Goal: Task Accomplishment & Management: Manage account settings

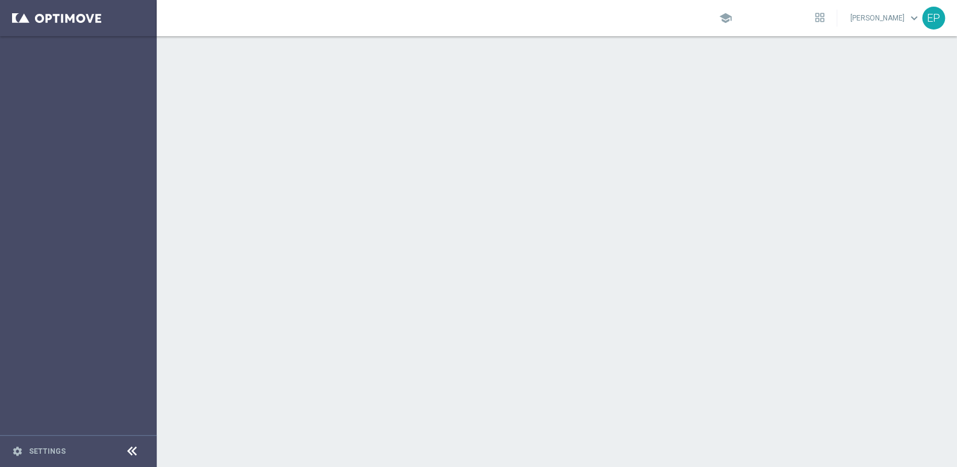
click at [131, 448] on icon at bounding box center [132, 451] width 14 height 14
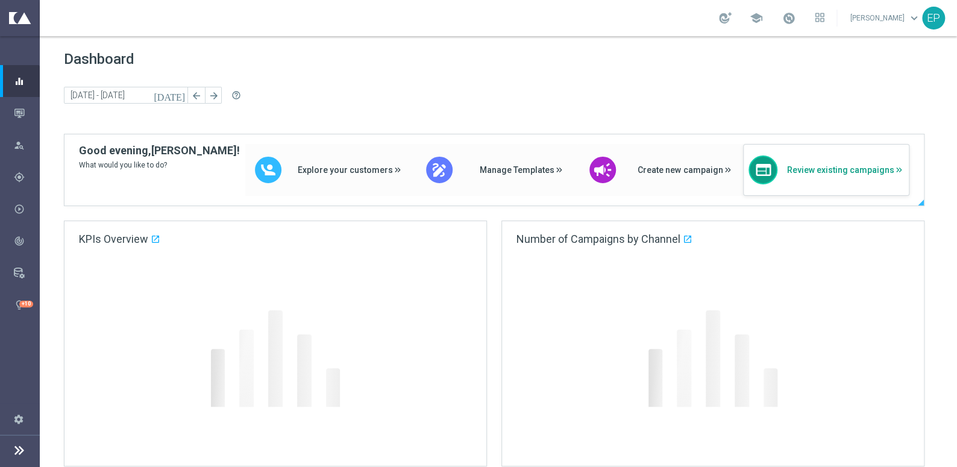
click at [832, 178] on div "web Review existing campaigns" at bounding box center [826, 170] width 166 height 52
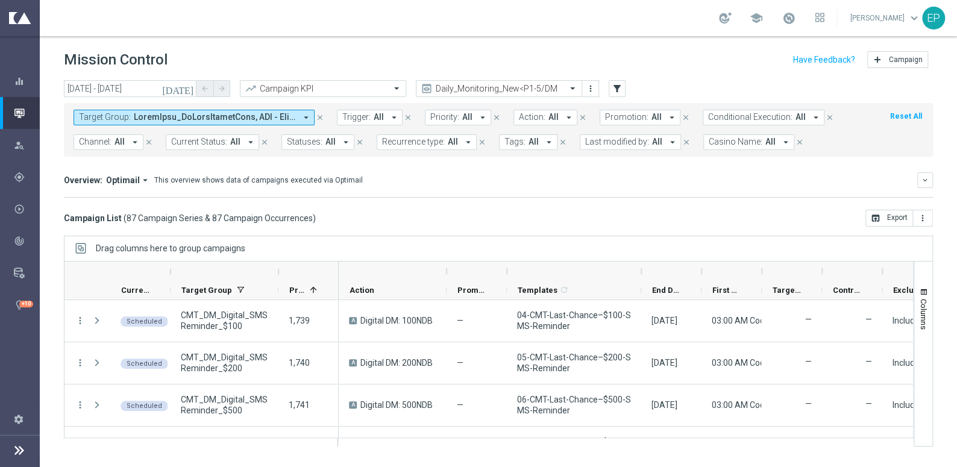
drag, startPoint x: 567, startPoint y: 272, endPoint x: 641, endPoint y: 276, distance: 74.3
click at [641, 276] on div at bounding box center [641, 271] width 5 height 19
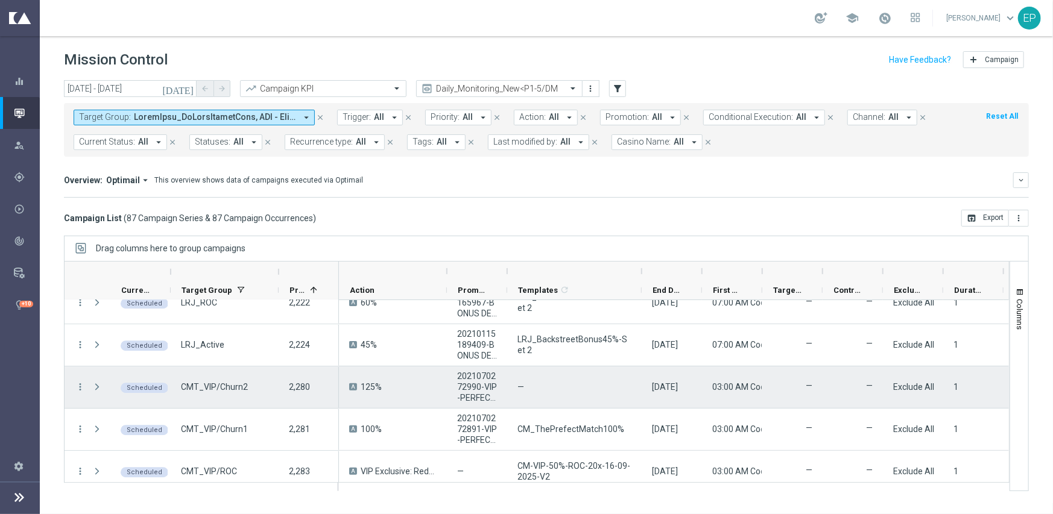
scroll to position [2231, 0]
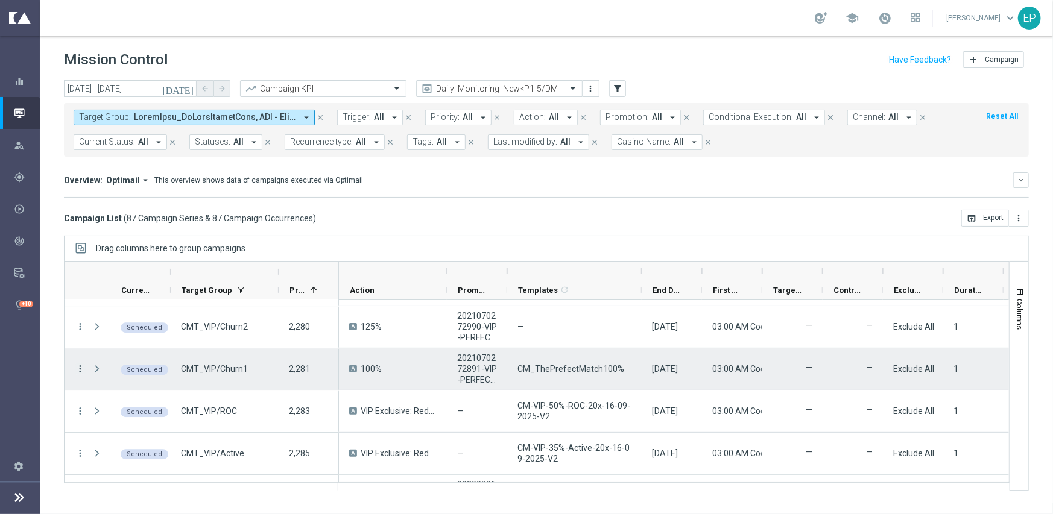
click at [80, 368] on icon "more_vert" at bounding box center [80, 369] width 11 height 11
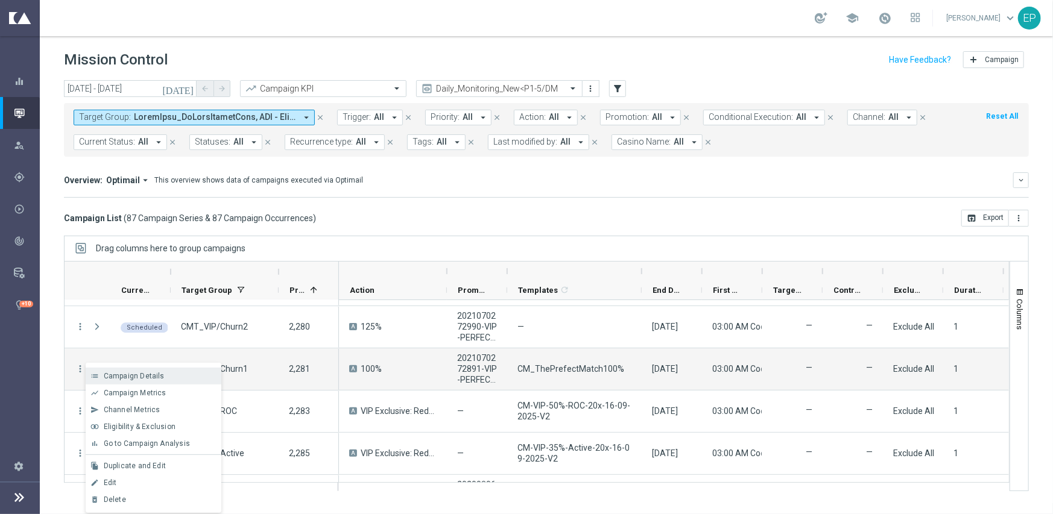
click at [155, 375] on span "Campaign Details" at bounding box center [134, 376] width 61 height 8
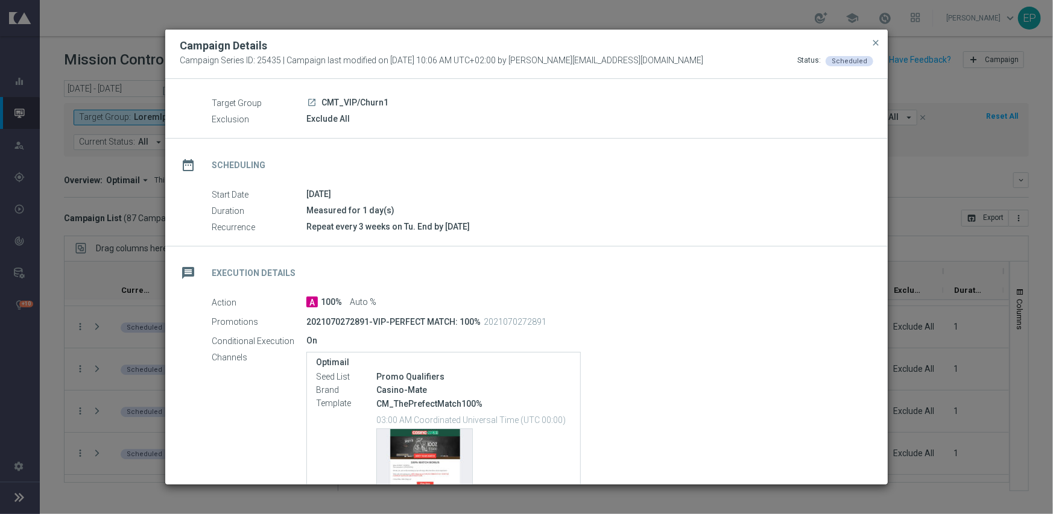
scroll to position [121, 0]
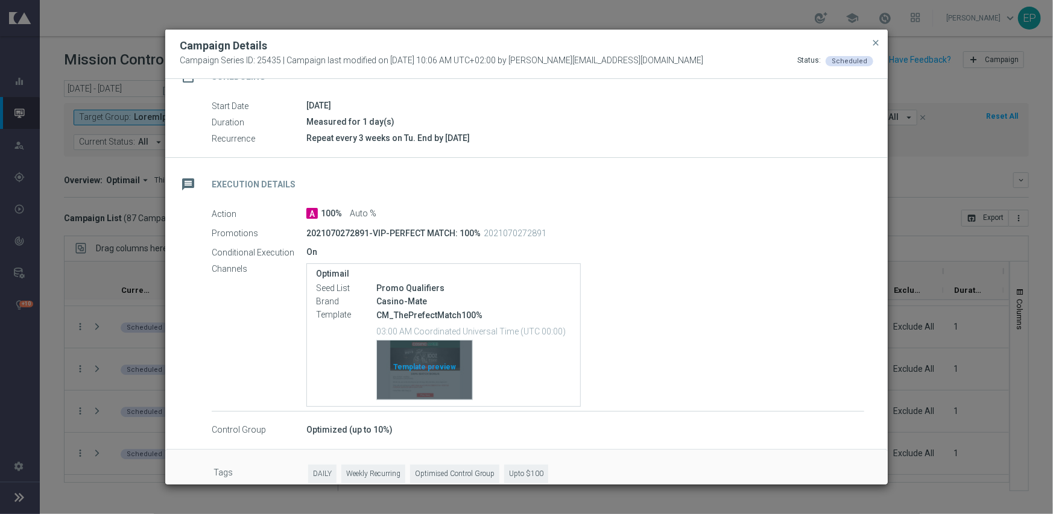
click at [422, 360] on div "Template preview" at bounding box center [424, 370] width 95 height 59
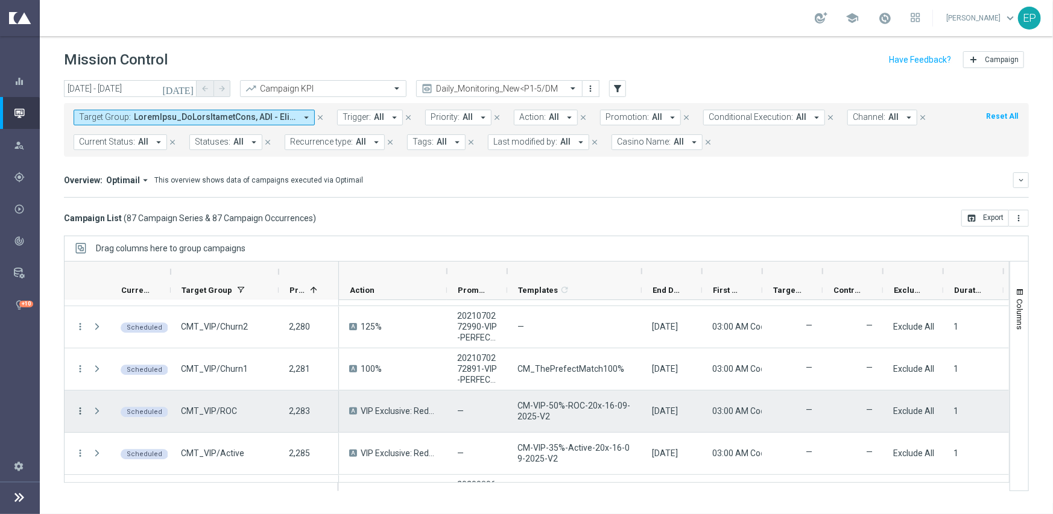
click at [81, 411] on icon "more_vert" at bounding box center [80, 411] width 11 height 11
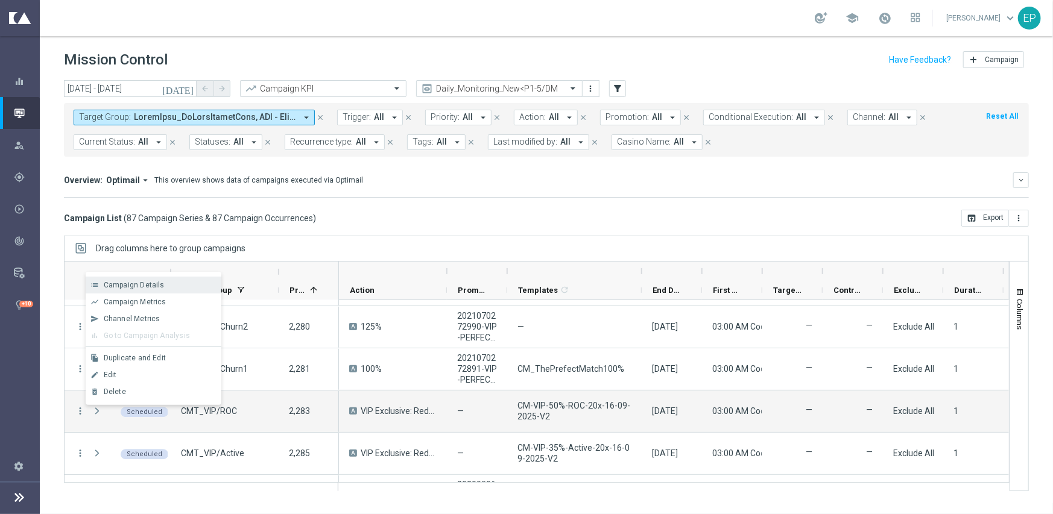
click at [168, 284] on div "Campaign Details" at bounding box center [160, 285] width 112 height 8
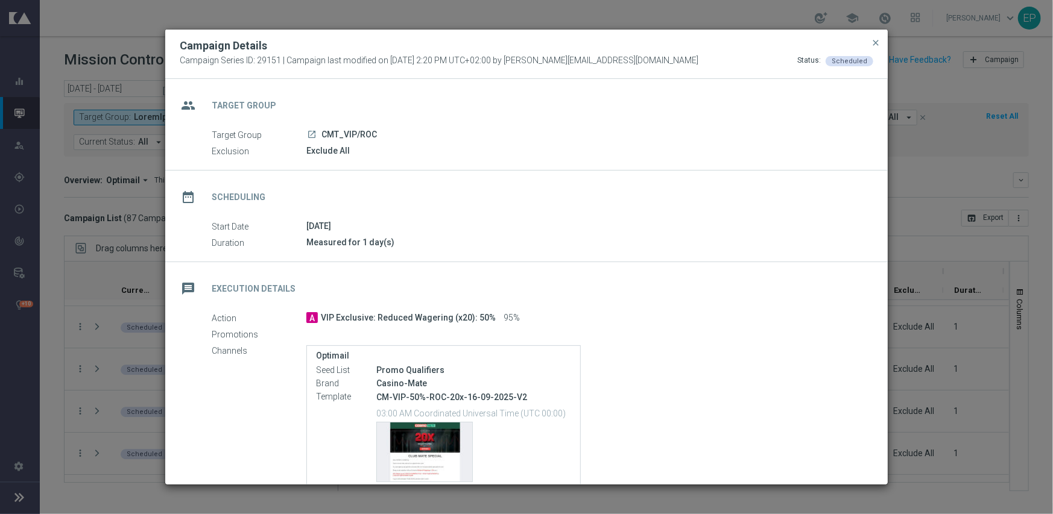
scroll to position [98, 0]
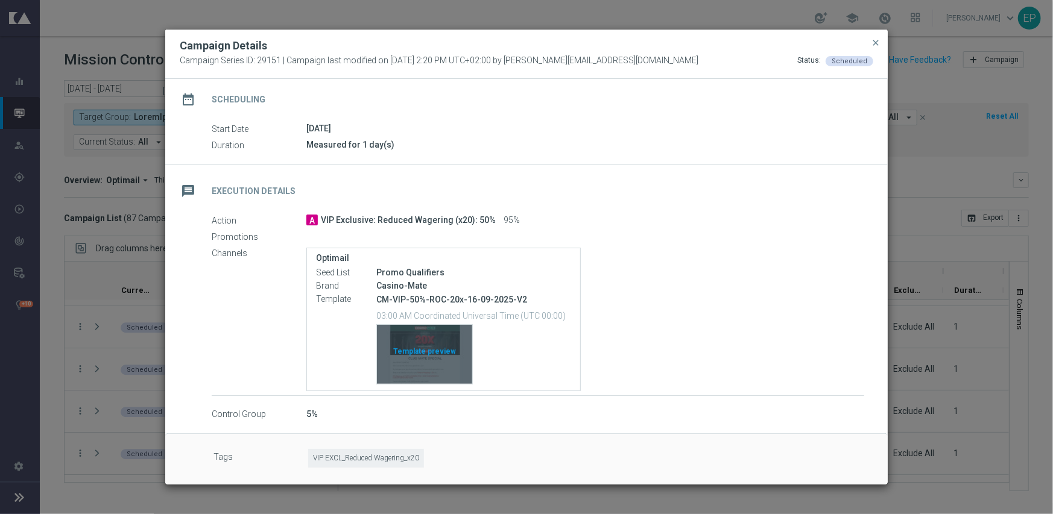
click at [424, 356] on div "Template preview" at bounding box center [424, 354] width 95 height 59
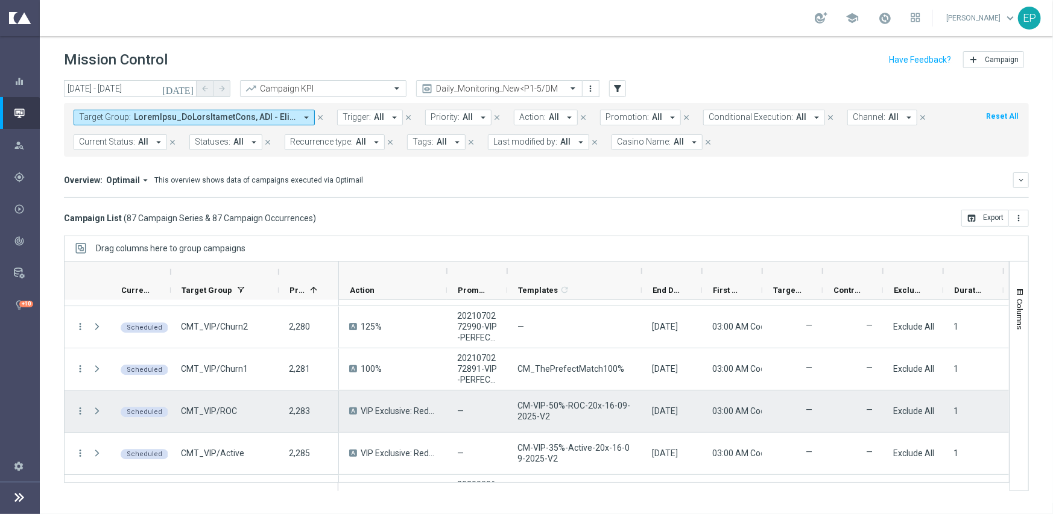
scroll to position [2291, 0]
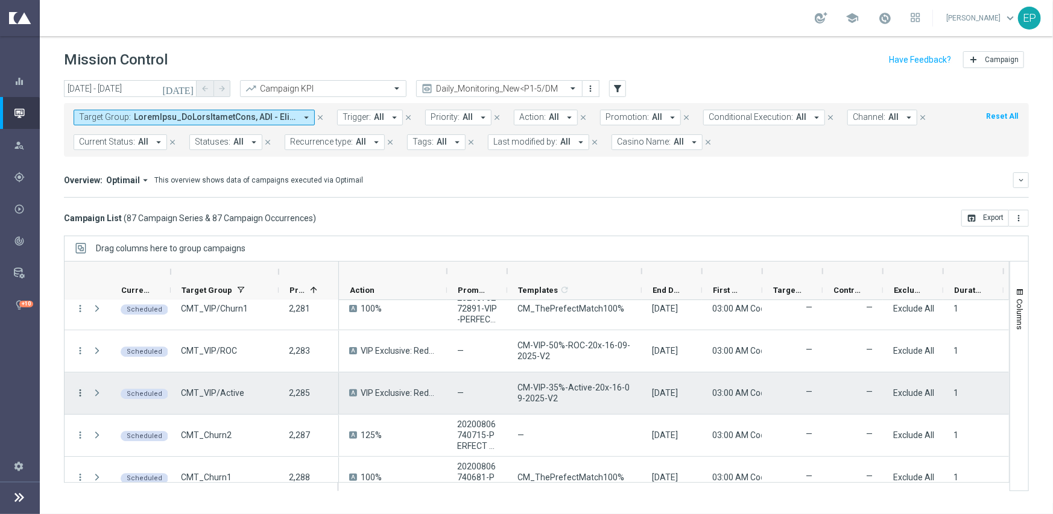
click at [79, 389] on icon "more_vert" at bounding box center [80, 393] width 11 height 11
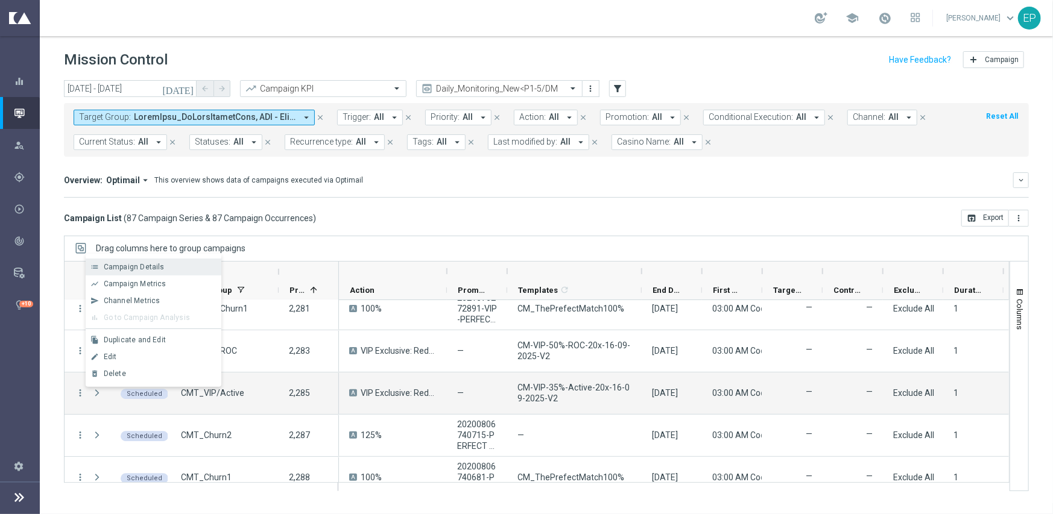
click at [149, 268] on span "Campaign Details" at bounding box center [134, 267] width 61 height 8
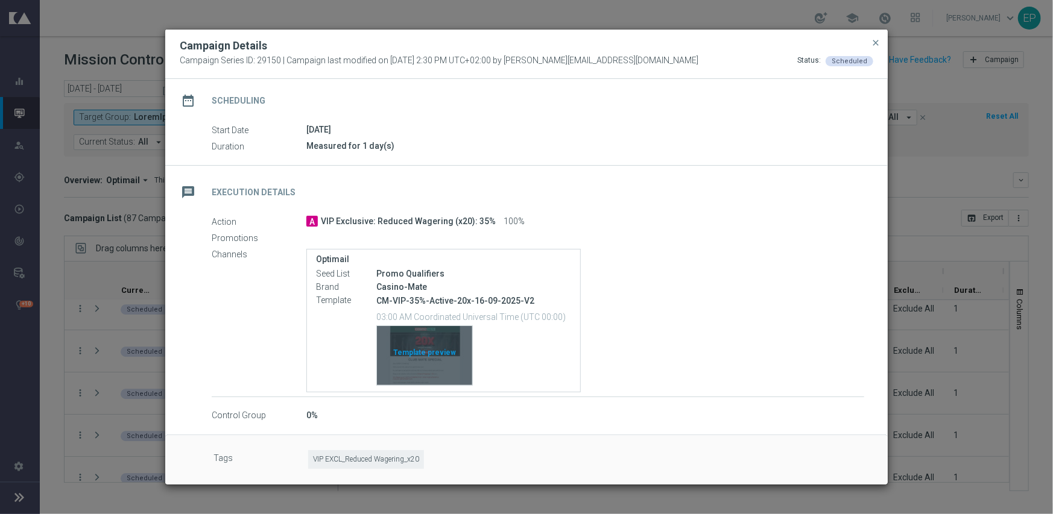
scroll to position [98, 0]
click at [427, 359] on div "Template preview" at bounding box center [424, 354] width 95 height 59
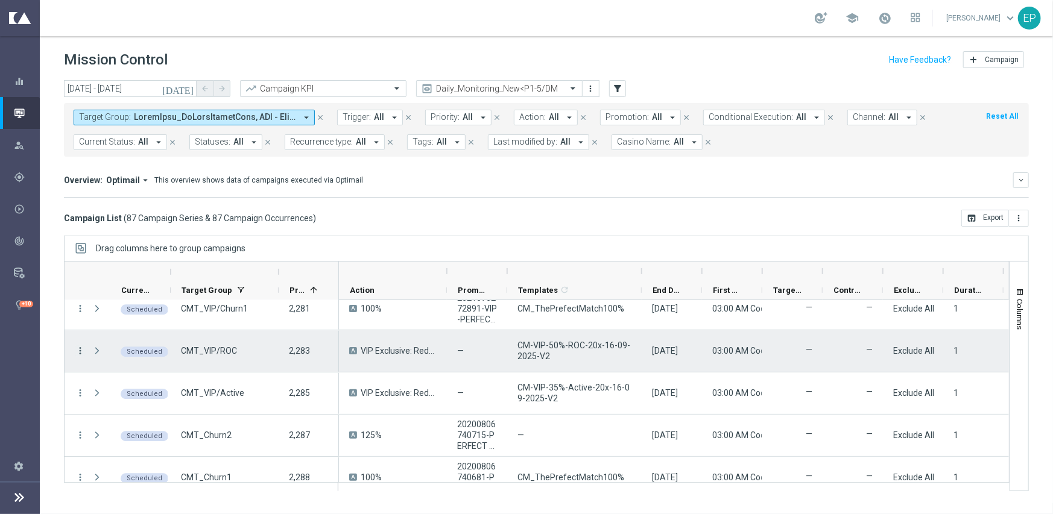
click at [84, 351] on icon "more_vert" at bounding box center [80, 350] width 11 height 11
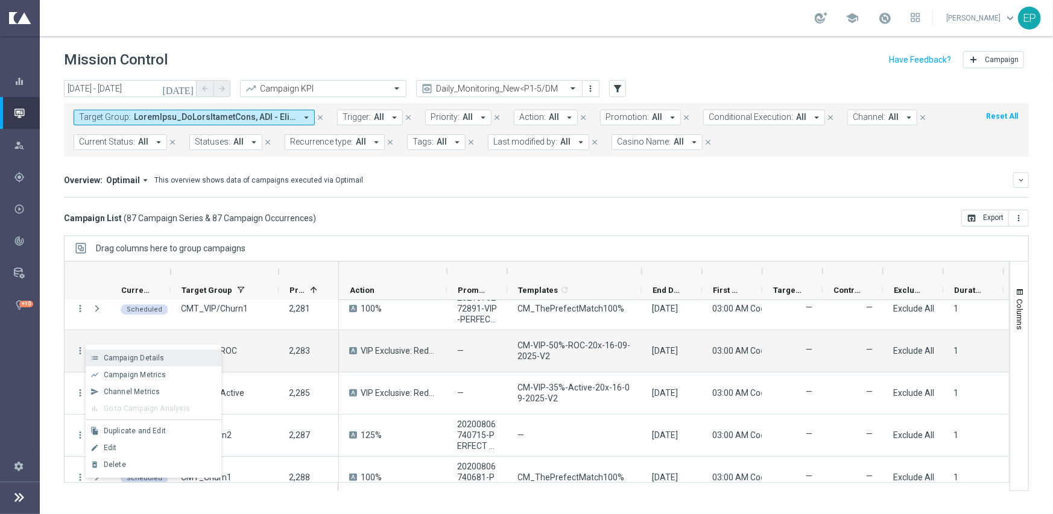
click at [160, 358] on span "Campaign Details" at bounding box center [134, 358] width 61 height 8
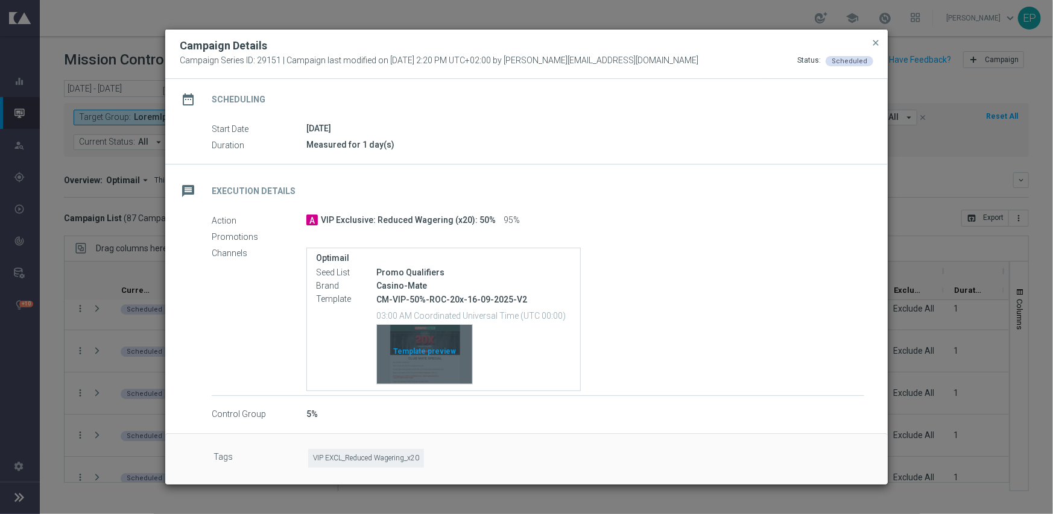
click at [422, 332] on div "Template preview" at bounding box center [424, 354] width 95 height 59
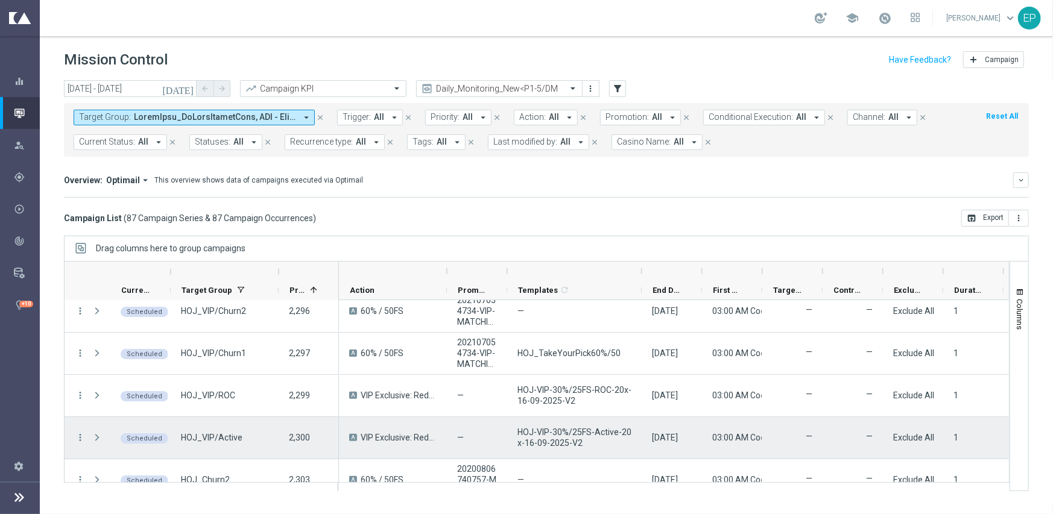
scroll to position [2592, 0]
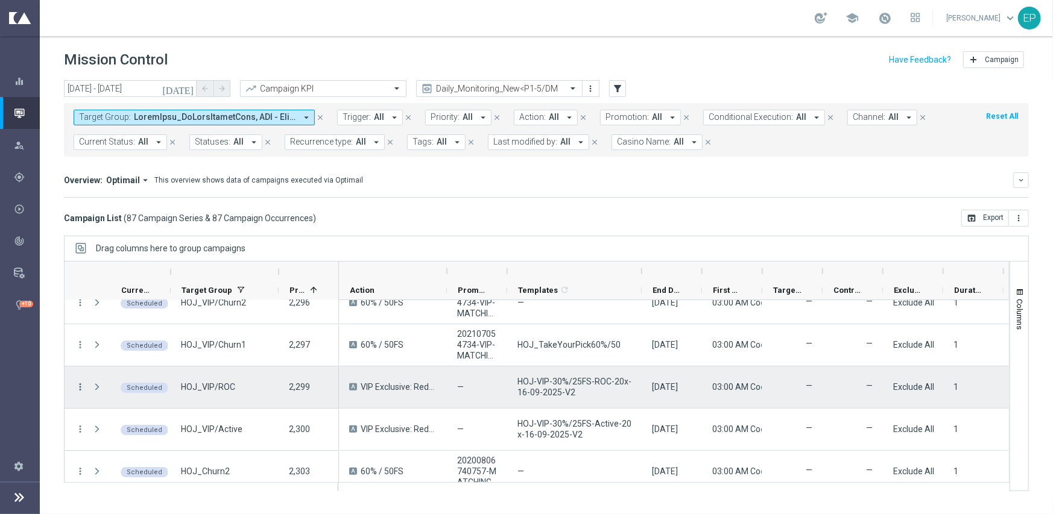
click at [77, 384] on icon "more_vert" at bounding box center [80, 387] width 11 height 11
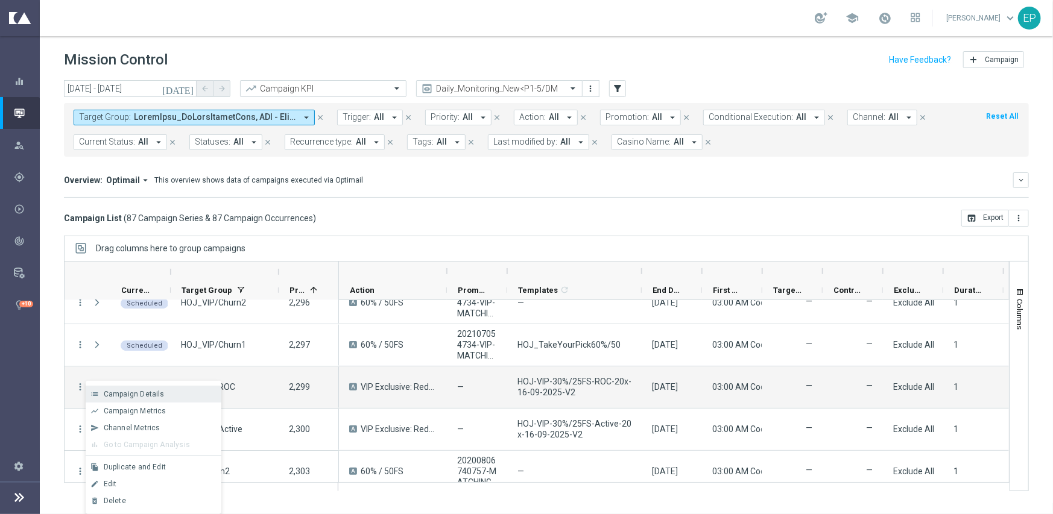
click at [145, 396] on span "Campaign Details" at bounding box center [134, 394] width 61 height 8
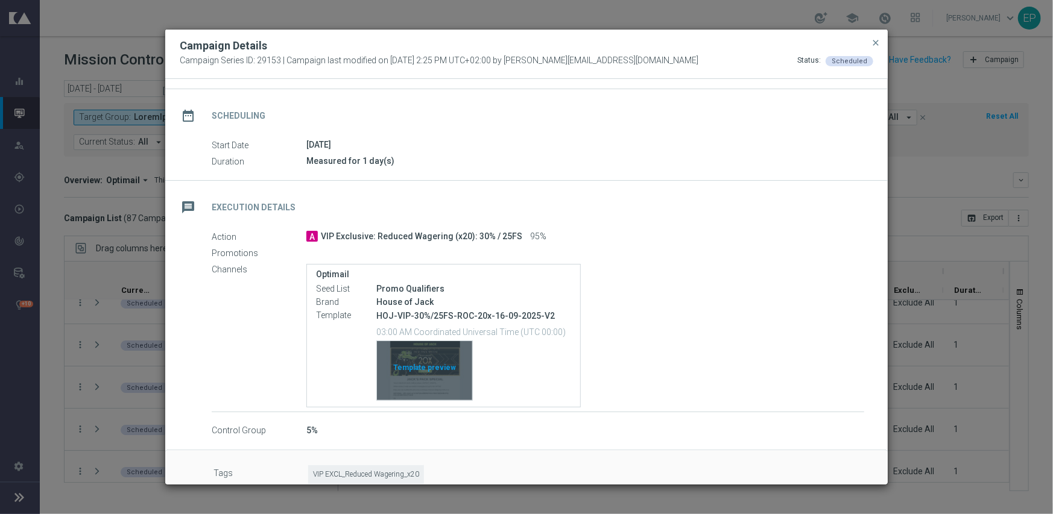
scroll to position [98, 0]
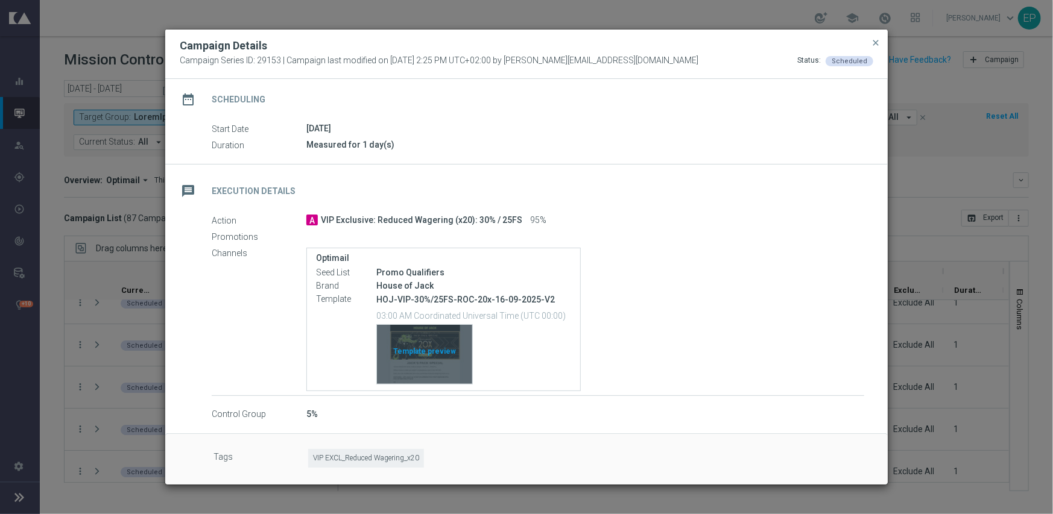
click at [444, 358] on div "Template preview" at bounding box center [424, 354] width 95 height 59
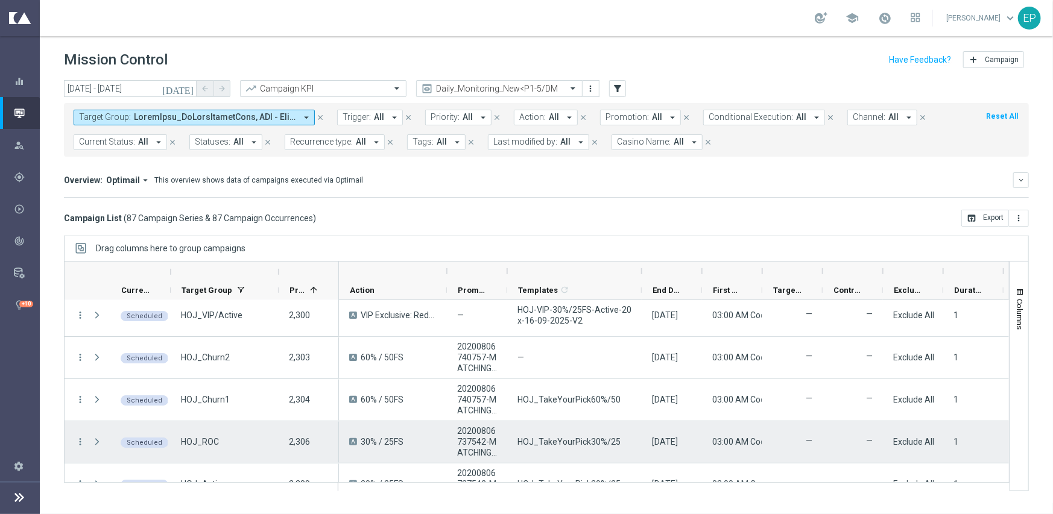
scroll to position [2773, 0]
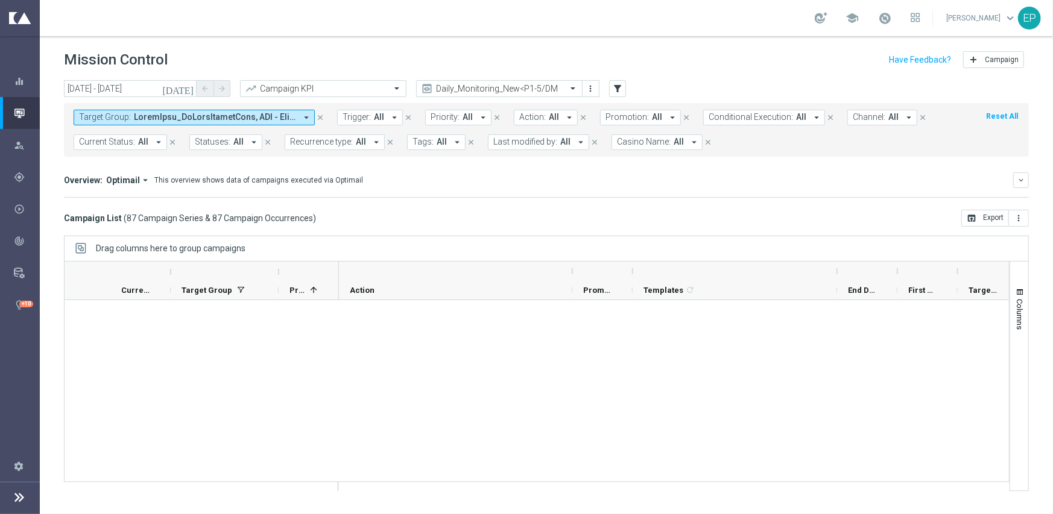
scroll to position [3015, 0]
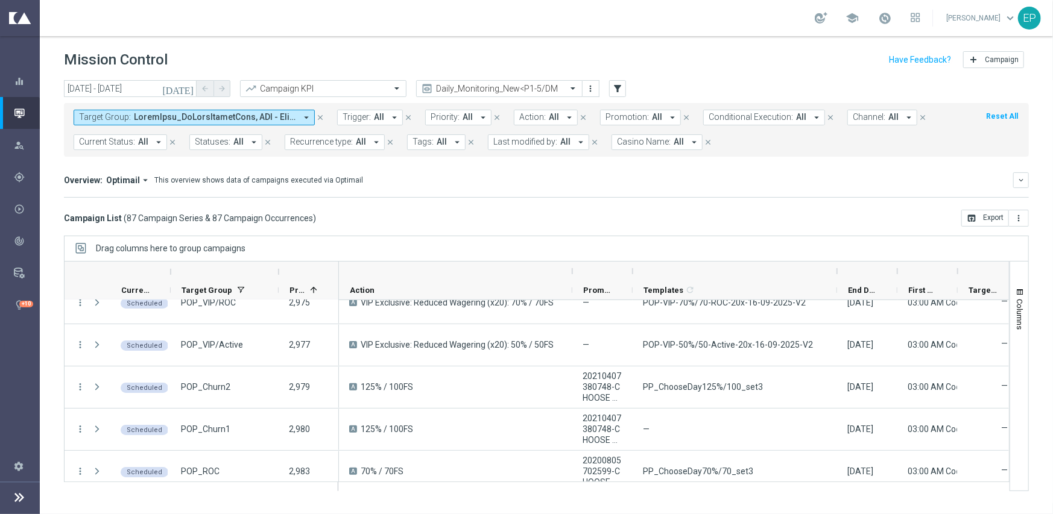
click at [320, 121] on icon "close" at bounding box center [320, 117] width 8 height 8
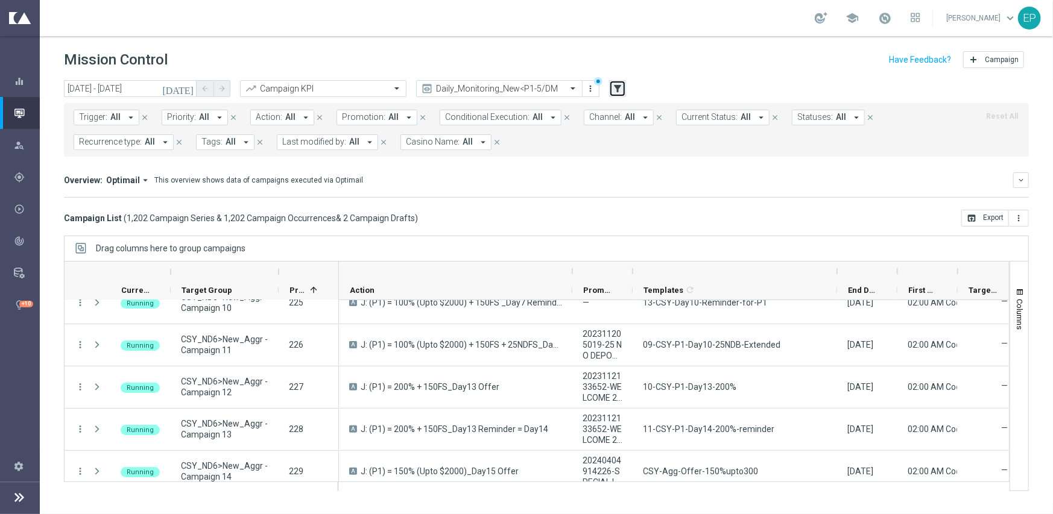
click at [619, 87] on icon "filter_alt" at bounding box center [617, 88] width 11 height 11
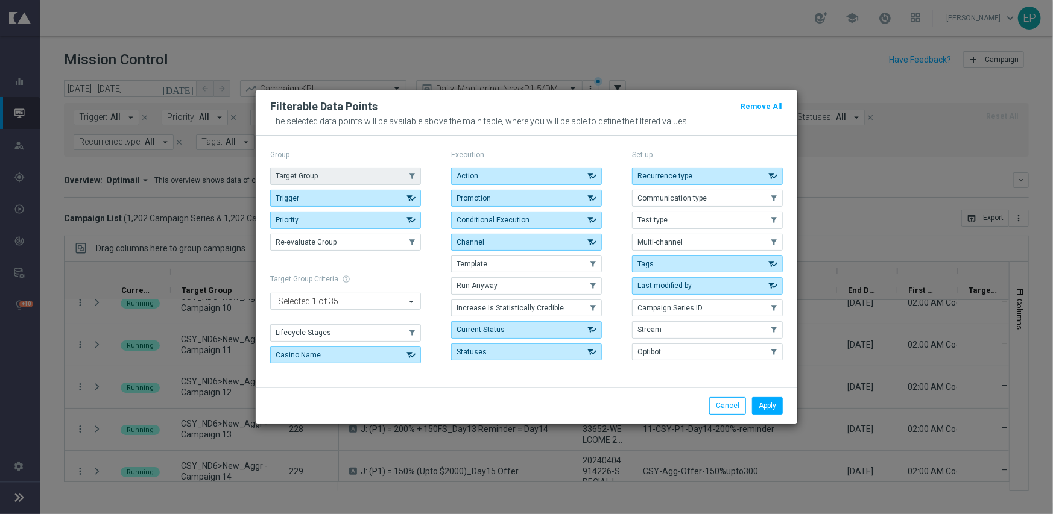
drag, startPoint x: 333, startPoint y: 177, endPoint x: 359, endPoint y: 183, distance: 27.2
click at [334, 177] on button "Target Group" at bounding box center [345, 176] width 151 height 17
click at [772, 408] on button "Apply" at bounding box center [767, 405] width 31 height 17
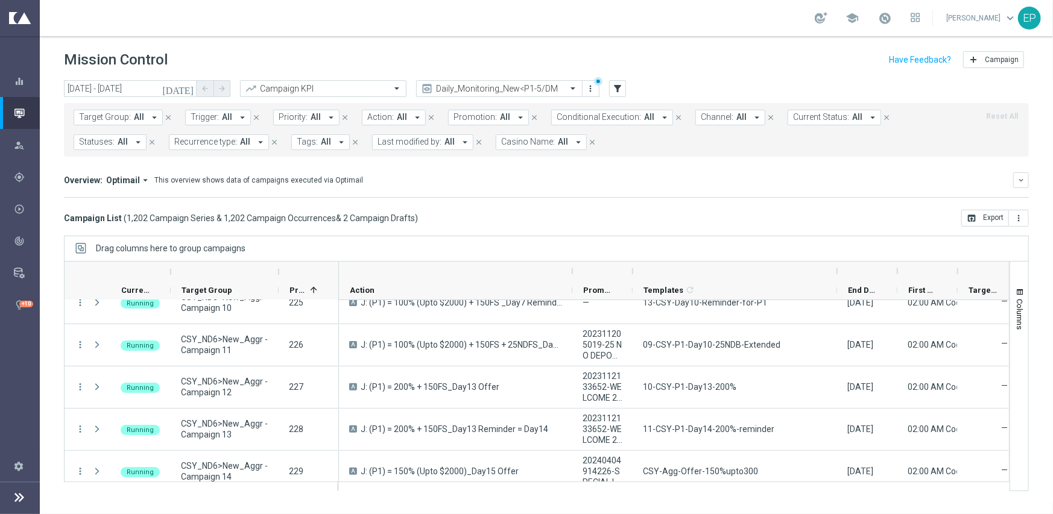
click at [125, 116] on span "Target Group:" at bounding box center [105, 117] width 52 height 10
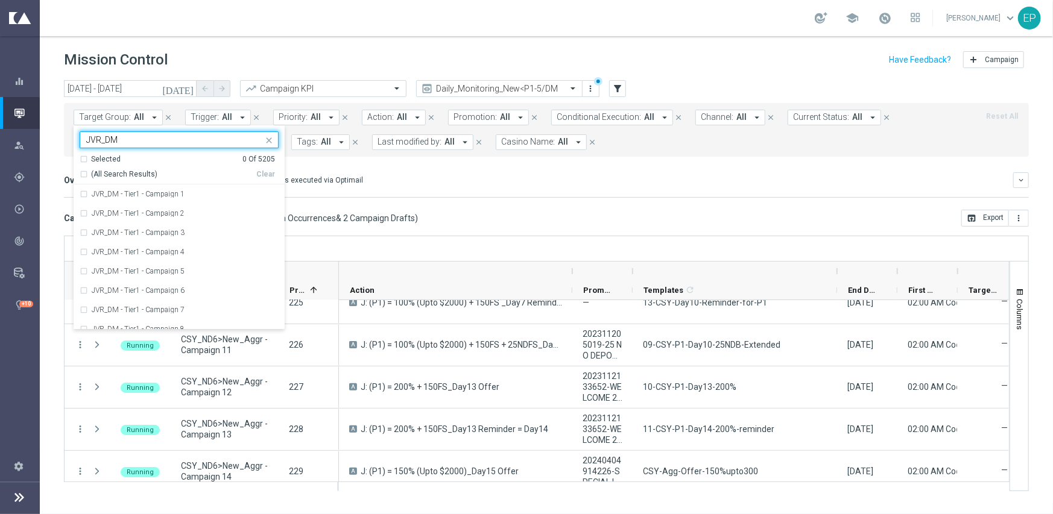
click at [123, 177] on span "(All Search Results)" at bounding box center [124, 174] width 66 height 10
type input "JVR_DM"
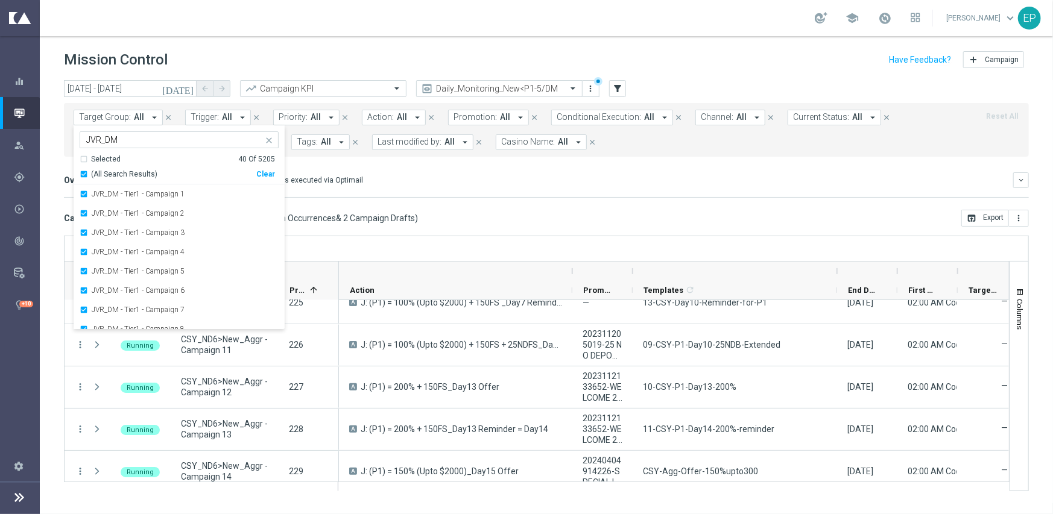
click at [478, 189] on div "Overview: Optimail arrow_drop_down This overview shows data of campaigns execut…" at bounding box center [546, 184] width 965 height 25
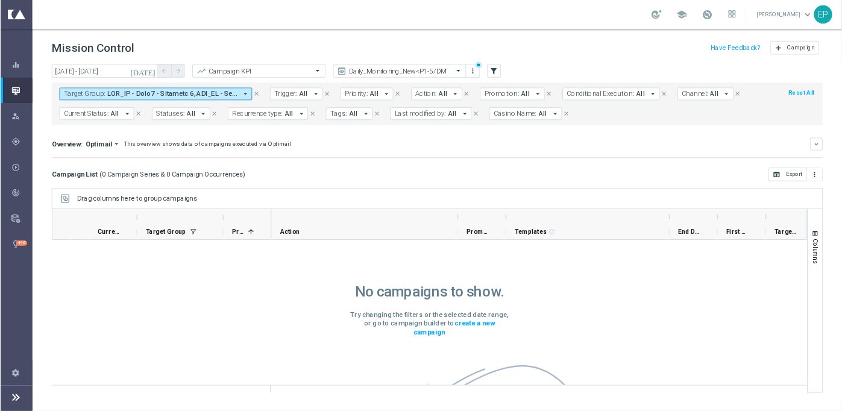
scroll to position [0, 0]
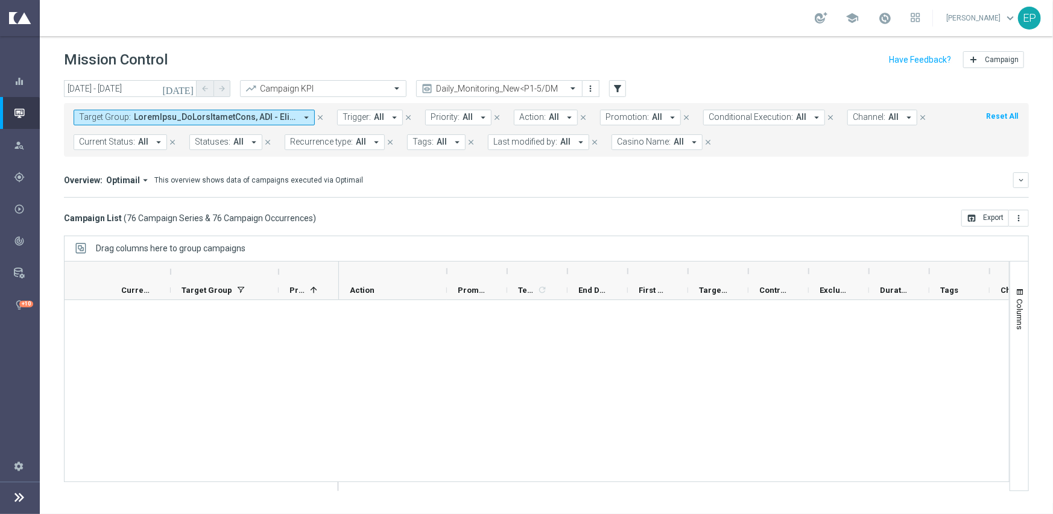
scroll to position [1869, 0]
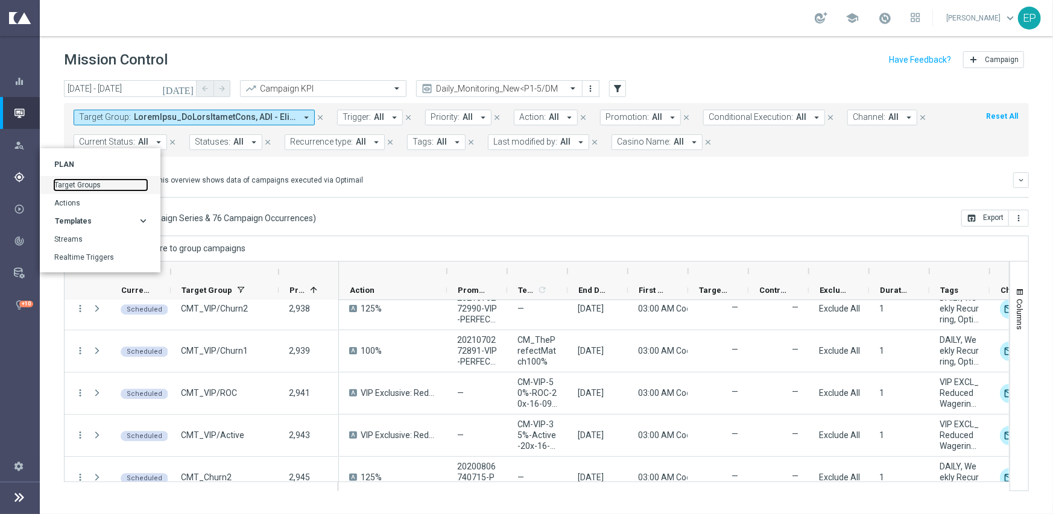
click at [90, 180] on link "Target Groups" at bounding box center [100, 185] width 93 height 11
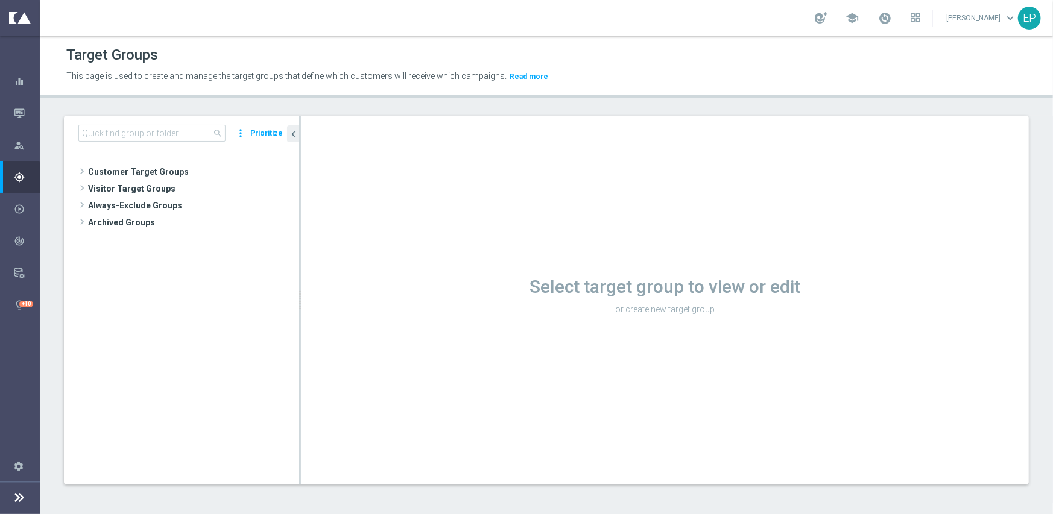
click at [265, 130] on button "Prioritize" at bounding box center [266, 133] width 36 height 16
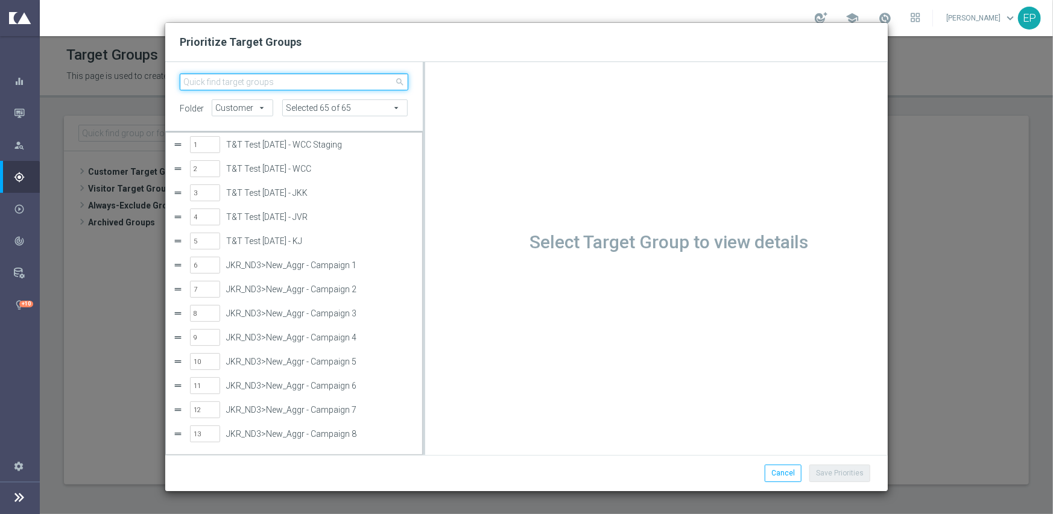
click at [265, 79] on input "search" at bounding box center [294, 82] width 229 height 17
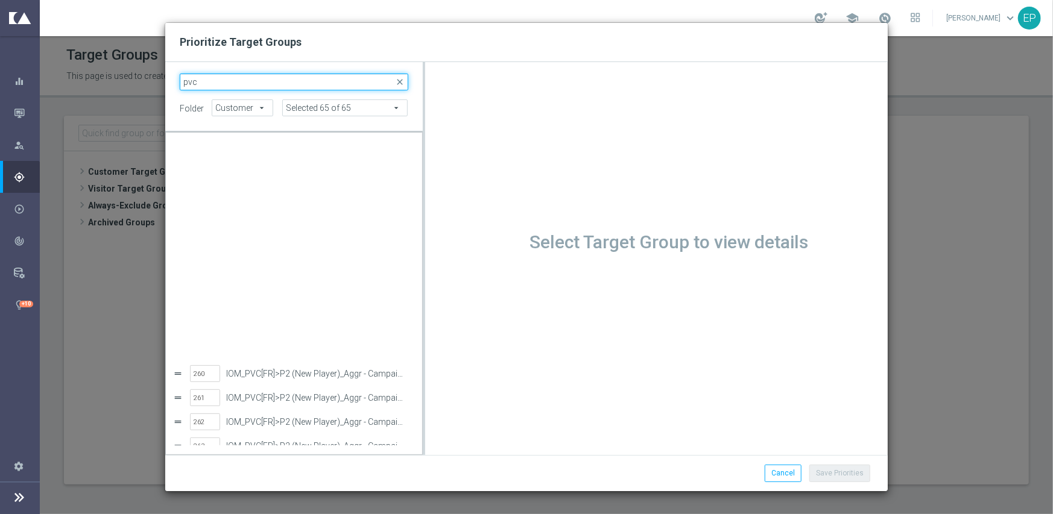
scroll to position [784, 0]
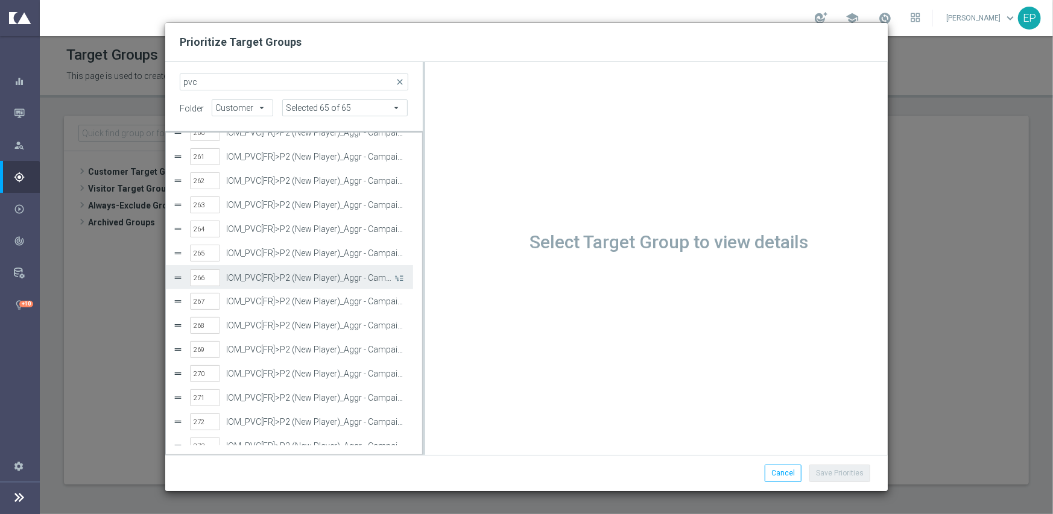
drag, startPoint x: 272, startPoint y: 279, endPoint x: 422, endPoint y: 260, distance: 151.3
click at [272, 279] on label "IOM_PVC[FR]>P2 (New Player)_Aggr - Campaign 10" at bounding box center [309, 278] width 166 height 10
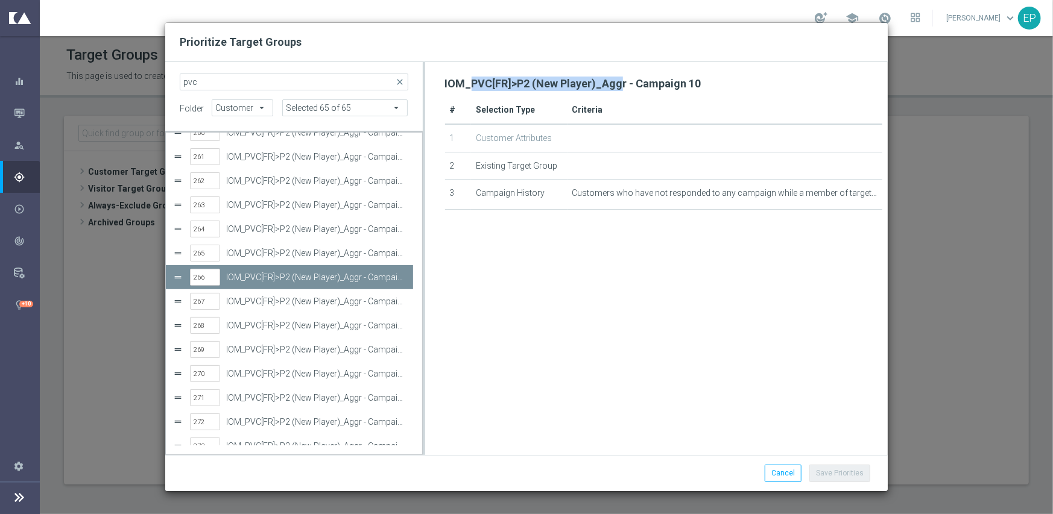
drag, startPoint x: 470, startPoint y: 80, endPoint x: 619, endPoint y: 83, distance: 148.9
click at [619, 83] on h2 "IOM_PVC[FR]>P2 (New Player)_Aggr - Campaign 10" at bounding box center [573, 84] width 256 height 14
copy h2 "PVC[FR]>P2 (New Player)_Agg"
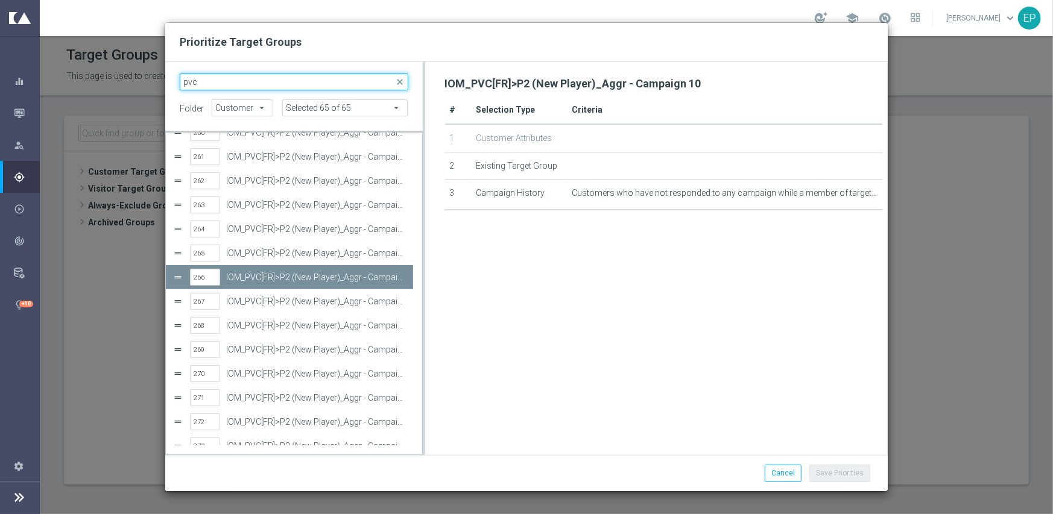
click at [244, 83] on input "pvc" at bounding box center [294, 82] width 229 height 17
paste input "PVC[FR]>P2 (New Player)_Agg"
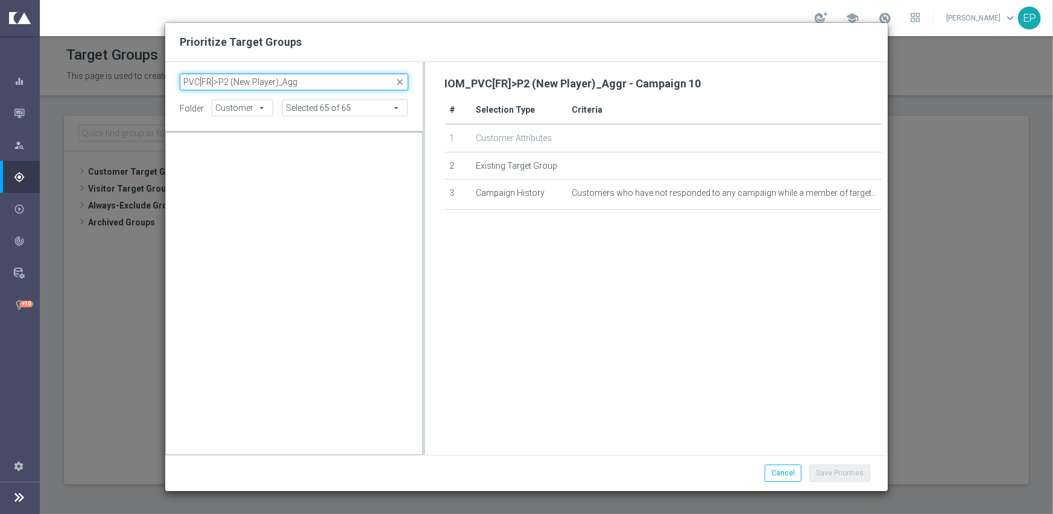
scroll to position [0, 0]
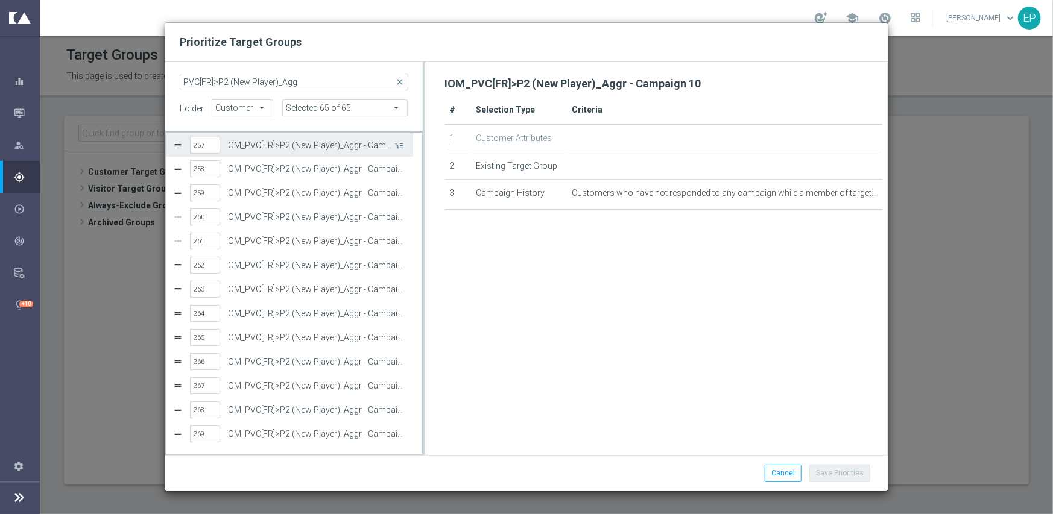
click at [332, 138] on div "257 IOM_PVC[FR]>P2 (New Player)_Aggr - Campaign 1" at bounding box center [298, 145] width 216 height 25
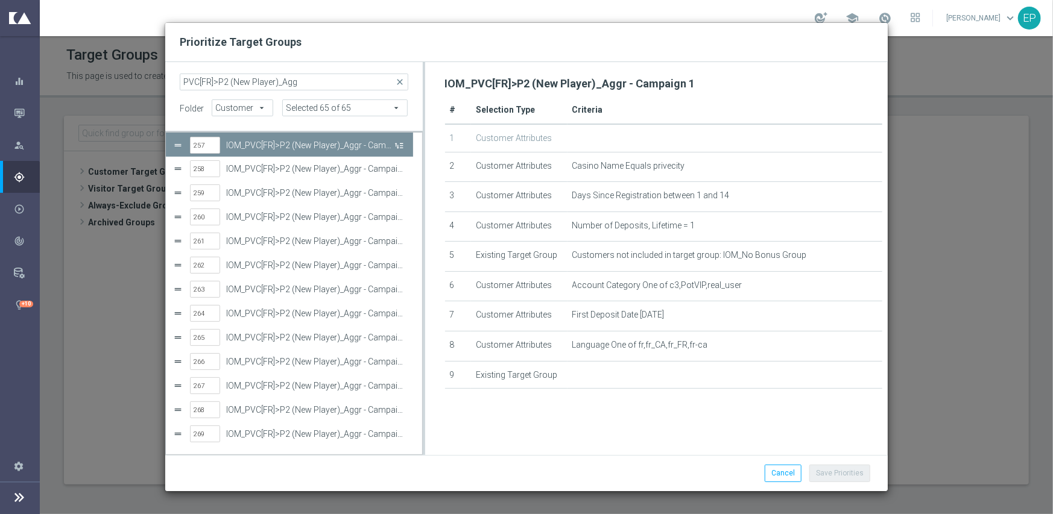
click at [396, 144] on button "Press SPACE to deselect this row." at bounding box center [398, 144] width 12 height 17
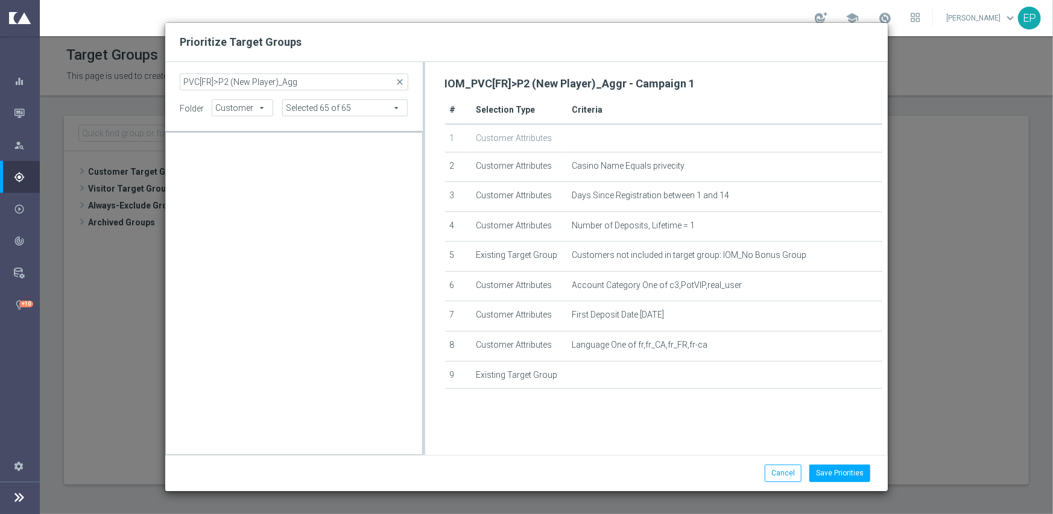
scroll to position [849, 0]
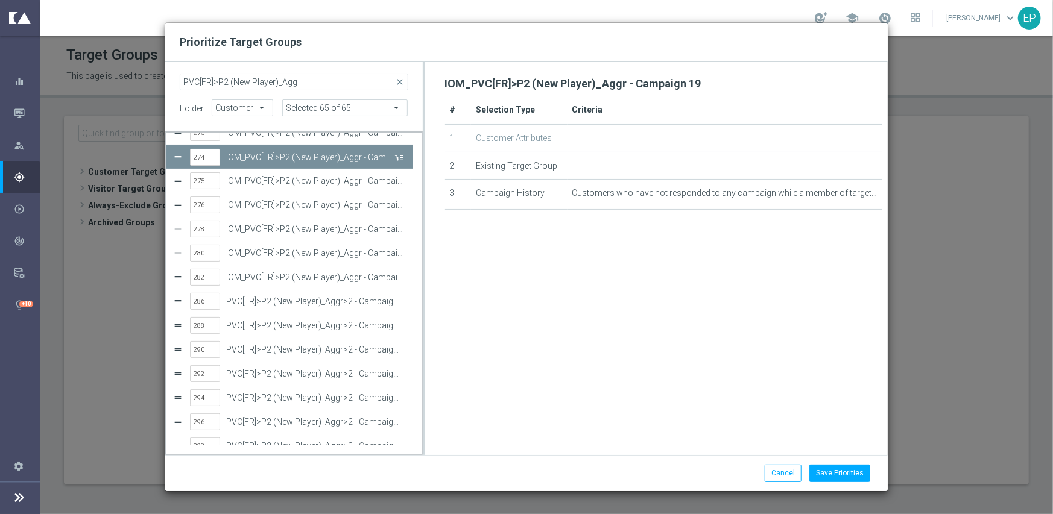
click at [402, 160] on button "Press SPACE to deselect this row." at bounding box center [398, 156] width 12 height 17
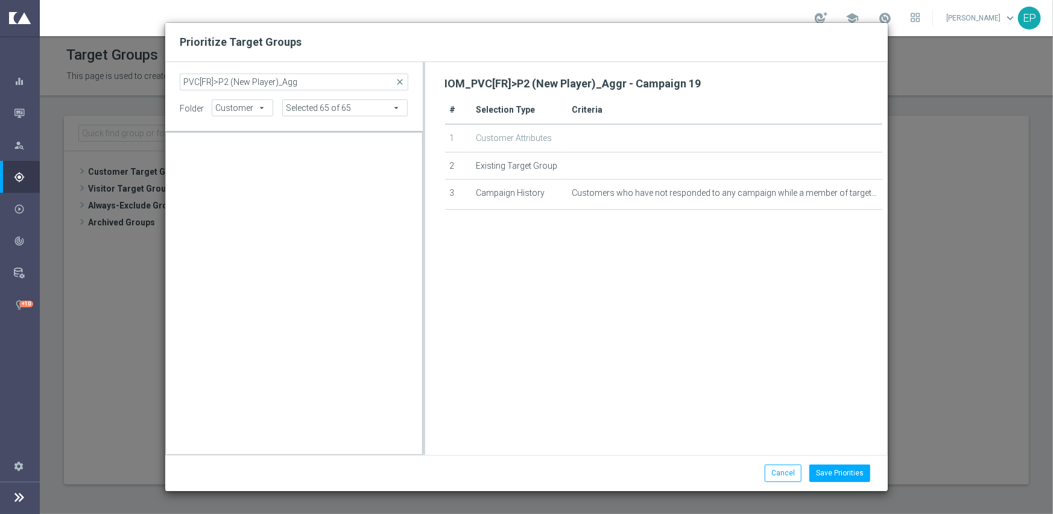
scroll to position [0, 0]
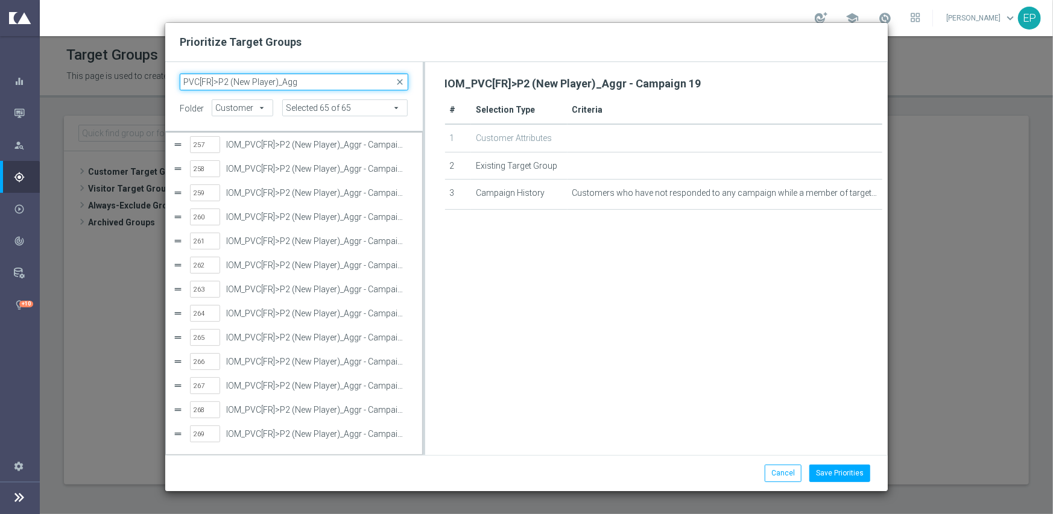
click at [340, 83] on input "PVC[FR]>P2 (New Player)_Agg" at bounding box center [294, 82] width 229 height 17
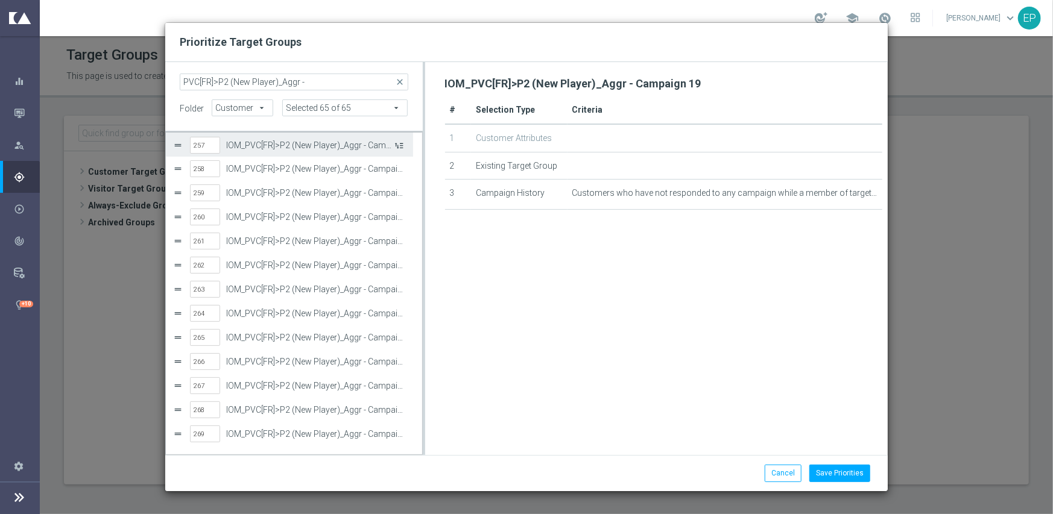
click at [398, 143] on button "Press SPACE to select this row." at bounding box center [398, 144] width 12 height 17
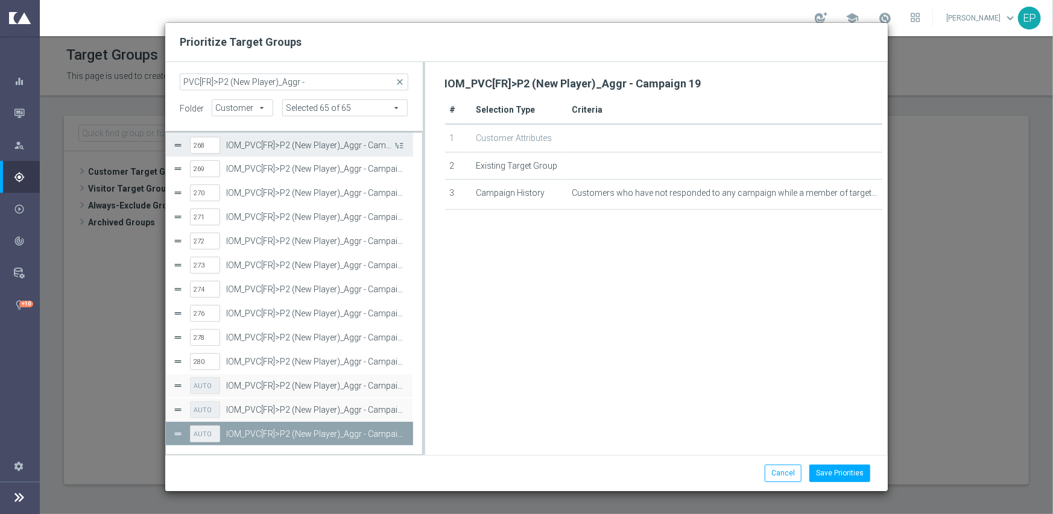
click at [398, 143] on button "Press SPACE to select this row." at bounding box center [398, 144] width 12 height 17
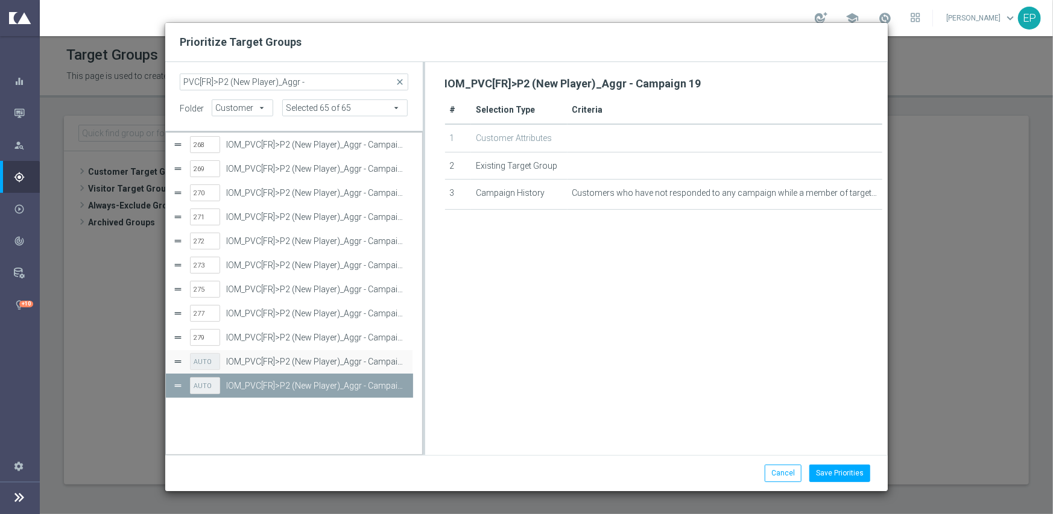
scroll to position [217, 0]
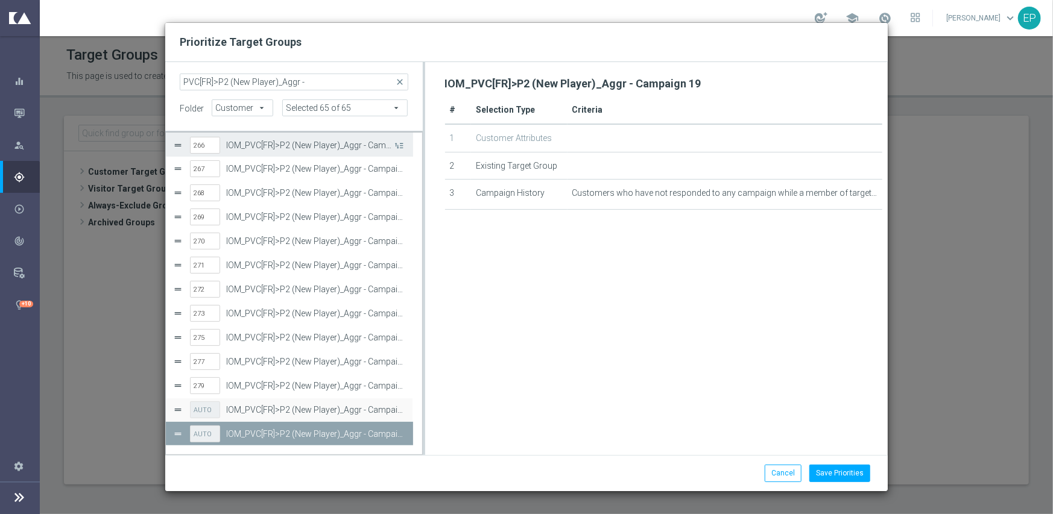
click at [398, 143] on button "Press SPACE to select this row." at bounding box center [398, 144] width 12 height 17
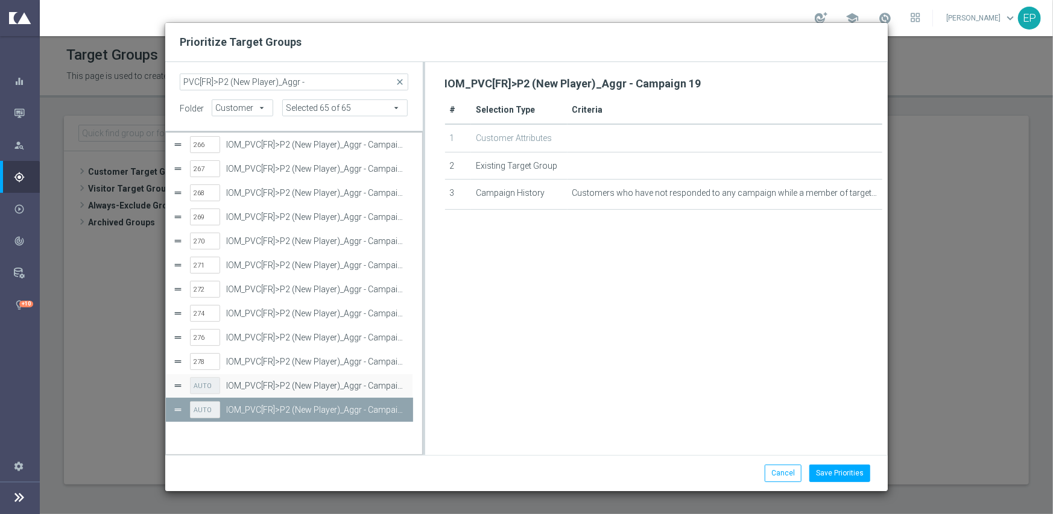
click at [398, 130] on button "Press SPACE to select this row." at bounding box center [398, 120] width 12 height 17
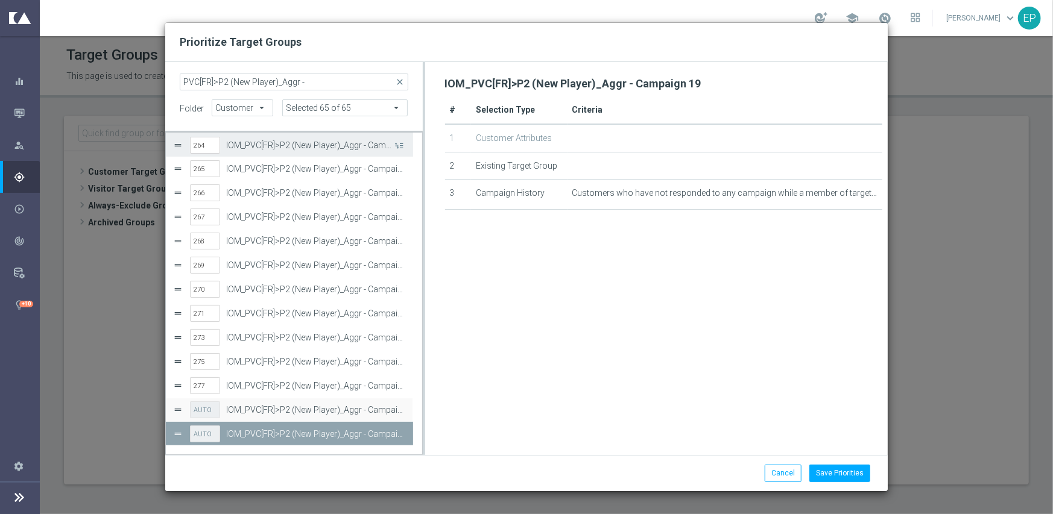
click at [398, 143] on button "Press SPACE to select this row." at bounding box center [398, 144] width 12 height 17
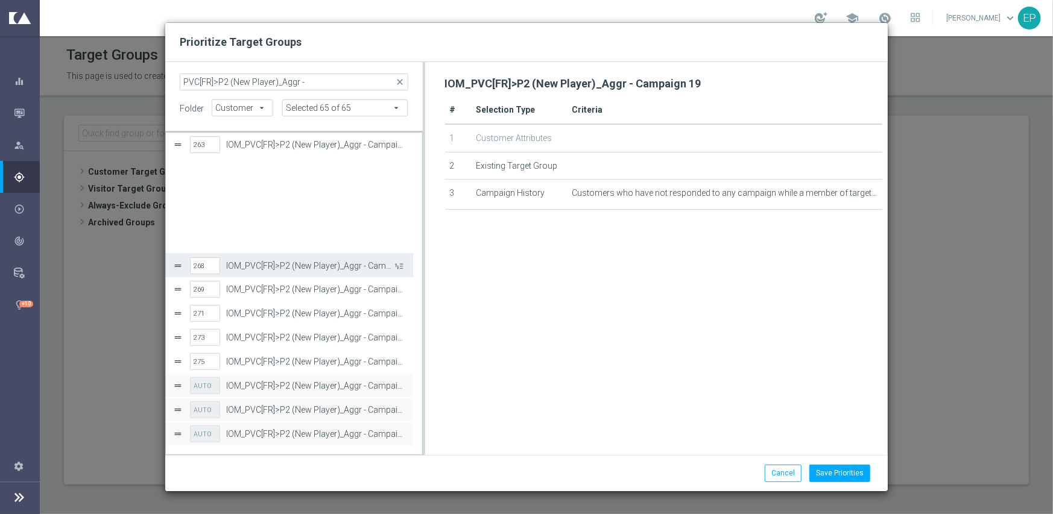
scroll to position [265, 0]
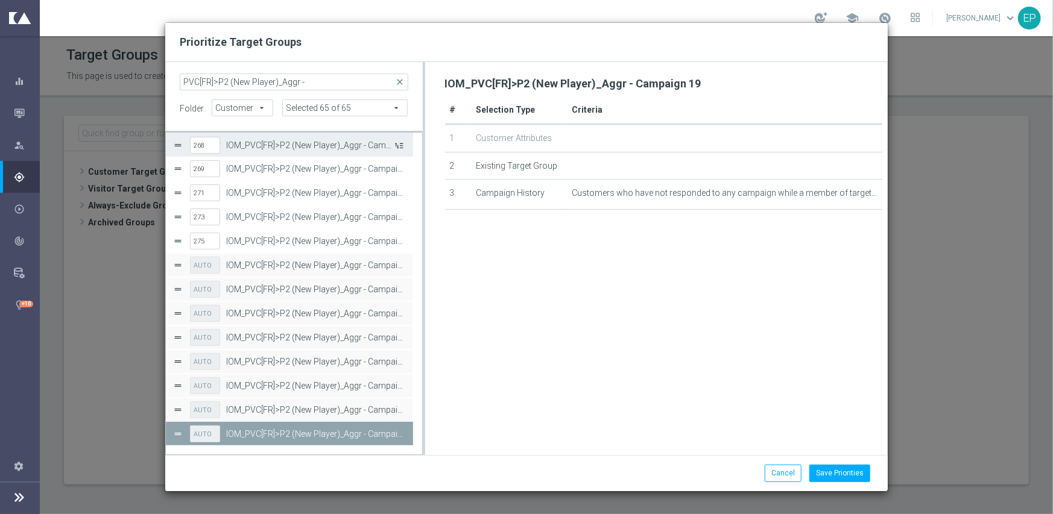
click at [398, 143] on button "Press SPACE to select this row." at bounding box center [398, 144] width 12 height 17
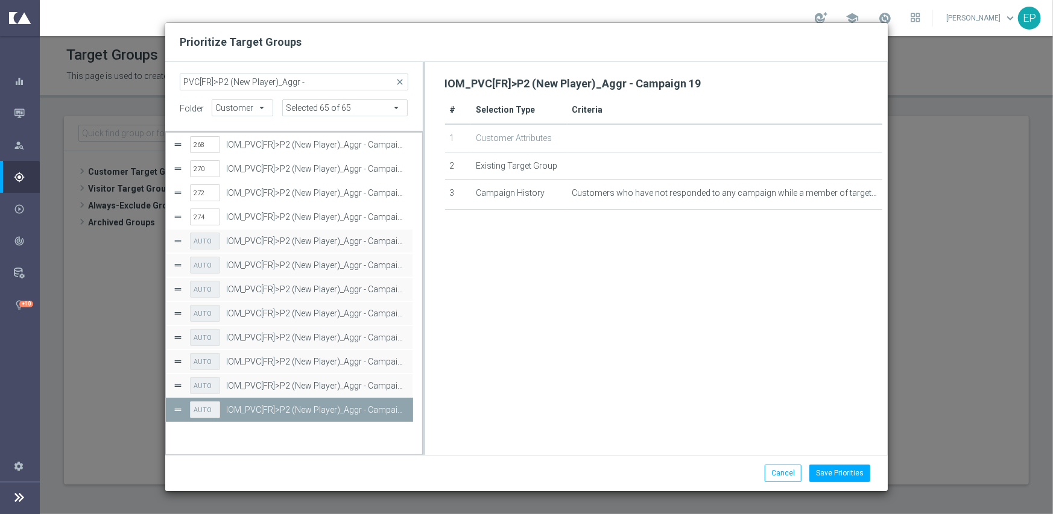
click at [398, 130] on button "Press SPACE to select this row." at bounding box center [398, 120] width 12 height 17
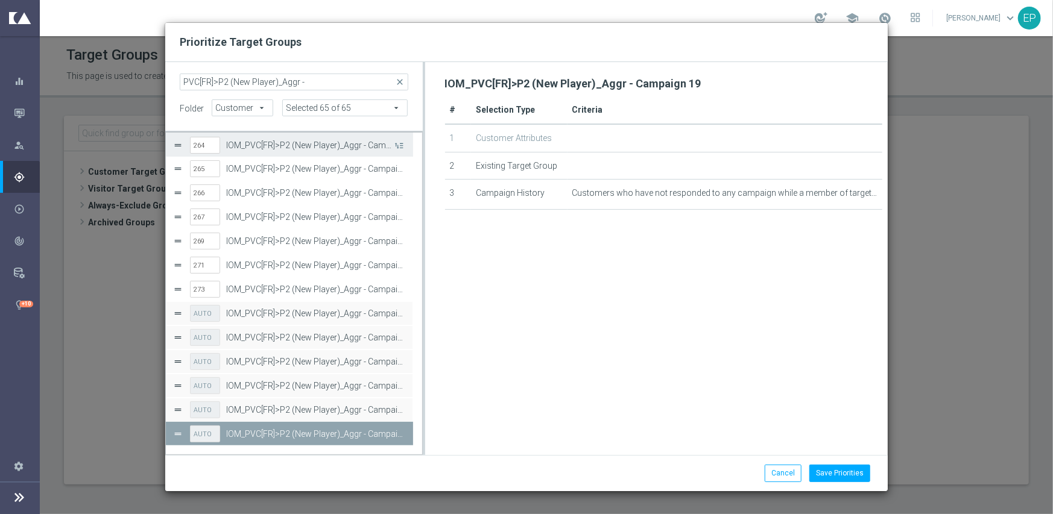
click at [398, 143] on button "Press SPACE to select this row." at bounding box center [398, 144] width 12 height 17
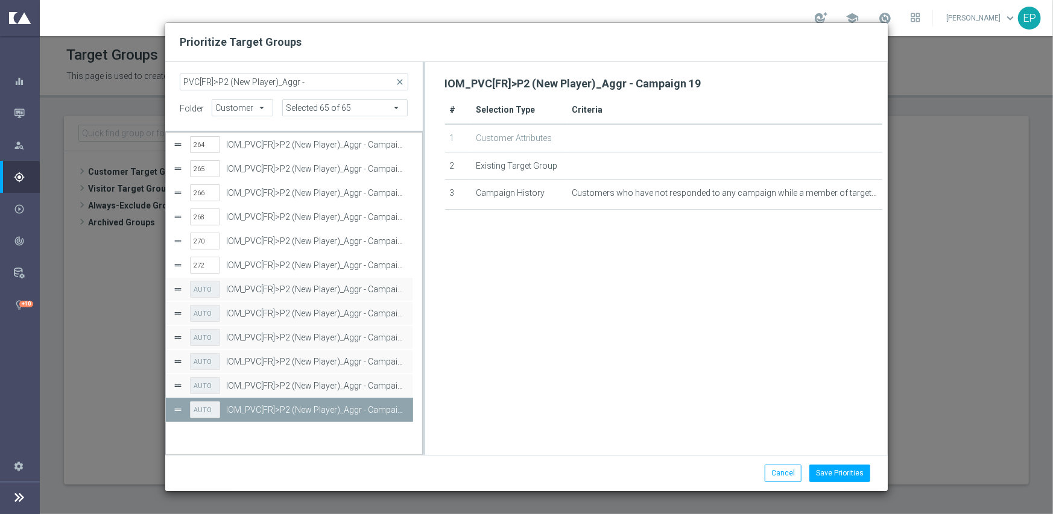
click at [398, 130] on button "Press SPACE to select this row." at bounding box center [398, 120] width 12 height 17
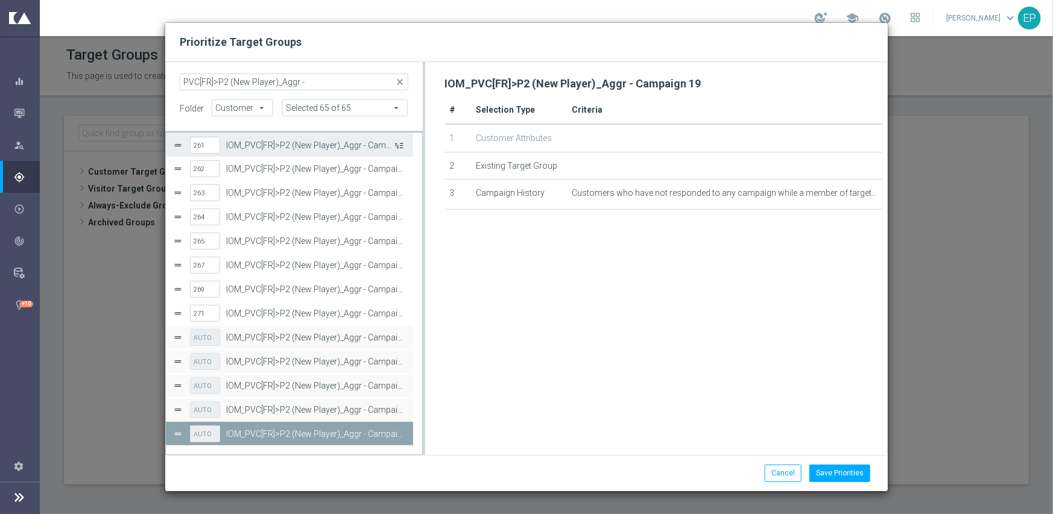
click at [398, 145] on button "Press SPACE to select this row." at bounding box center [398, 144] width 12 height 17
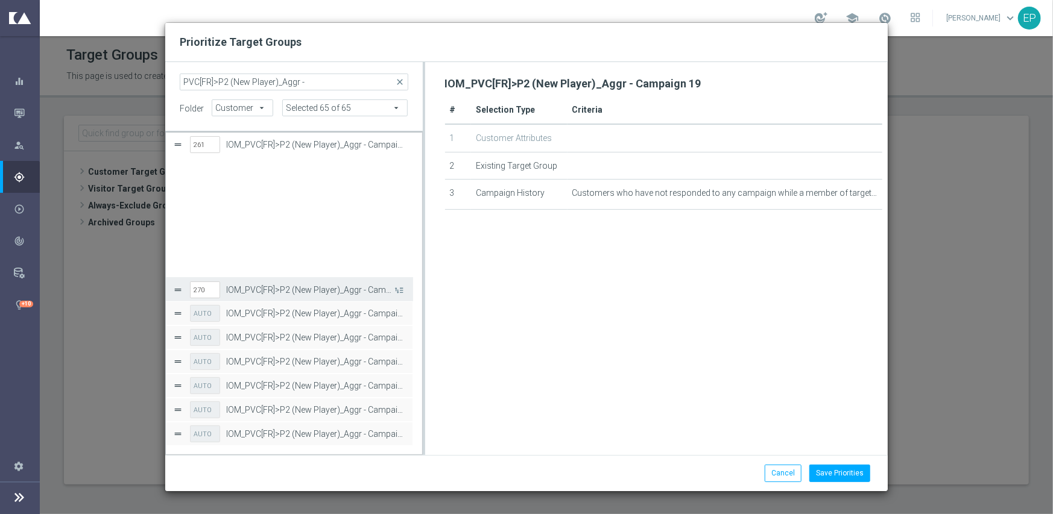
click at [398, 281] on button "Press SPACE to select this row." at bounding box center [398, 289] width 12 height 17
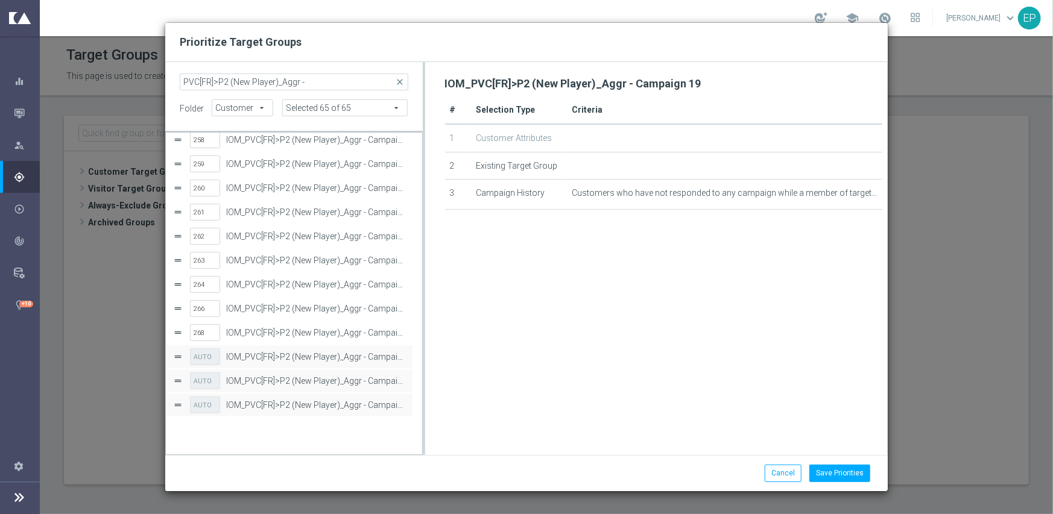
scroll to position [0, 0]
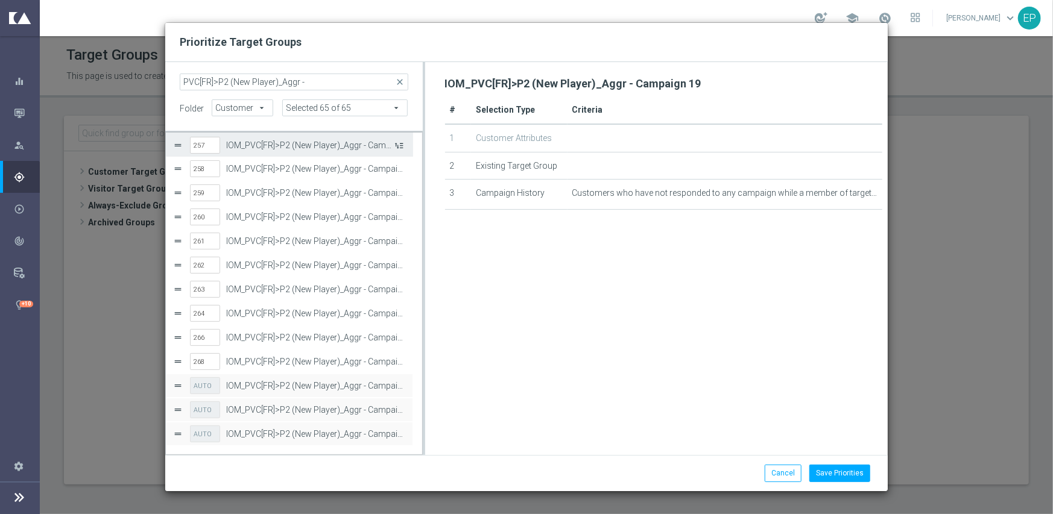
click at [399, 143] on button "Press SPACE to select this row." at bounding box center [398, 144] width 12 height 17
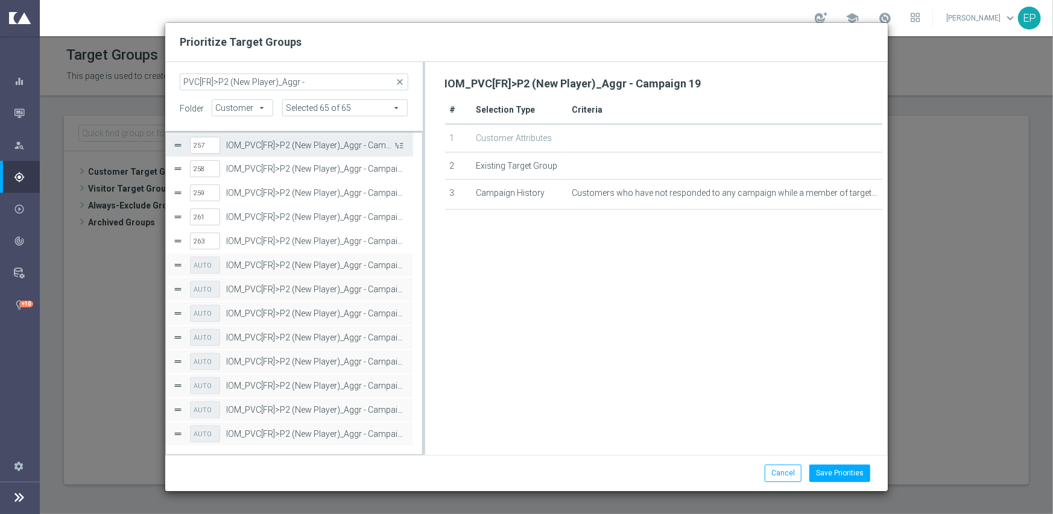
click at [399, 143] on button "Press SPACE to select this row." at bounding box center [398, 144] width 12 height 17
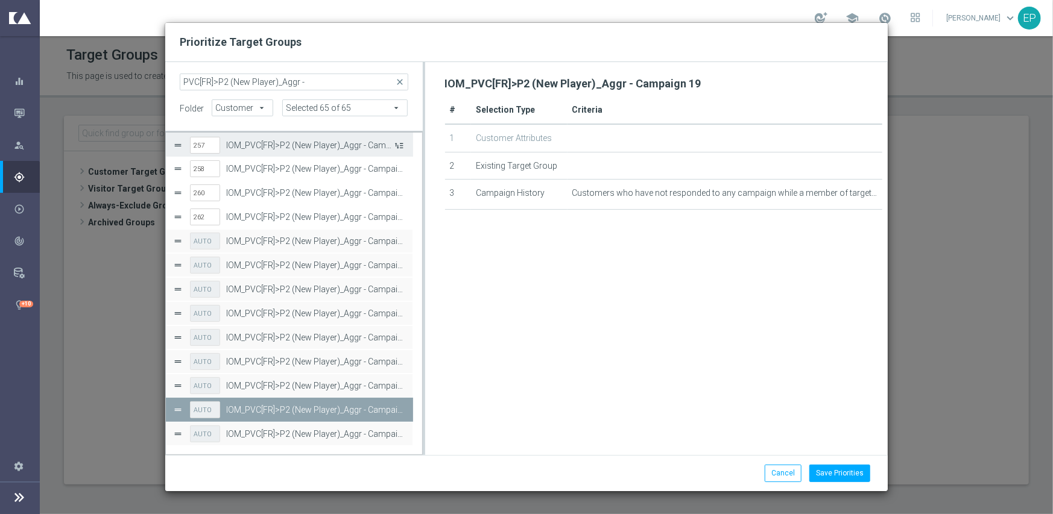
click at [399, 143] on button "Press SPACE to select this row." at bounding box center [398, 144] width 12 height 17
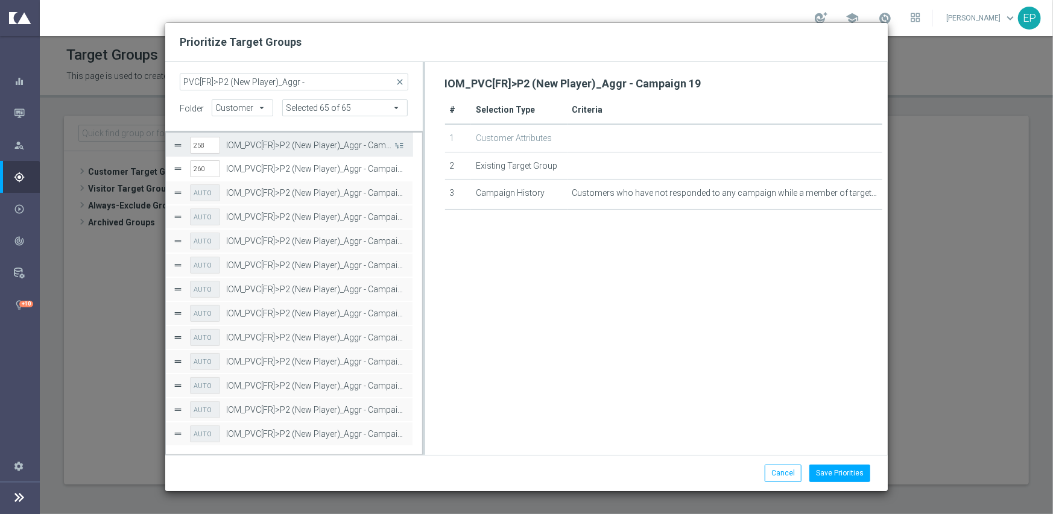
click at [399, 143] on button "Press SPACE to select this row." at bounding box center [398, 144] width 12 height 17
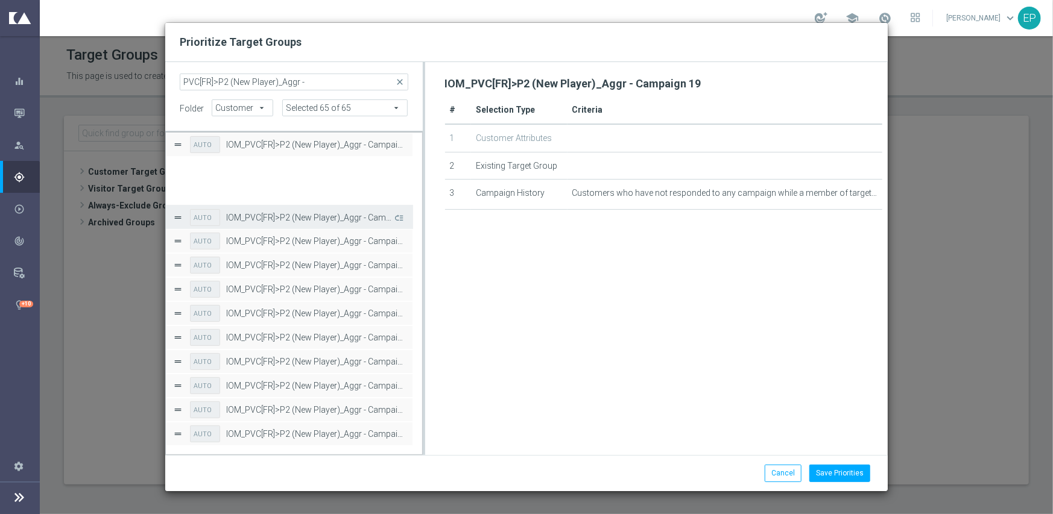
scroll to position [72, 0]
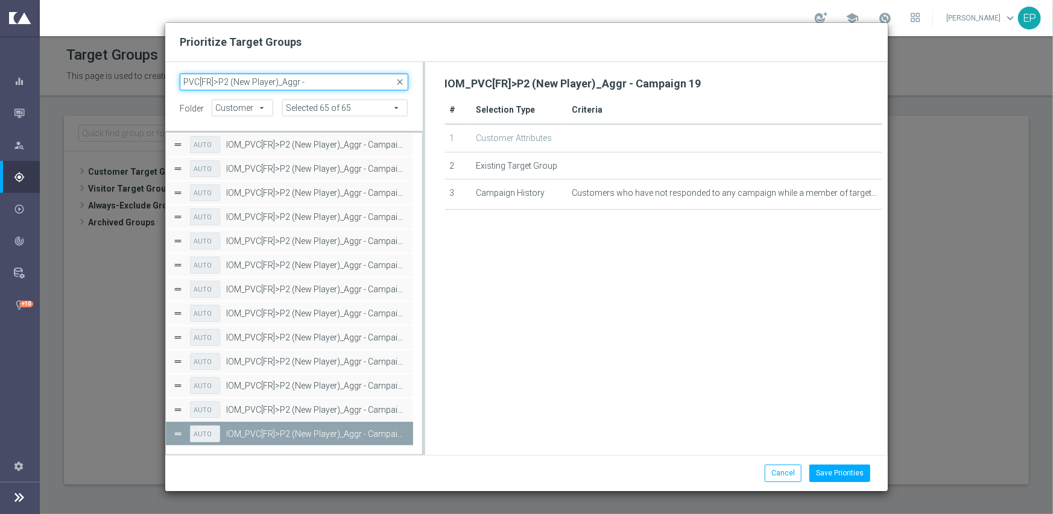
click at [324, 80] on input "PVC[FR]>P2 (New Player)_Aggr -" at bounding box center [294, 82] width 229 height 17
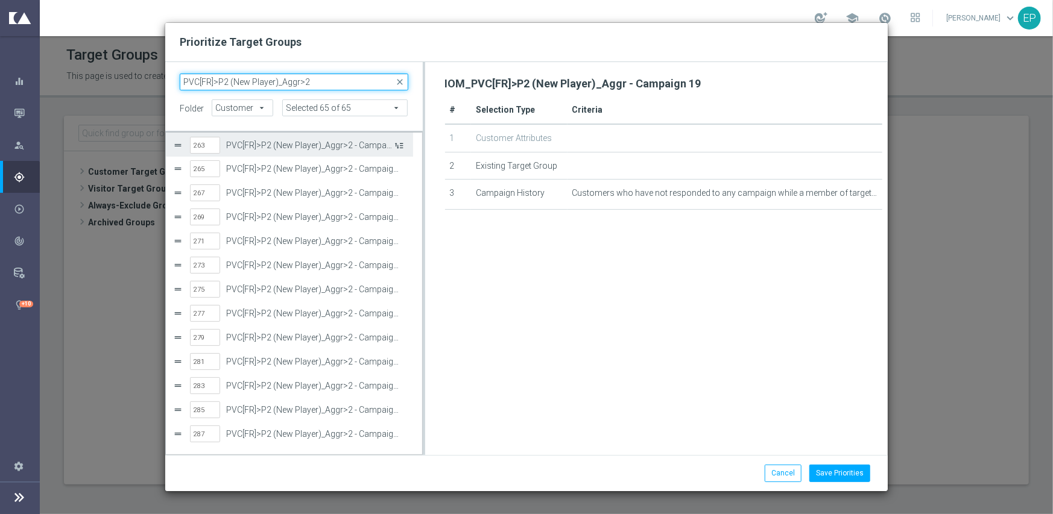
type input "PVC[FR]>P2 (New Player)_Aggr>2"
click at [400, 143] on button "Press SPACE to select this row." at bounding box center [398, 144] width 12 height 17
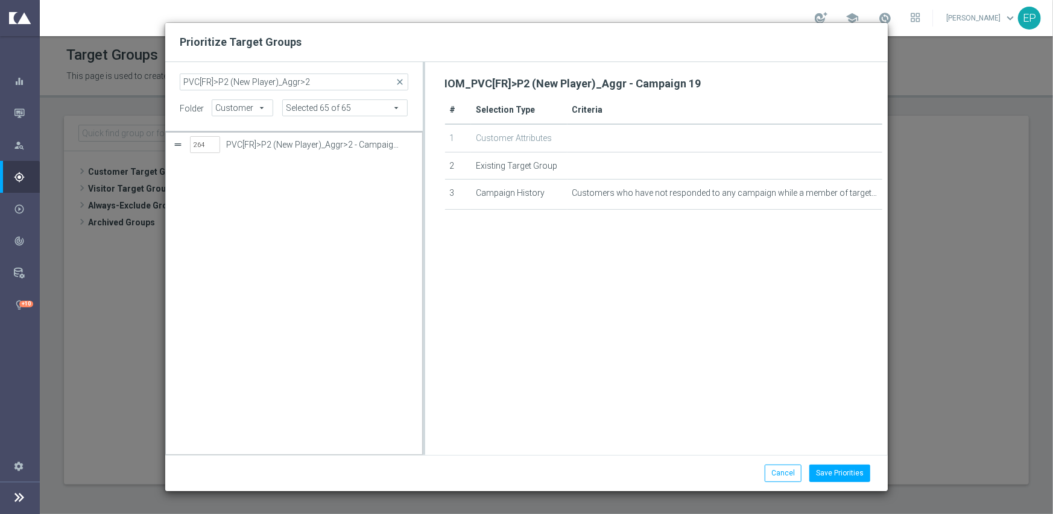
scroll to position [338, 0]
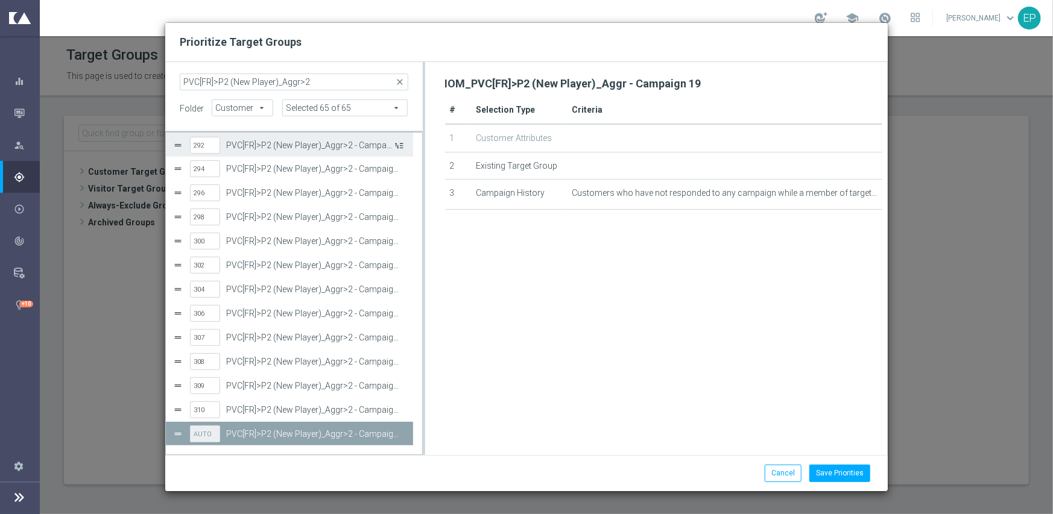
click at [400, 143] on button "Press SPACE to select this row." at bounding box center [398, 144] width 12 height 17
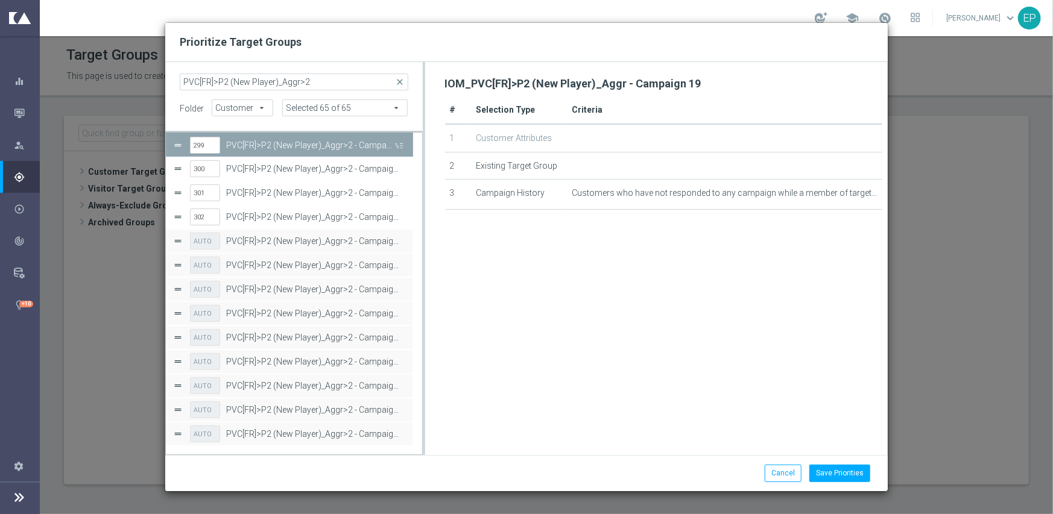
click at [400, 145] on button "Press SPACE to deselect this row." at bounding box center [398, 144] width 12 height 17
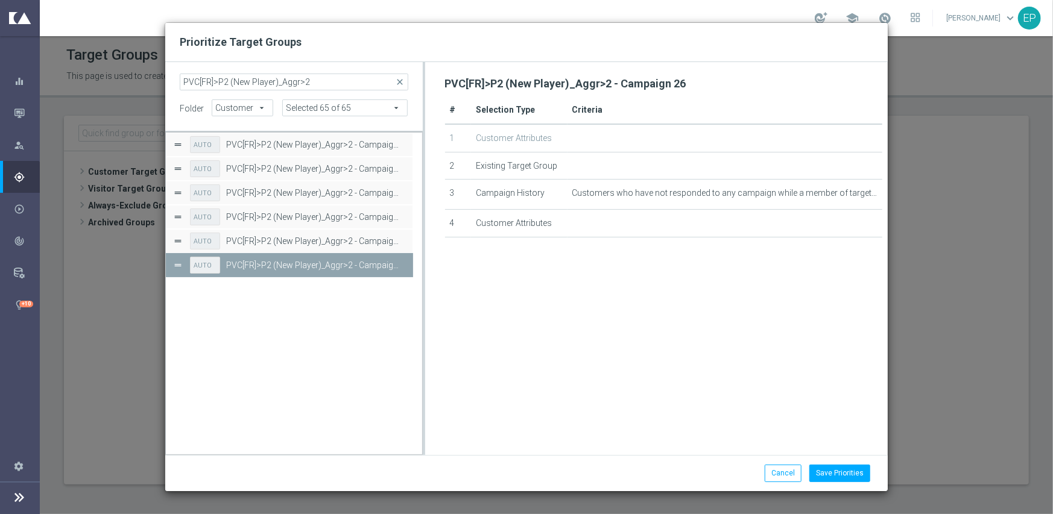
scroll to position [169, 0]
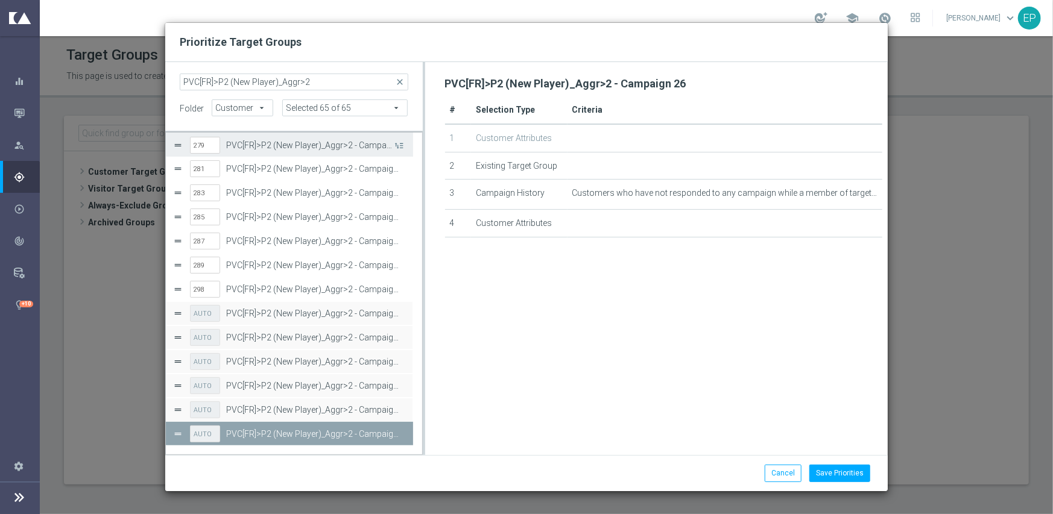
click at [400, 145] on button "Press SPACE to select this row." at bounding box center [398, 144] width 12 height 17
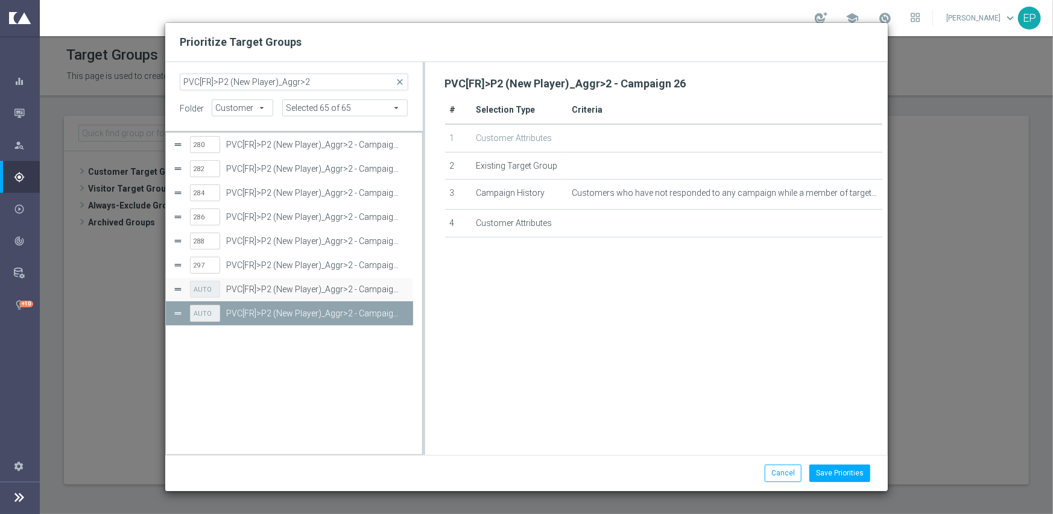
click at [400, 33] on button "Press SPACE to select this row." at bounding box center [398, 24] width 12 height 17
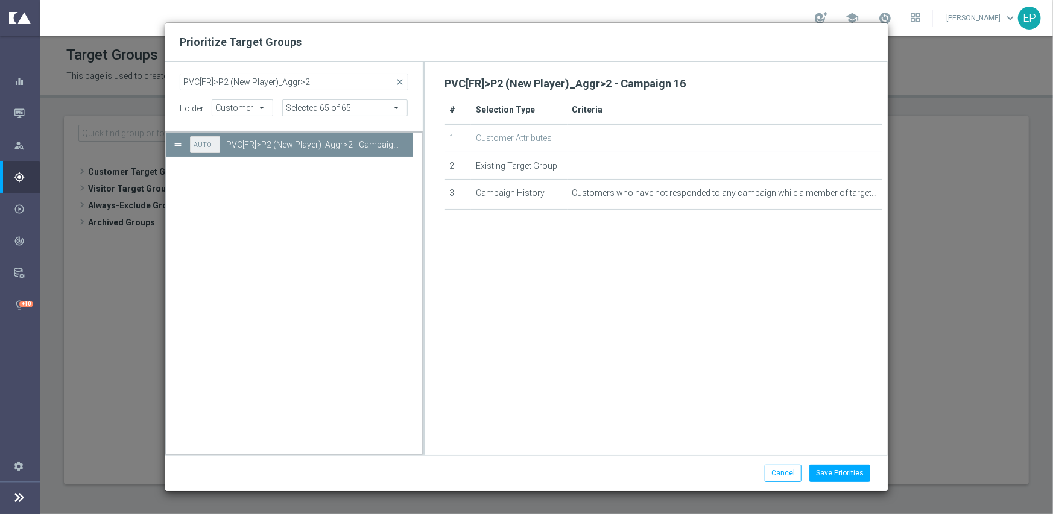
scroll to position [0, 0]
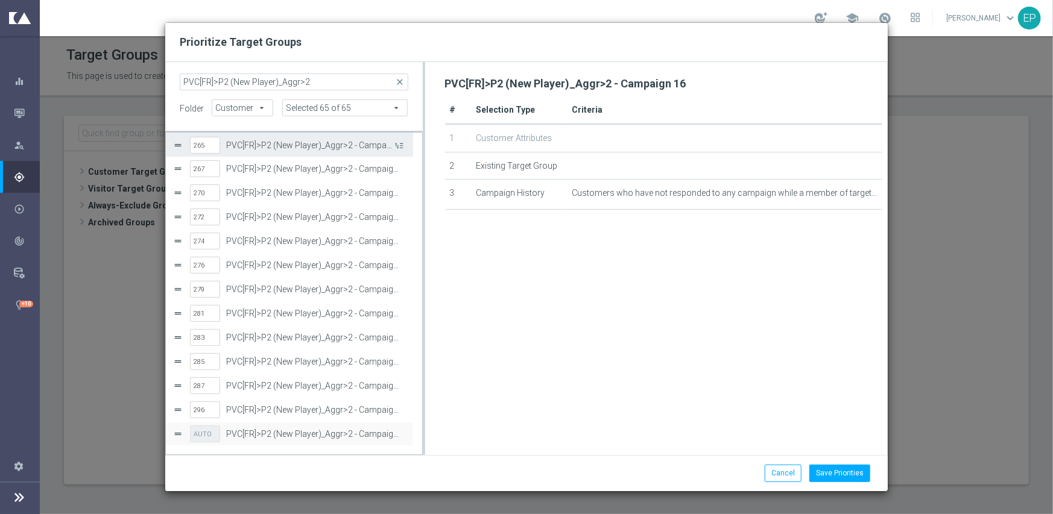
click at [400, 145] on button "Press SPACE to select this row." at bounding box center [398, 144] width 12 height 17
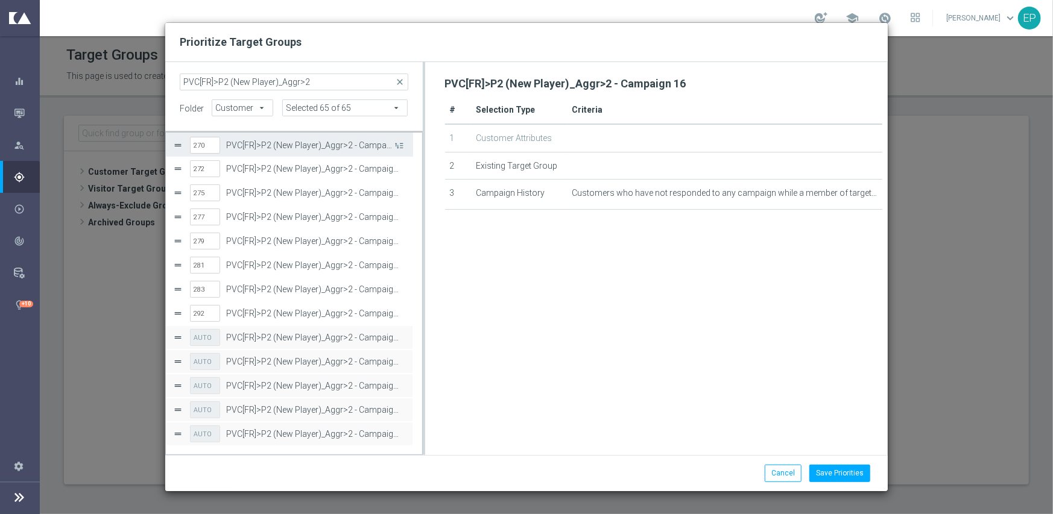
scroll to position [338, 0]
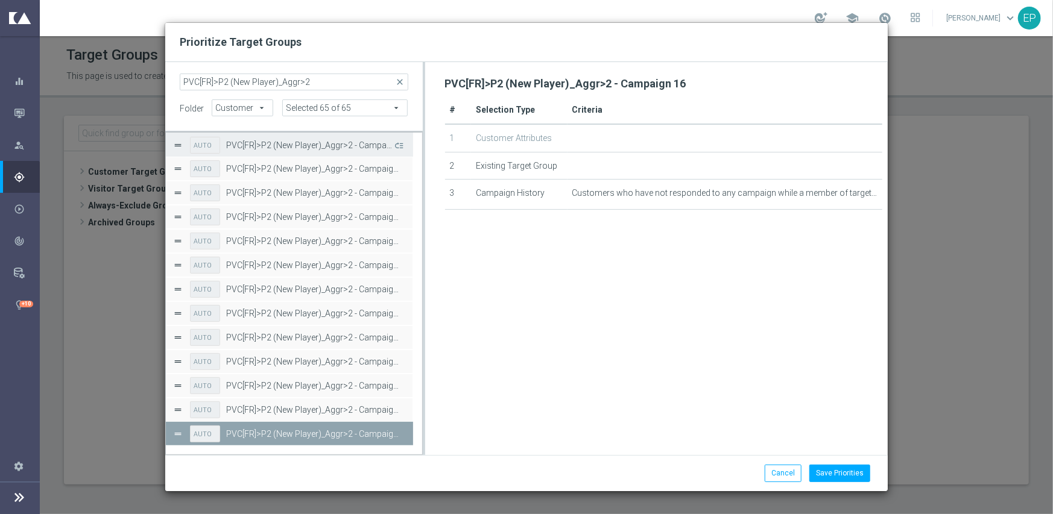
click at [400, 145] on button "Press SPACE to select this row." at bounding box center [398, 144] width 12 height 17
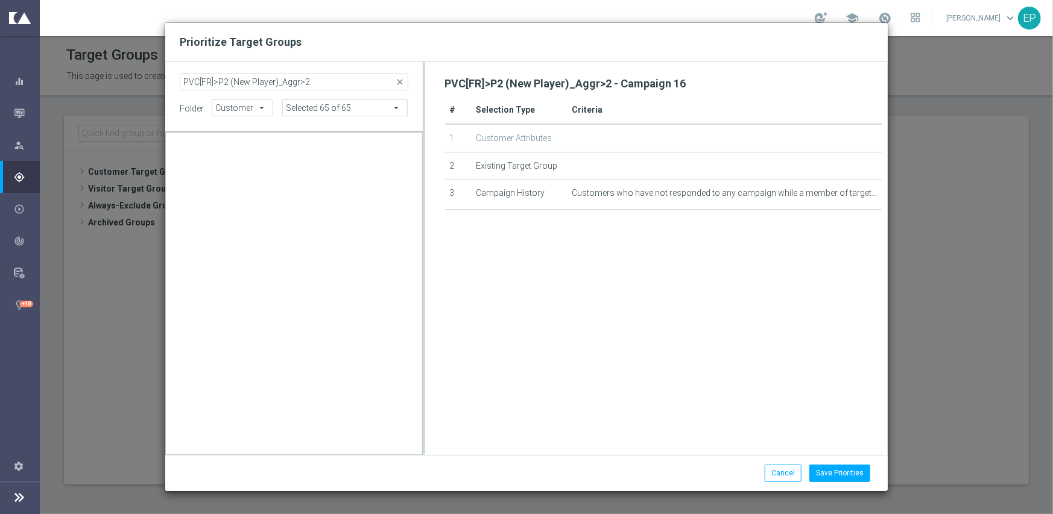
scroll to position [0, 0]
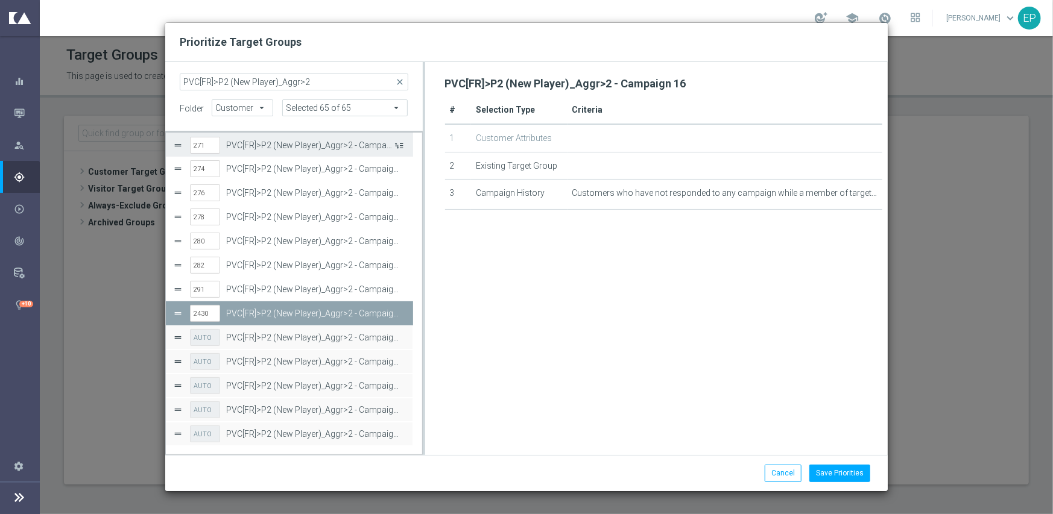
click at [402, 145] on button "Press SPACE to select this row." at bounding box center [398, 144] width 12 height 17
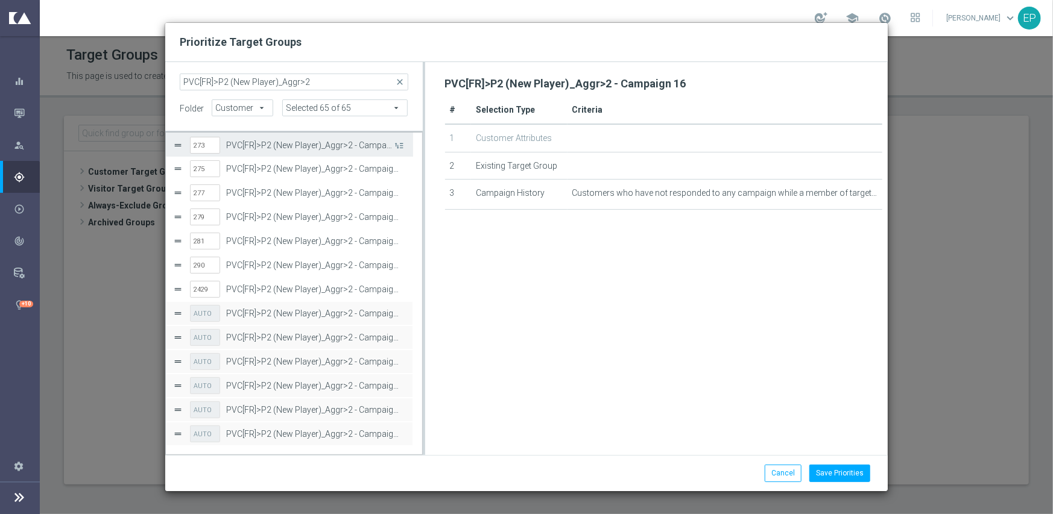
click at [402, 146] on button "Press SPACE to select this row." at bounding box center [398, 144] width 12 height 17
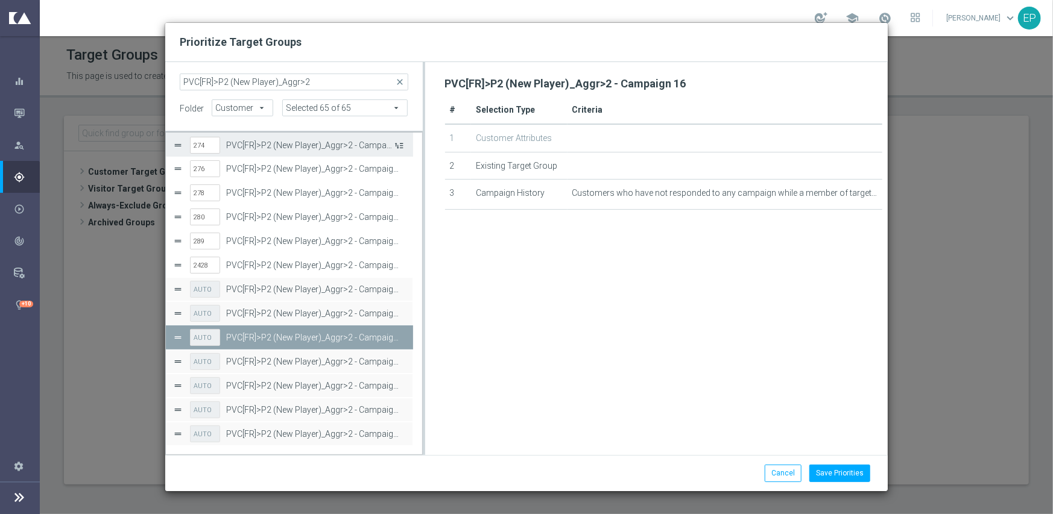
click at [402, 146] on button "Press SPACE to select this row." at bounding box center [398, 144] width 12 height 17
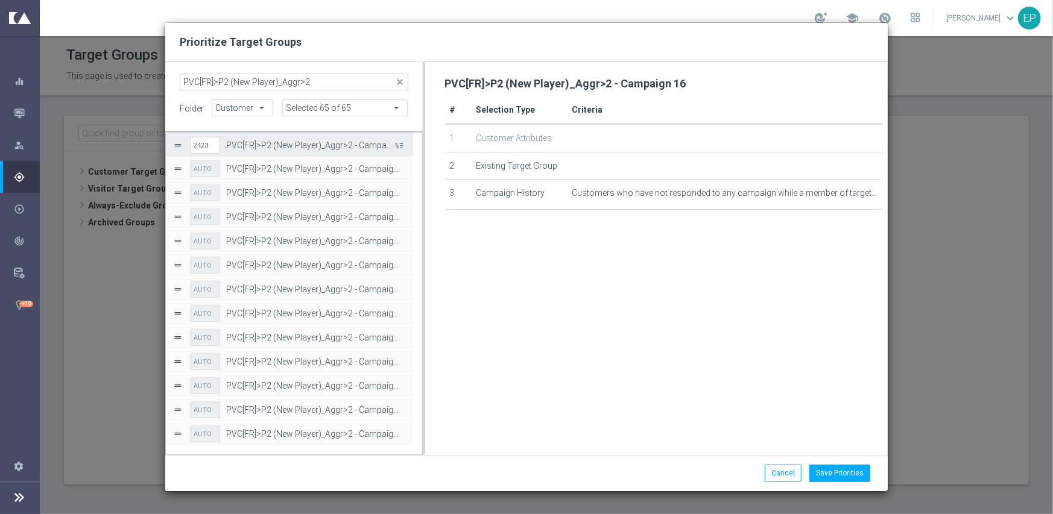
drag, startPoint x: 402, startPoint y: 146, endPoint x: 543, endPoint y: 298, distance: 206.9
click at [402, 146] on button "Press SPACE to select this row." at bounding box center [398, 144] width 12 height 17
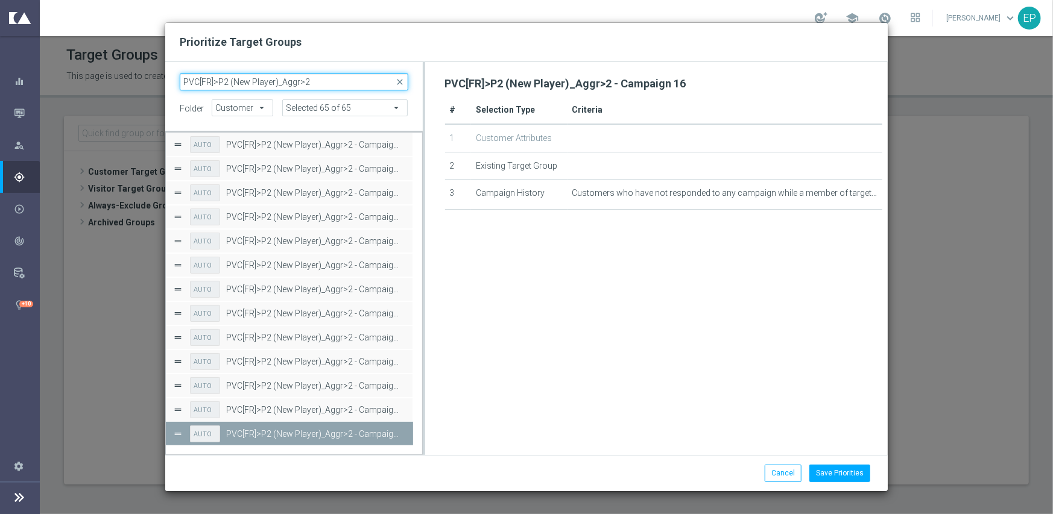
click at [332, 82] on input "PVC[FR]>P2 (New Player)_Aggr>2" at bounding box center [294, 82] width 229 height 17
click at [397, 81] on span "close" at bounding box center [401, 82] width 10 height 10
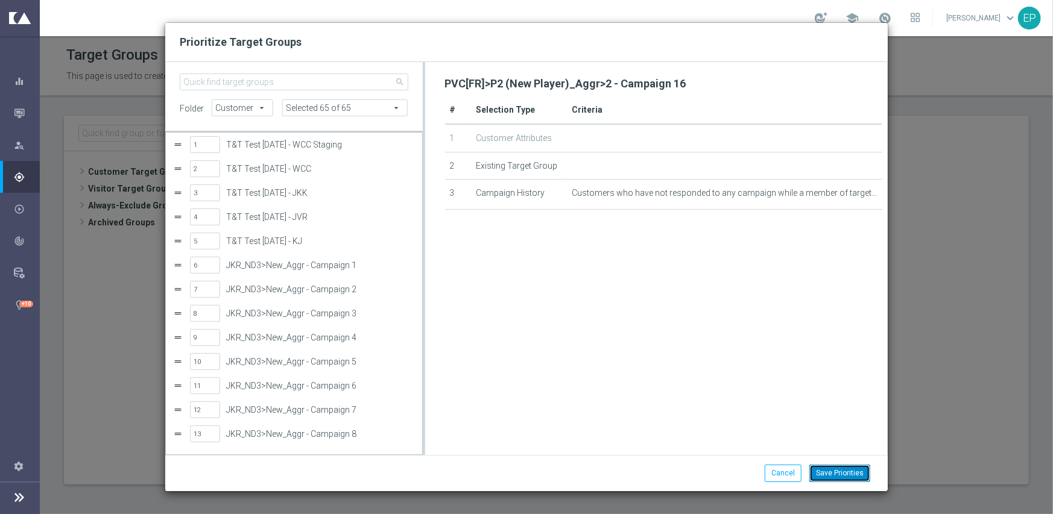
click at [848, 469] on button "Save Priorities" at bounding box center [839, 473] width 61 height 17
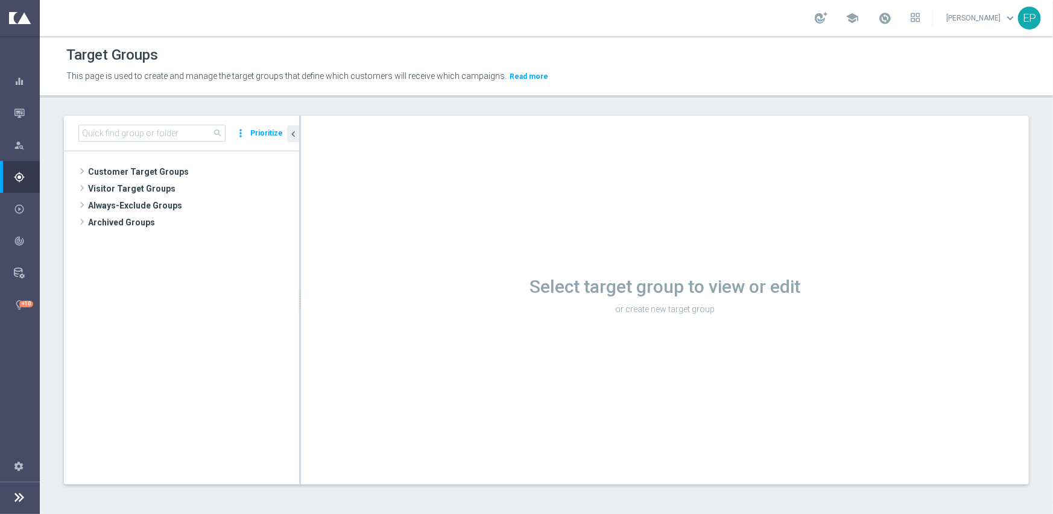
click at [266, 133] on button "Prioritize" at bounding box center [266, 133] width 36 height 16
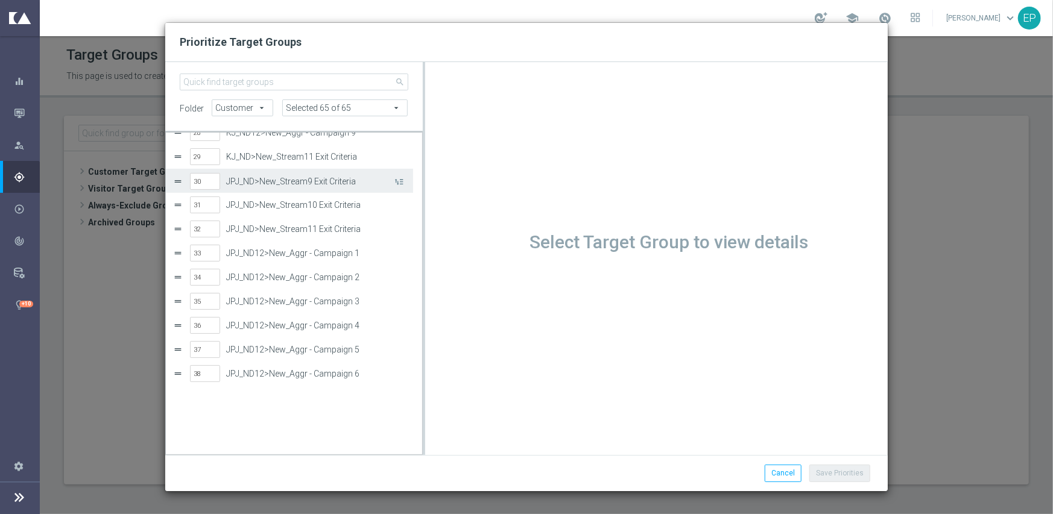
scroll to position [603, 0]
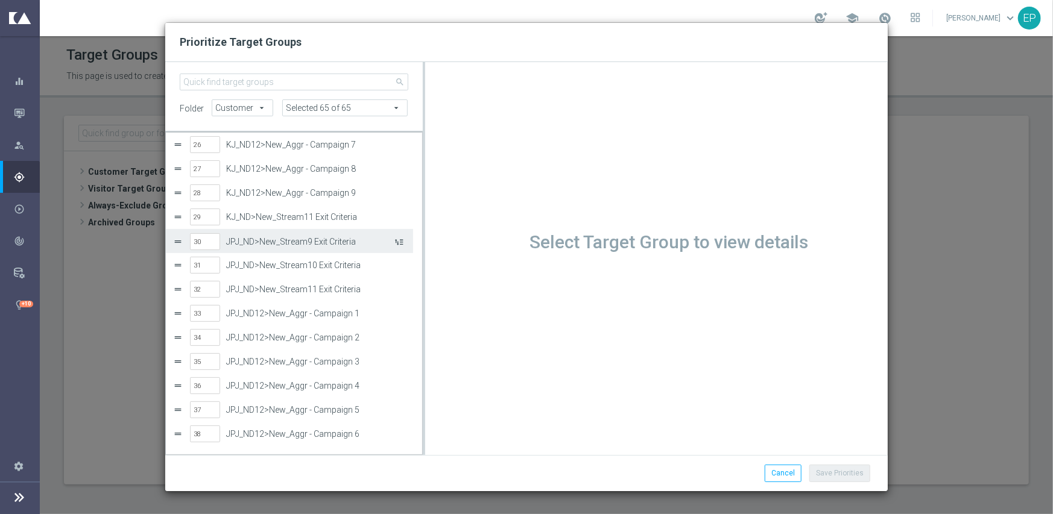
click at [397, 240] on button "Press SPACE to select this row." at bounding box center [398, 241] width 12 height 17
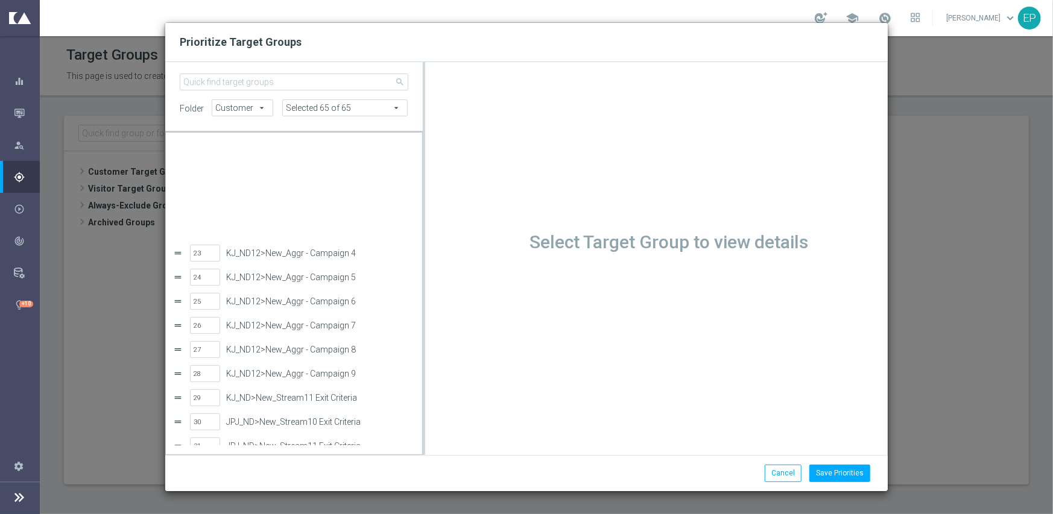
scroll to position [543, 0]
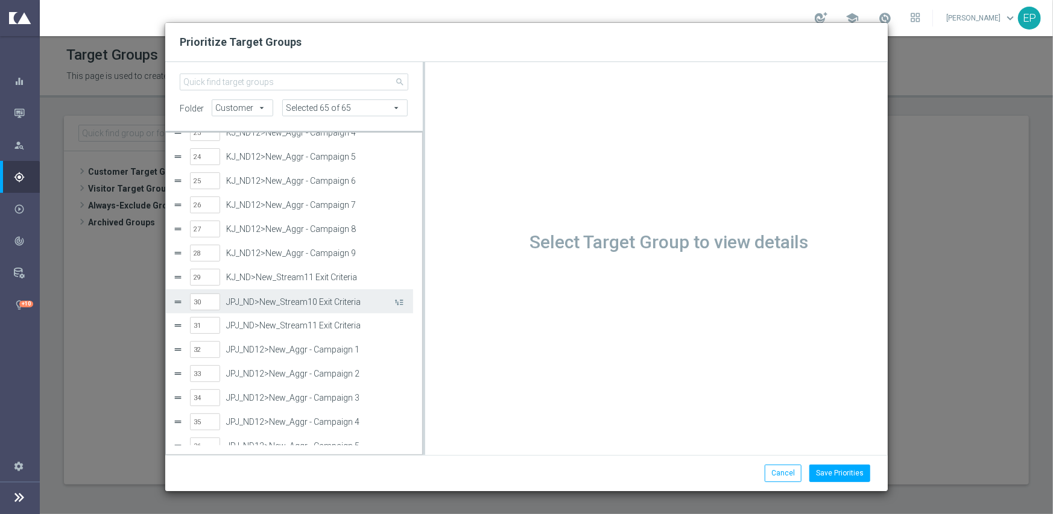
click at [377, 301] on label "JPJ_ND>New_Stream10 Exit Criteria" at bounding box center [309, 302] width 166 height 10
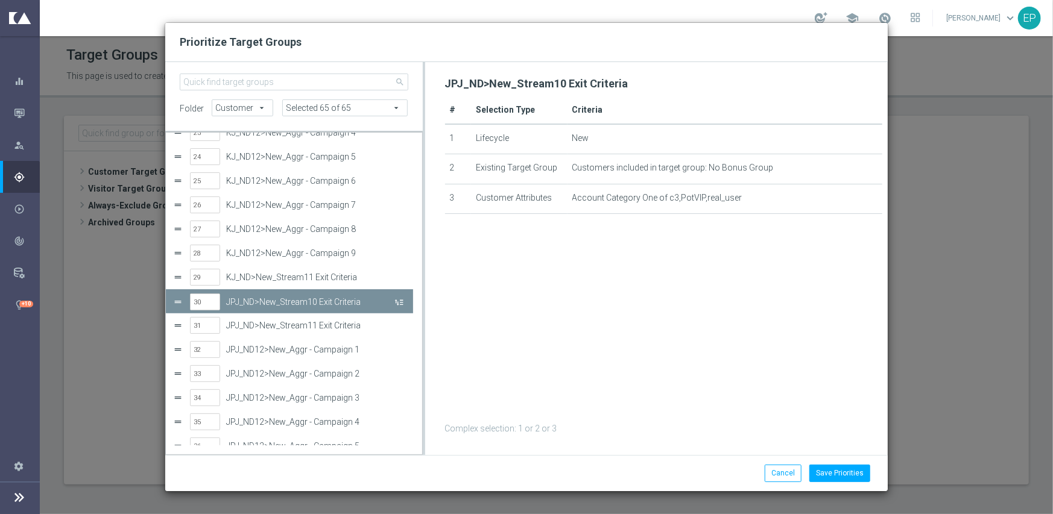
click at [401, 302] on button "Press SPACE to deselect this row." at bounding box center [398, 301] width 12 height 17
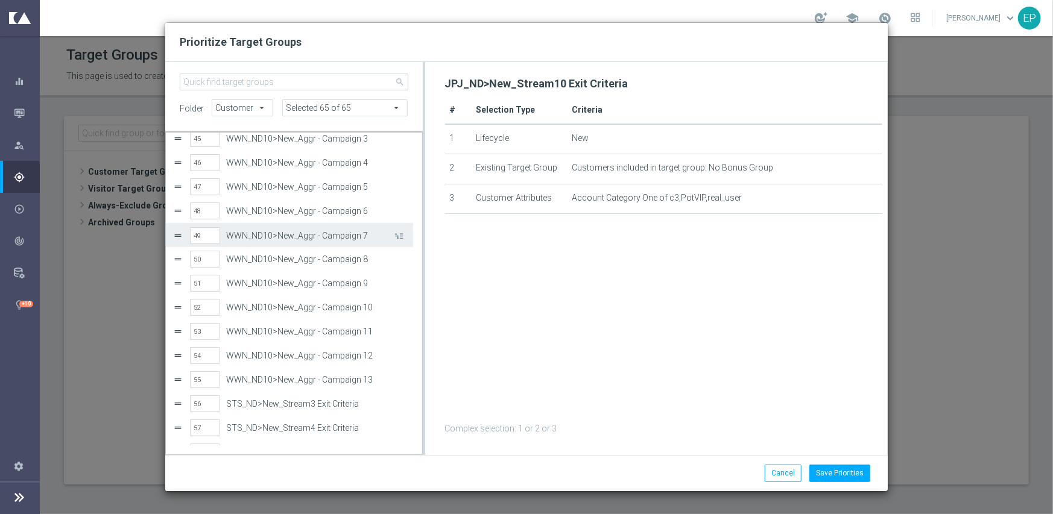
scroll to position [1127, 0]
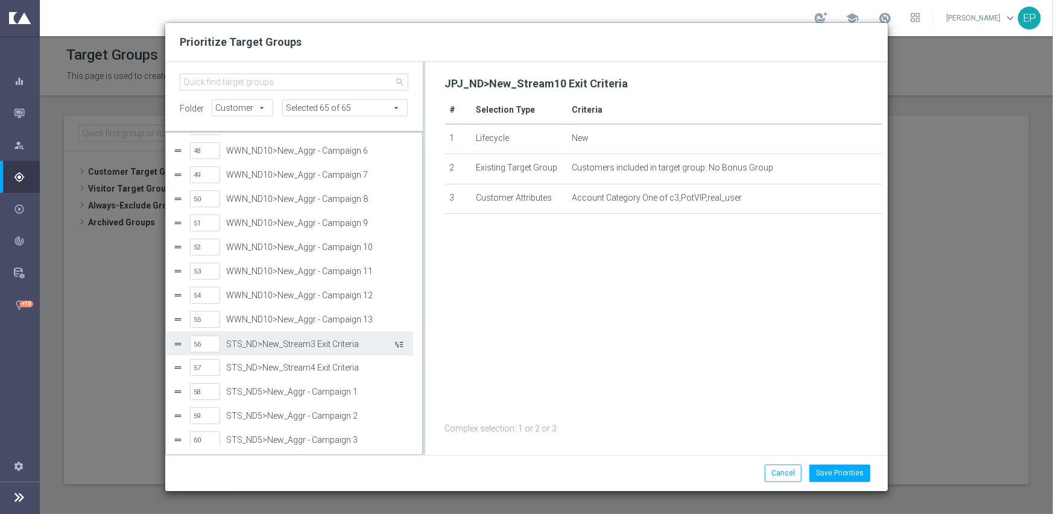
click at [398, 345] on button "Press SPACE to select this row." at bounding box center [398, 343] width 12 height 17
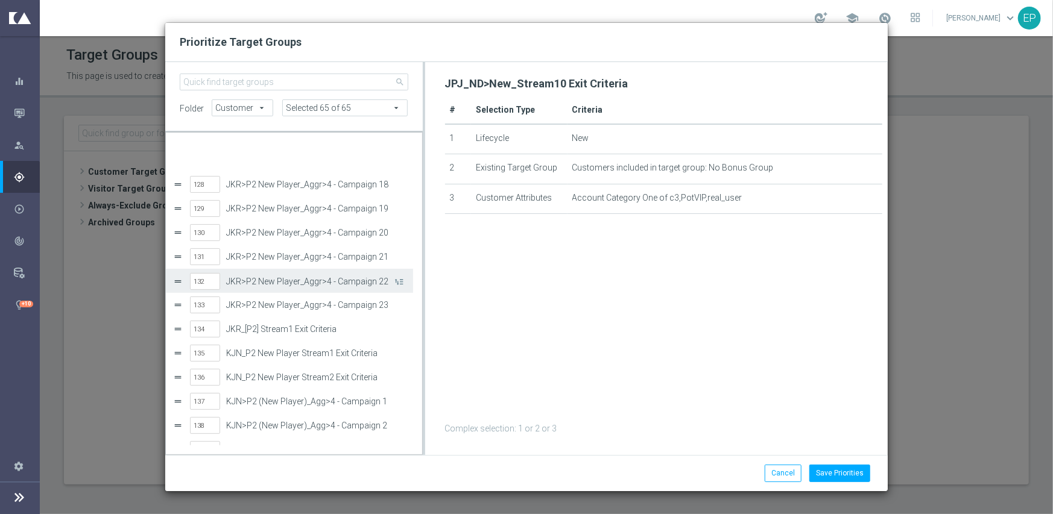
scroll to position [3083, 0]
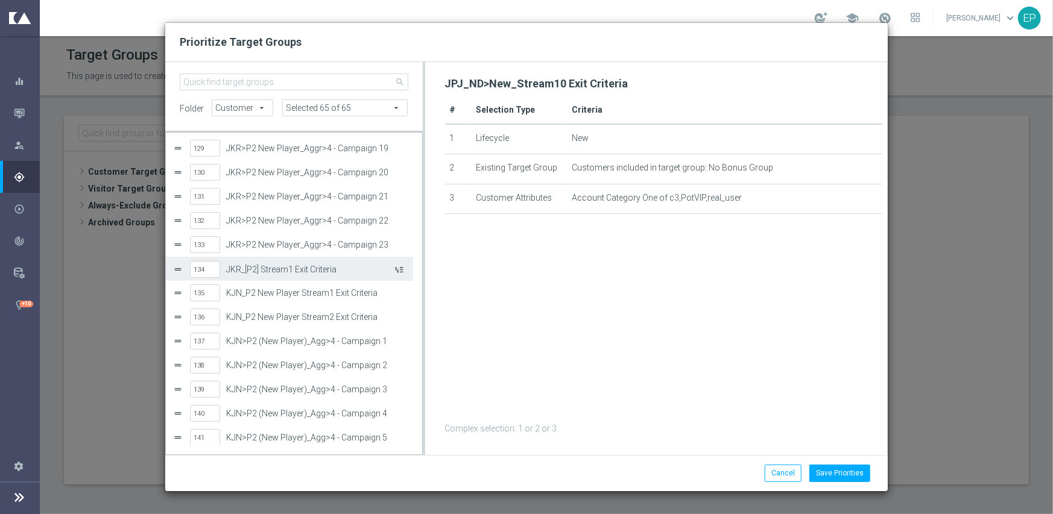
click at [403, 269] on button "Press SPACE to select this row." at bounding box center [398, 268] width 12 height 17
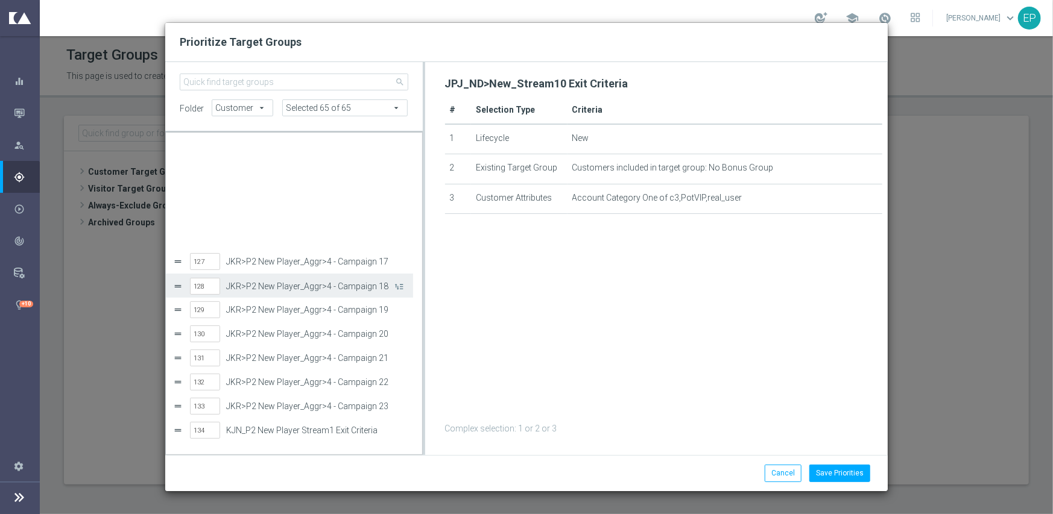
scroll to position [3061, 0]
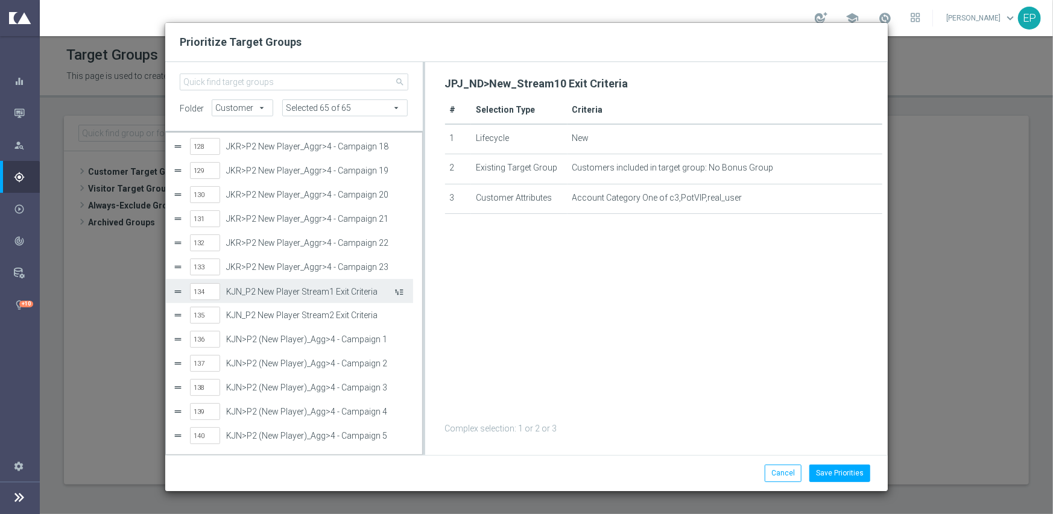
click at [403, 291] on button "Press SPACE to select this row." at bounding box center [398, 291] width 12 height 17
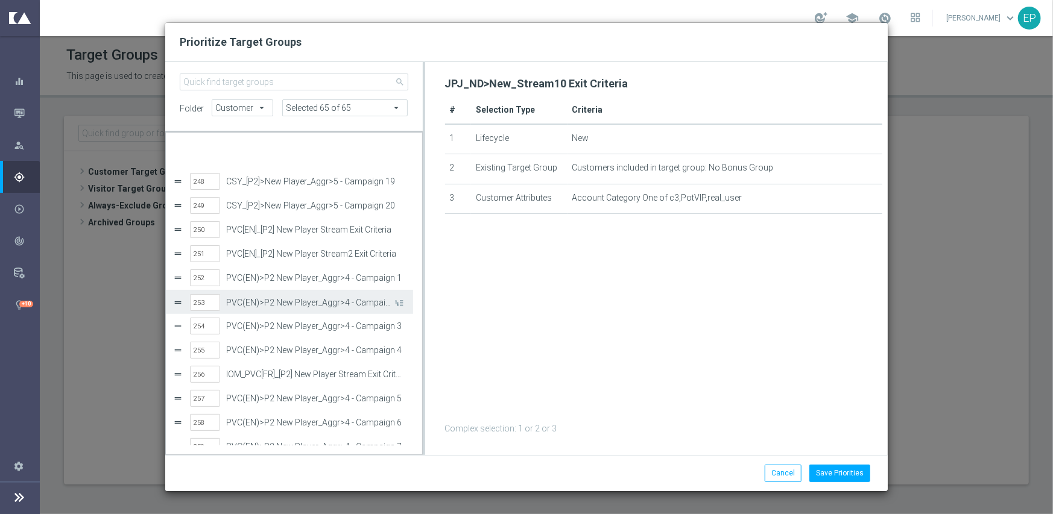
scroll to position [5980, 0]
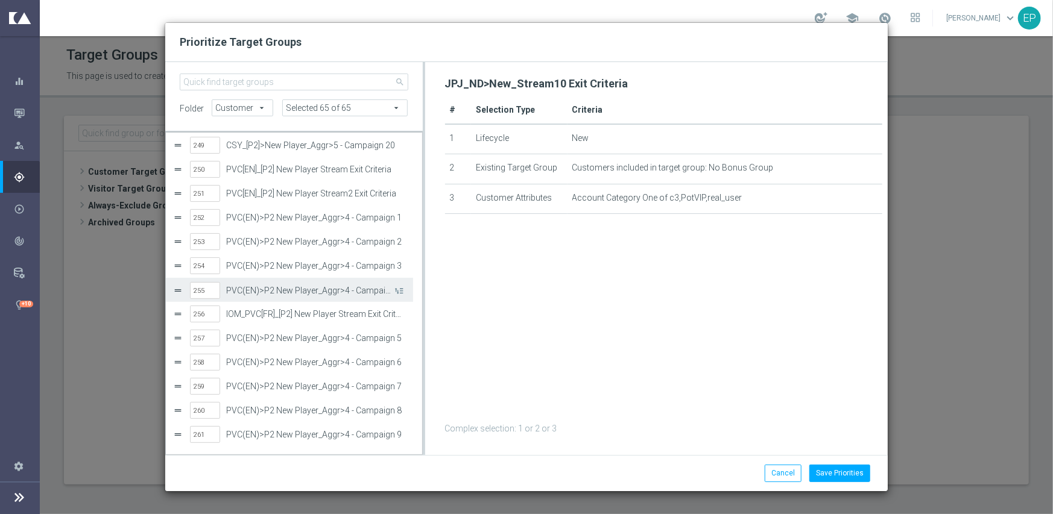
click at [347, 291] on label "PVC(EN)>P2 New Player_Aggr>4 - Campaign 4" at bounding box center [309, 291] width 166 height 10
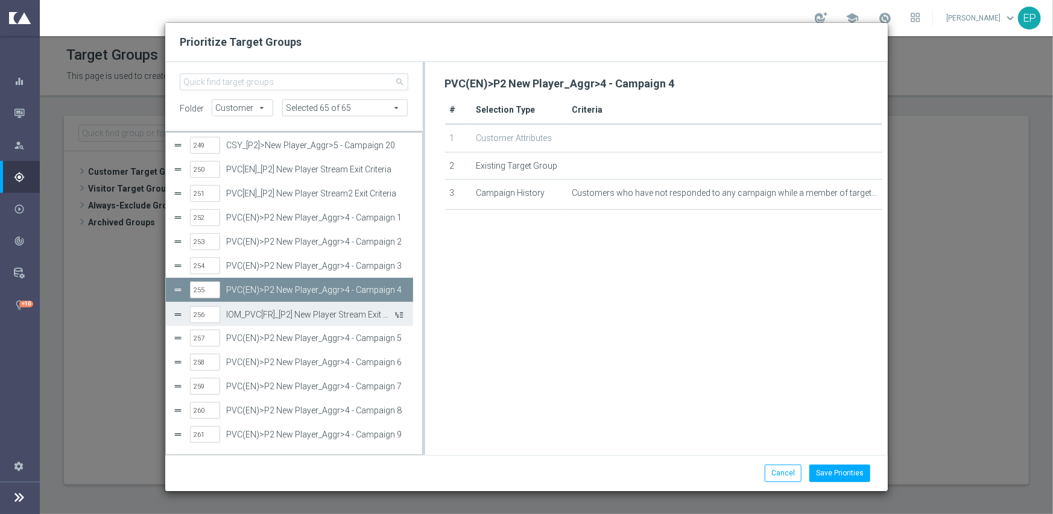
click at [399, 315] on button "Press SPACE to select this row." at bounding box center [398, 314] width 12 height 17
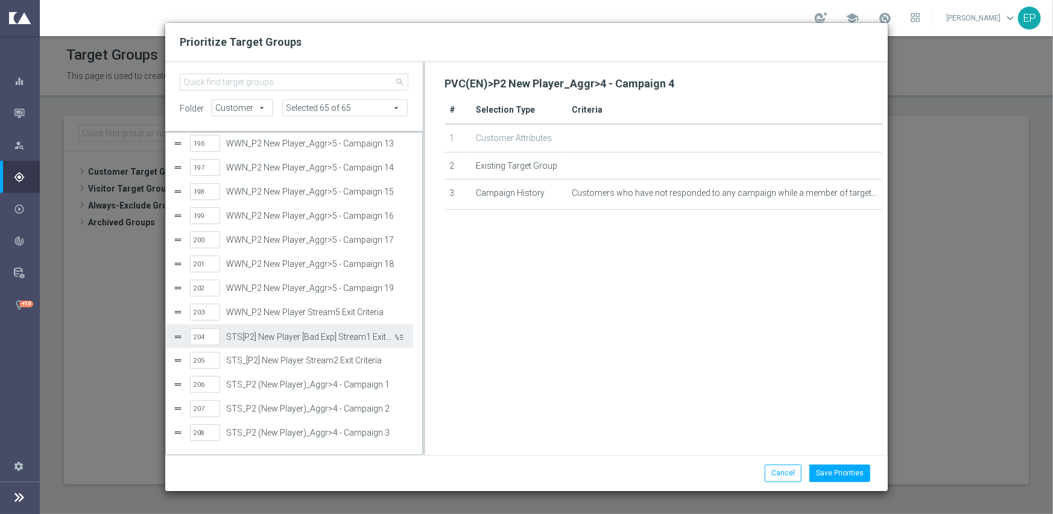
scroll to position [4712, 0]
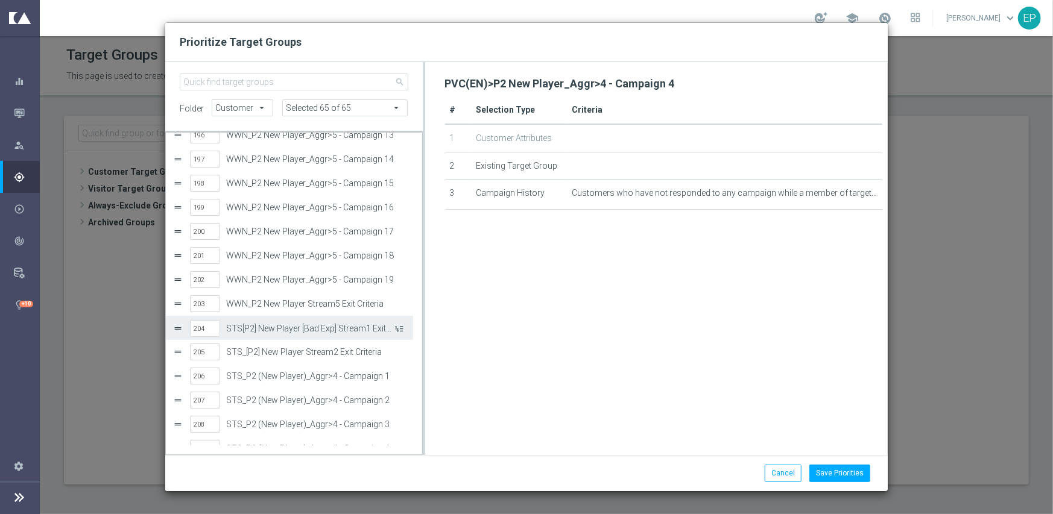
click at [402, 325] on button "Press SPACE to select this row." at bounding box center [398, 328] width 12 height 17
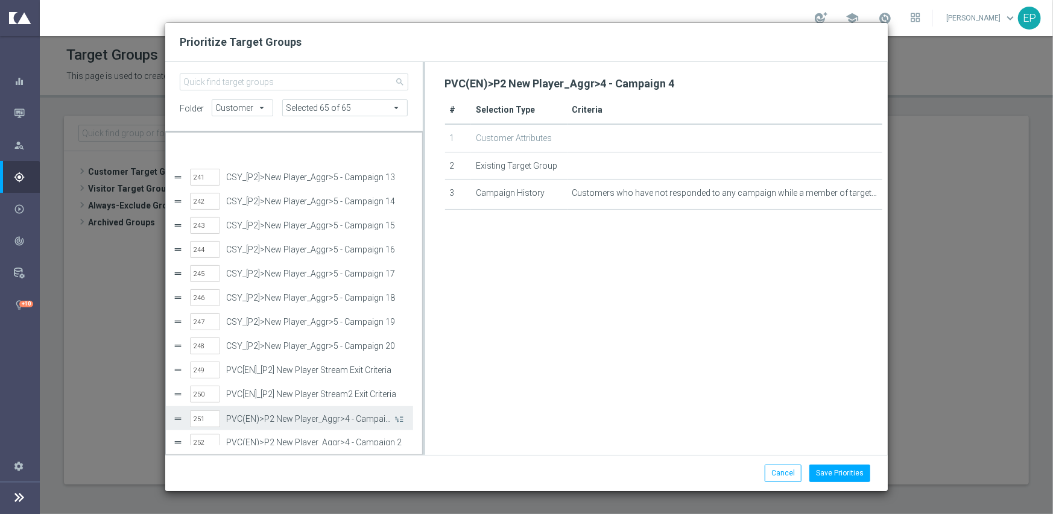
scroll to position [5853, 0]
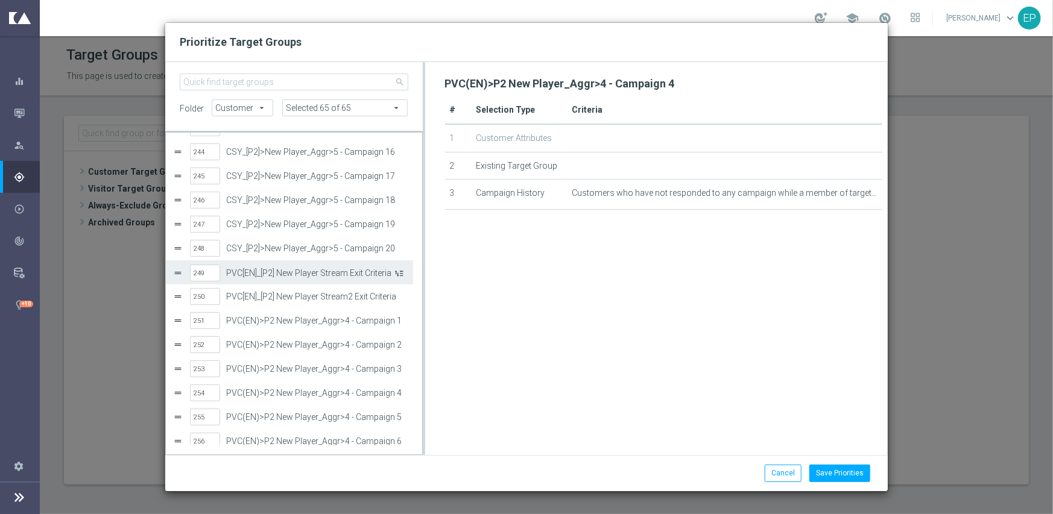
click at [397, 273] on button "Press SPACE to select this row." at bounding box center [398, 272] width 12 height 17
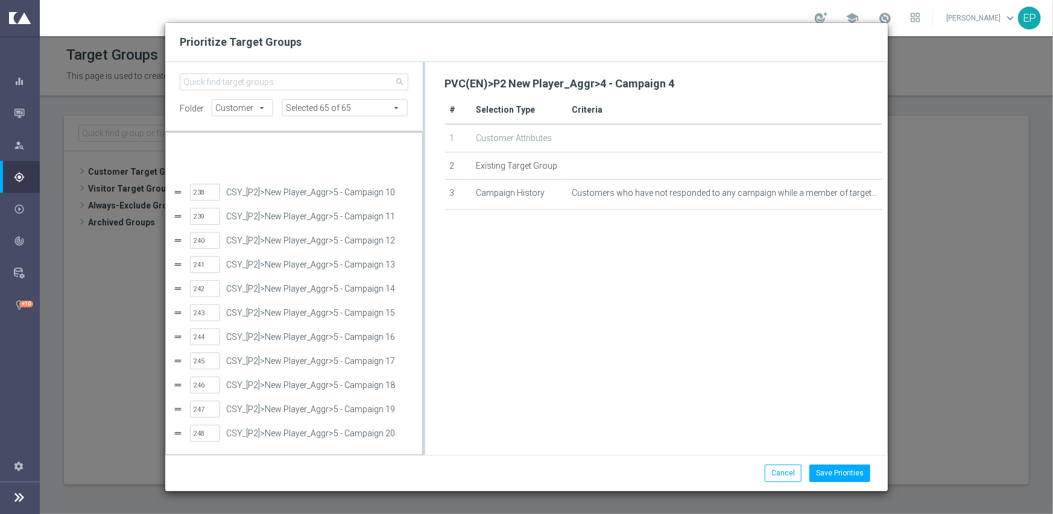
scroll to position [5728, 0]
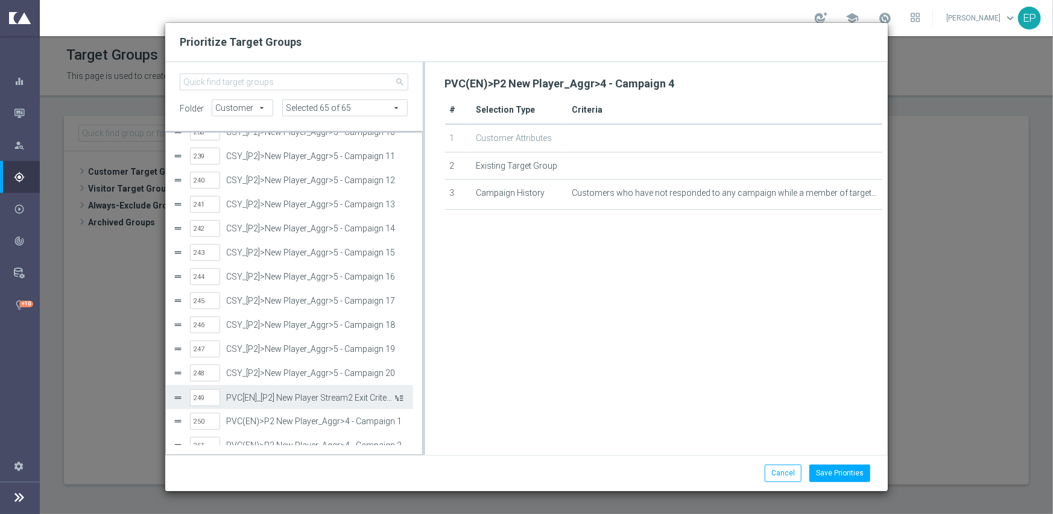
click at [398, 397] on button "Press SPACE to select this row." at bounding box center [398, 397] width 12 height 17
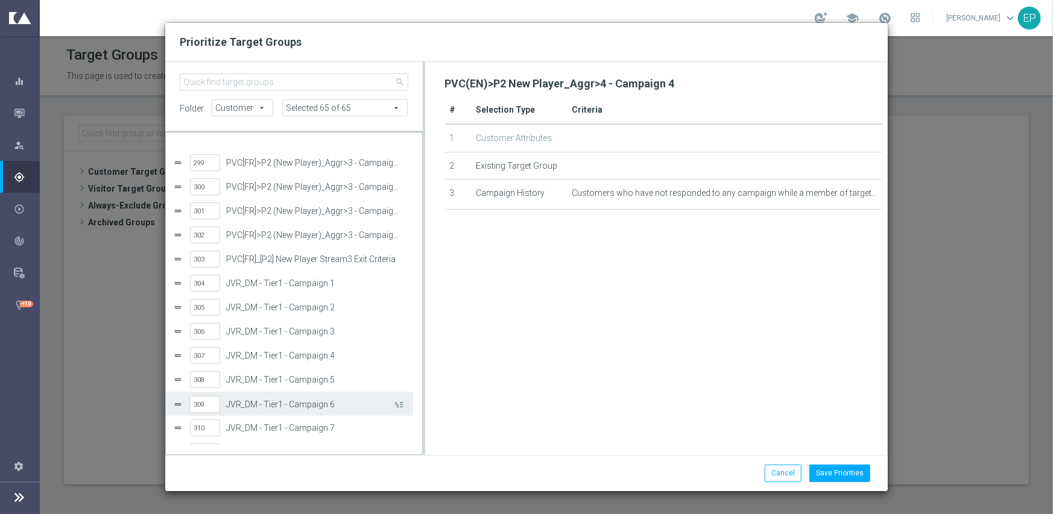
scroll to position [7229, 0]
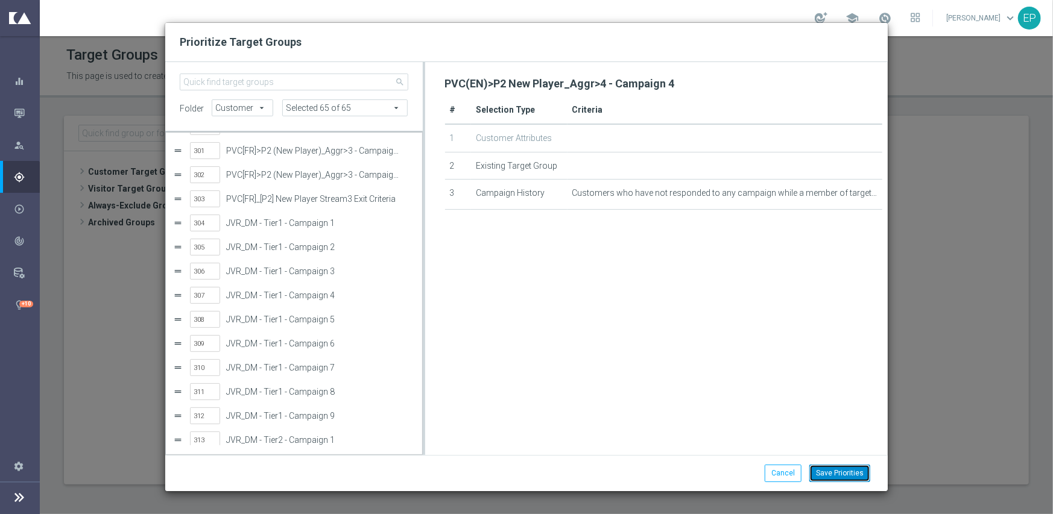
click at [836, 470] on button "Save Priorities" at bounding box center [839, 473] width 61 height 17
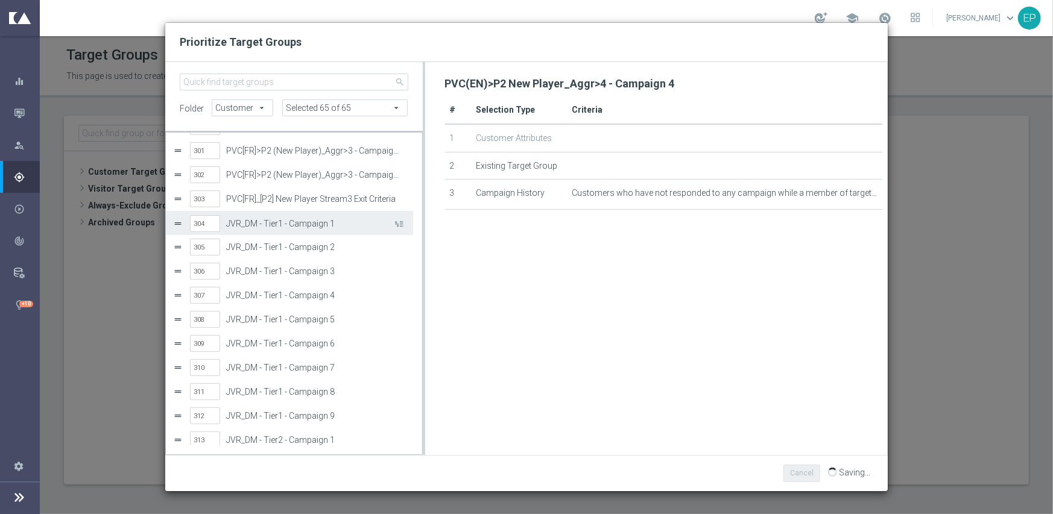
drag, startPoint x: 268, startPoint y: 226, endPoint x: 277, endPoint y: 233, distance: 10.7
click at [268, 226] on label "JVR_DM - Tier1 - Campaign 1" at bounding box center [309, 224] width 166 height 10
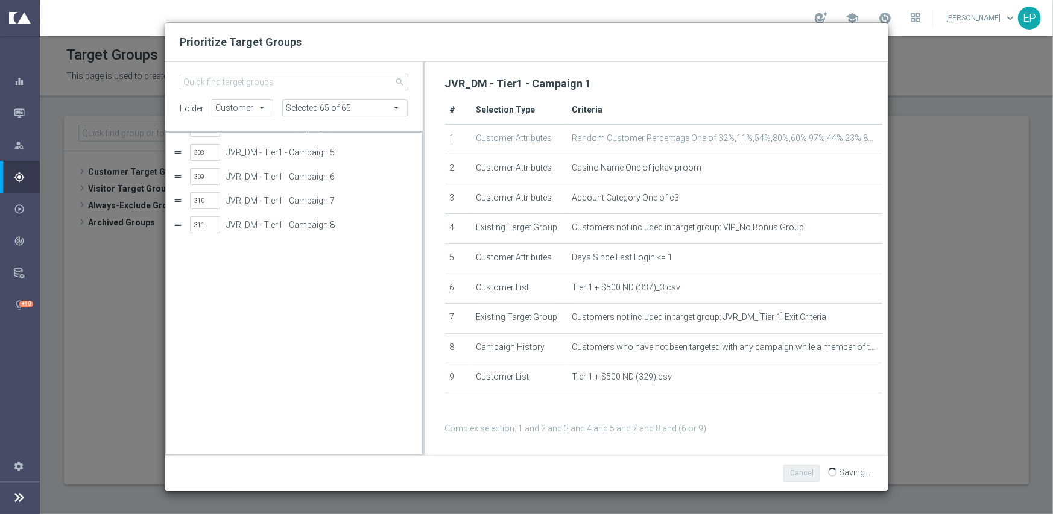
scroll to position [7169, 0]
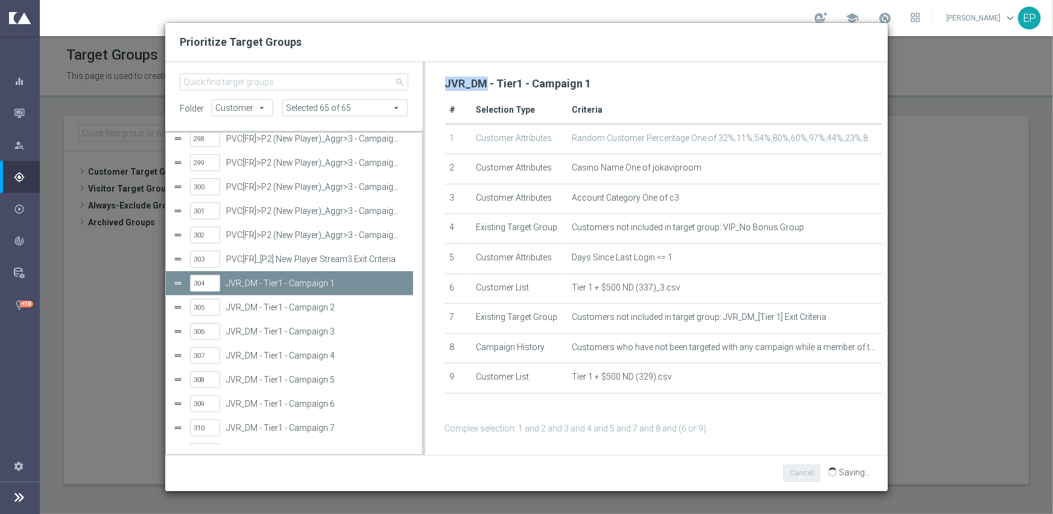
drag, startPoint x: 441, startPoint y: 83, endPoint x: 483, endPoint y: 86, distance: 41.7
click at [483, 86] on div "JVR_DM - Tier1 - Campaign 1 # Selection Type Criteria 1 Customer Attributes Ran…" at bounding box center [664, 256] width 449 height 364
copy h2 "JVR_DM"
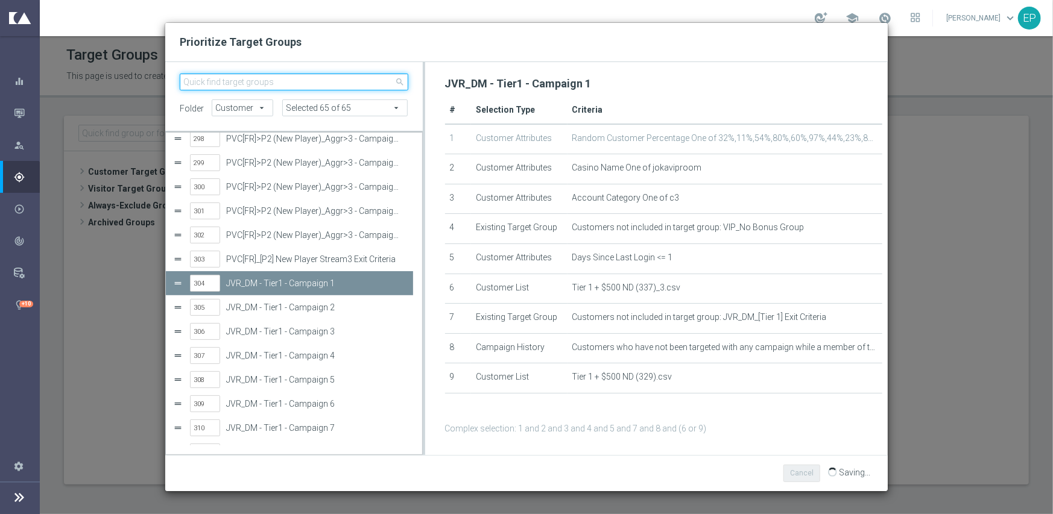
click at [288, 80] on input "search" at bounding box center [294, 82] width 229 height 17
paste input "JVR_DM"
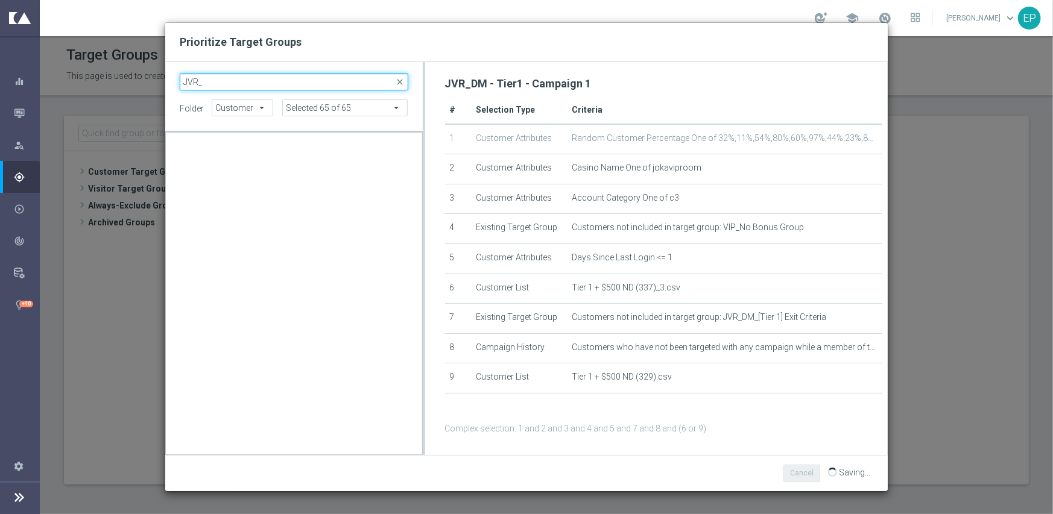
scroll to position [0, 0]
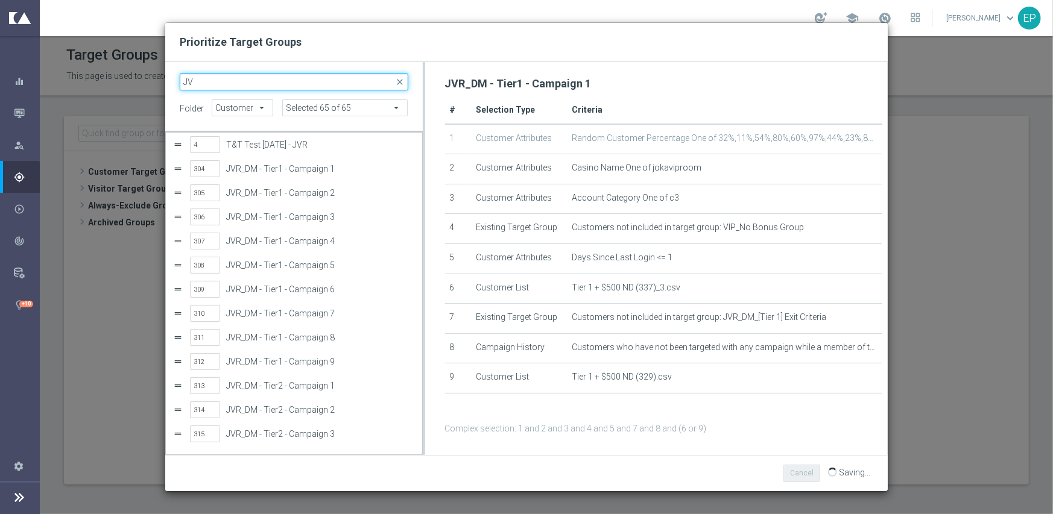
type input "J"
paste input "JVR_DM"
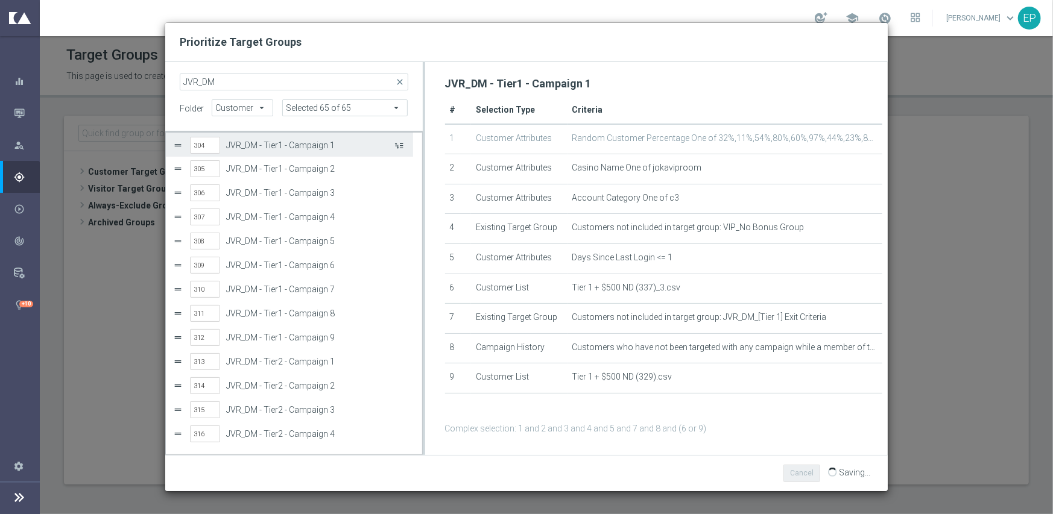
click at [399, 146] on button "Press SPACE to select this row." at bounding box center [398, 144] width 12 height 17
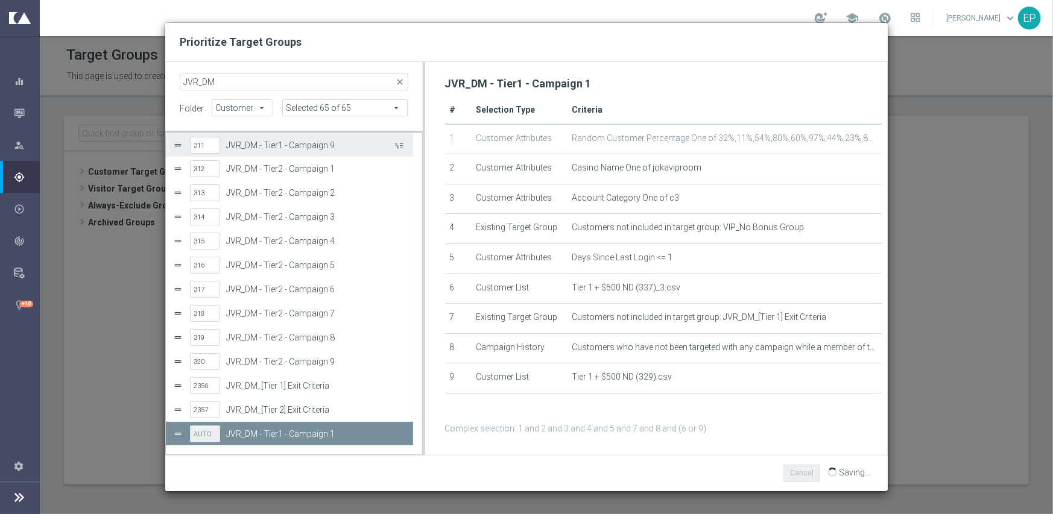
click at [399, 146] on button "Press SPACE to select this row." at bounding box center [398, 144] width 12 height 17
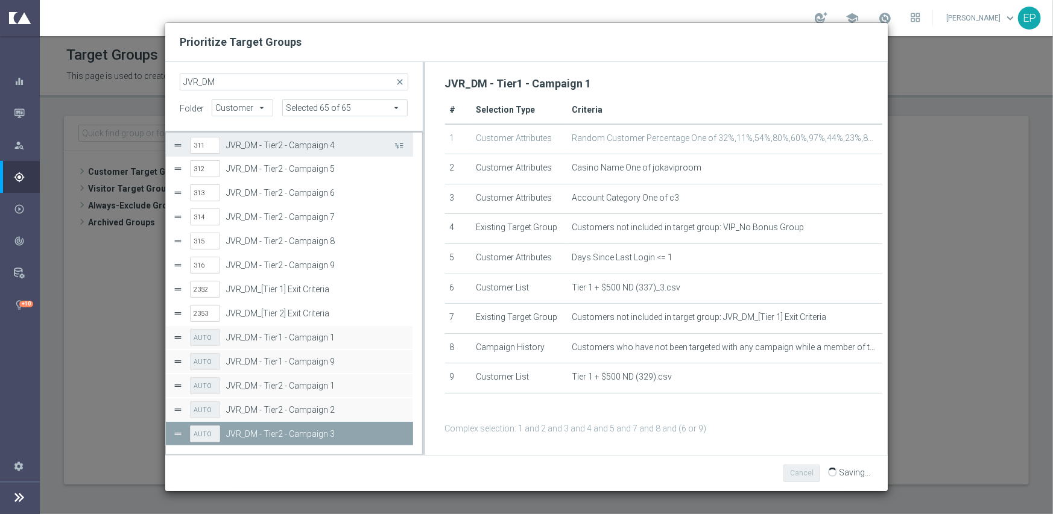
click at [399, 146] on button "Press SPACE to select this row." at bounding box center [398, 144] width 12 height 17
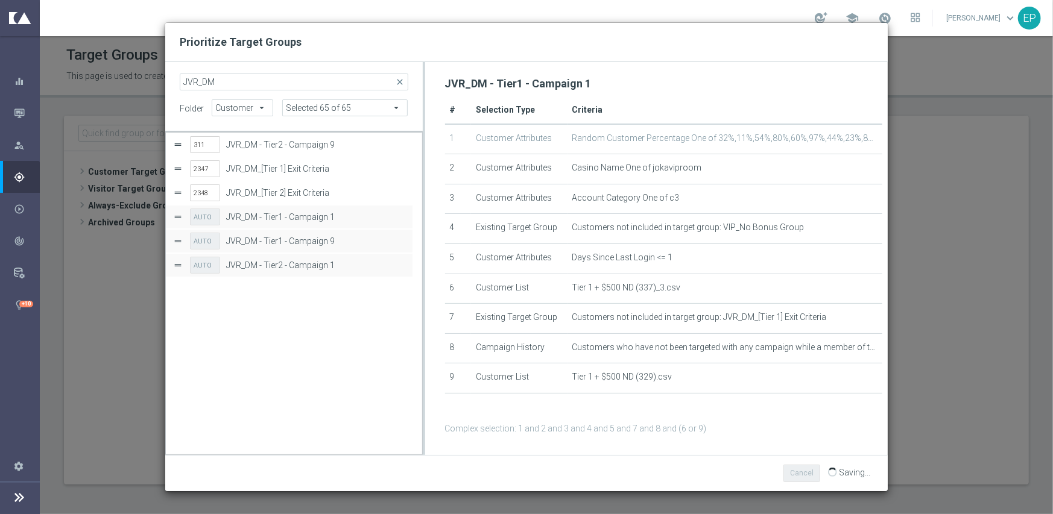
scroll to position [0, 0]
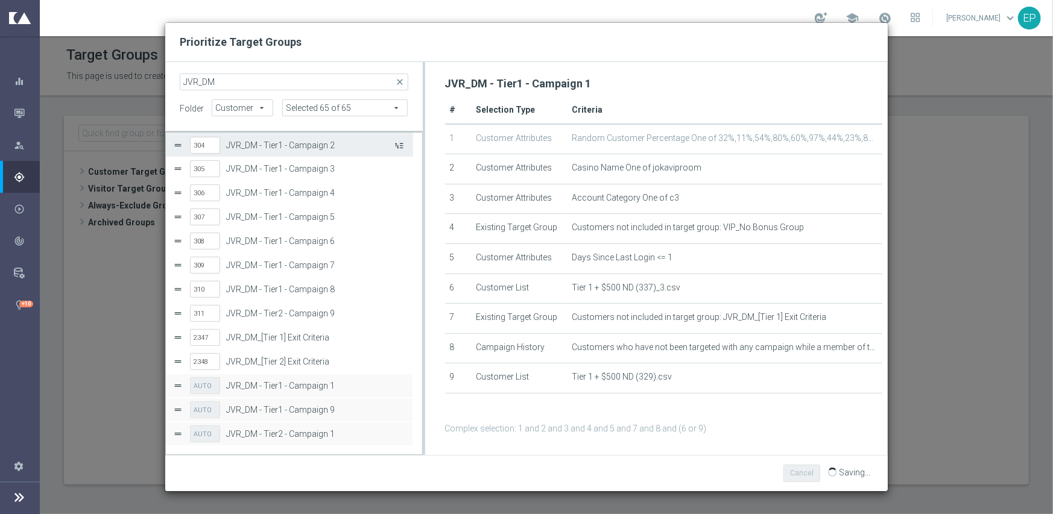
click at [399, 146] on button "Press SPACE to select this row." at bounding box center [398, 144] width 12 height 17
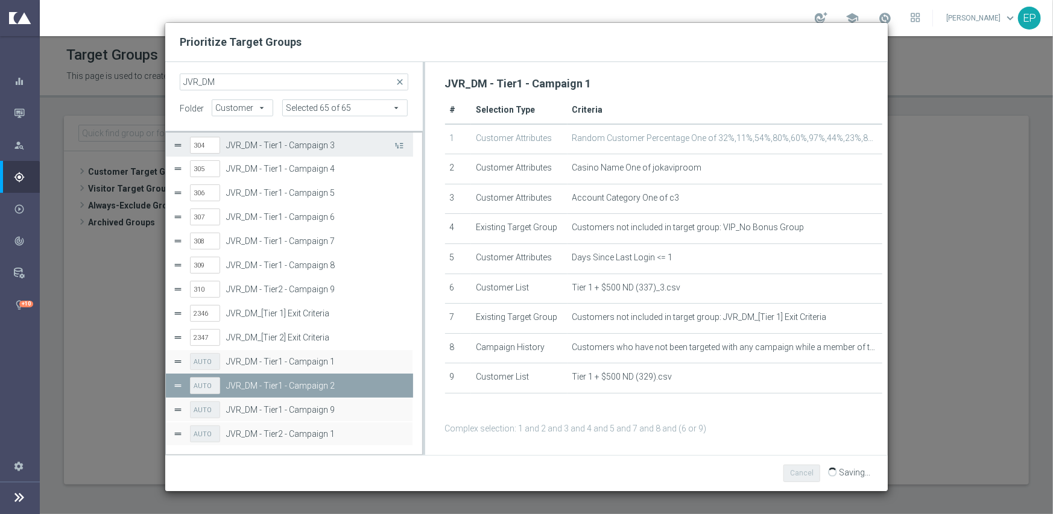
click at [399, 146] on button "Press SPACE to select this row." at bounding box center [398, 144] width 12 height 17
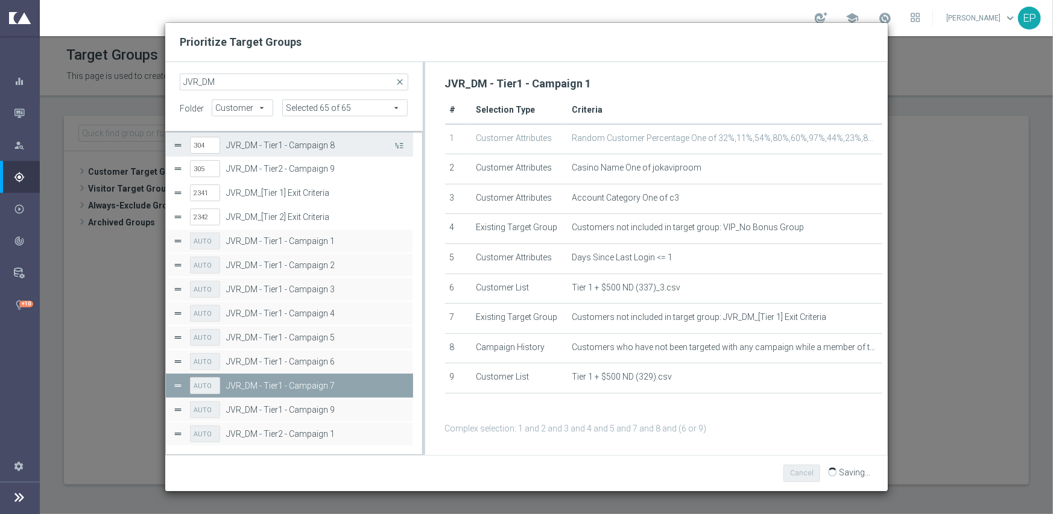
click at [399, 146] on button "Press SPACE to select this row." at bounding box center [398, 144] width 12 height 17
click at [399, 147] on button "Press SPACE to select this row." at bounding box center [398, 144] width 12 height 17
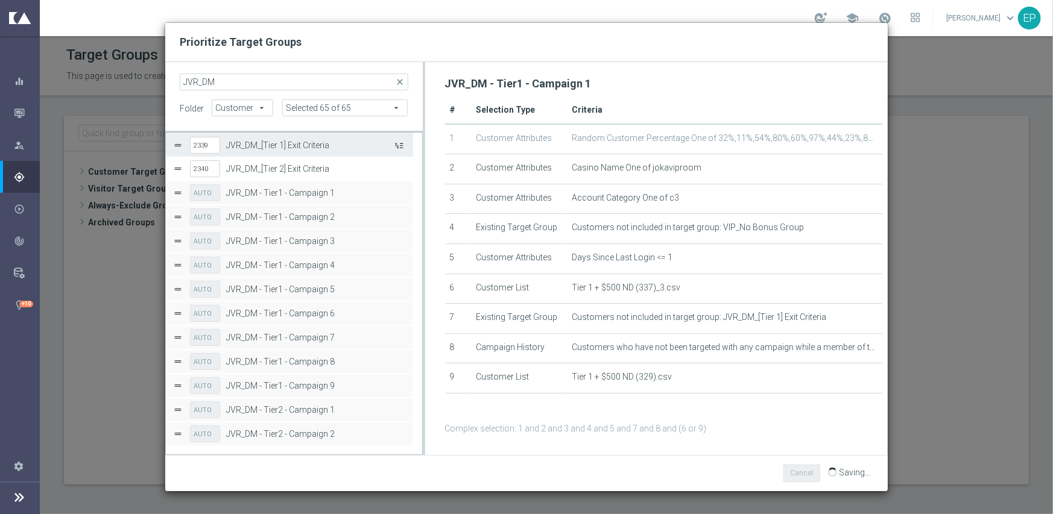
click at [400, 146] on button "Press SPACE to select this row." at bounding box center [398, 144] width 12 height 17
click at [402, 143] on button "Press SPACE to select this row." at bounding box center [398, 144] width 12 height 17
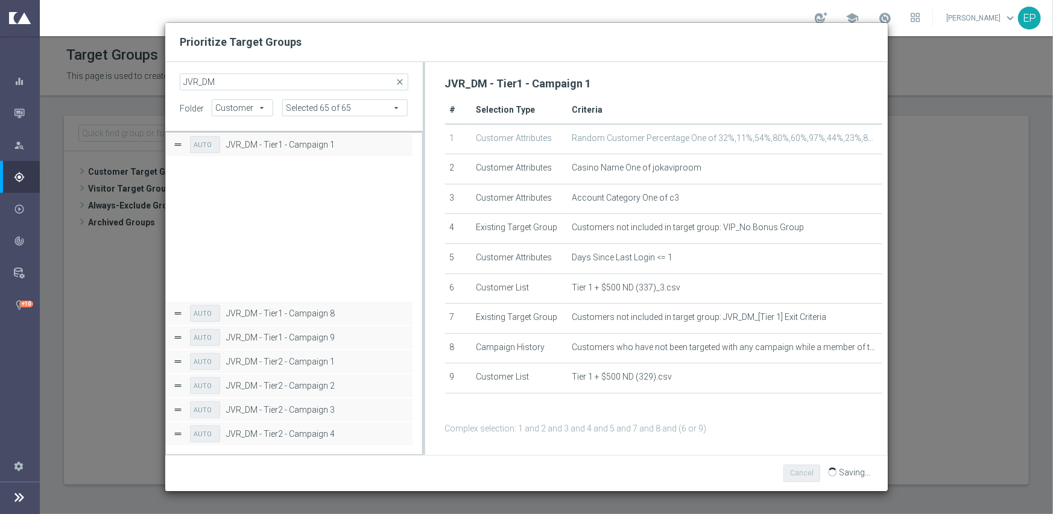
scroll to position [169, 0]
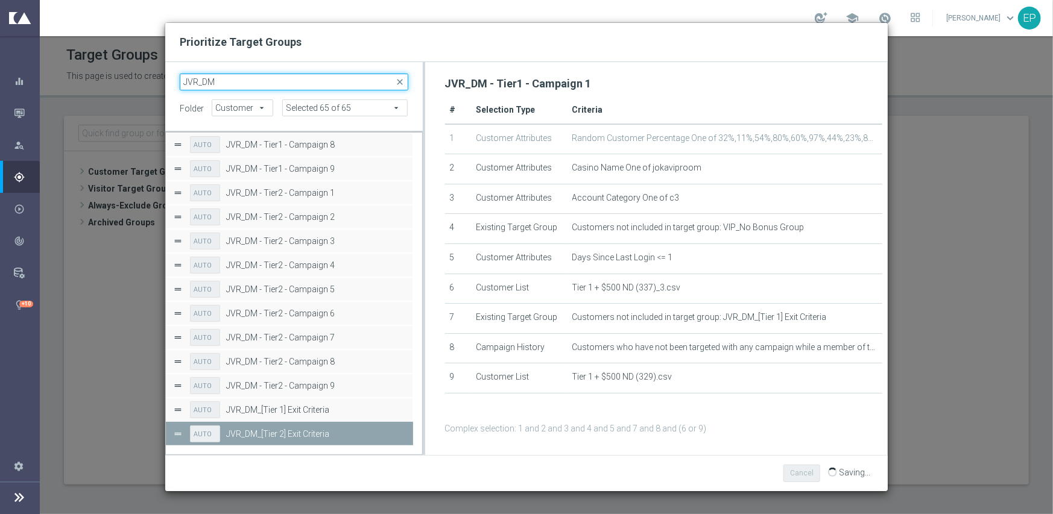
click at [198, 80] on input "JVR_DM" at bounding box center [294, 82] width 229 height 17
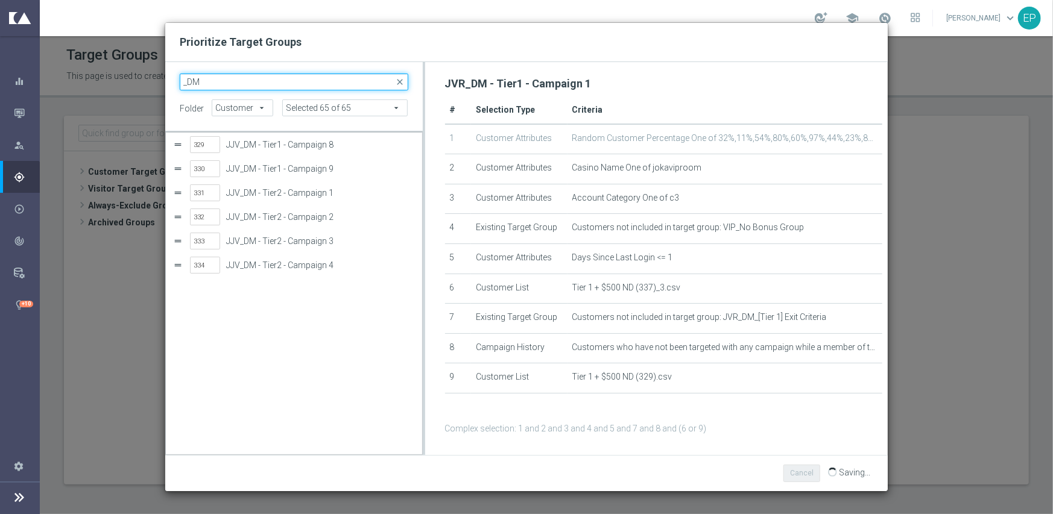
scroll to position [0, 0]
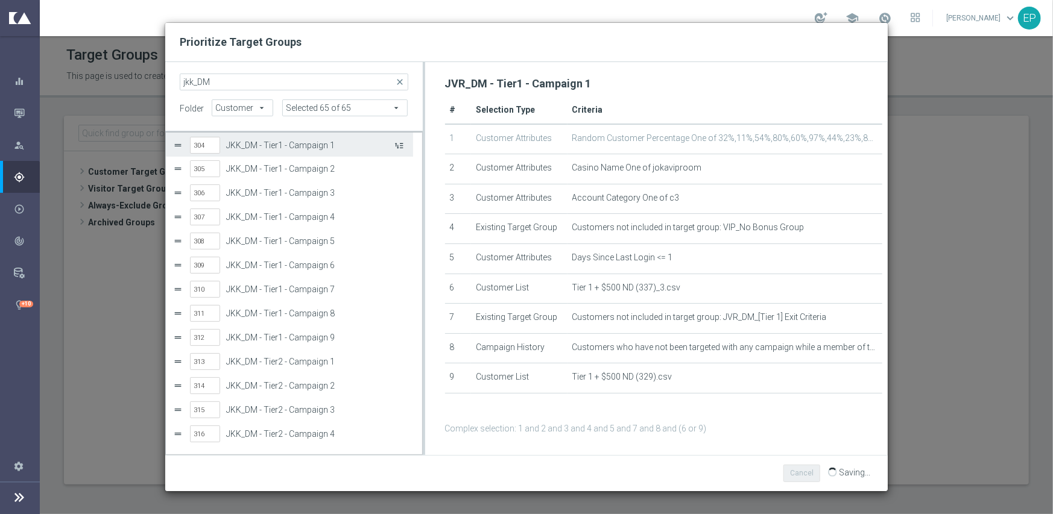
click at [398, 146] on button "Press SPACE to select this row." at bounding box center [398, 144] width 12 height 17
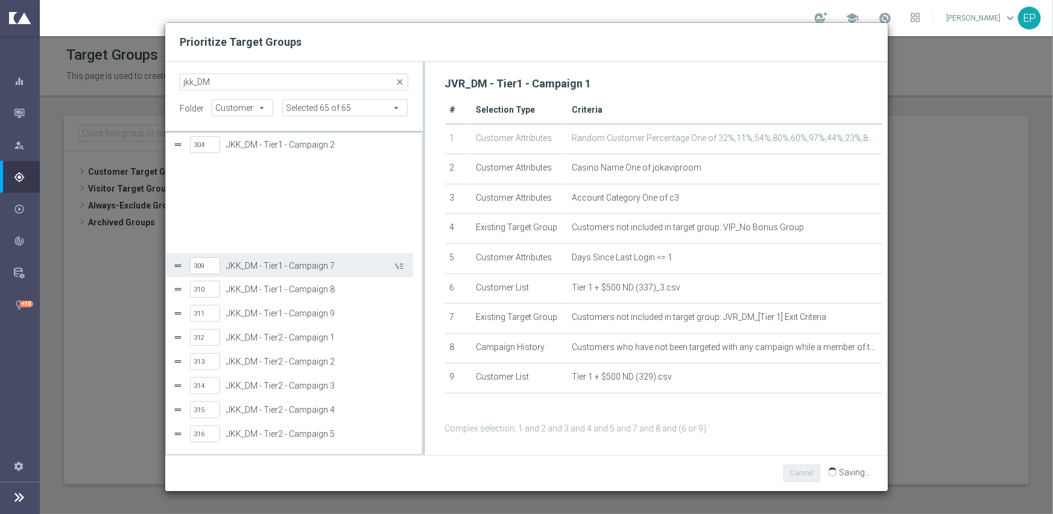
scroll to position [121, 0]
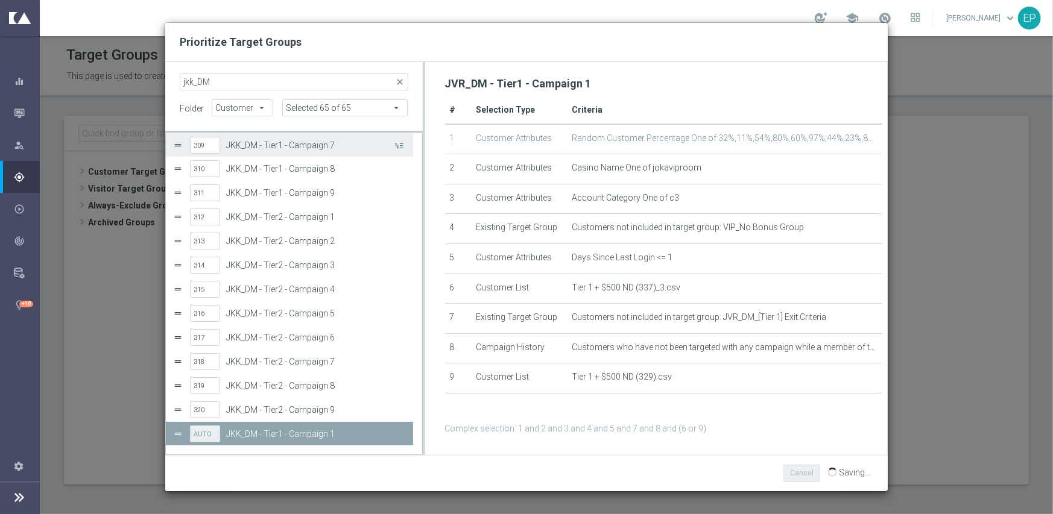
click at [398, 146] on button "Press SPACE to select this row." at bounding box center [398, 144] width 12 height 17
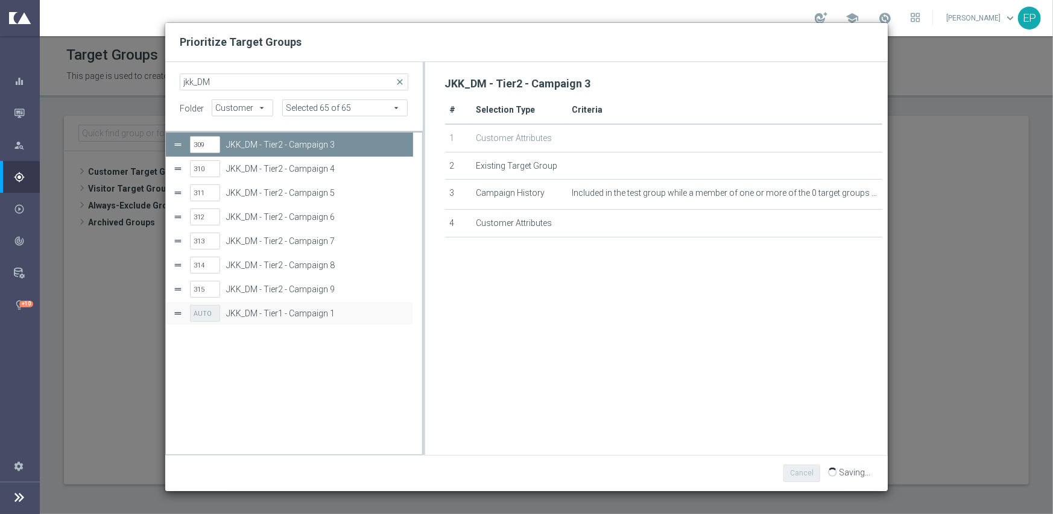
scroll to position [0, 0]
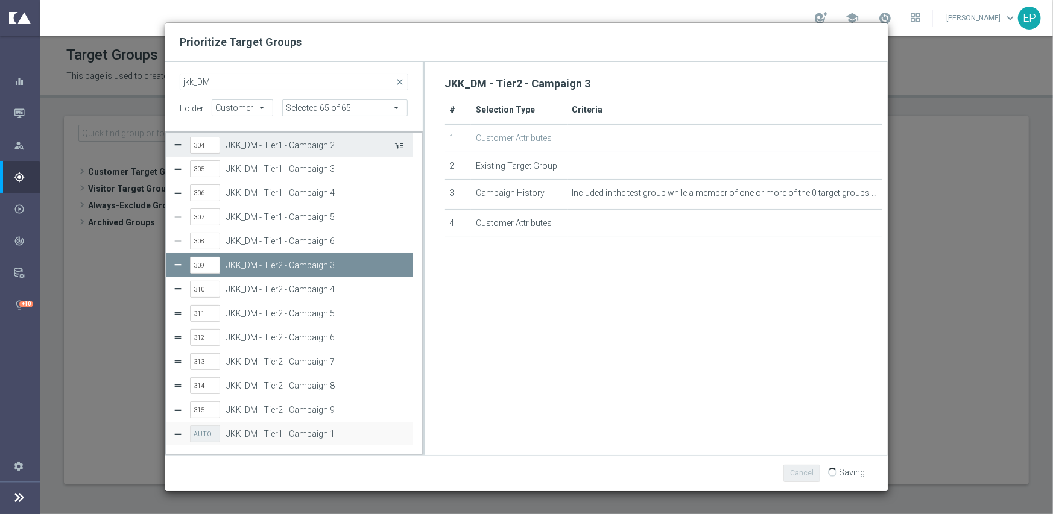
click at [398, 143] on button "Press SPACE to select this row." at bounding box center [398, 144] width 12 height 17
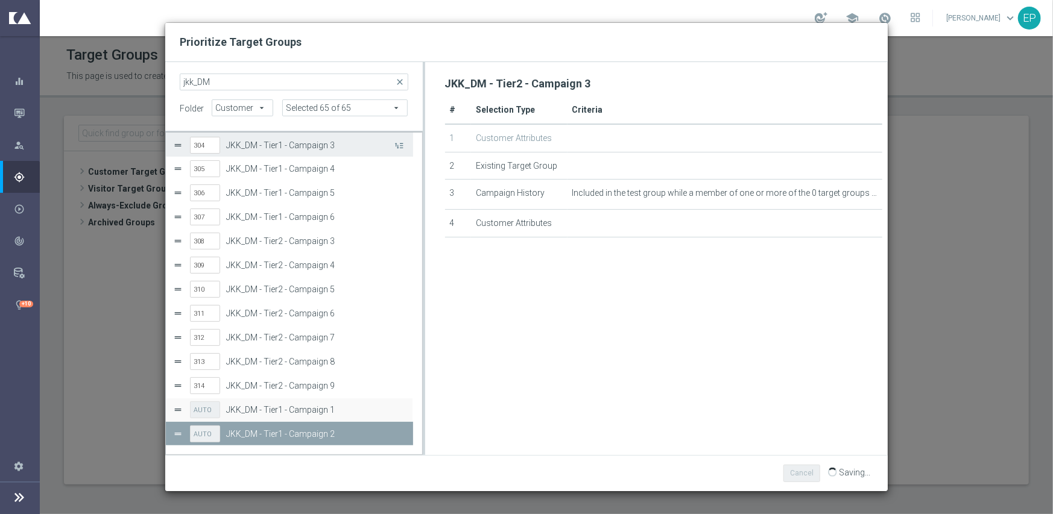
click at [398, 143] on button "Press SPACE to select this row." at bounding box center [398, 144] width 12 height 17
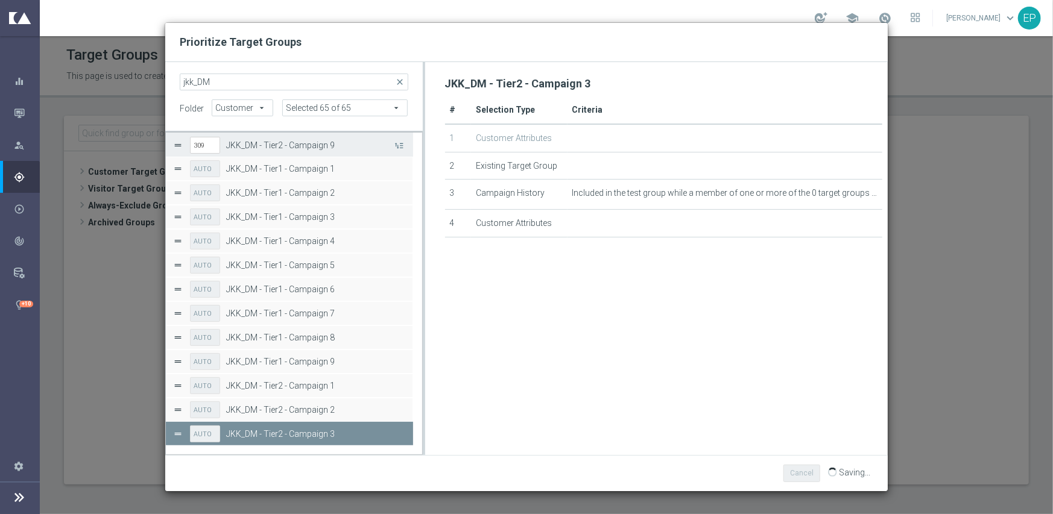
click at [398, 143] on button "Press SPACE to select this row." at bounding box center [398, 144] width 12 height 17
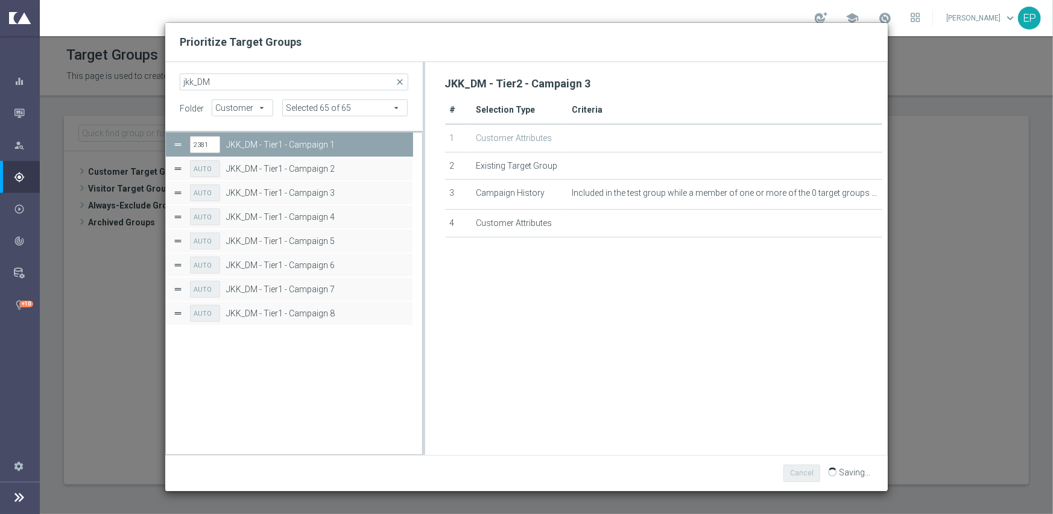
scroll to position [0, 0]
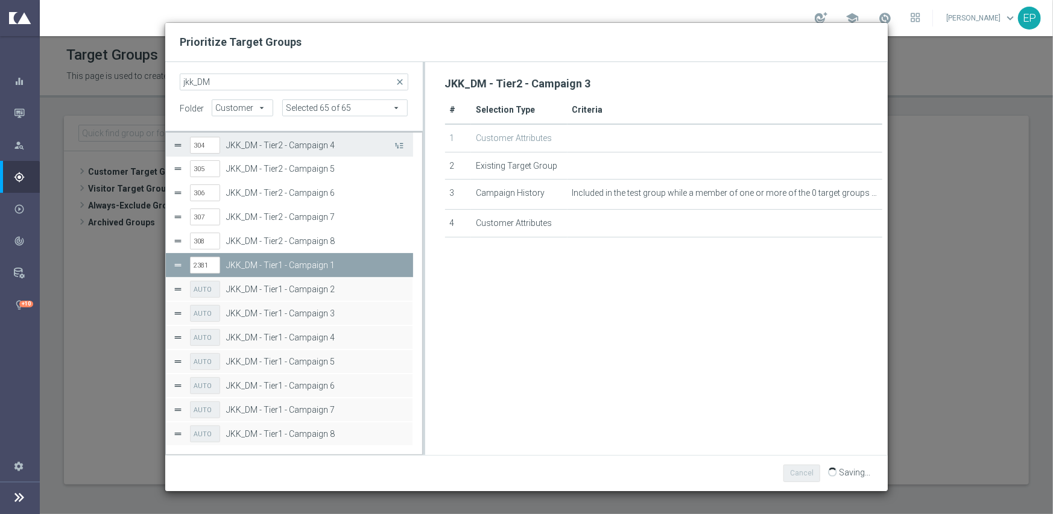
click at [398, 143] on button "Press SPACE to select this row." at bounding box center [398, 144] width 12 height 17
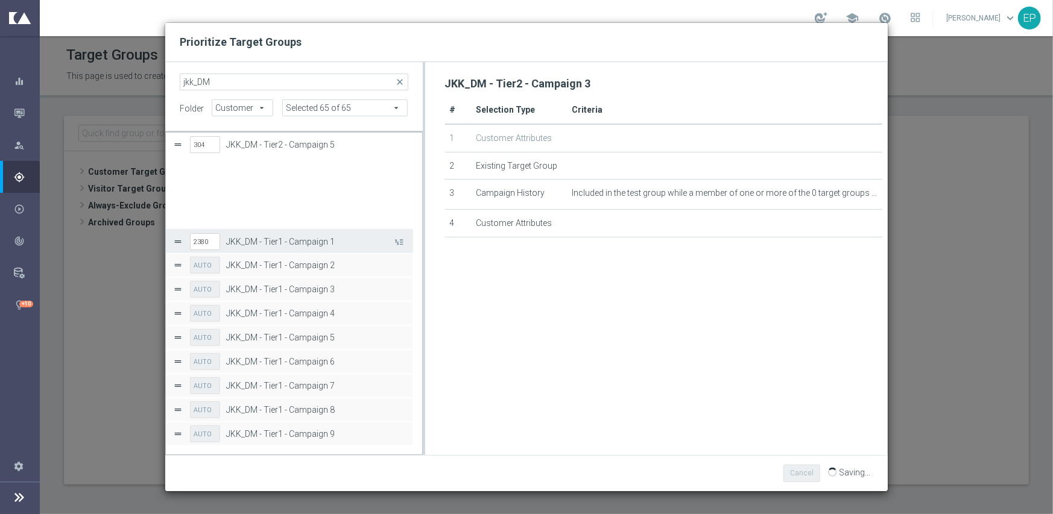
scroll to position [96, 0]
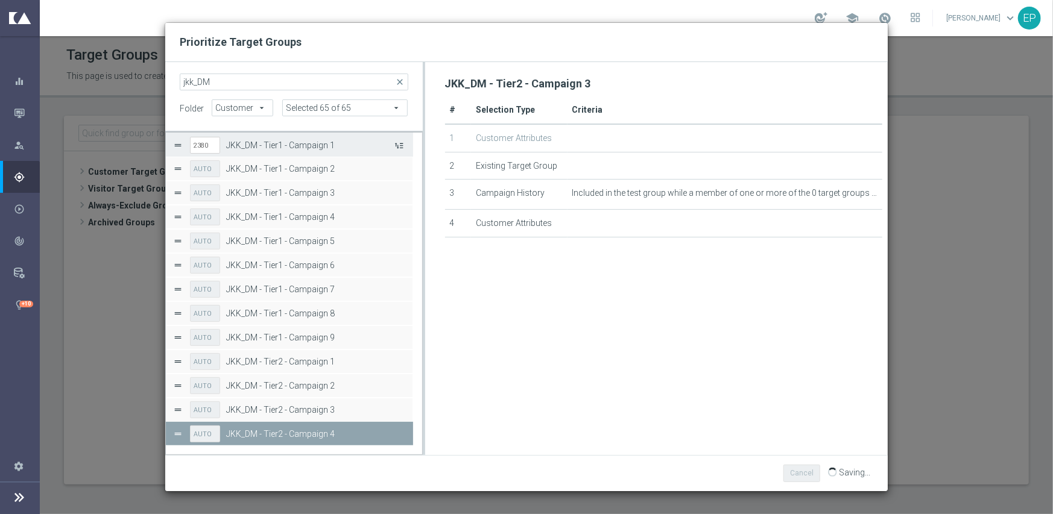
click at [398, 143] on button "Press SPACE to select this row." at bounding box center [398, 144] width 12 height 17
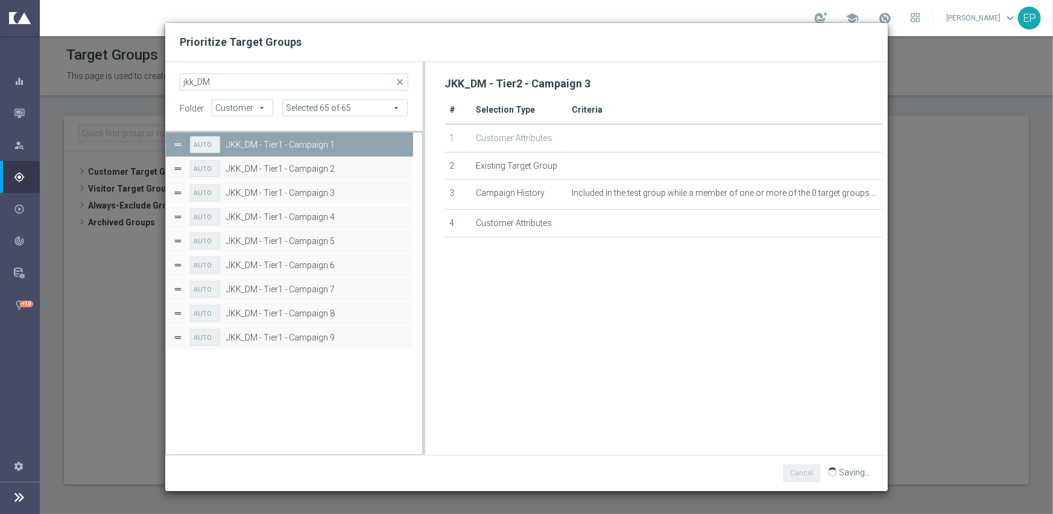
scroll to position [0, 0]
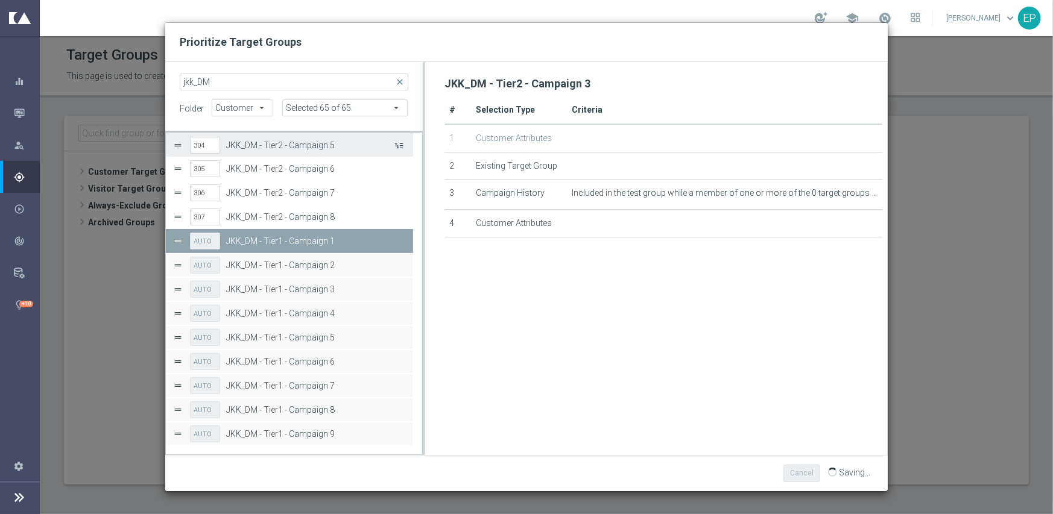
click at [398, 143] on button "Press SPACE to select this row." at bounding box center [398, 144] width 12 height 17
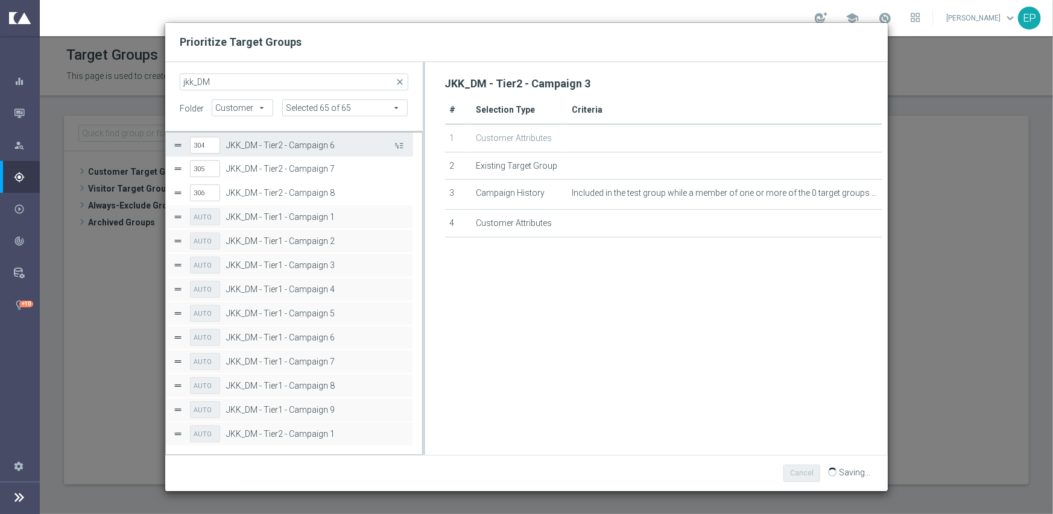
click at [398, 143] on button "Press SPACE to select this row." at bounding box center [398, 144] width 12 height 17
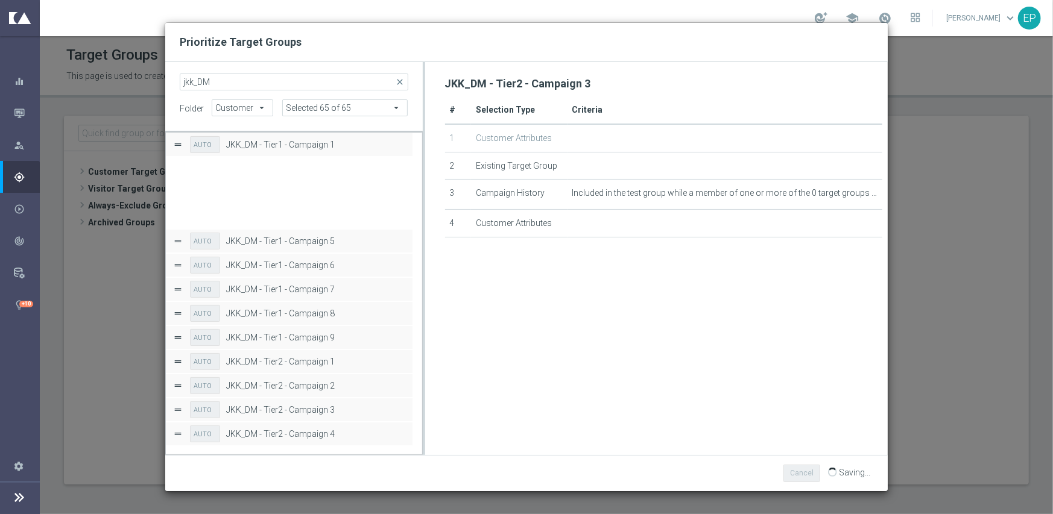
scroll to position [96, 0]
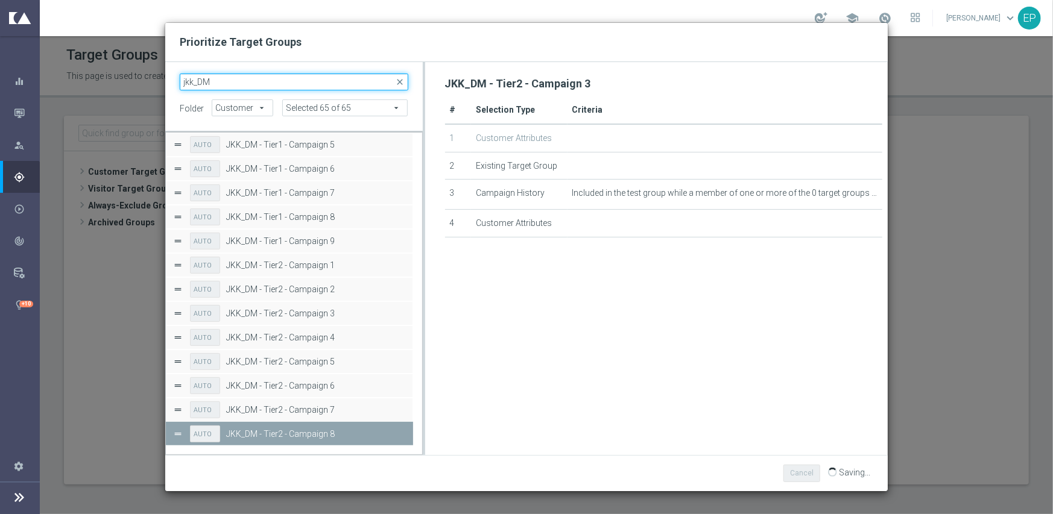
click at [193, 83] on input "jkk_DM" at bounding box center [294, 82] width 229 height 17
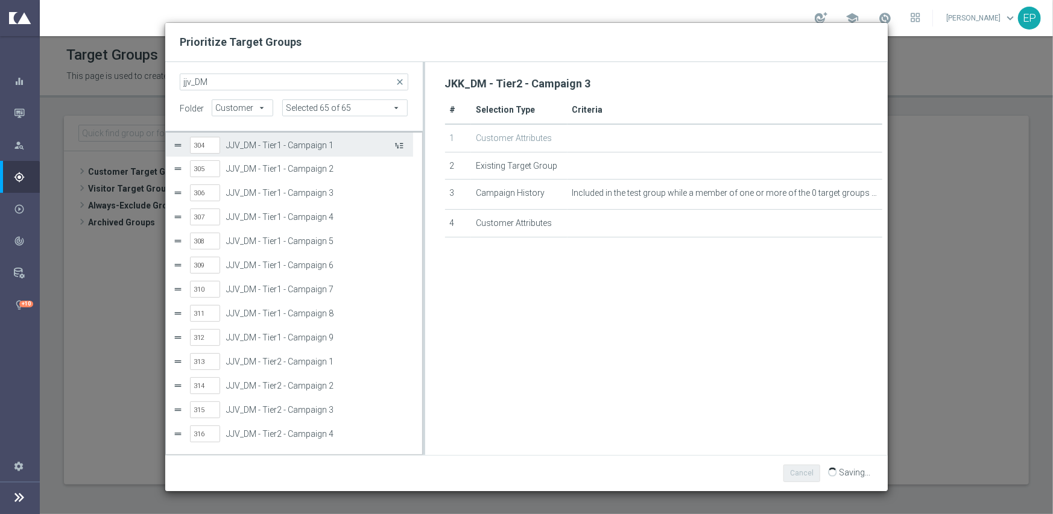
click at [400, 147] on button "Press SPACE to select this row." at bounding box center [398, 144] width 12 height 17
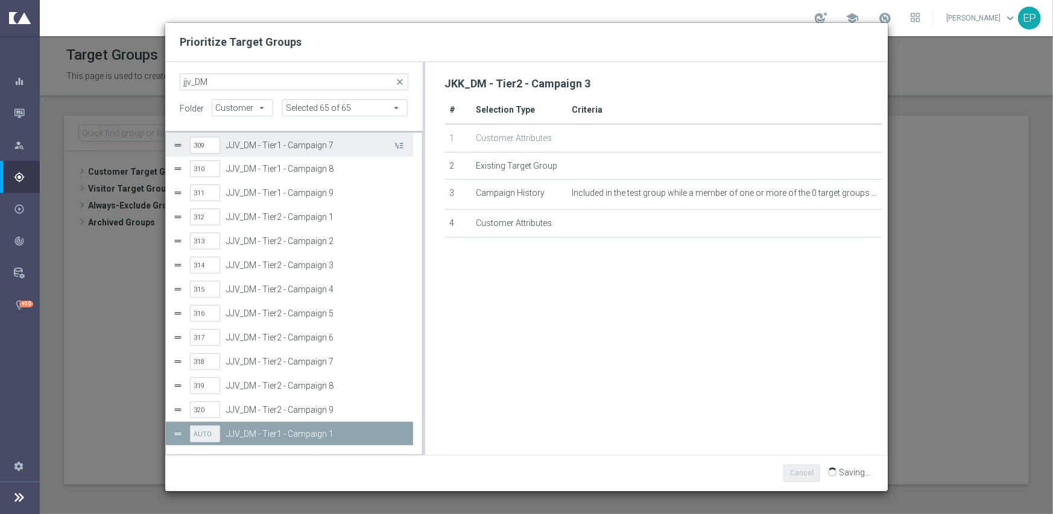
click at [400, 147] on button "Press SPACE to select this row." at bounding box center [398, 144] width 12 height 17
click at [400, 148] on button "Press SPACE to select this row." at bounding box center [398, 144] width 12 height 17
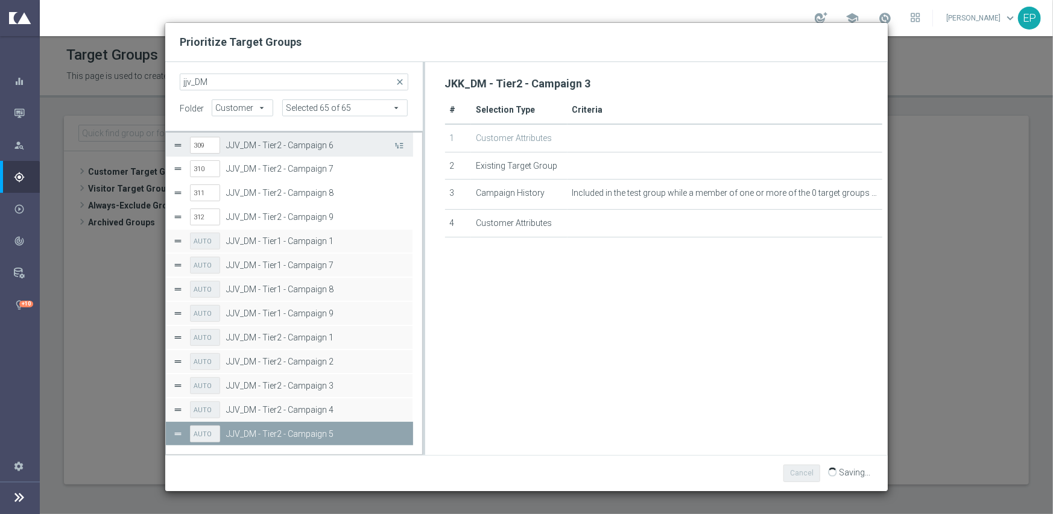
click at [400, 148] on button "Press SPACE to select this row." at bounding box center [398, 144] width 12 height 17
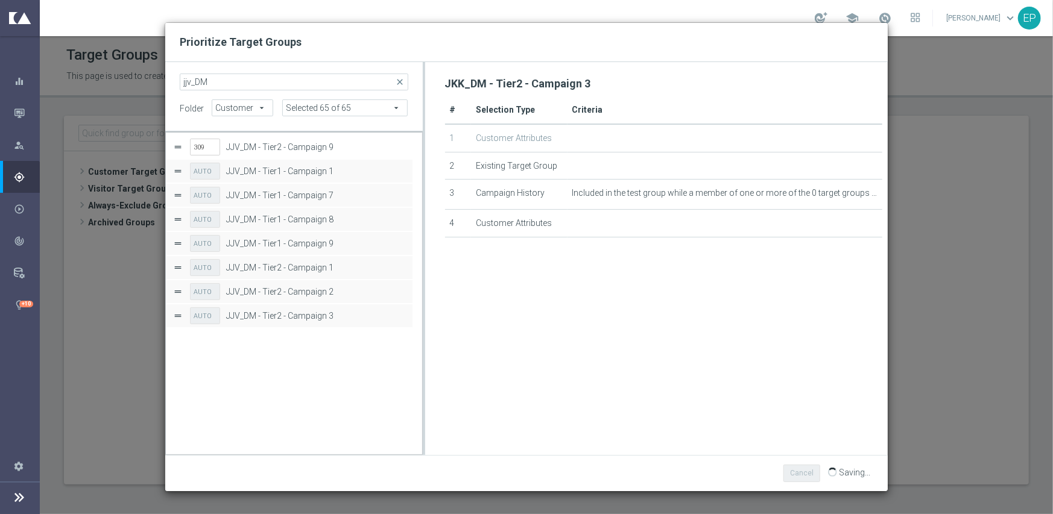
scroll to position [0, 0]
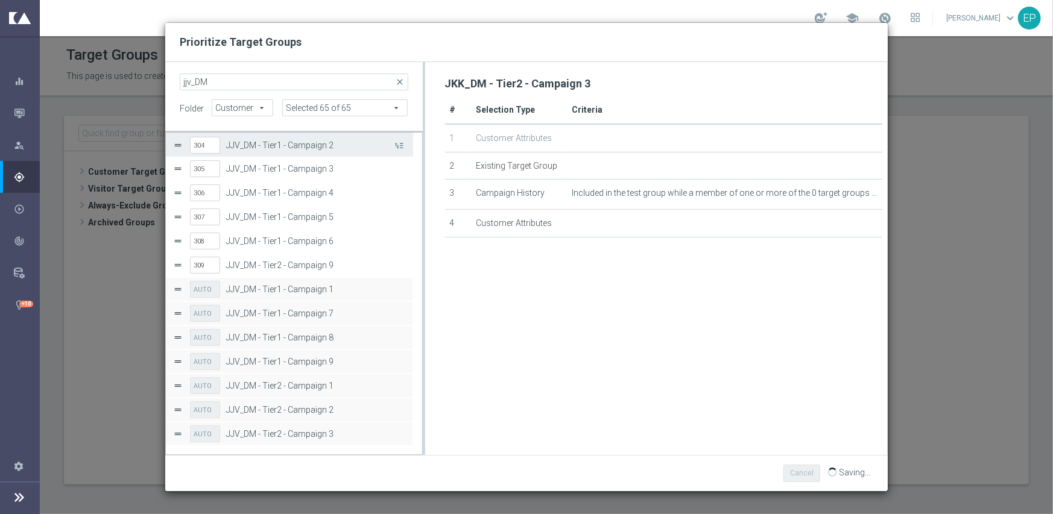
click at [399, 150] on button "Press SPACE to select this row." at bounding box center [398, 144] width 12 height 17
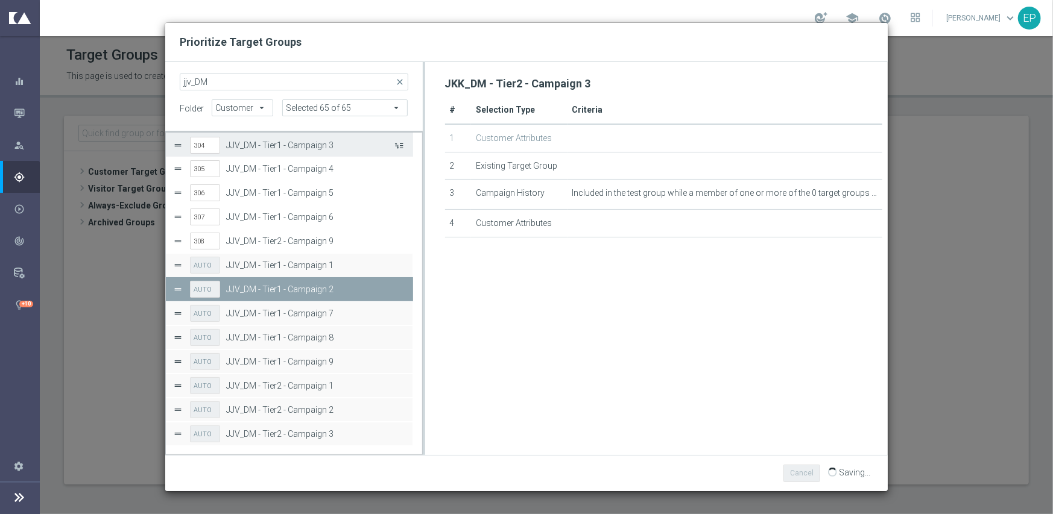
click at [399, 150] on button "Press SPACE to select this row." at bounding box center [398, 144] width 12 height 17
click at [397, 147] on button "Press SPACE to select this row." at bounding box center [398, 144] width 12 height 17
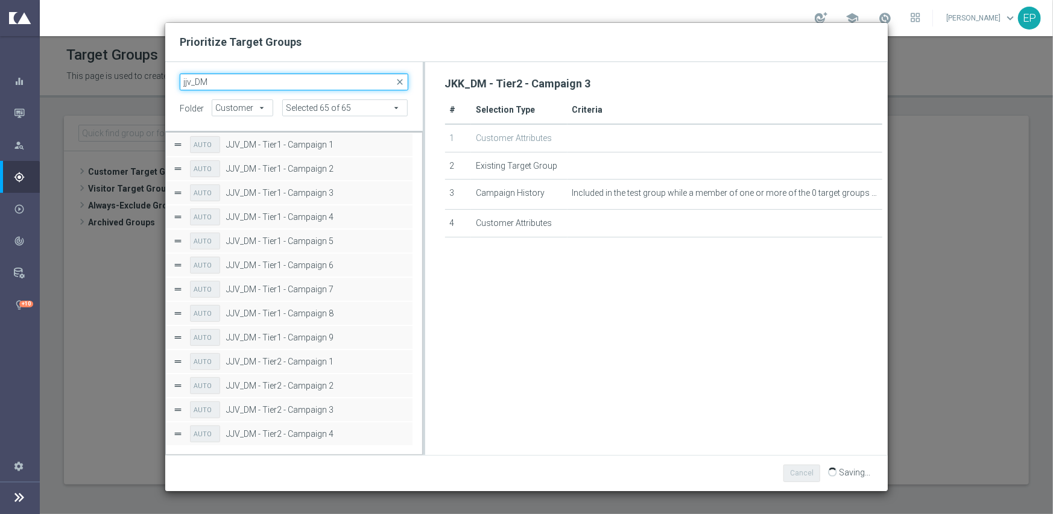
click at [191, 83] on input "jjv_DM" at bounding box center [294, 82] width 229 height 17
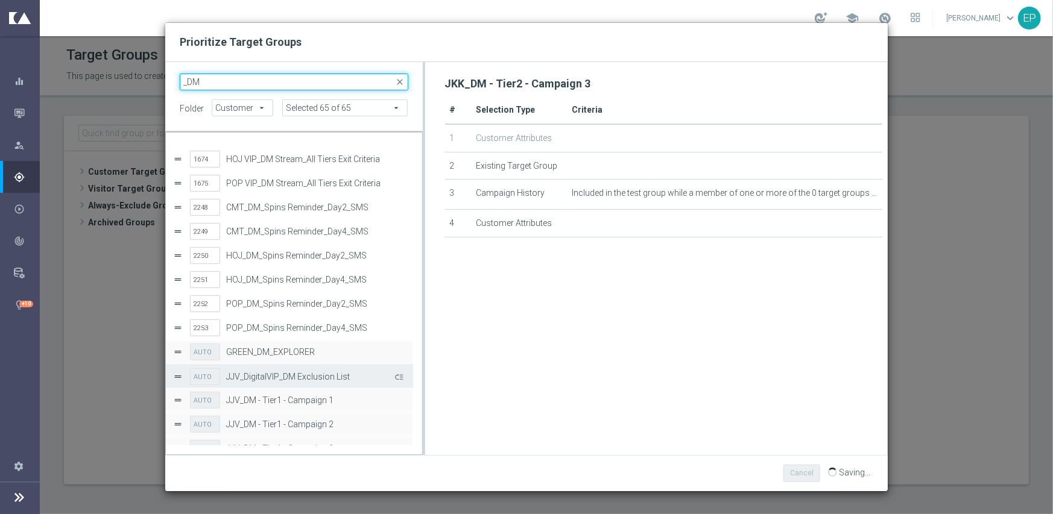
scroll to position [1326, 0]
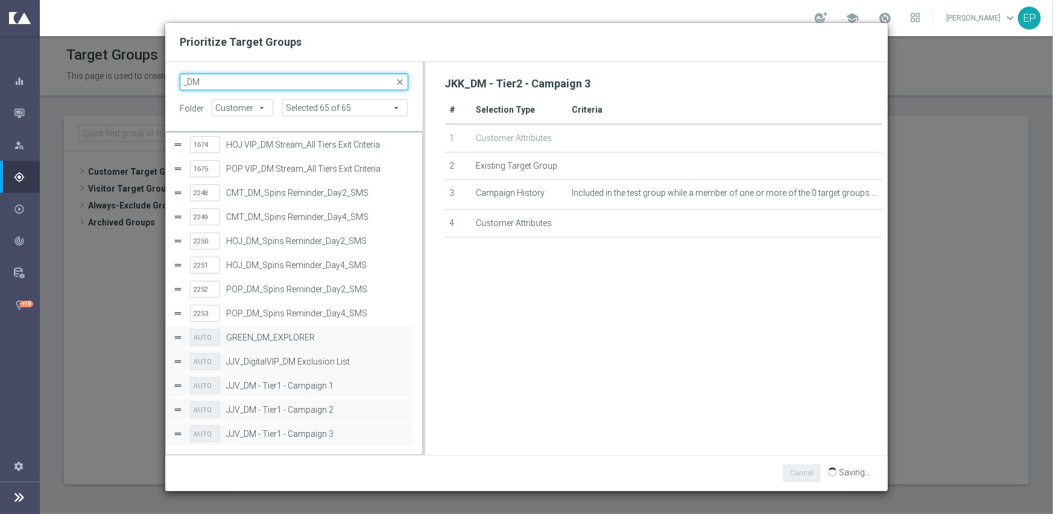
click at [265, 81] on input "_DM" at bounding box center [294, 82] width 229 height 17
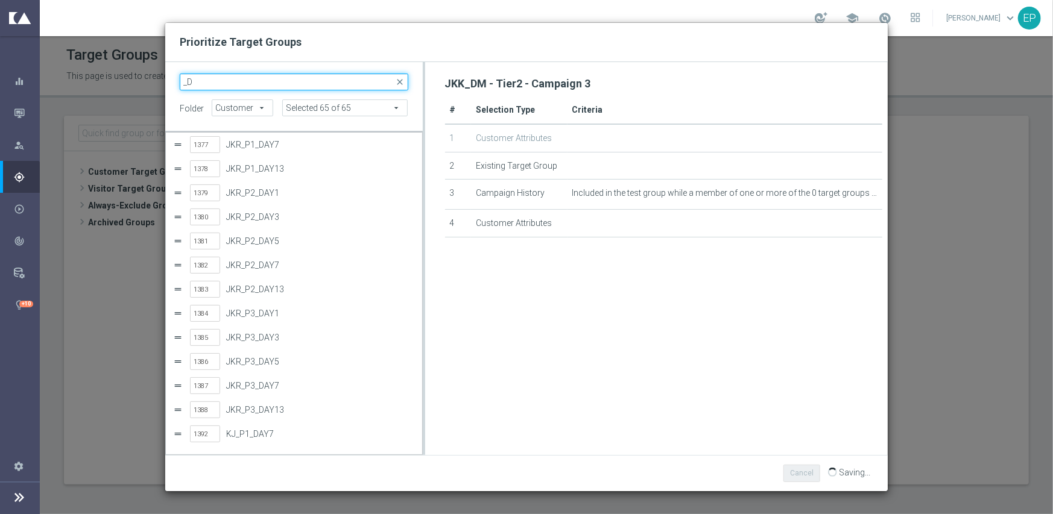
type input "_"
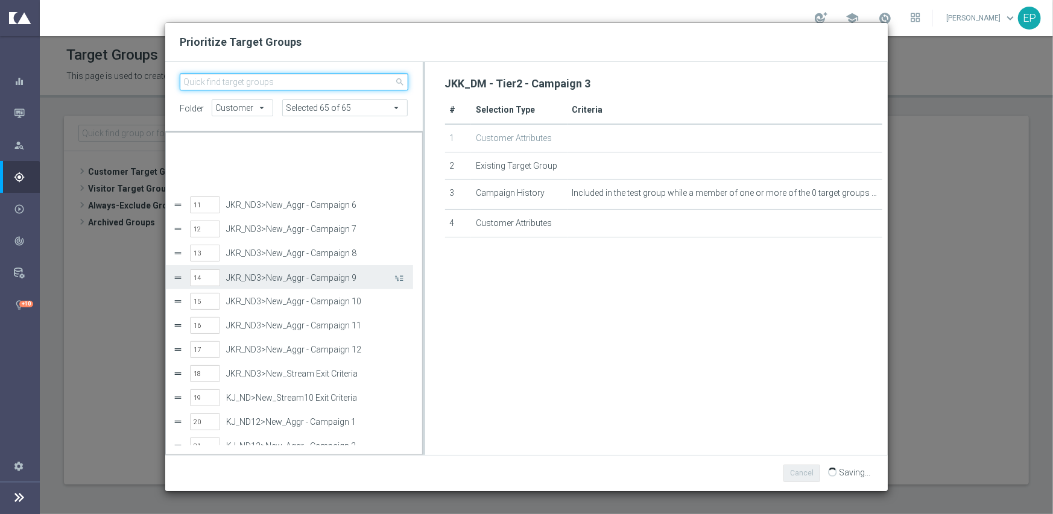
scroll to position [241, 0]
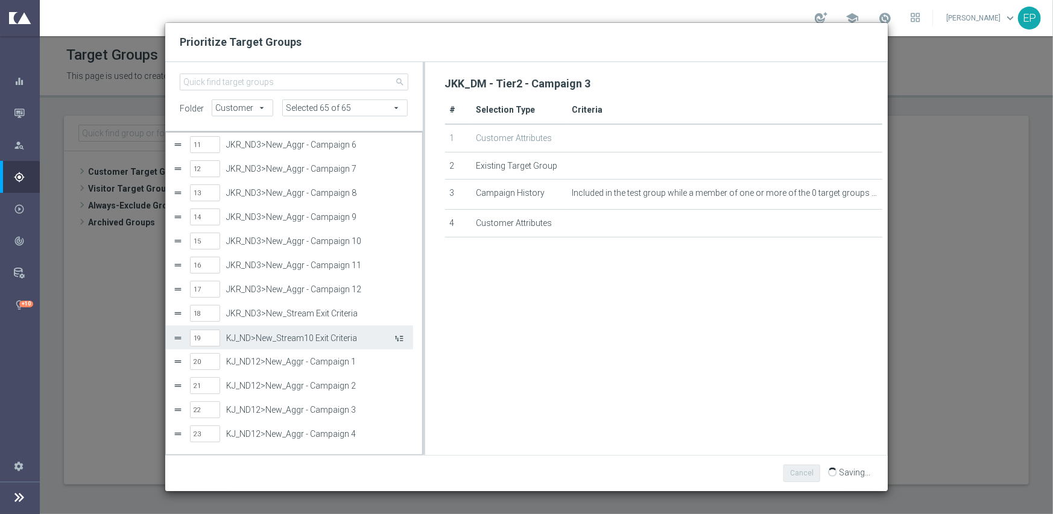
click at [401, 338] on button "Press SPACE to select this row." at bounding box center [398, 337] width 12 height 17
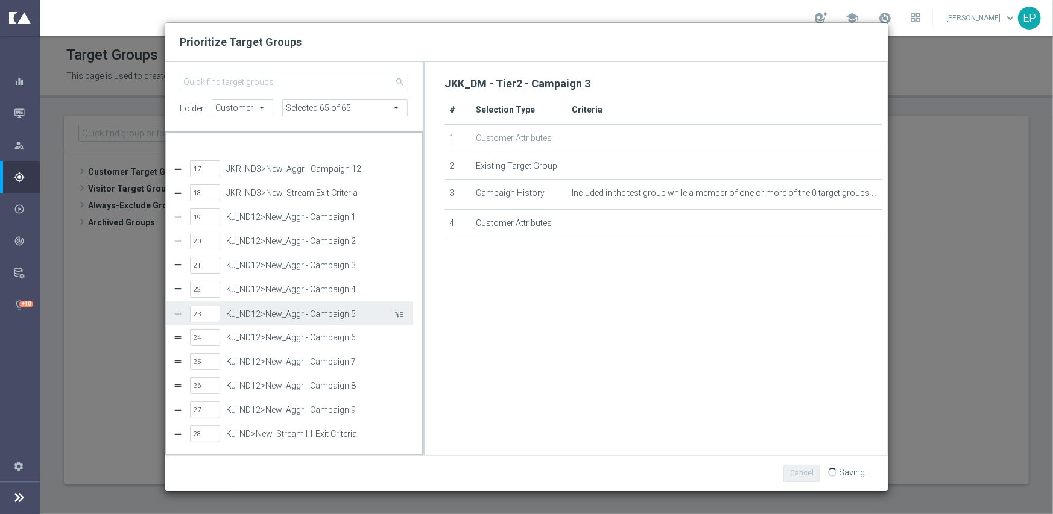
scroll to position [422, 0]
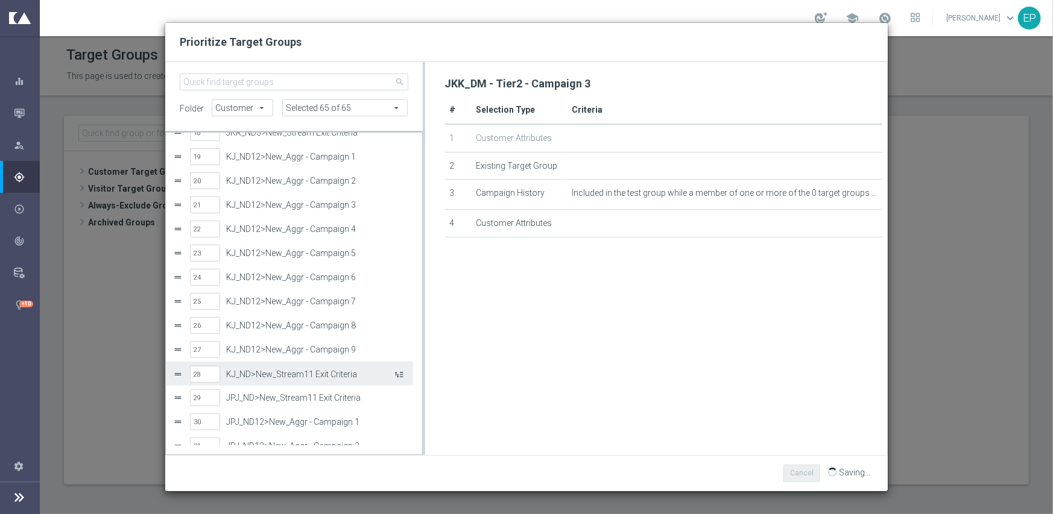
click at [399, 374] on button "Press SPACE to select this row." at bounding box center [398, 373] width 12 height 17
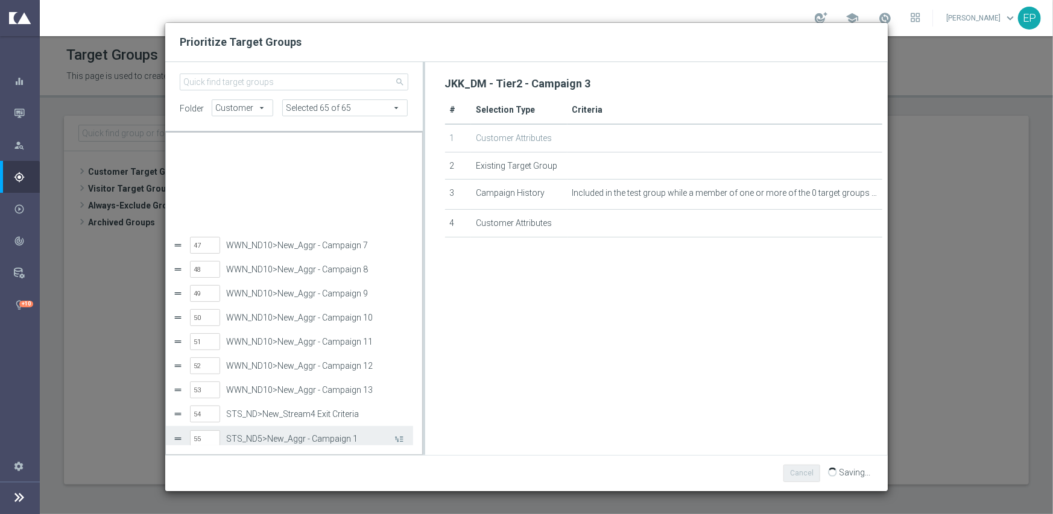
scroll to position [1129, 0]
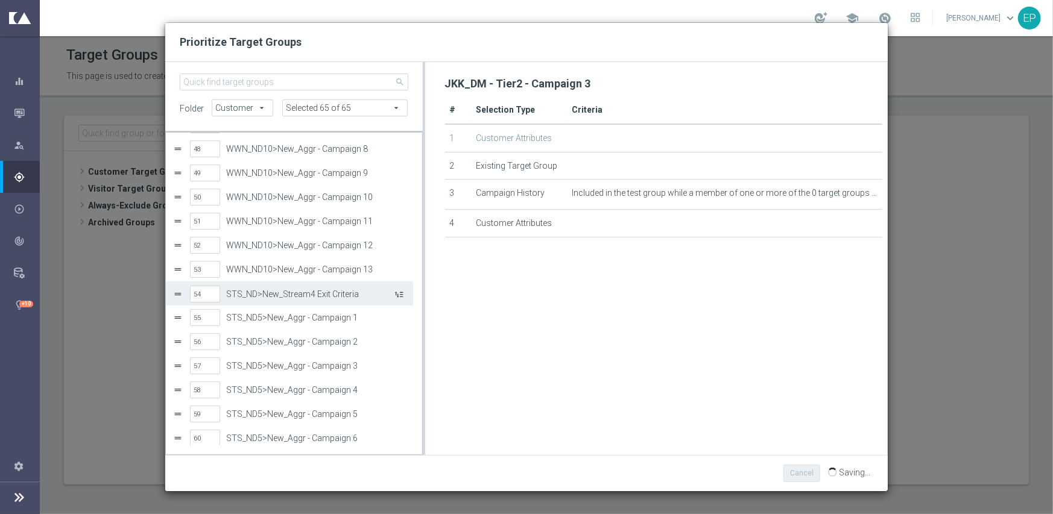
click at [397, 292] on button "Press SPACE to select this row." at bounding box center [398, 293] width 12 height 17
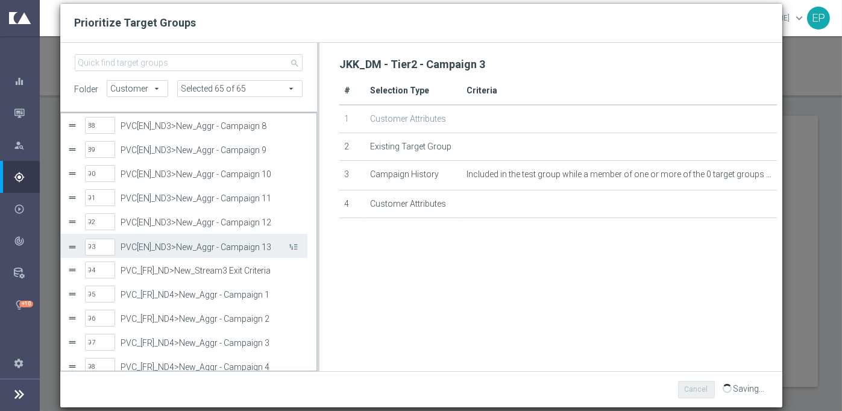
scroll to position [2146, 0]
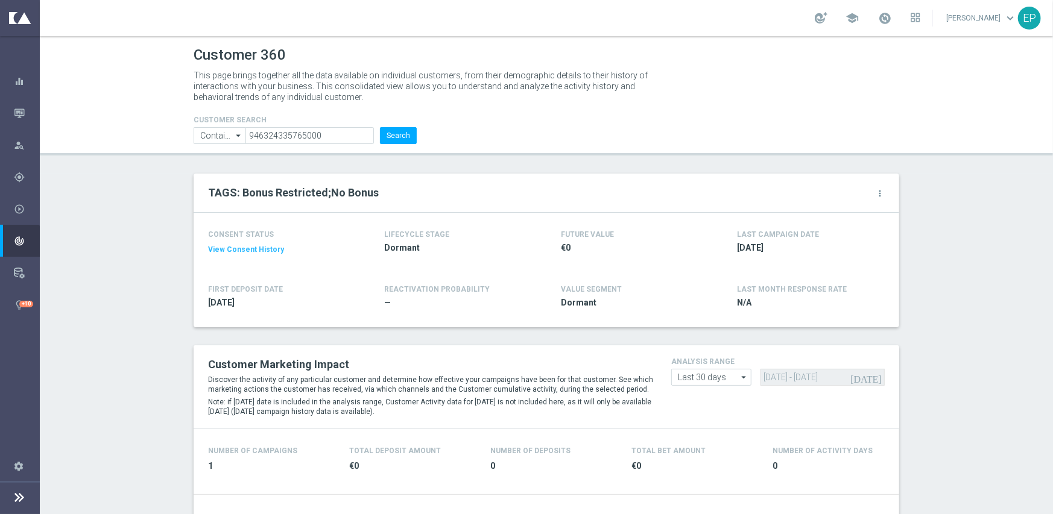
scroll to position [301, 0]
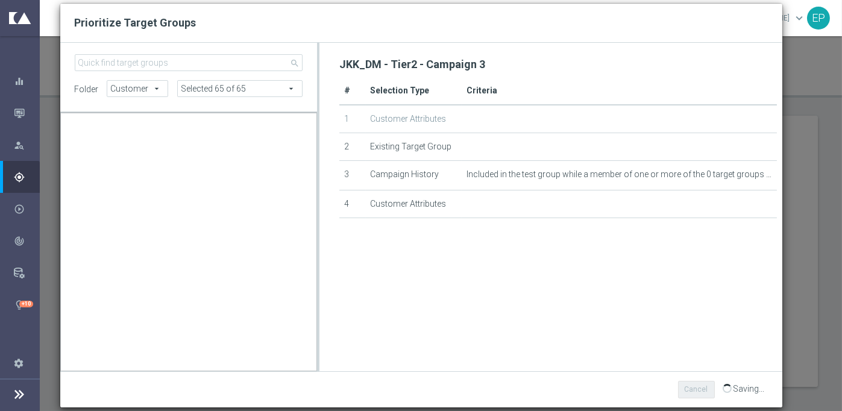
scroll to position [2146, 0]
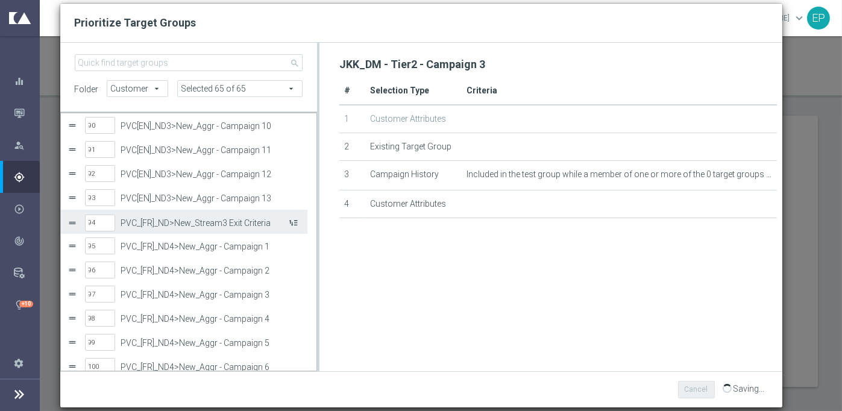
click at [294, 224] on button "Press SPACE to select this row." at bounding box center [293, 221] width 12 height 17
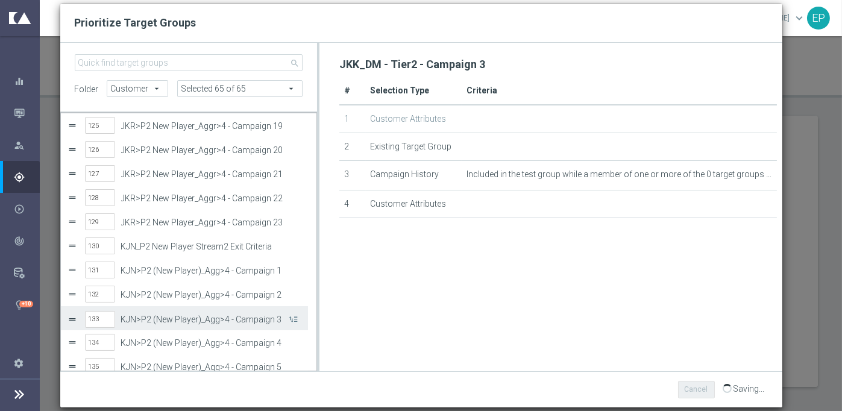
scroll to position [3006, 0]
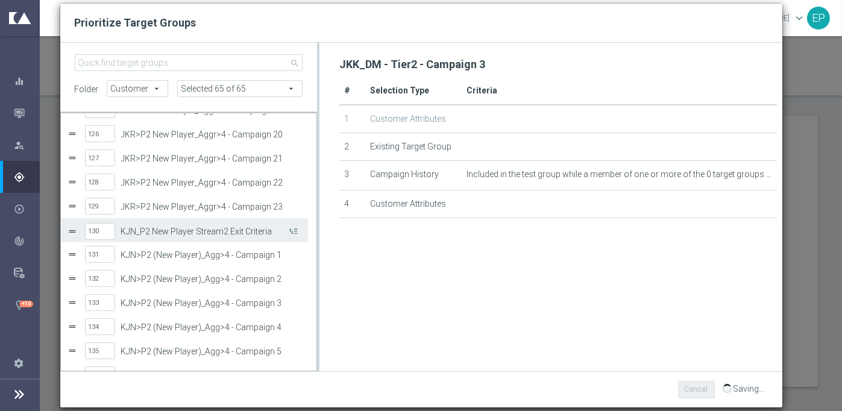
drag, startPoint x: 297, startPoint y: 230, endPoint x: 315, endPoint y: 143, distance: 88.7
click at [297, 230] on button "Press SPACE to select this row." at bounding box center [293, 230] width 12 height 17
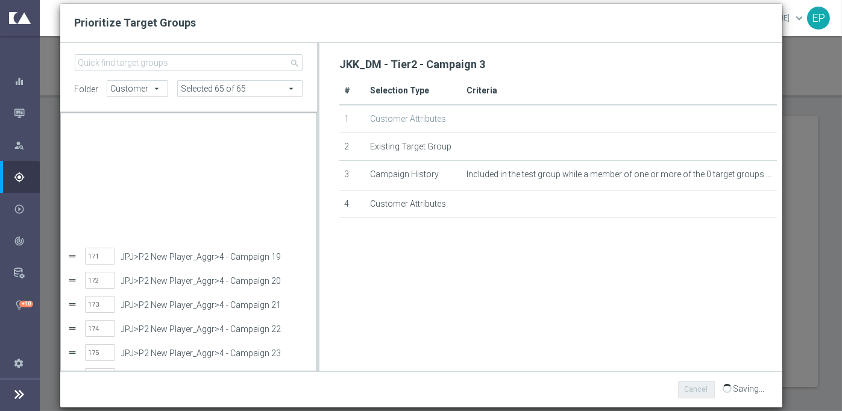
scroll to position [4108, 0]
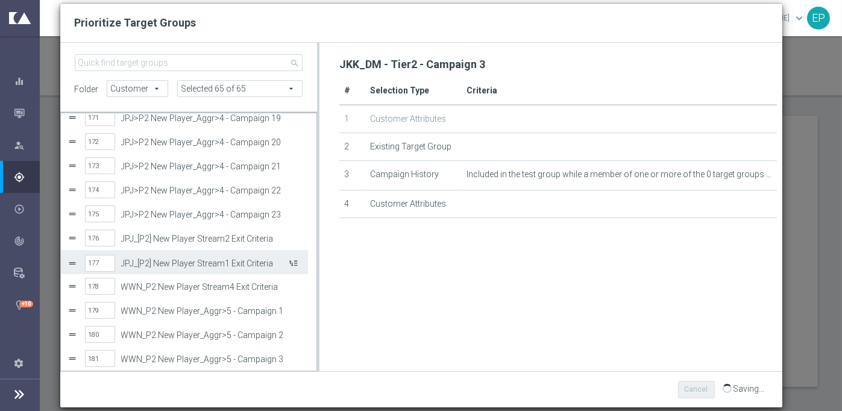
click at [297, 263] on button "Press SPACE to select this row." at bounding box center [293, 262] width 12 height 17
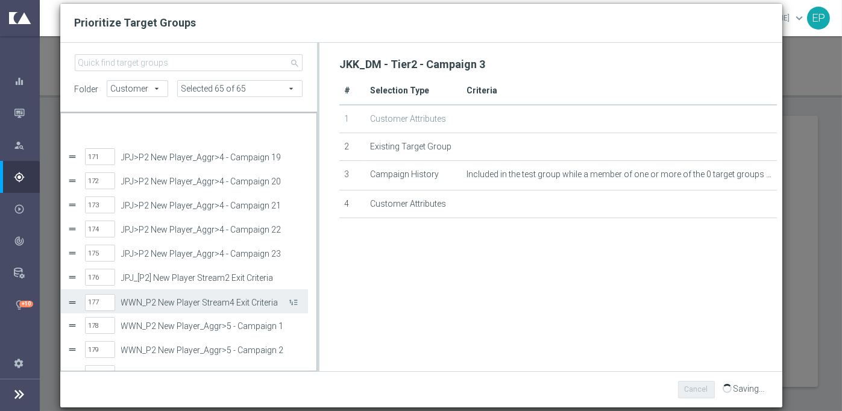
scroll to position [4117, 0]
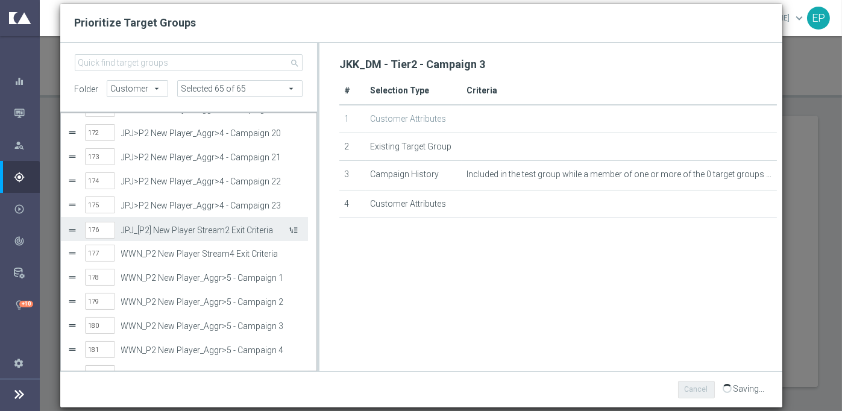
click at [298, 229] on button "Press SPACE to select this row." at bounding box center [293, 229] width 12 height 17
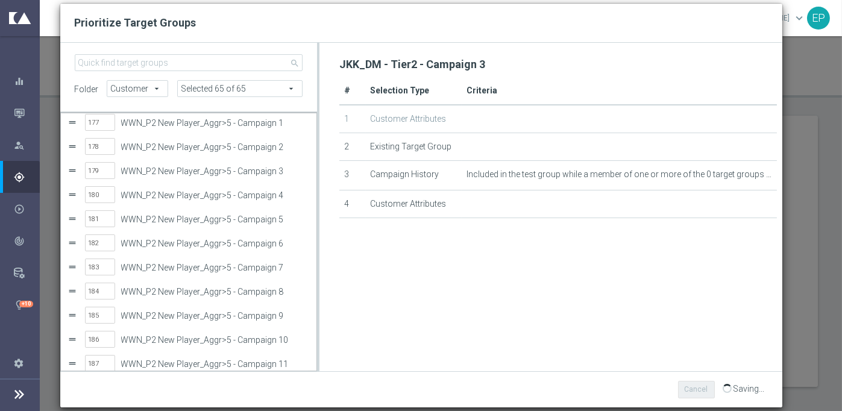
scroll to position [4199, 0]
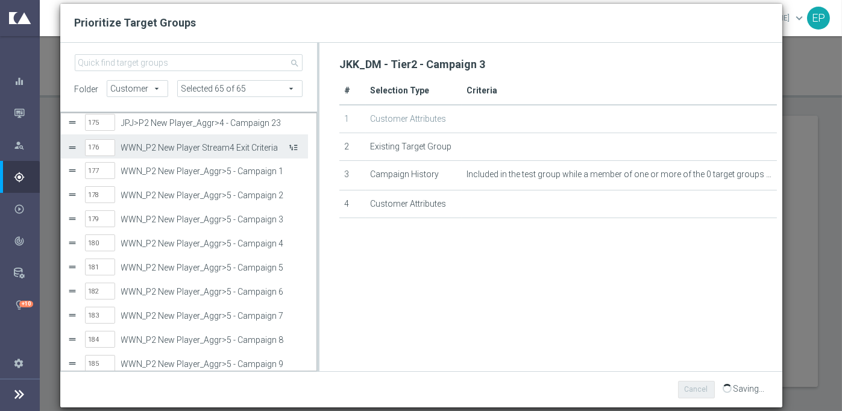
click at [294, 144] on button "Press SPACE to select this row." at bounding box center [293, 146] width 12 height 17
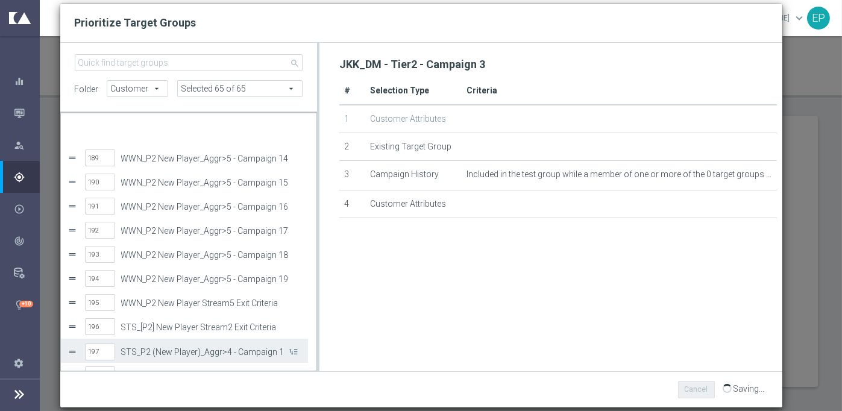
scroll to position [4550, 0]
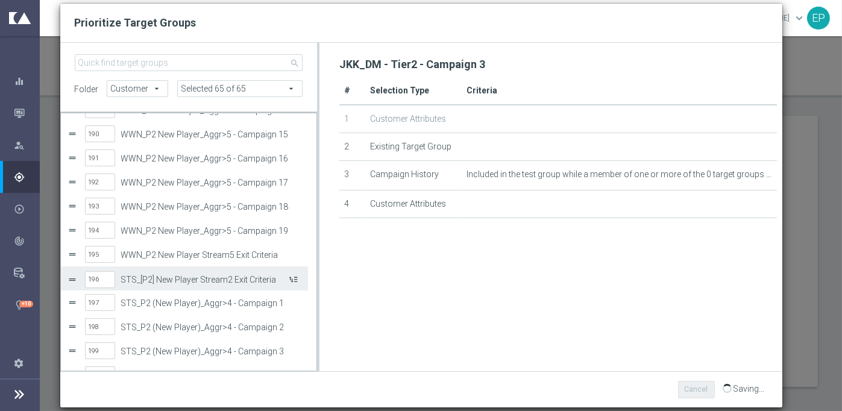
click at [297, 280] on button "Press SPACE to select this row." at bounding box center [293, 278] width 12 height 17
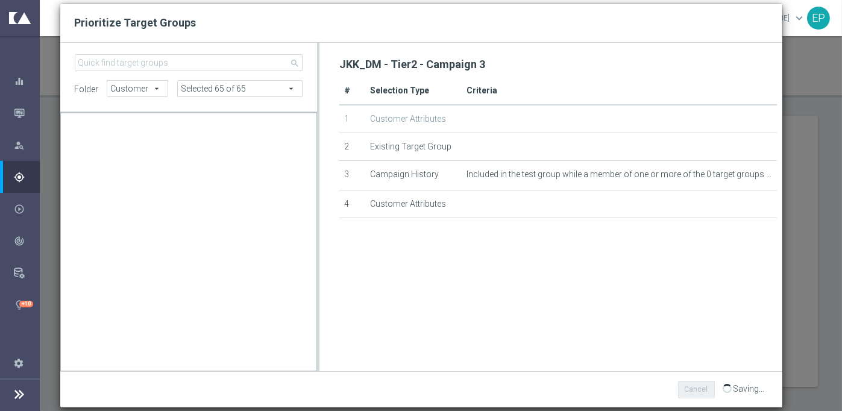
scroll to position [6000, 0]
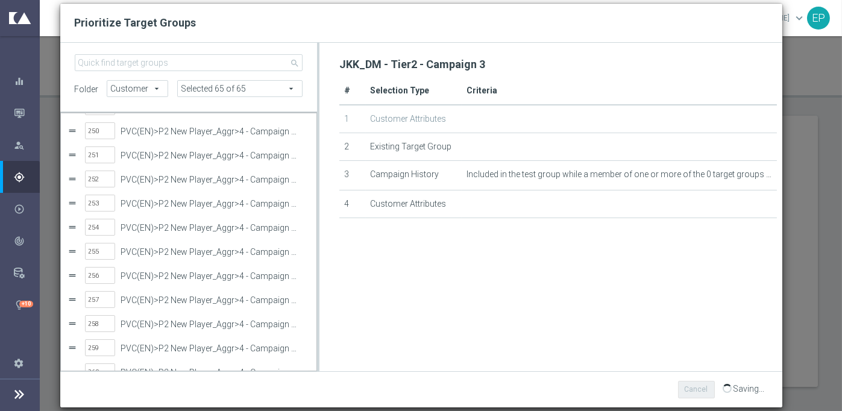
click at [747, 387] on span "Saving..." at bounding box center [749, 389] width 31 height 10
click at [423, 320] on div "search folder Customer Customer arrow_drop_down search Selected 65 of 65 arrow_…" at bounding box center [421, 212] width 693 height 317
click at [627, 230] on div "JKK_DM - Tier2 - Campaign 3 # Selection Type Criteria 1 Customer Attributes 2 E…" at bounding box center [558, 184] width 438 height 260
click at [470, 275] on div "JKK_DM - Tier2 - Campaign 3 # Selection Type Criteria 1 Customer Attributes 2 E…" at bounding box center [558, 184] width 438 height 260
click at [616, 299] on div "JKK_DM - Tier2 - Campaign 3 # Selection Type Criteria 1 Customer Attributes 2 E…" at bounding box center [558, 184] width 438 height 260
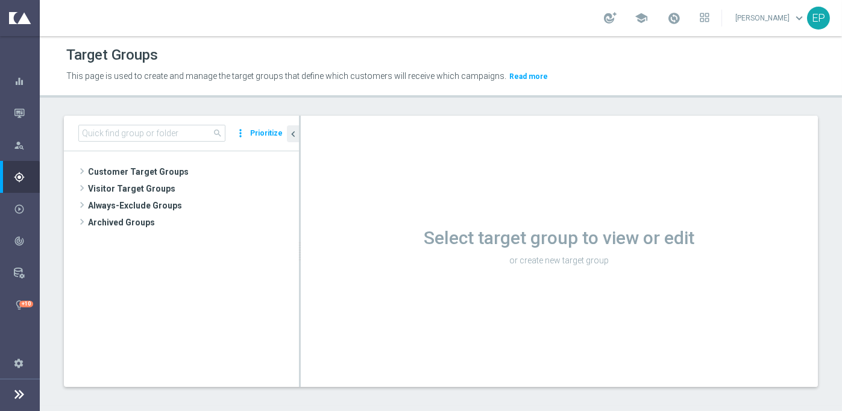
click at [264, 128] on button "Prioritize" at bounding box center [266, 133] width 36 height 16
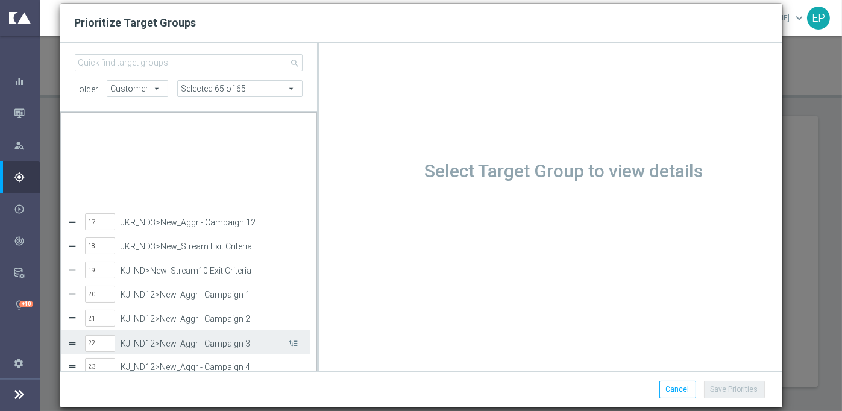
scroll to position [386, 0]
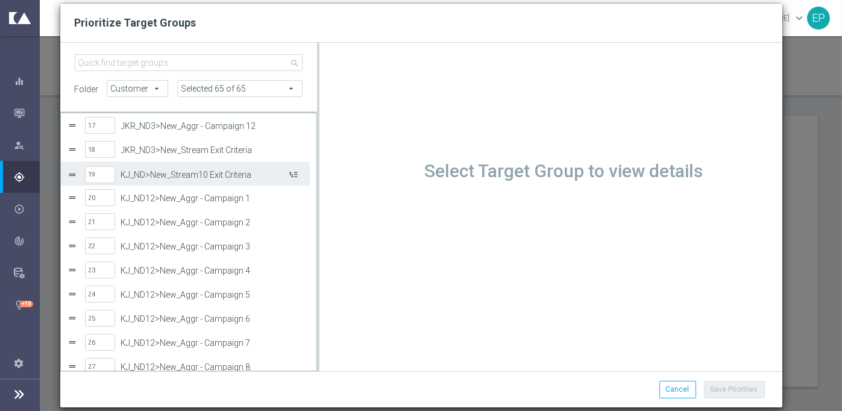
click at [292, 172] on button "Press SPACE to select this row." at bounding box center [293, 173] width 12 height 17
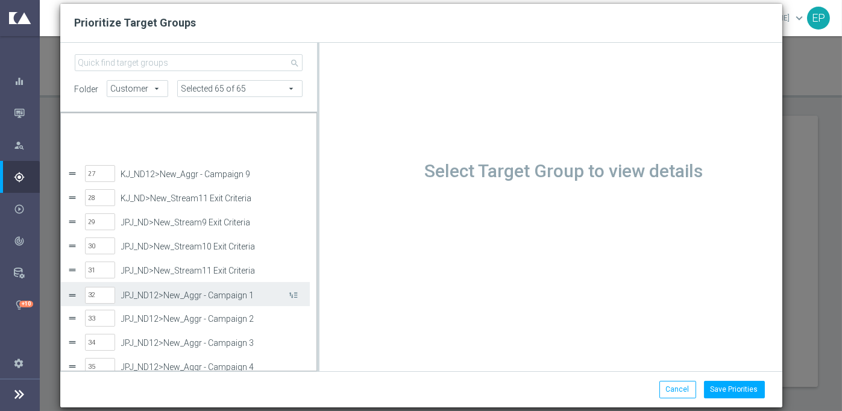
scroll to position [627, 0]
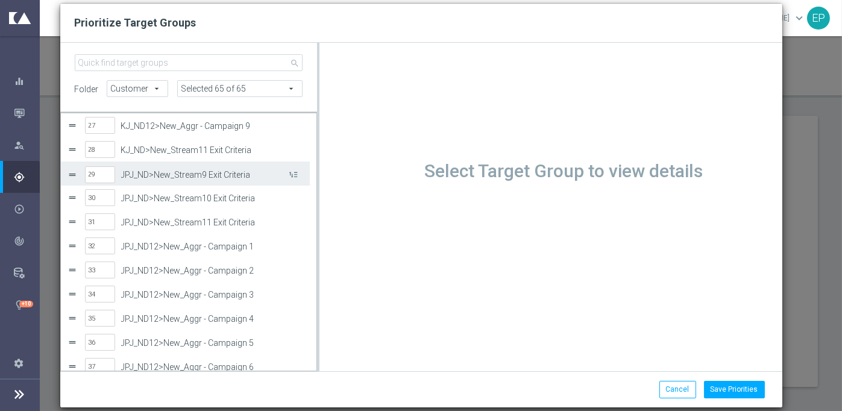
click at [212, 175] on label "JPJ_ND>New_Stream9 Exit Criteria" at bounding box center [204, 175] width 166 height 10
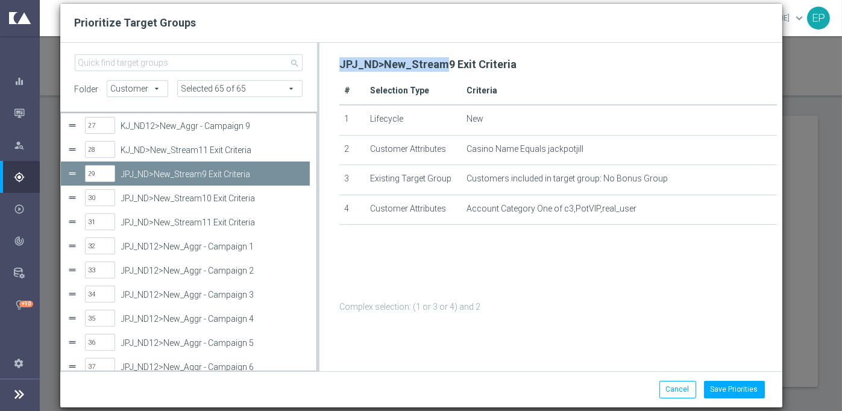
drag, startPoint x: 341, startPoint y: 62, endPoint x: 441, endPoint y: 66, distance: 100.8
click at [441, 66] on h2 "JPJ_ND>New_Stream9 Exit Criteria" at bounding box center [427, 64] width 177 height 14
copy h2 "JPJ_ND>New_Stream"
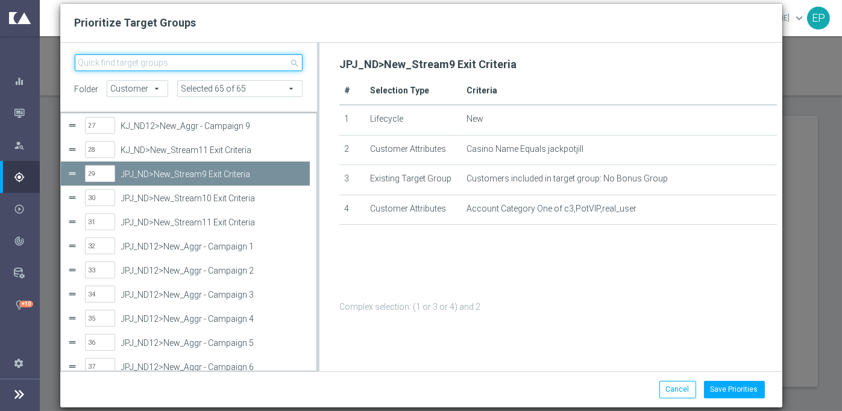
click at [148, 68] on input "search" at bounding box center [189, 62] width 229 height 17
paste input "JPJ_ND>New_Stream"
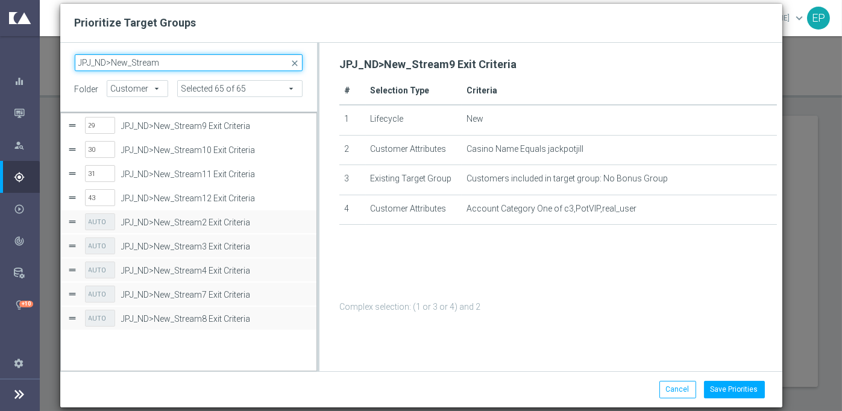
scroll to position [0, 0]
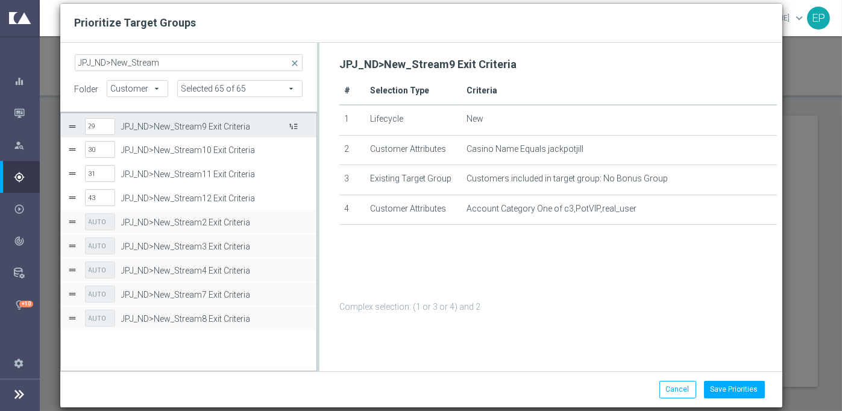
click at [297, 127] on button "Press SPACE to select this row." at bounding box center [293, 125] width 12 height 17
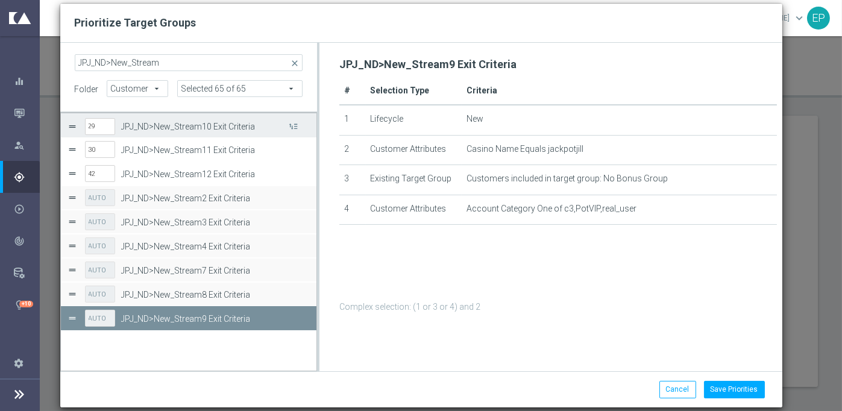
click at [297, 127] on button "Press SPACE to select this row." at bounding box center [293, 125] width 12 height 17
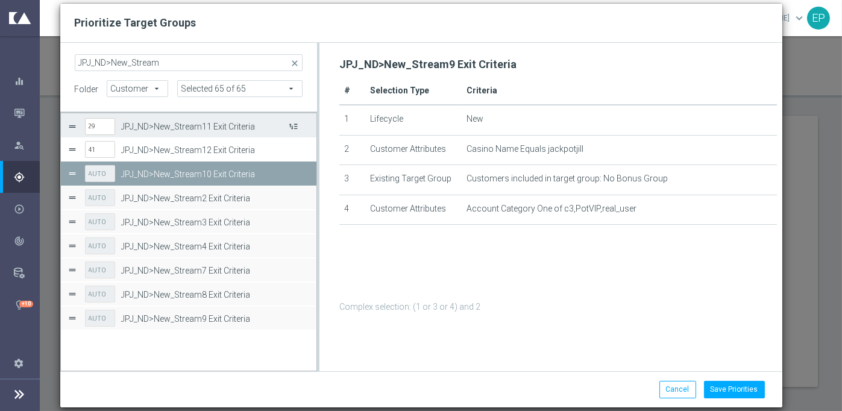
click at [297, 127] on button "Press SPACE to select this row." at bounding box center [293, 125] width 12 height 17
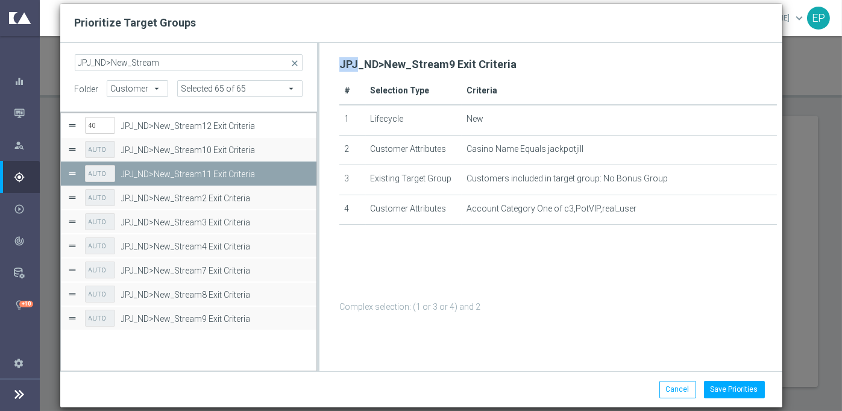
drag, startPoint x: 355, startPoint y: 65, endPoint x: 330, endPoint y: 65, distance: 25.3
click at [330, 65] on div "JPJ_ND>New_Stream9 Exit Criteria # Selection Type Criteria 1 Lifecycle New 2 Cu…" at bounding box center [551, 184] width 463 height 260
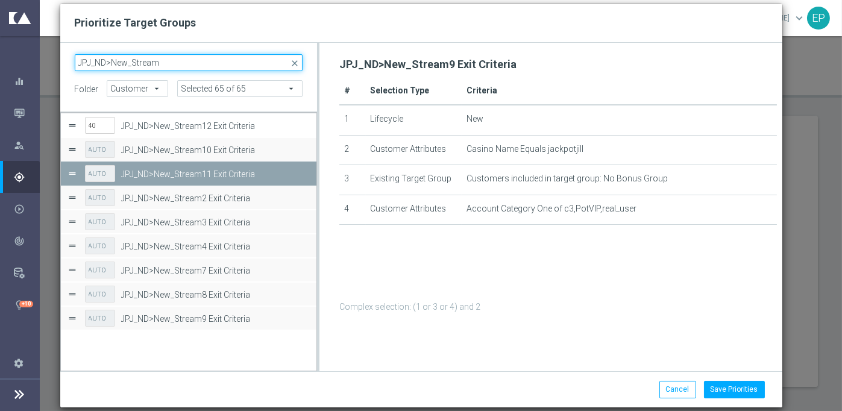
drag, startPoint x: 90, startPoint y: 63, endPoint x: 65, endPoint y: 60, distance: 26.1
click at [66, 60] on div "JPJ_ND>New_Stream close" at bounding box center [189, 62] width 247 height 17
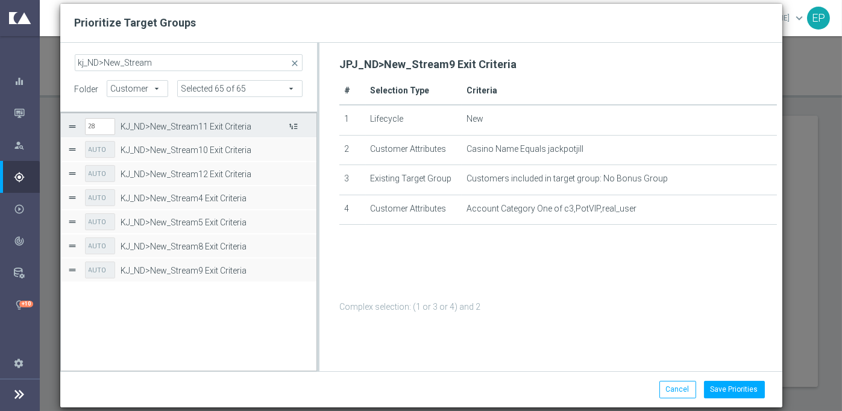
click at [294, 124] on button "Press SPACE to select this row." at bounding box center [293, 125] width 12 height 17
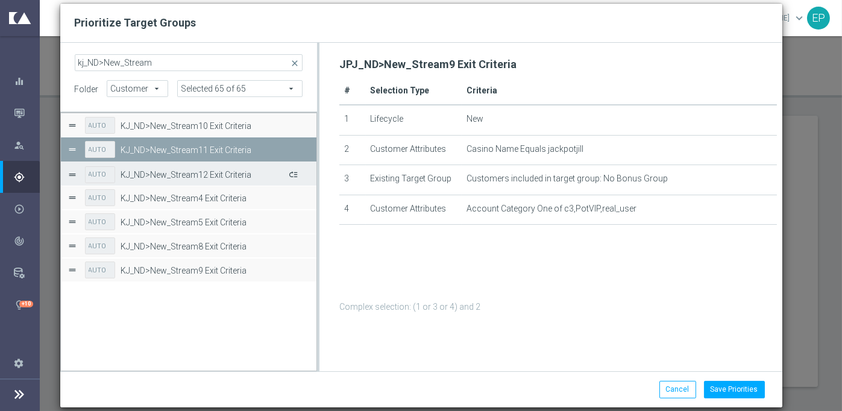
click at [294, 173] on button "Press SPACE to select this row." at bounding box center [293, 173] width 12 height 17
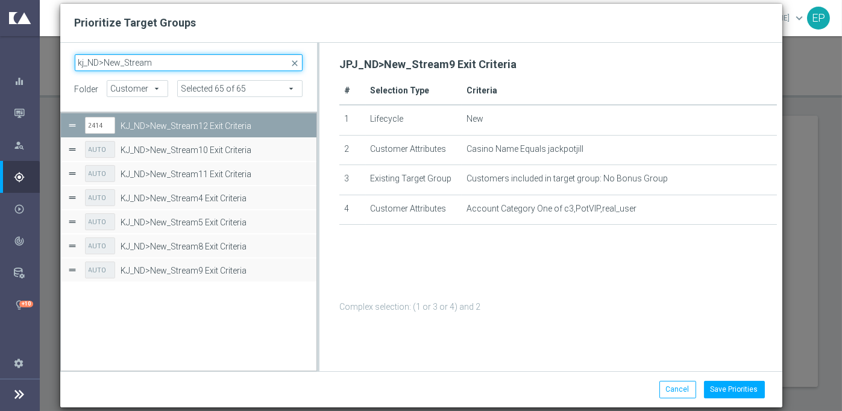
drag, startPoint x: 84, startPoint y: 63, endPoint x: 75, endPoint y: 65, distance: 9.7
click at [75, 65] on input "kj_ND>New_Stream" at bounding box center [189, 62] width 229 height 17
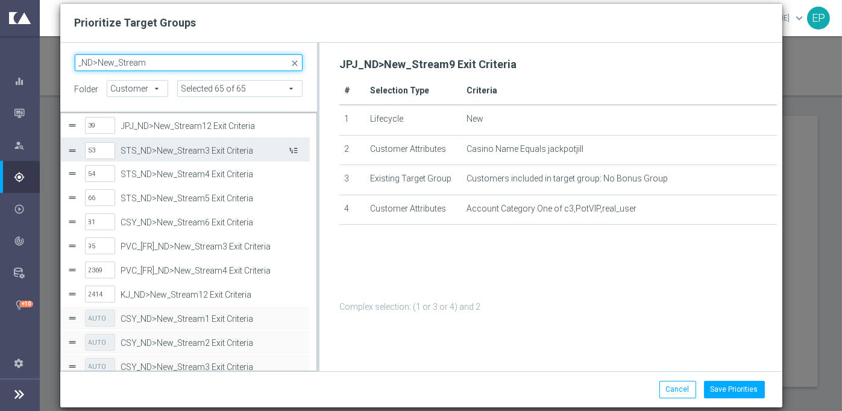
type input "_ND>New_Stream"
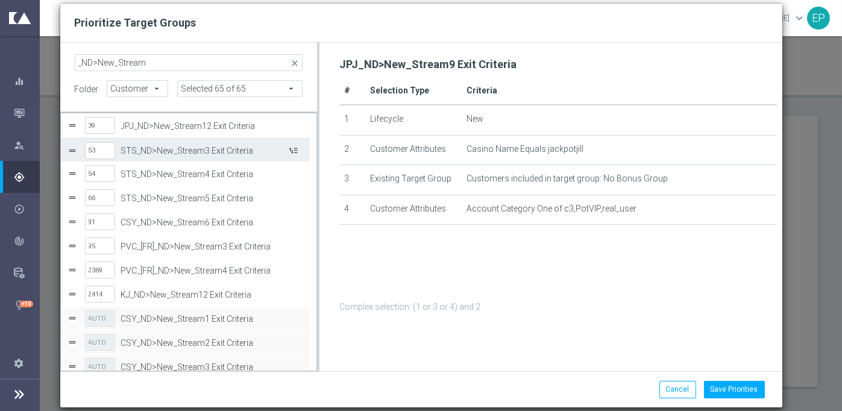
click at [293, 150] on button "Press SPACE to select this row." at bounding box center [293, 149] width 12 height 17
click at [291, 153] on button "Press SPACE to select this row." at bounding box center [293, 149] width 12 height 17
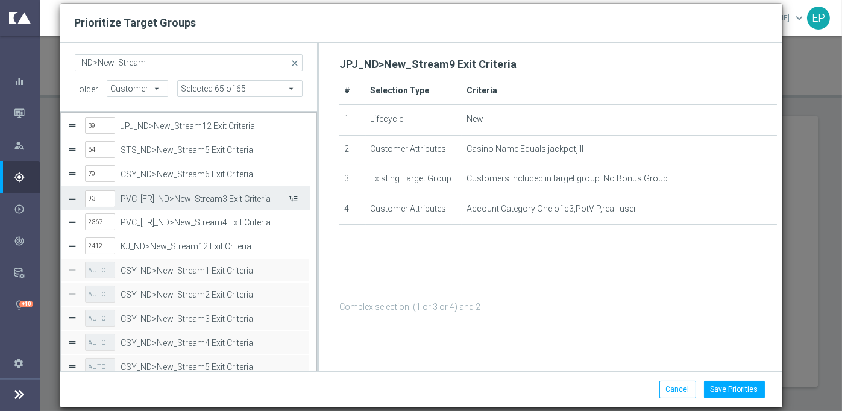
click at [296, 201] on button "Press SPACE to select this row." at bounding box center [293, 197] width 12 height 17
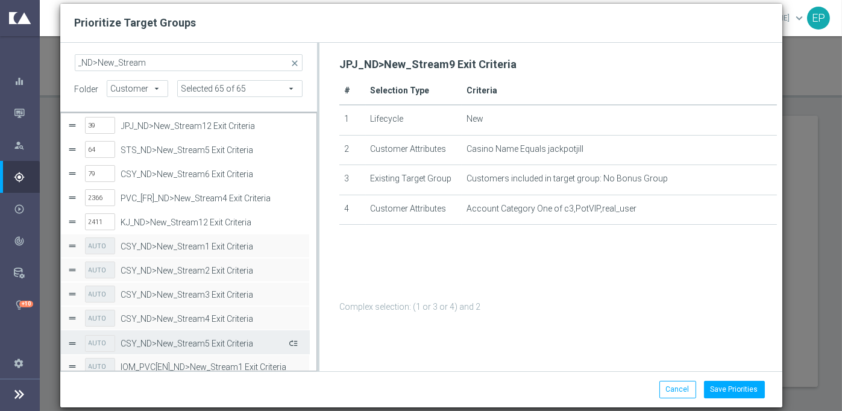
click at [292, 344] on button "Press SPACE to select this row." at bounding box center [293, 342] width 12 height 17
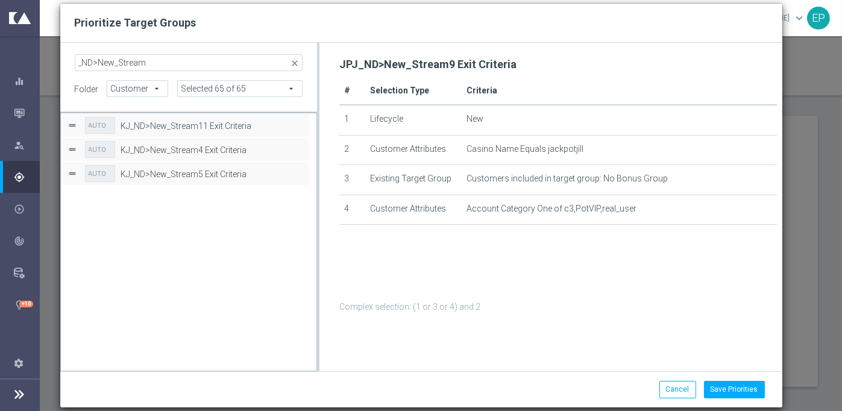
scroll to position [289, 0]
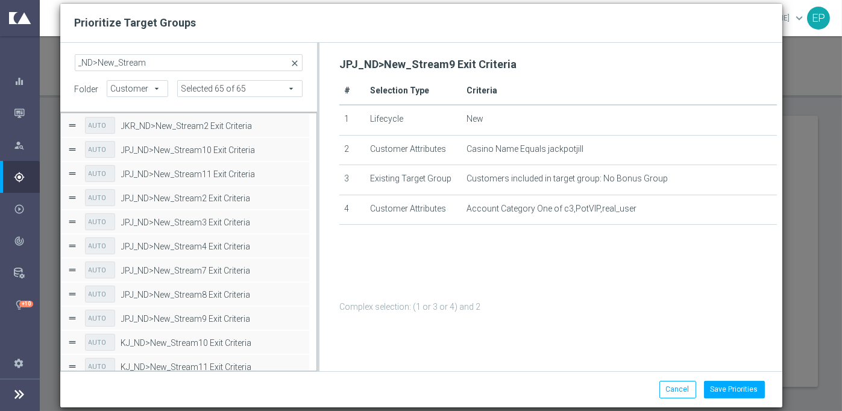
click at [294, 65] on span "close" at bounding box center [295, 63] width 10 height 10
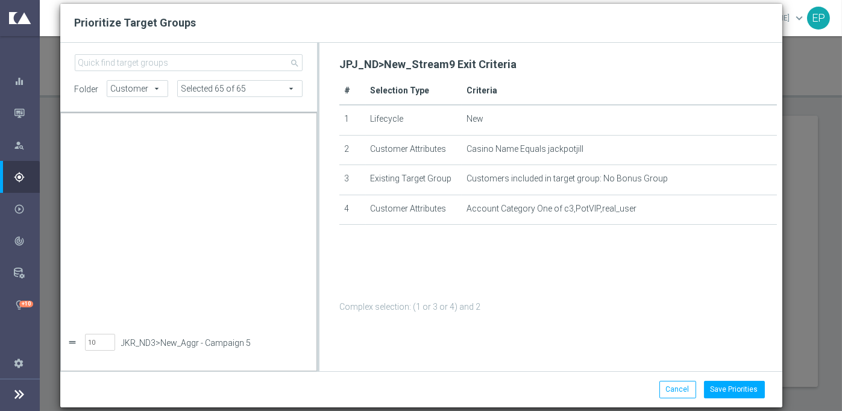
scroll to position [450, 0]
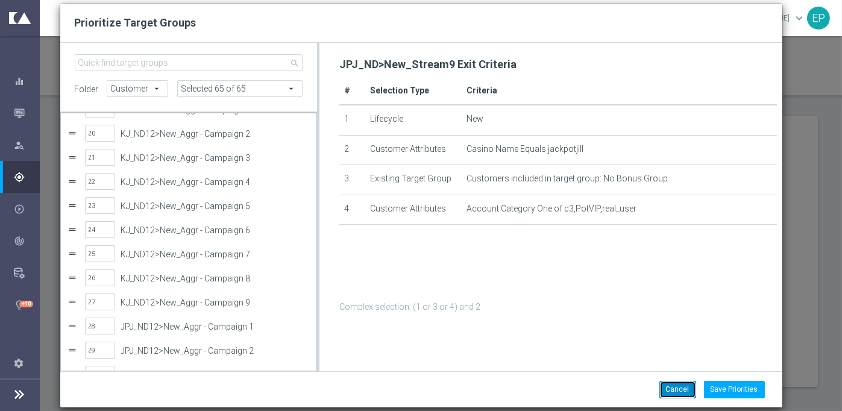
click at [687, 391] on button "Cancel" at bounding box center [678, 389] width 37 height 17
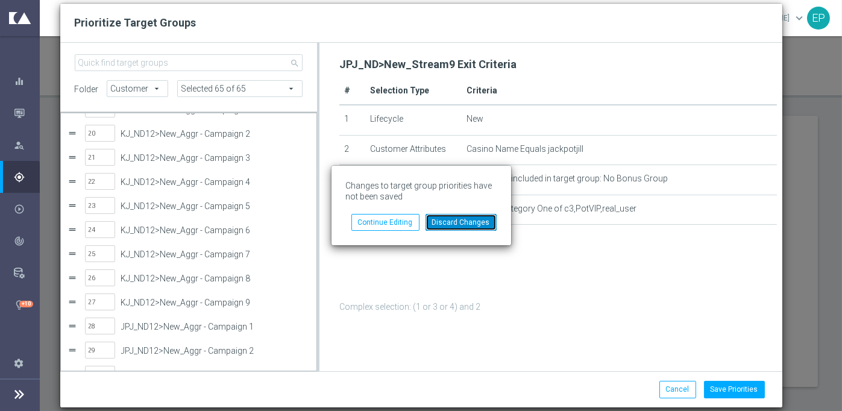
click at [453, 221] on button "Discard Changes" at bounding box center [461, 222] width 71 height 17
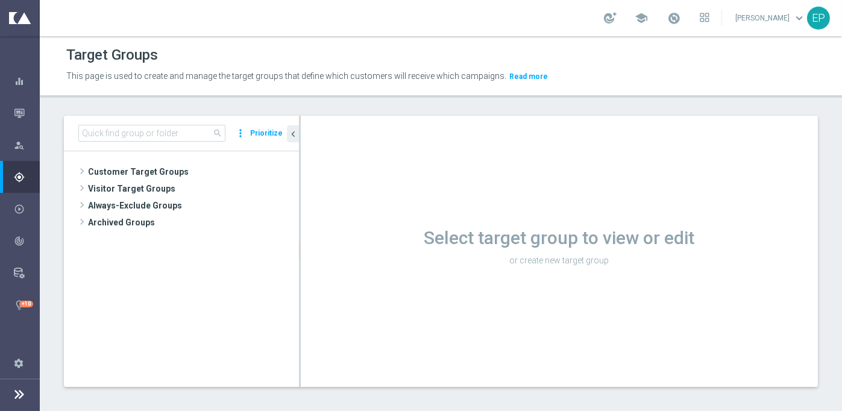
click at [276, 132] on button "Prioritize" at bounding box center [266, 133] width 36 height 16
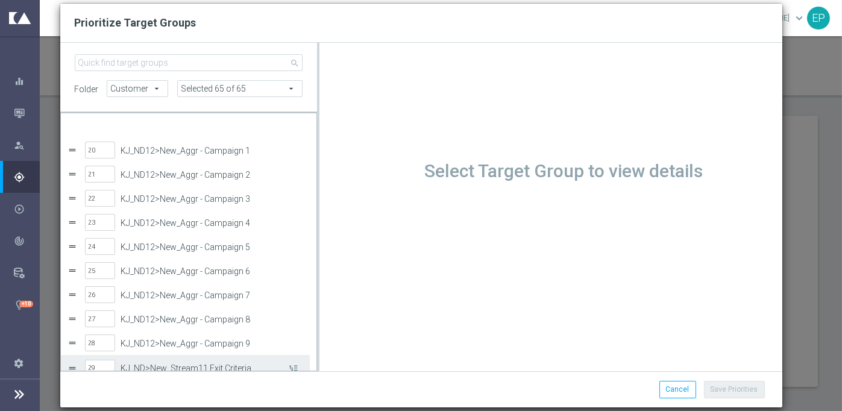
scroll to position [482, 0]
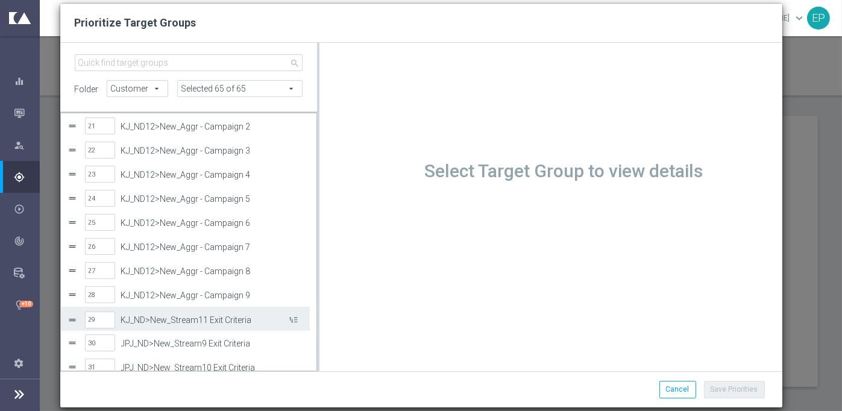
drag, startPoint x: 119, startPoint y: 318, endPoint x: 173, endPoint y: 318, distance: 54.3
click at [173, 318] on div "29 KJ_ND>New_Stream11 Exit Criteria" at bounding box center [194, 319] width 218 height 25
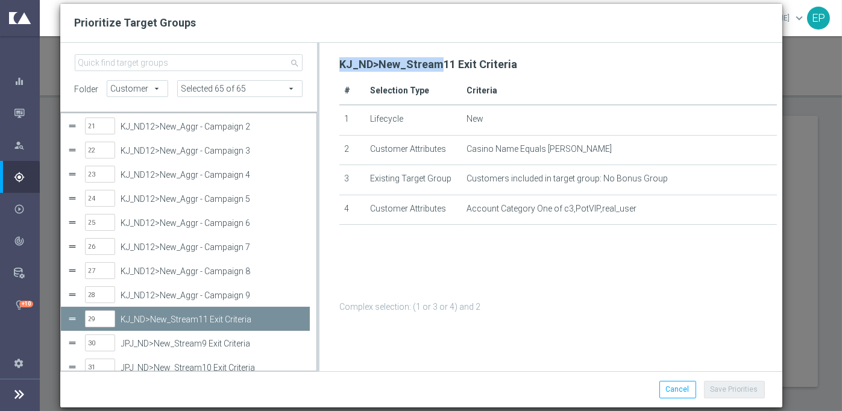
drag, startPoint x: 338, startPoint y: 62, endPoint x: 435, endPoint y: 65, distance: 96.5
click at [435, 65] on div "KJ_ND>New_Stream11 Exit Criteria # Selection Type Criteria 1 Lifecycle New 2 Cu…" at bounding box center [558, 184] width 449 height 260
copy h2 "KJ_ND>New_Stream"
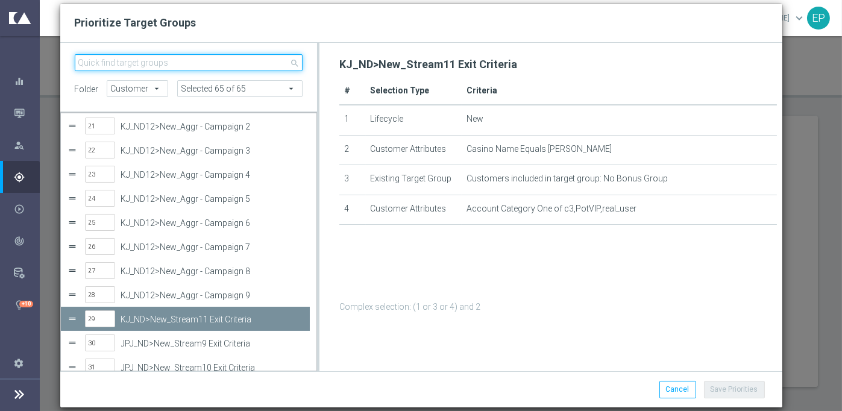
click at [132, 66] on input "search" at bounding box center [189, 62] width 229 height 17
paste input "KJ_ND>New_Stream"
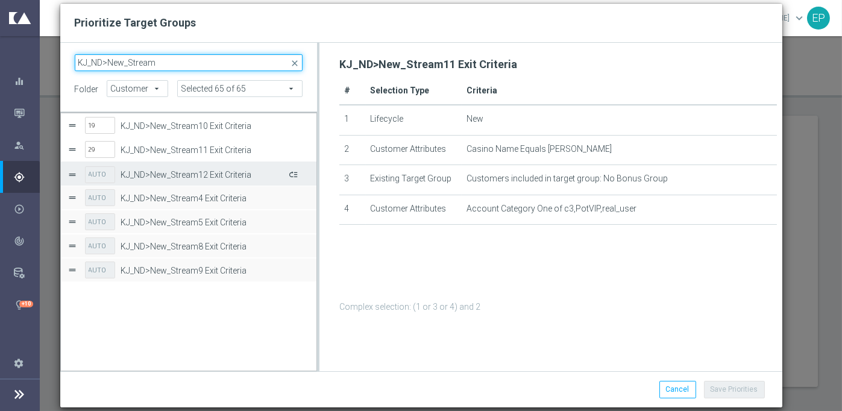
type input "KJ_ND>New_Stream"
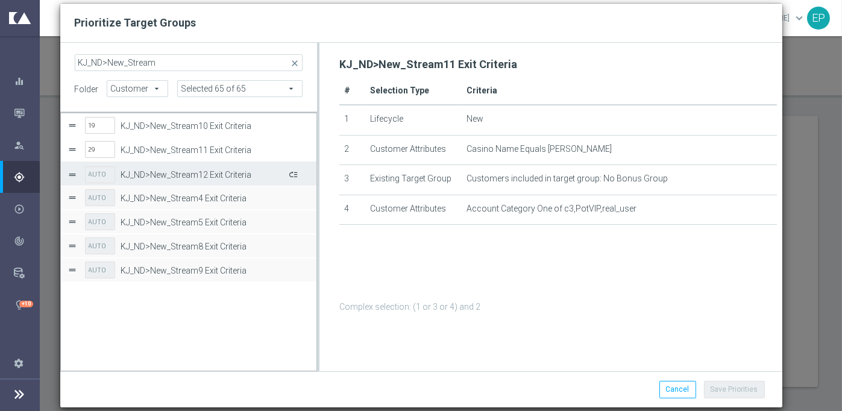
click at [295, 174] on button "Press SPACE to select this row." at bounding box center [293, 173] width 12 height 17
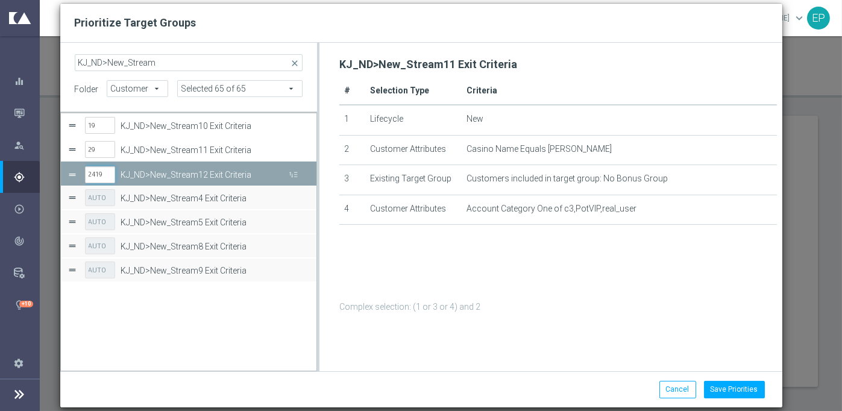
click at [98, 176] on input "2419" at bounding box center [100, 174] width 30 height 17
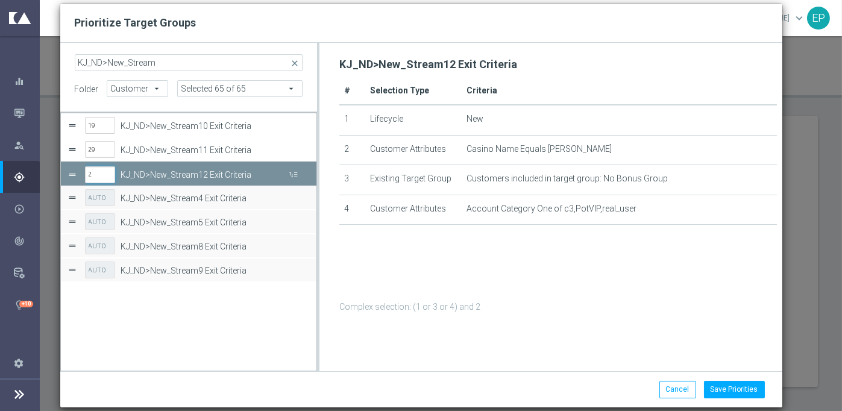
type input "29"
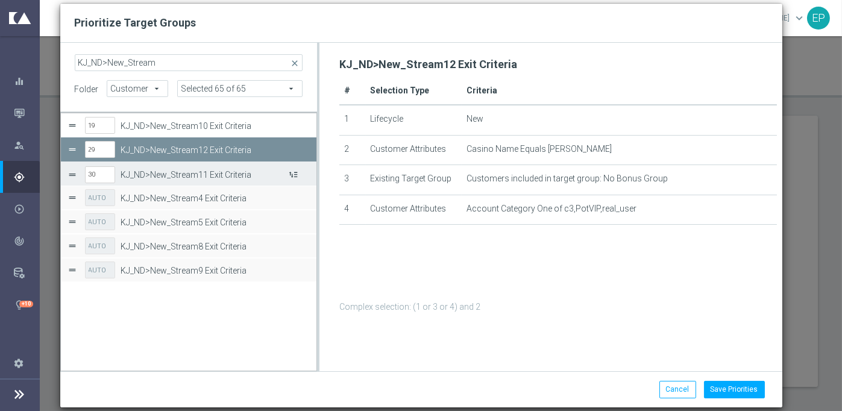
click at [294, 175] on button "Press SPACE to select this row." at bounding box center [293, 173] width 12 height 17
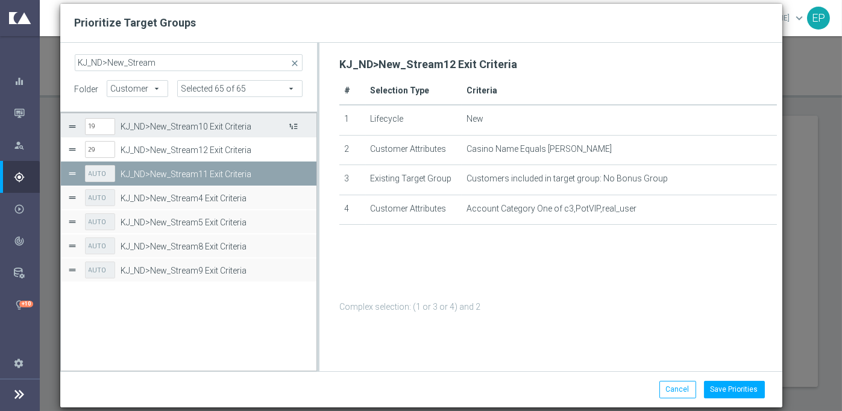
click at [294, 125] on button "Press SPACE to select this row." at bounding box center [293, 125] width 12 height 17
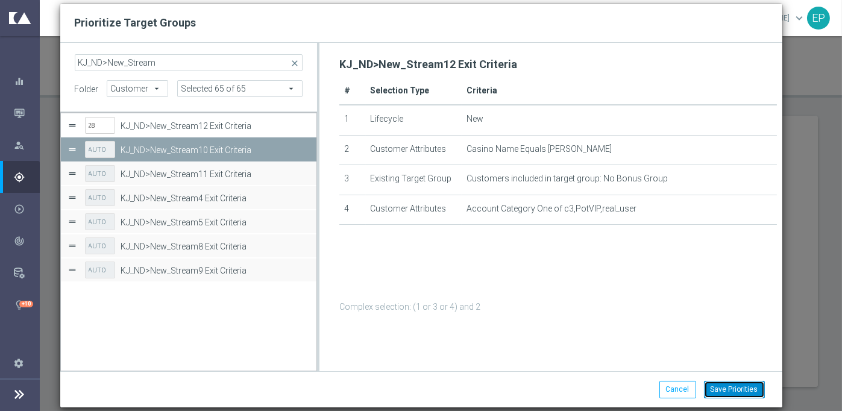
click at [730, 394] on button "Save Priorities" at bounding box center [734, 389] width 61 height 17
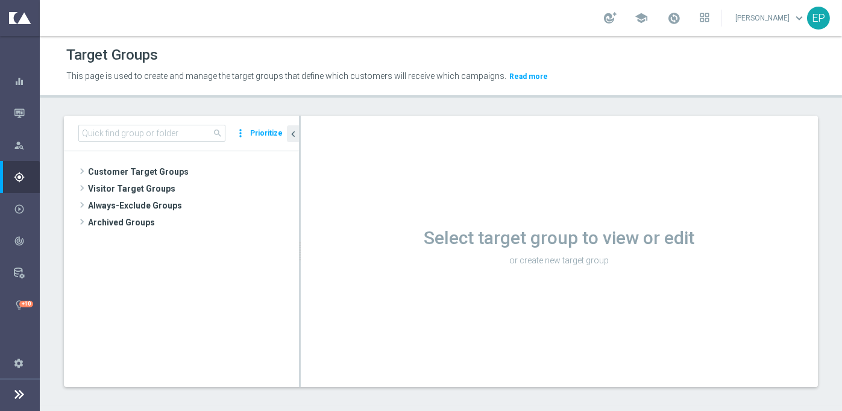
click at [263, 136] on button "Prioritize" at bounding box center [266, 133] width 36 height 16
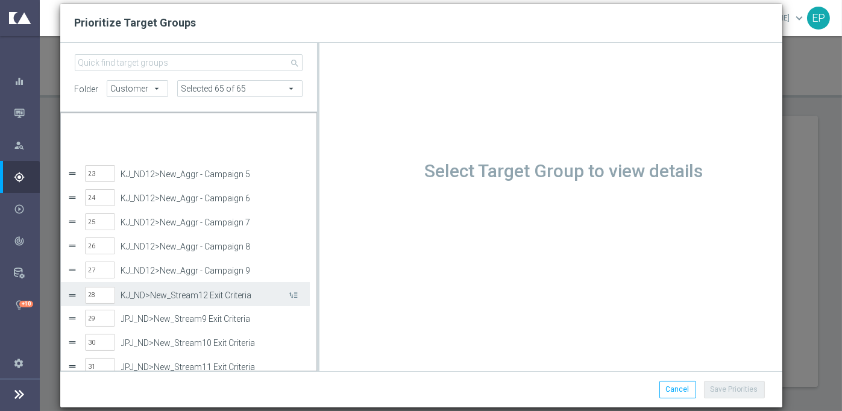
scroll to position [531, 0]
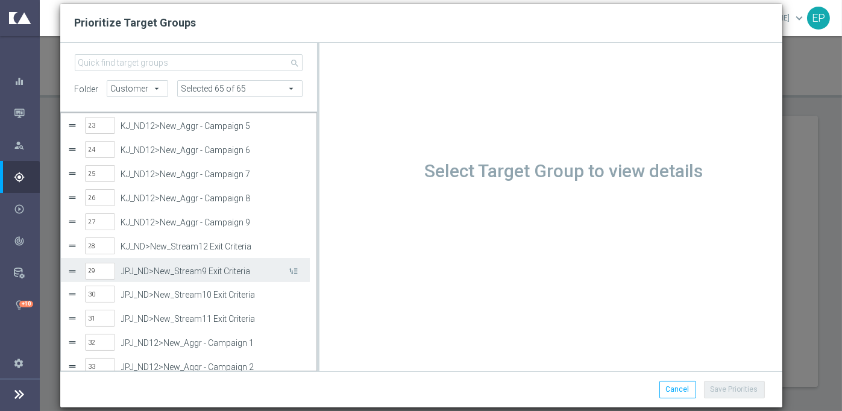
click at [186, 273] on label "JPJ_ND>New_Stream9 Exit Criteria" at bounding box center [204, 271] width 166 height 10
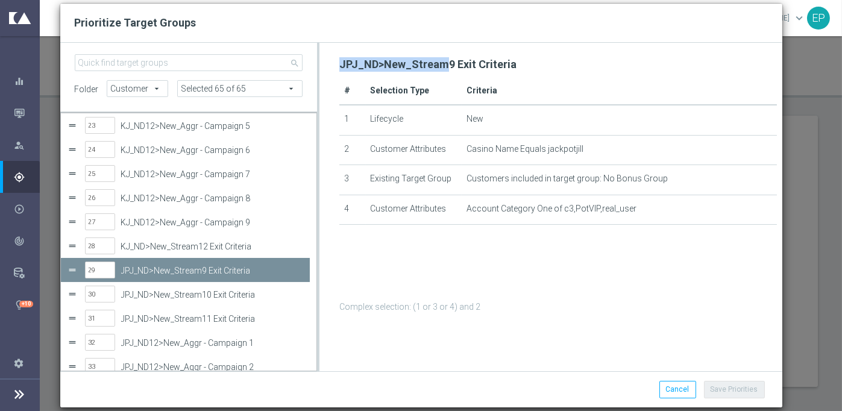
drag, startPoint x: 338, startPoint y: 62, endPoint x: 443, endPoint y: 71, distance: 105.8
click at [443, 71] on div "JPJ_ND>New_Stream9 Exit Criteria # Selection Type Criteria 1 Lifecycle New 2 Cu…" at bounding box center [558, 184] width 449 height 260
copy h2 "JPJ_ND>New_Stream"
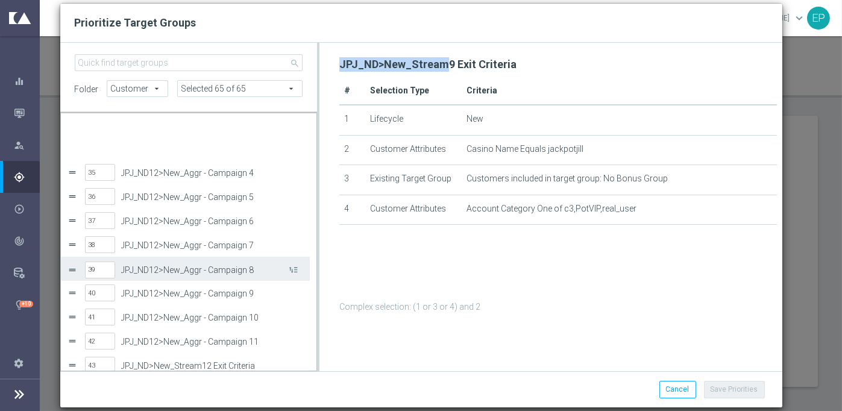
scroll to position [820, 0]
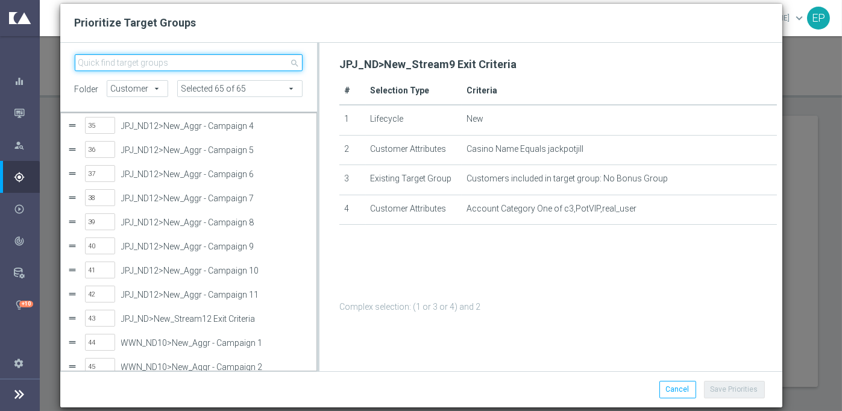
click at [157, 66] on input "search" at bounding box center [189, 62] width 229 height 17
paste input "JPJ_ND>New_Stream"
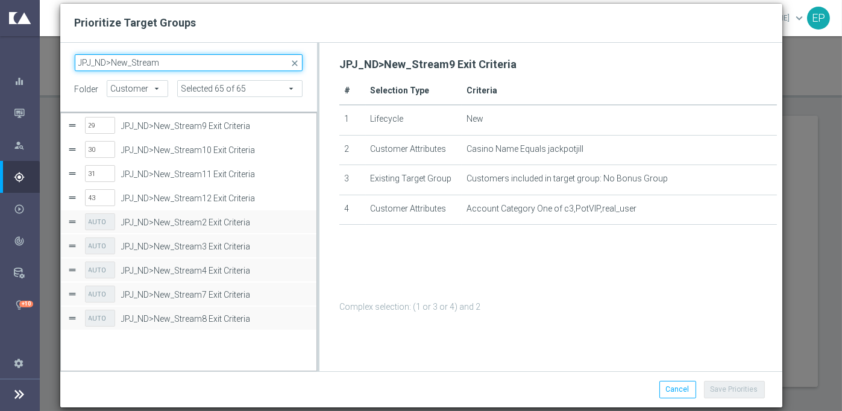
scroll to position [0, 0]
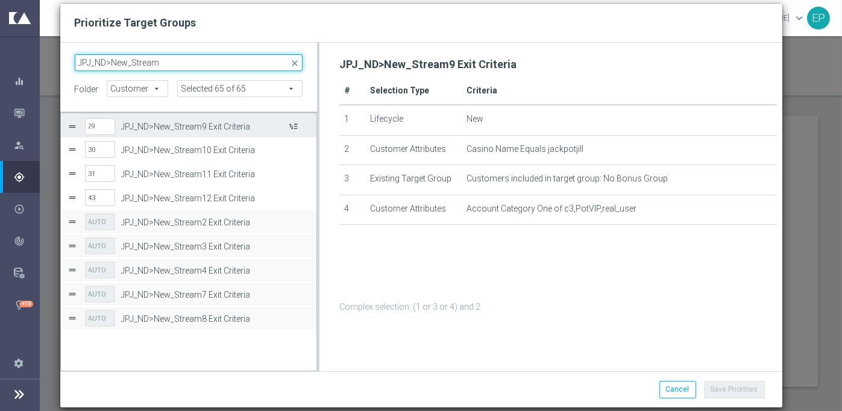
type input "JPJ_ND>New_Stream"
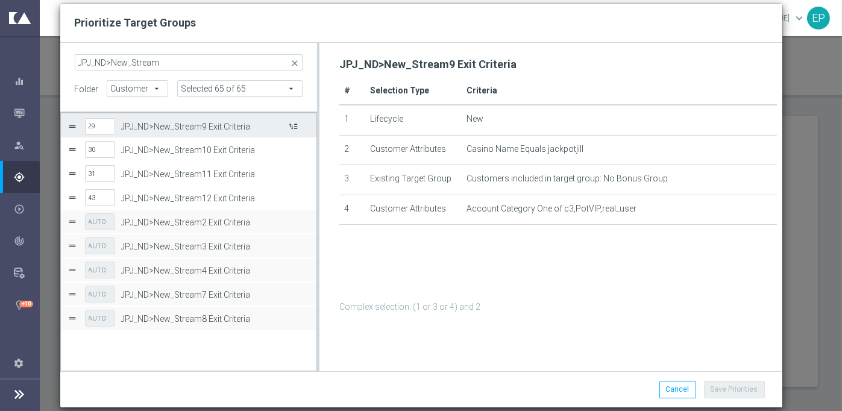
click at [297, 126] on button "Press SPACE to select this row." at bounding box center [293, 125] width 12 height 17
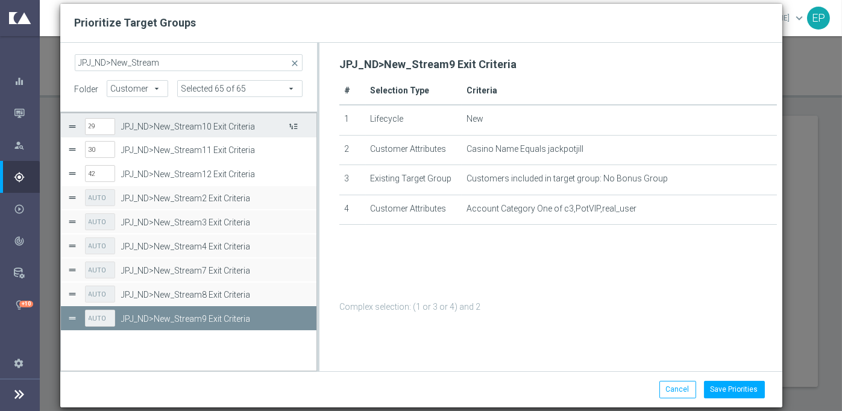
click at [297, 126] on button "Press SPACE to select this row." at bounding box center [293, 125] width 12 height 17
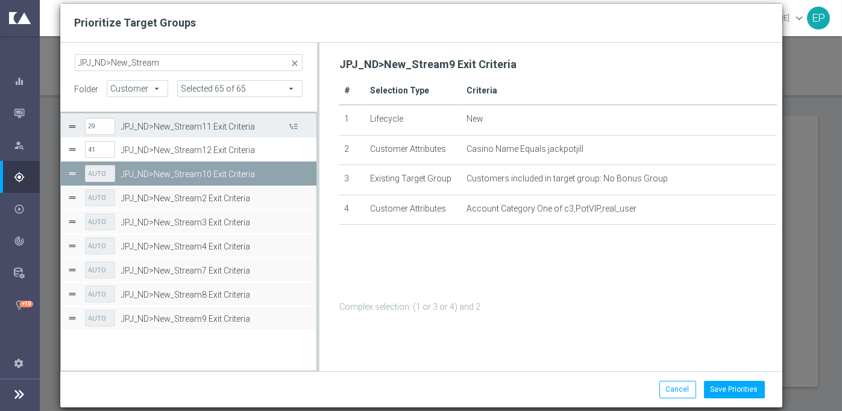
click at [297, 126] on button "Press SPACE to select this row." at bounding box center [293, 125] width 12 height 17
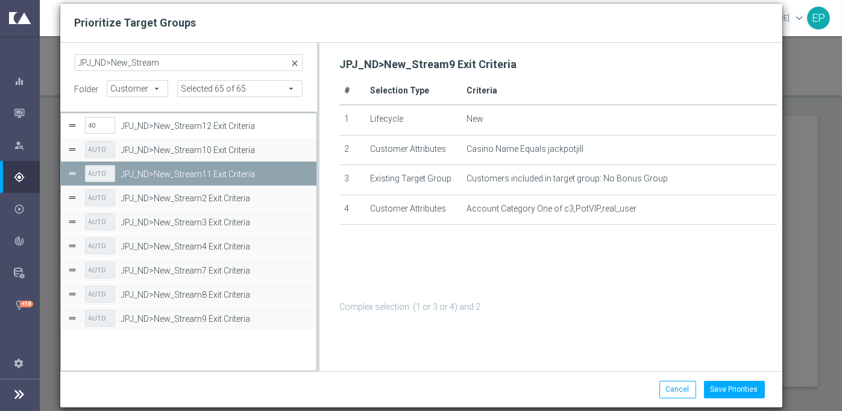
click at [297, 60] on span "close" at bounding box center [295, 63] width 10 height 10
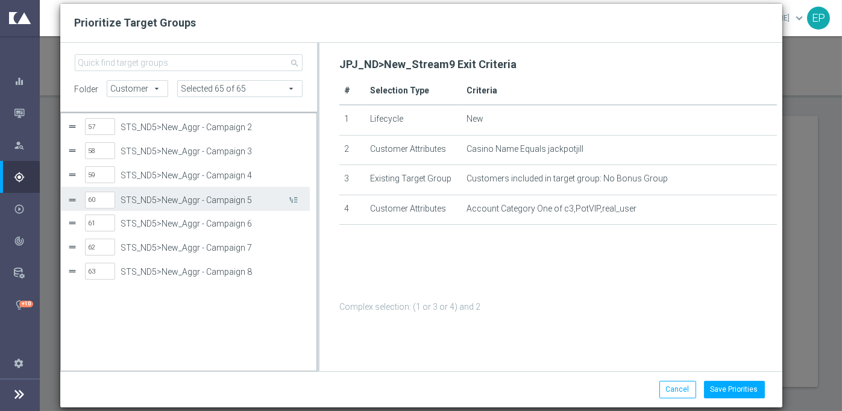
scroll to position [1253, 0]
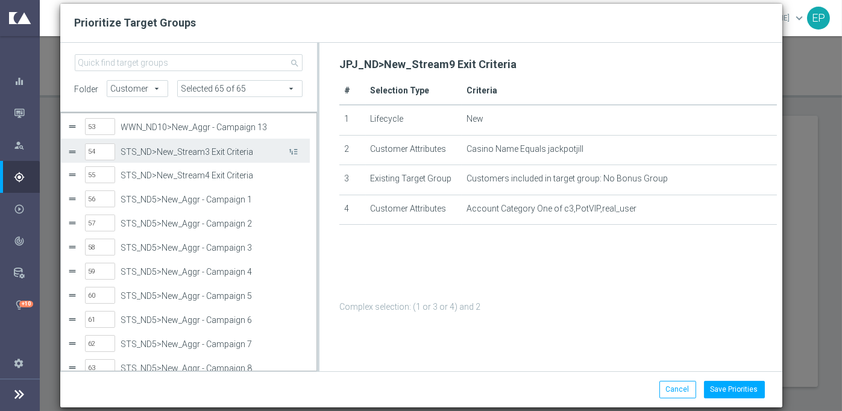
drag, startPoint x: 120, startPoint y: 151, endPoint x: 164, endPoint y: 148, distance: 44.1
click at [190, 154] on label "STS_ND>New_Stream3 Exit Criteria" at bounding box center [204, 152] width 166 height 10
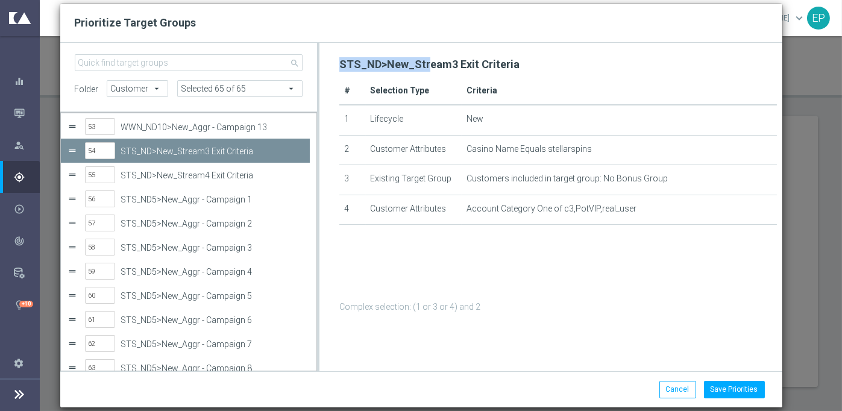
drag, startPoint x: 347, startPoint y: 62, endPoint x: 427, endPoint y: 66, distance: 80.3
click at [427, 66] on div "STS_ND>New_Stream3 Exit Criteria # Selection Type Criteria 1 Lifecycle New 2 Cu…" at bounding box center [558, 184] width 449 height 260
copy h2 "STS_ND>New_Str"
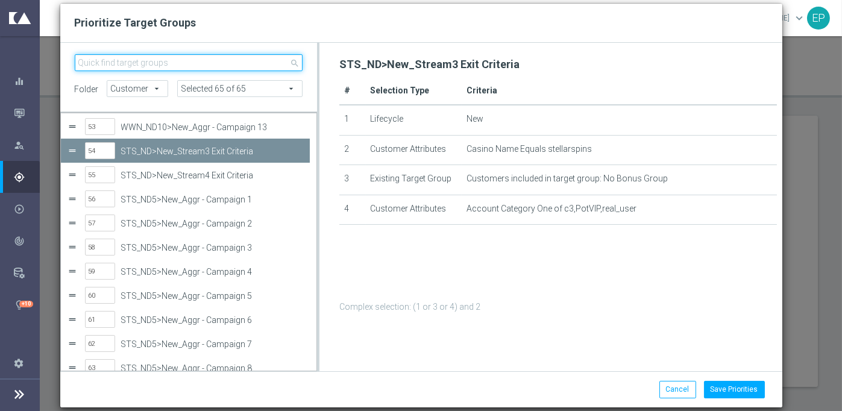
click at [209, 69] on input "search" at bounding box center [189, 62] width 229 height 17
paste input "STS_ND>New_Str"
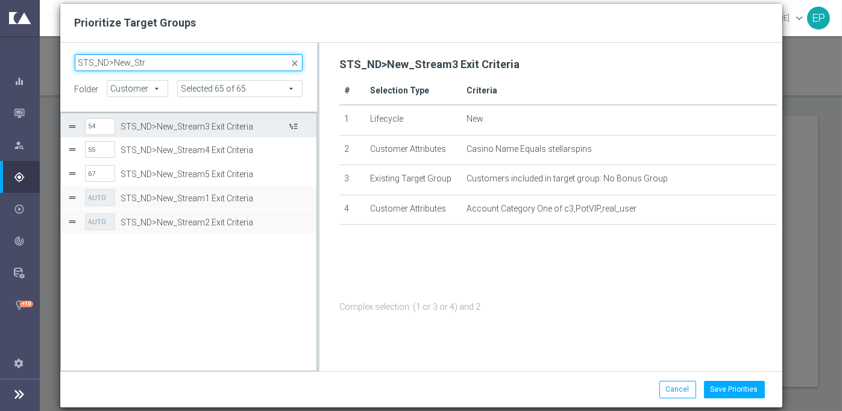
type input "STS_ND>New_Str"
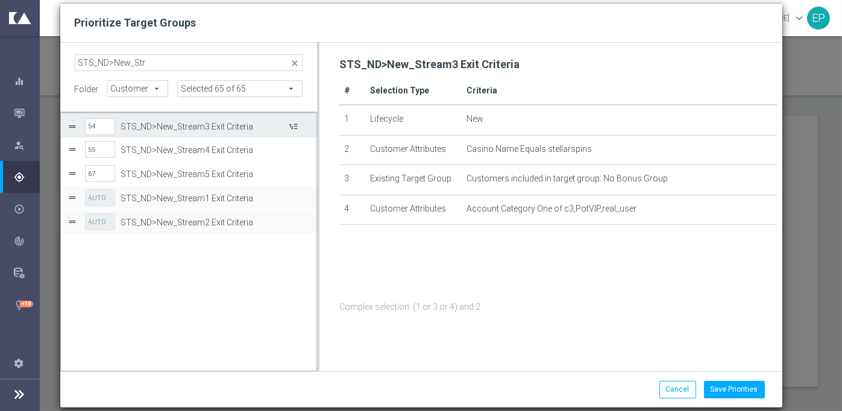
click at [295, 127] on button "Press SPACE to select this row." at bounding box center [293, 125] width 12 height 17
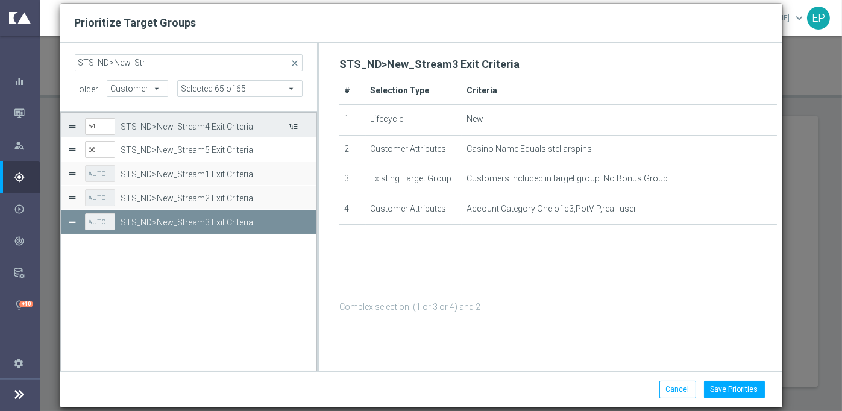
click at [295, 127] on button "Press SPACE to select this row." at bounding box center [293, 125] width 12 height 17
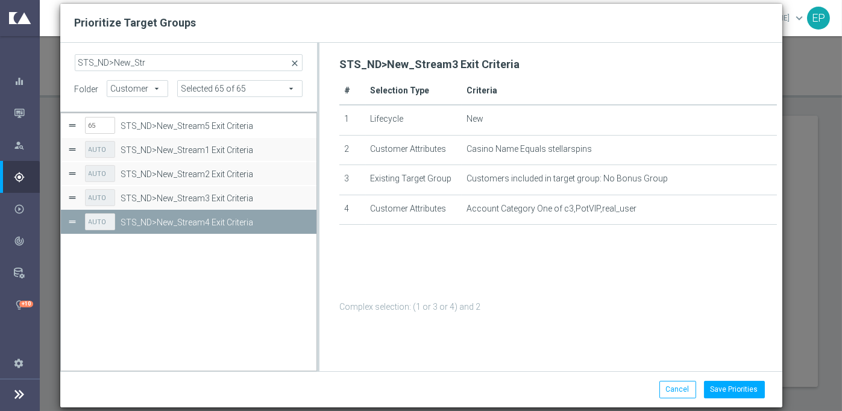
click at [297, 63] on span "close" at bounding box center [295, 63] width 10 height 10
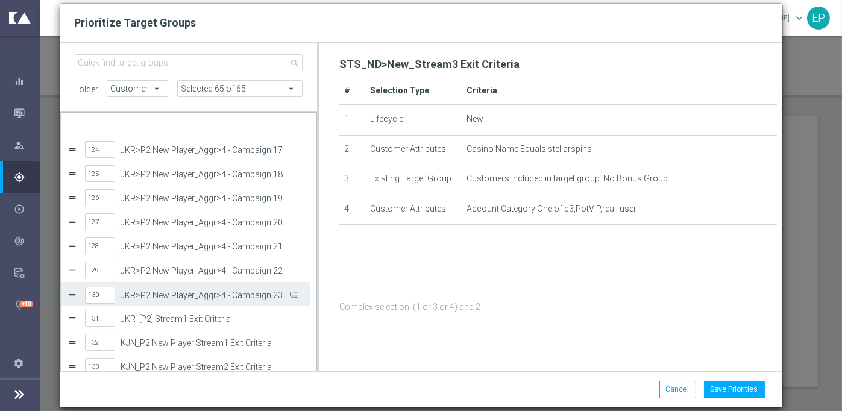
scroll to position [2990, 0]
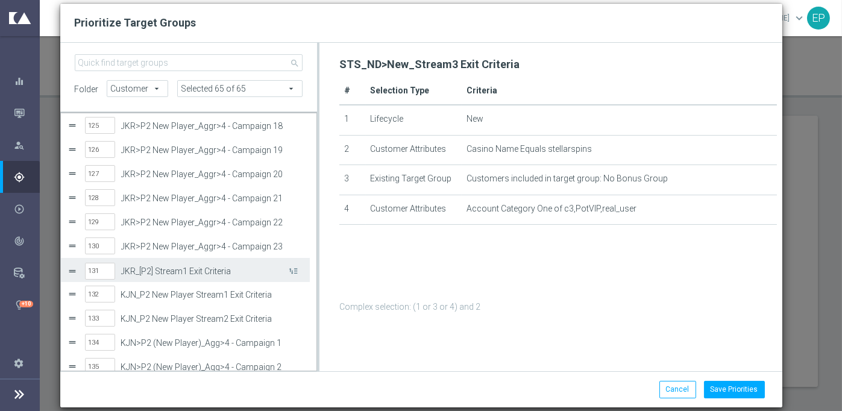
drag, startPoint x: 121, startPoint y: 272, endPoint x: 175, endPoint y: 276, distance: 54.4
click at [175, 276] on div "131 JKR_[P2] Stream1 Exit Criteria" at bounding box center [194, 271] width 218 height 25
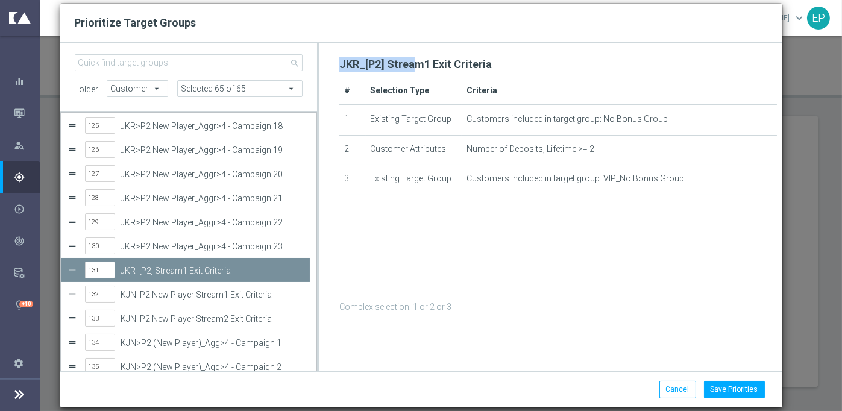
drag, startPoint x: 334, startPoint y: 65, endPoint x: 409, endPoint y: 68, distance: 75.4
click at [409, 68] on div "JKR_[P2] Stream1 Exit Criteria # Selection Type Criteria 1 Existing Target Grou…" at bounding box center [558, 184] width 449 height 260
copy h2 "JKR_[P2] Strea"
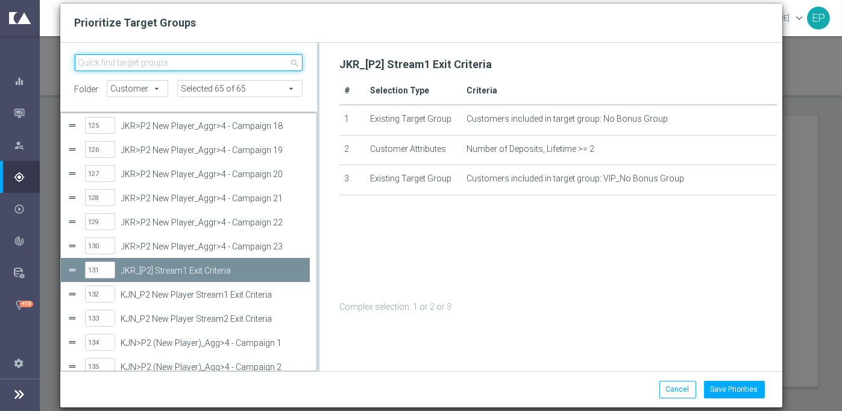
click at [191, 63] on input "search" at bounding box center [189, 62] width 229 height 17
paste input "JKR_[P2] Strea"
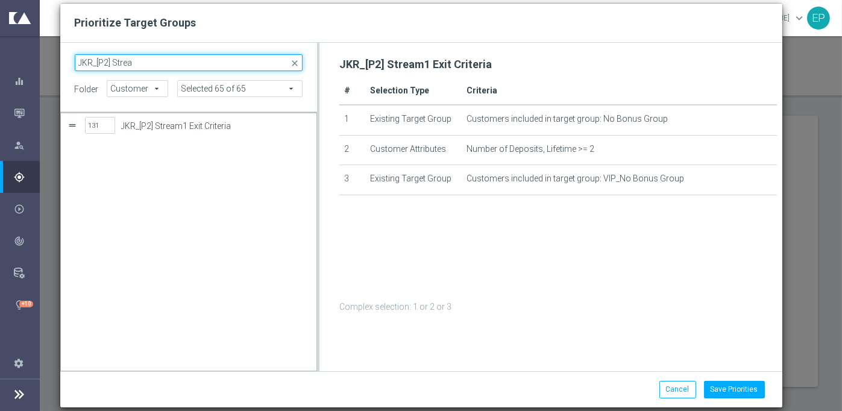
scroll to position [0, 0]
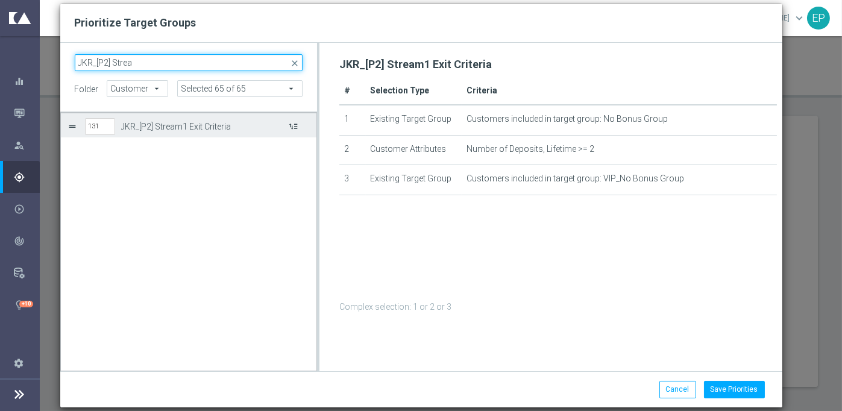
type input "JKR_[P2] Strea"
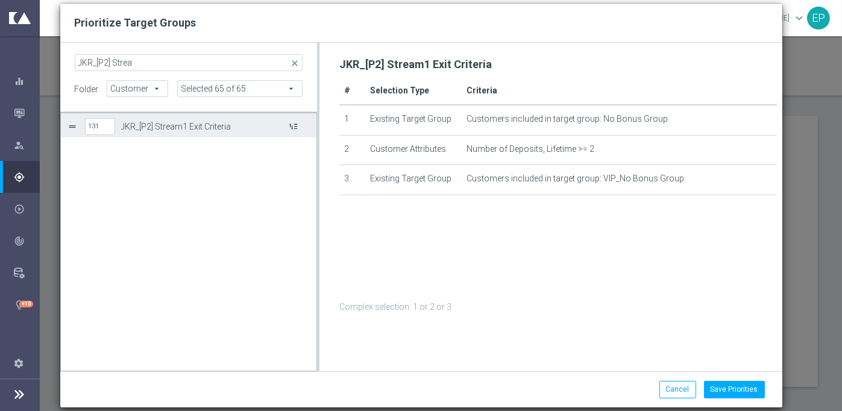
click at [293, 125] on button "Press SPACE to select this row." at bounding box center [293, 125] width 12 height 17
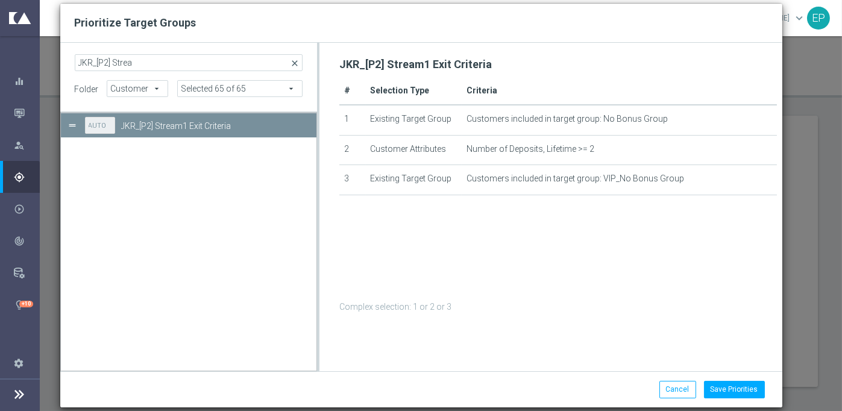
click at [295, 62] on span "close" at bounding box center [295, 63] width 10 height 10
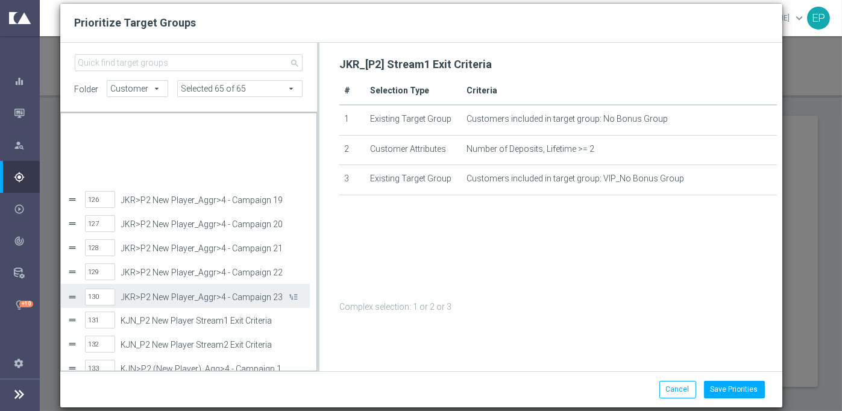
scroll to position [3037, 0]
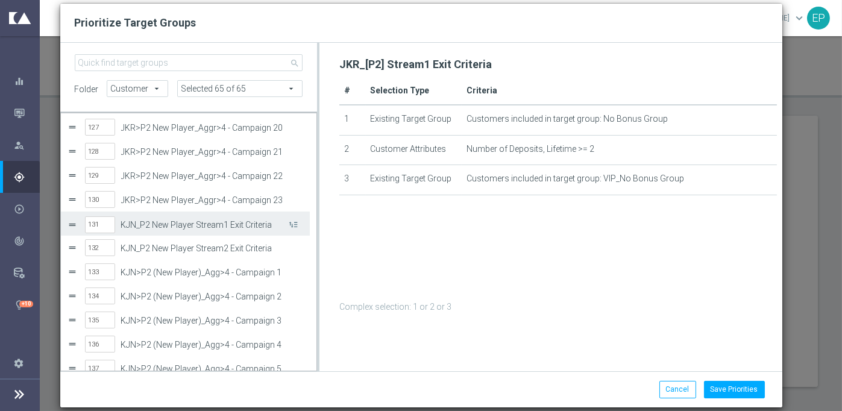
click at [199, 224] on label "KJN_P2 New Player Stream1 Exit Criteria" at bounding box center [204, 225] width 166 height 10
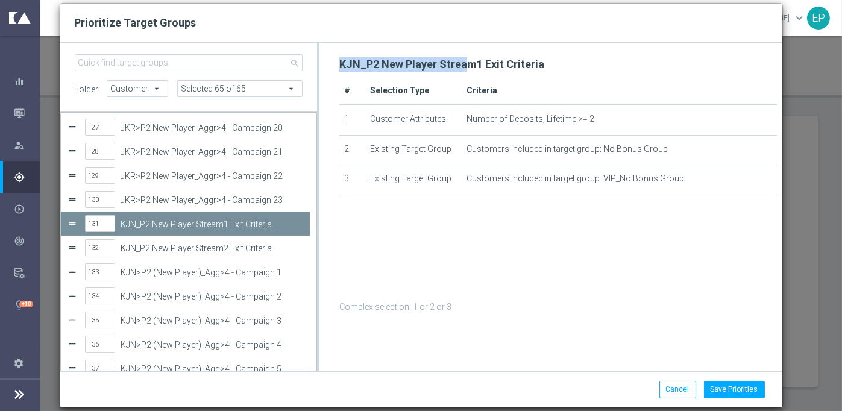
drag, startPoint x: 335, startPoint y: 61, endPoint x: 464, endPoint y: 69, distance: 129.8
click at [464, 69] on div "KJN_P2 New Player Stream1 Exit Criteria # Selection Type Criteria 1 Customer At…" at bounding box center [558, 184] width 449 height 260
copy h2 "KJN_P2 New Player Strea"
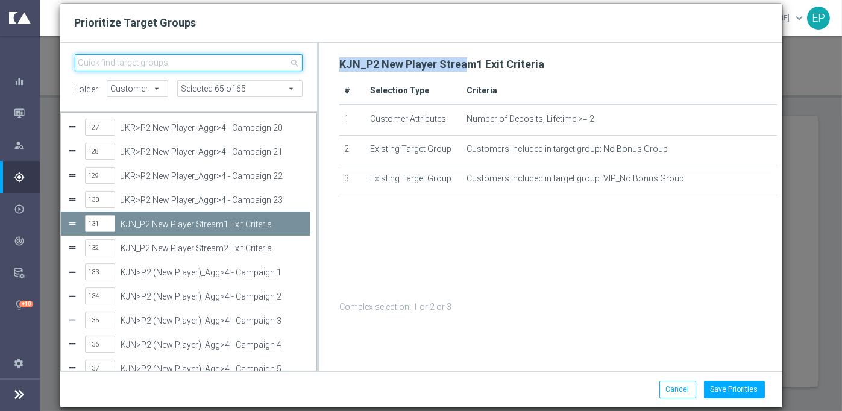
click at [204, 65] on input "search" at bounding box center [189, 62] width 229 height 17
paste input "KJN_P2 New Player Strea"
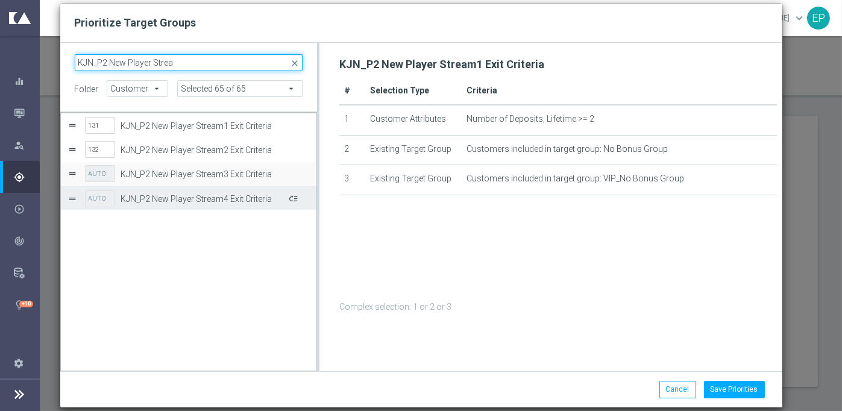
type input "KJN_P2 New Player Strea"
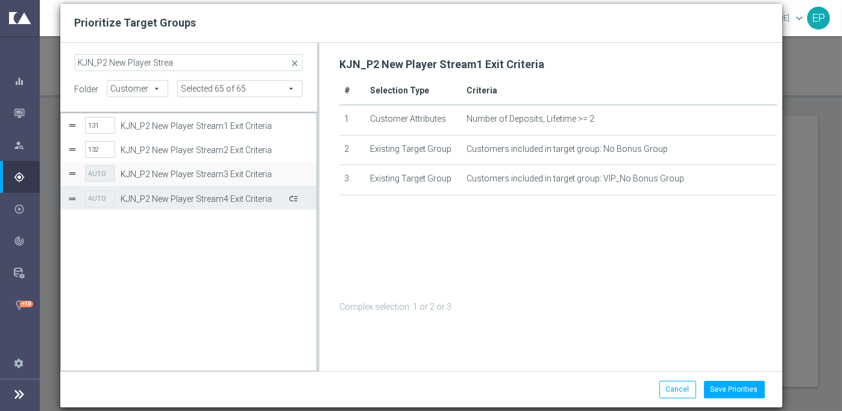
click at [295, 199] on button "Press SPACE to select this row." at bounding box center [293, 197] width 12 height 17
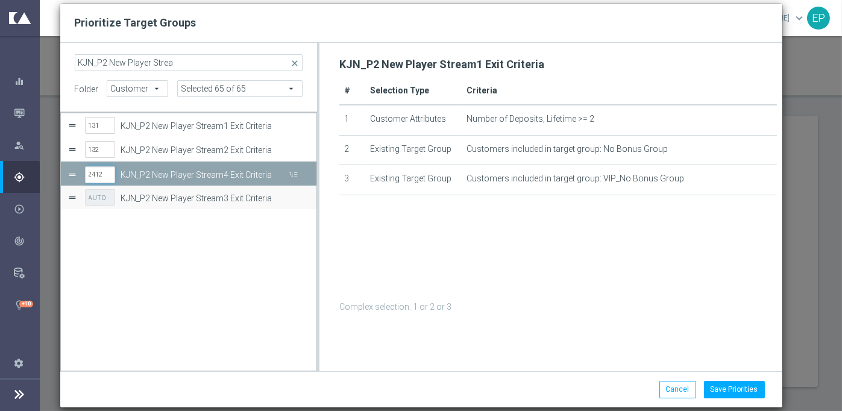
click at [104, 175] on input "2412" at bounding box center [100, 174] width 30 height 17
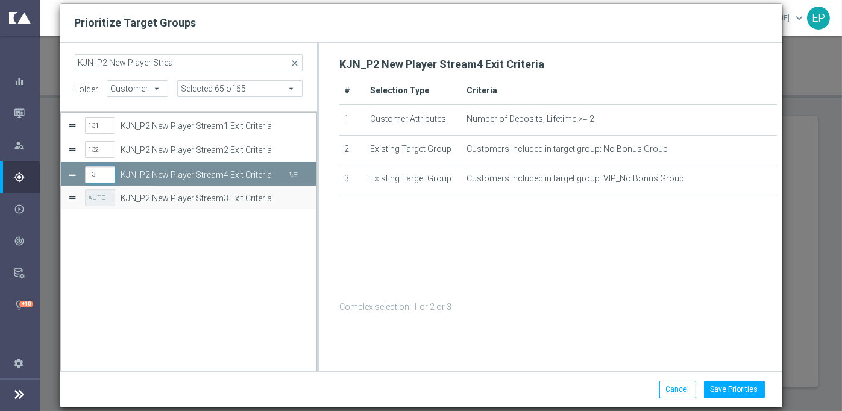
type input "131"
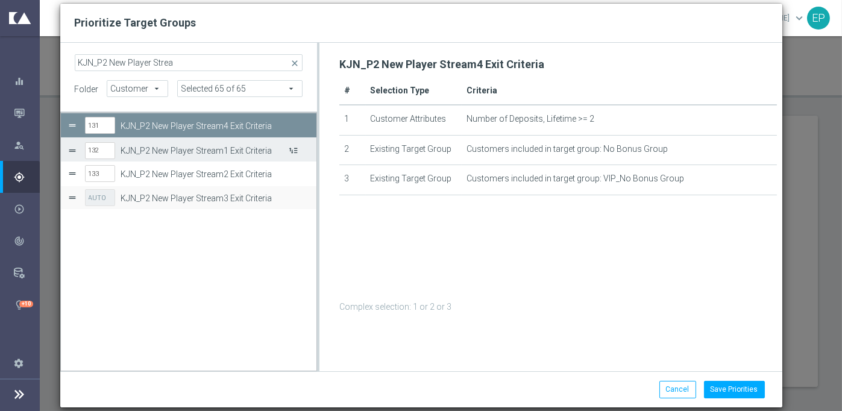
click at [295, 150] on button "Press SPACE to select this row." at bounding box center [293, 149] width 12 height 17
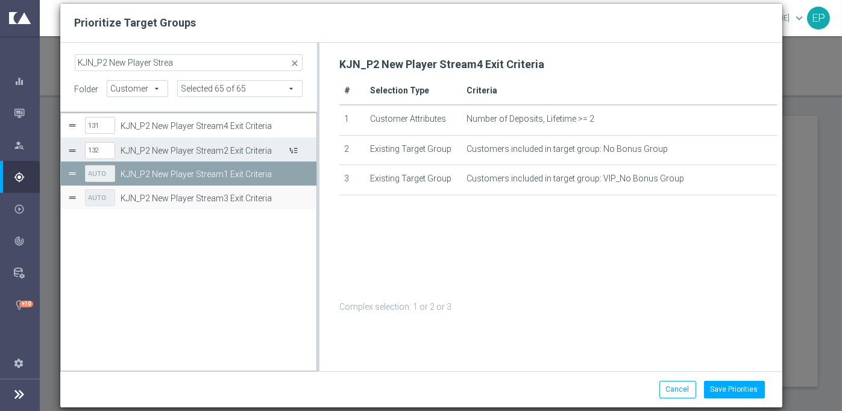
click at [295, 150] on button "Press SPACE to select this row." at bounding box center [293, 149] width 12 height 17
click at [297, 60] on span "close" at bounding box center [295, 63] width 10 height 10
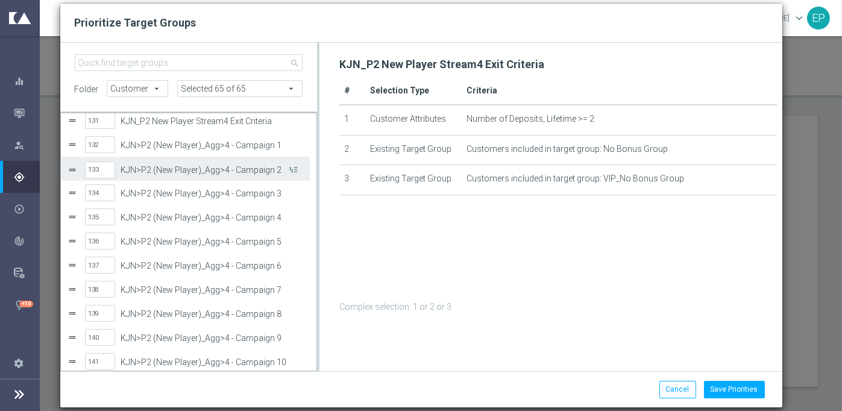
scroll to position [3092, 0]
click at [107, 171] on input "131" at bounding box center [100, 170] width 30 height 17
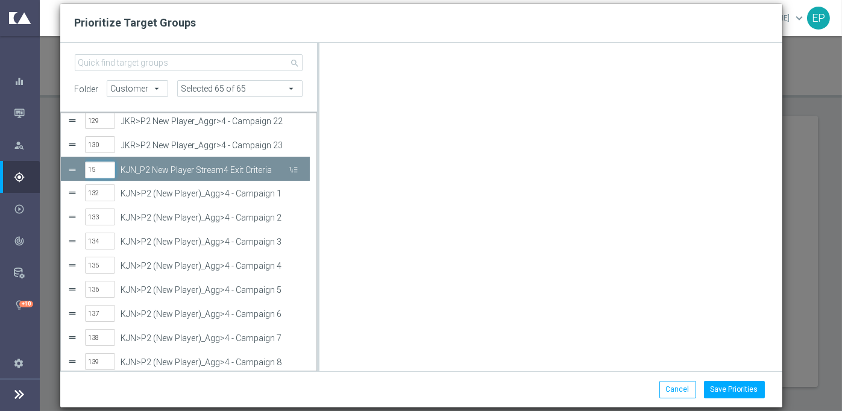
type input "155"
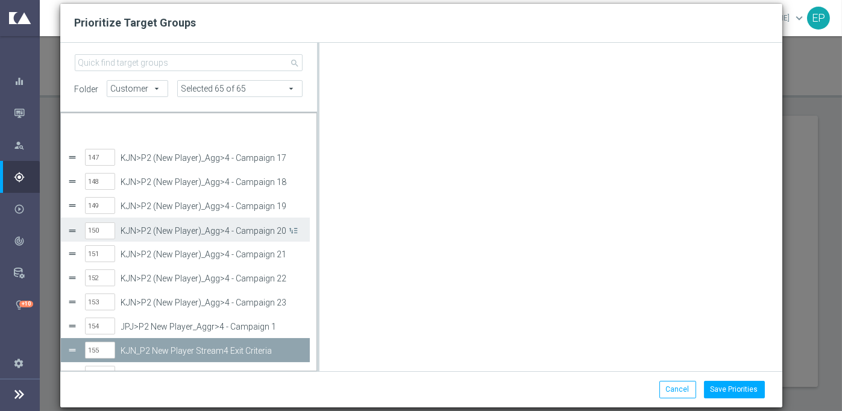
scroll to position [3529, 0]
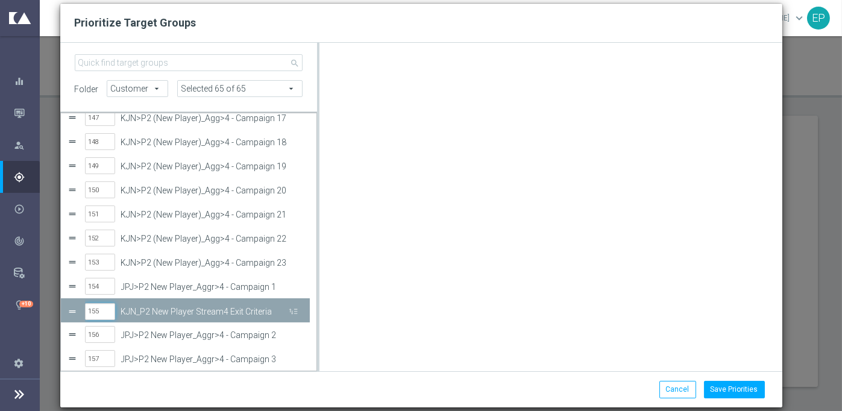
click at [101, 314] on input "155" at bounding box center [100, 311] width 30 height 17
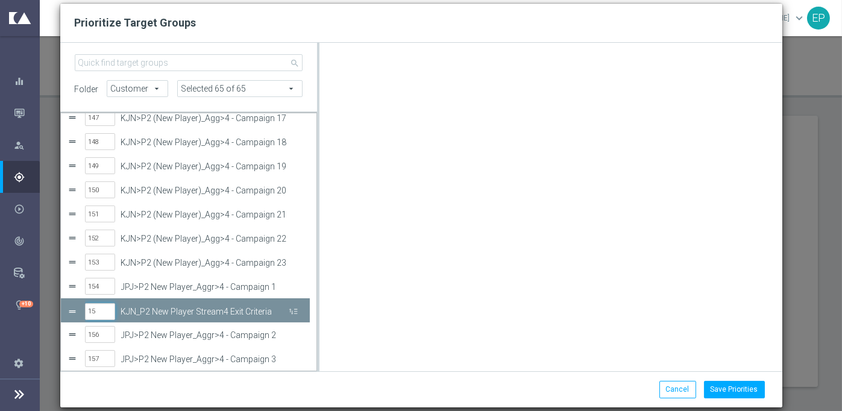
type input "154"
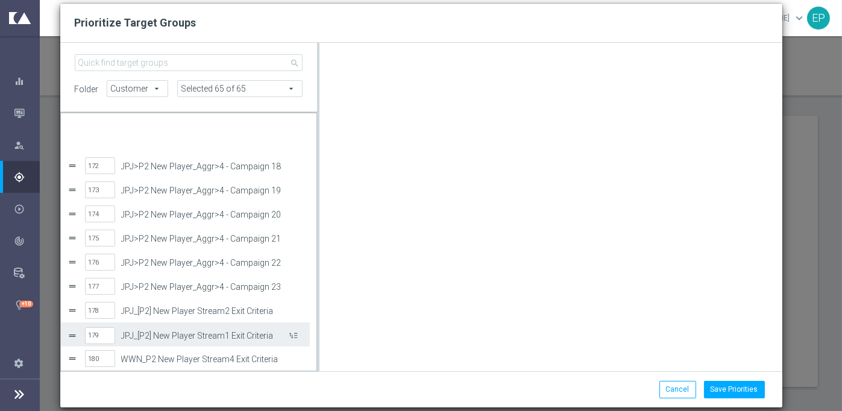
scroll to position [4132, 0]
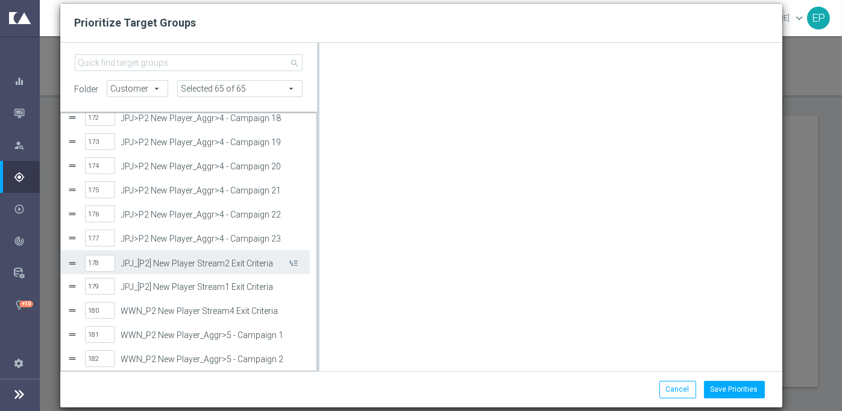
click at [156, 260] on label "JPJ_[P2] New Player Stream2 Exit Criteria" at bounding box center [204, 264] width 166 height 10
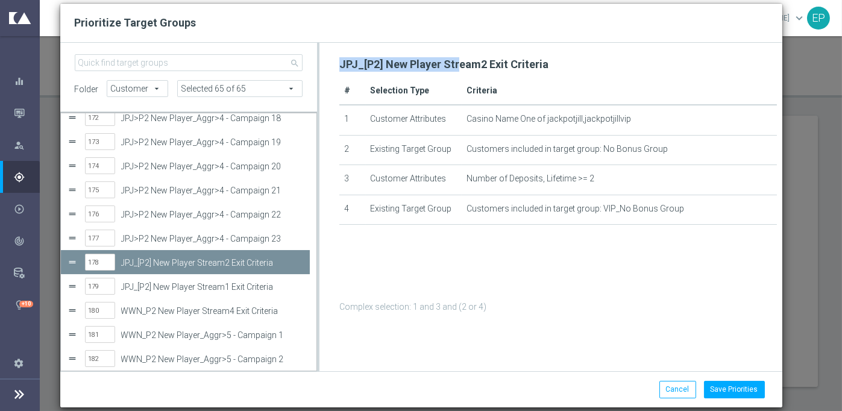
drag, startPoint x: 336, startPoint y: 64, endPoint x: 458, endPoint y: 64, distance: 122.4
click at [458, 64] on div "JPJ_[P2] New Player Stream2 Exit Criteria # Selection Type Criteria 1 Customer …" at bounding box center [558, 184] width 449 height 260
copy h2 "JPJ_[P2] New Player Str"
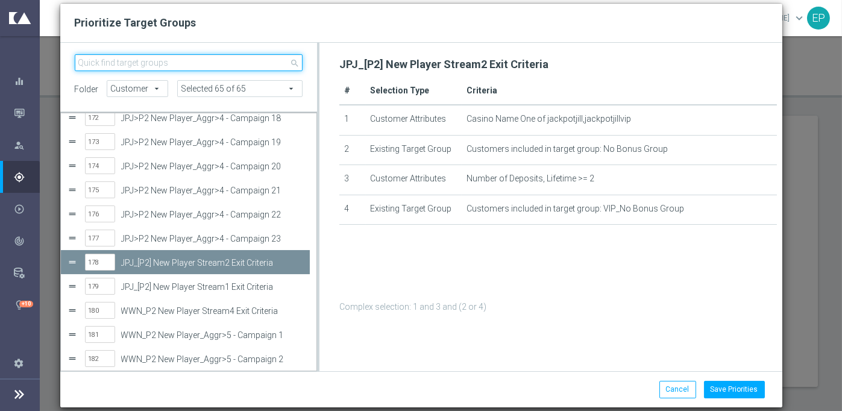
click at [218, 63] on input "search" at bounding box center [189, 62] width 229 height 17
paste input "JPJ_[P2] New Player Str"
click at [220, 61] on input "JPJ_[P2] New Player Str" at bounding box center [189, 62] width 229 height 17
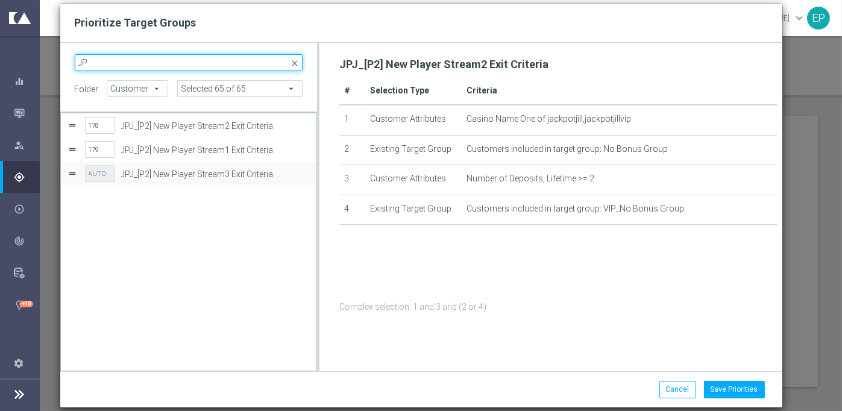
type input "J"
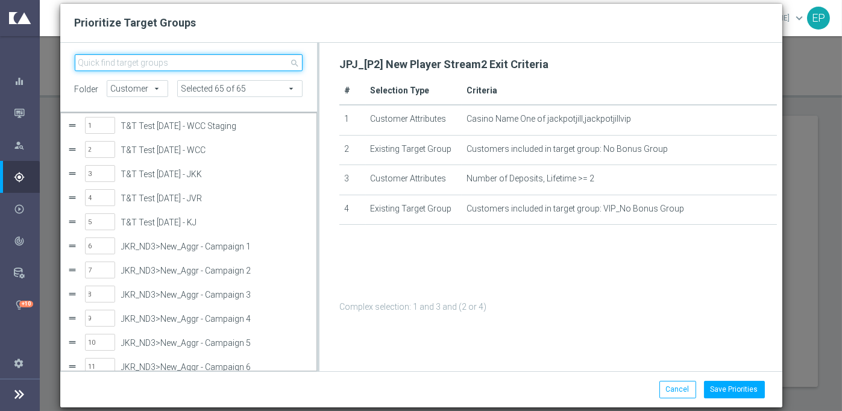
paste input "JPJ_[P2] New Player Str"
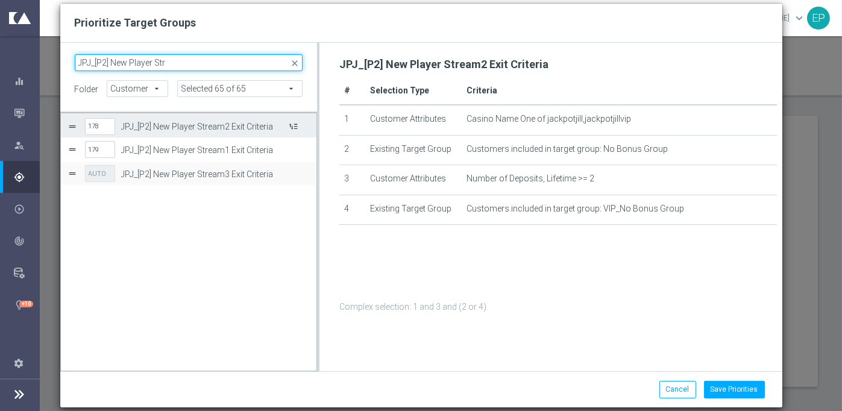
type input "JPJ_[P2] New Player Str"
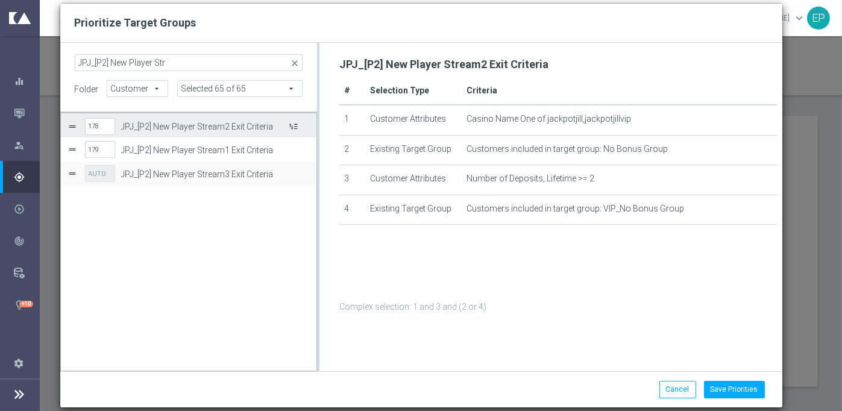
click at [295, 127] on button "Press SPACE to select this row." at bounding box center [293, 125] width 12 height 17
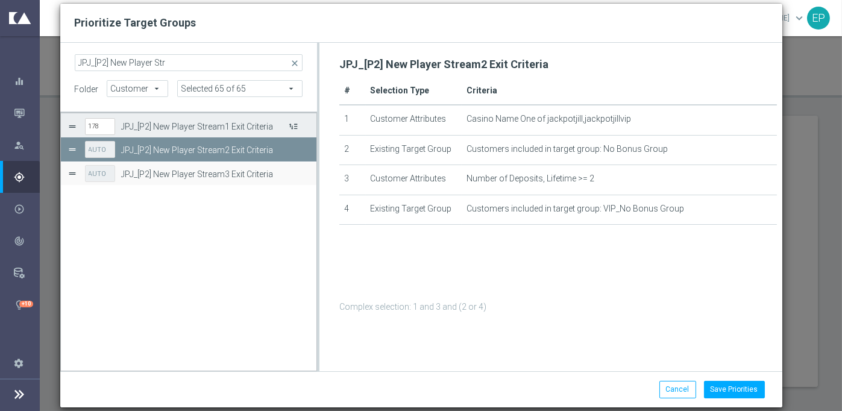
click at [294, 125] on button "Press SPACE to select this row." at bounding box center [293, 125] width 12 height 17
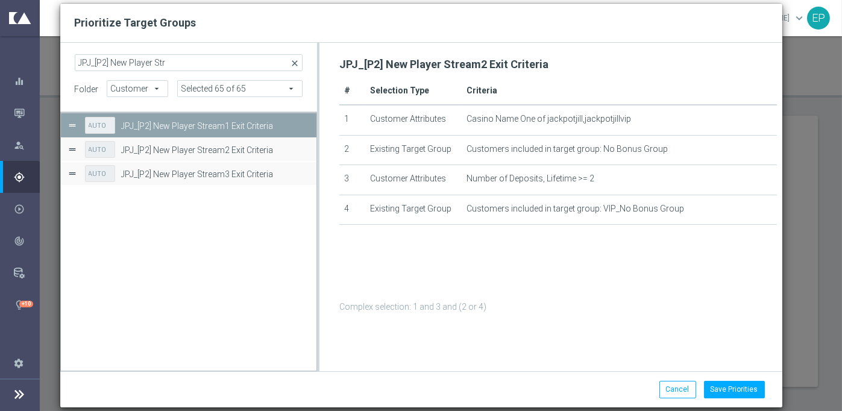
click at [294, 63] on span "close" at bounding box center [295, 63] width 10 height 10
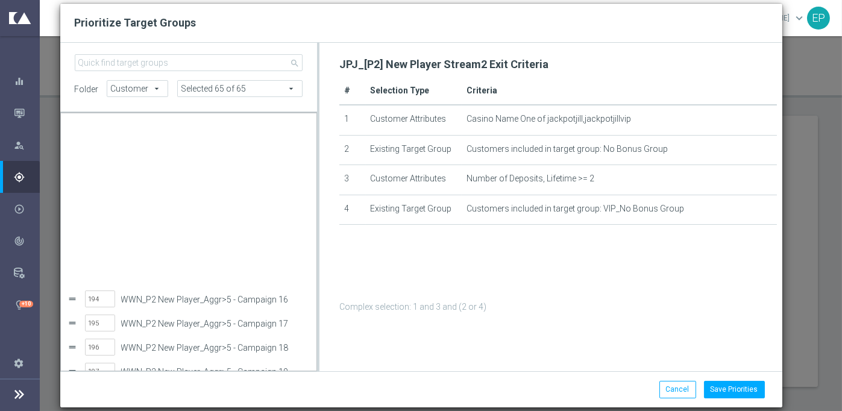
scroll to position [4664, 0]
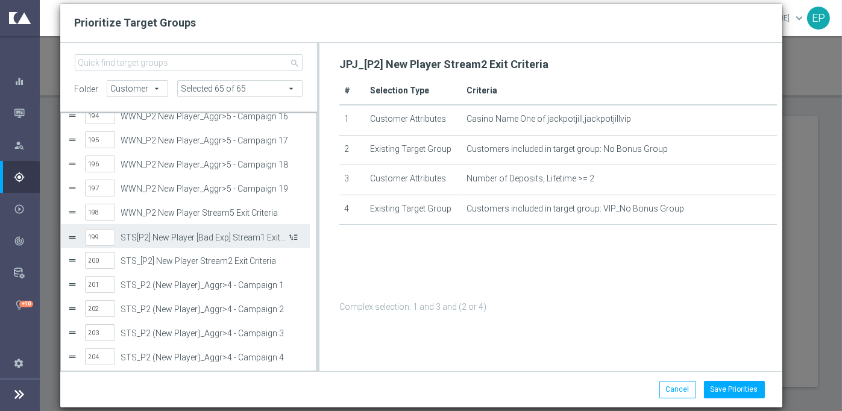
click at [298, 234] on button "Press SPACE to select this row." at bounding box center [293, 236] width 12 height 17
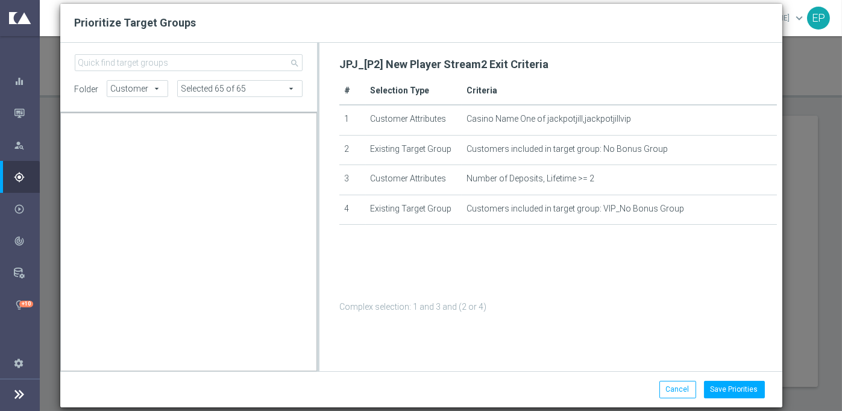
scroll to position [3924, 0]
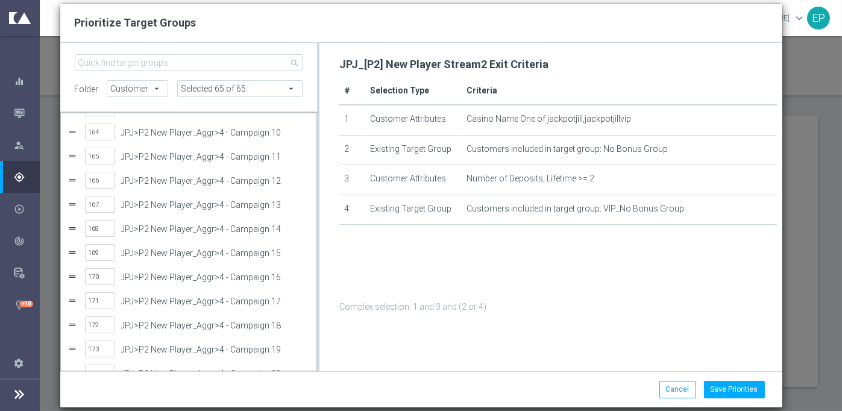
click at [321, 132] on div "JPJ_[P2] New Player Stream2 Exit Criteria # Selection Type Criteria 1 Customer …" at bounding box center [551, 184] width 463 height 260
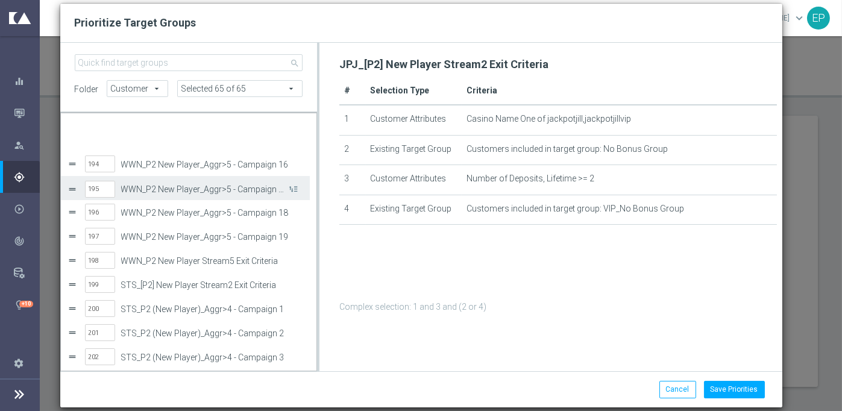
scroll to position [4664, 0]
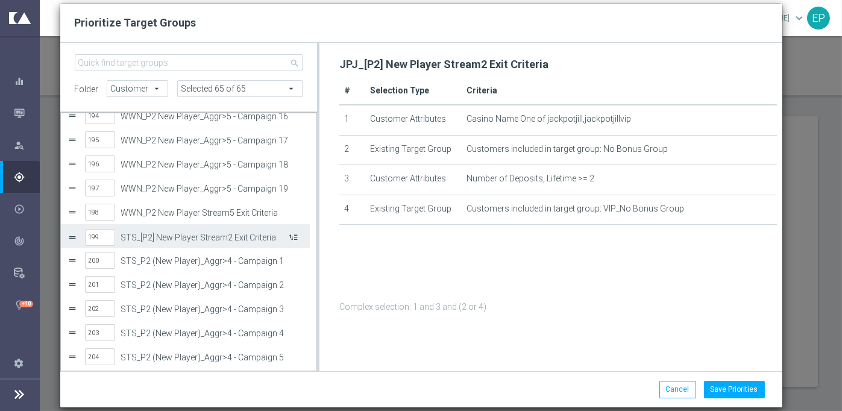
click at [293, 235] on button "Press SPACE to select this row." at bounding box center [293, 236] width 12 height 17
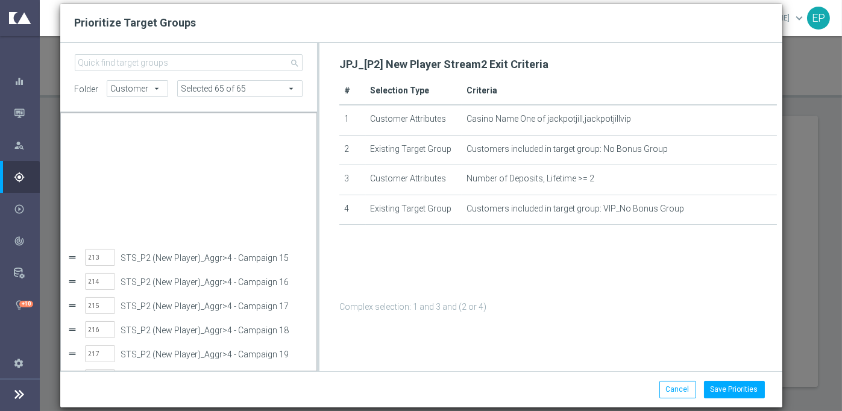
scroll to position [5174, 0]
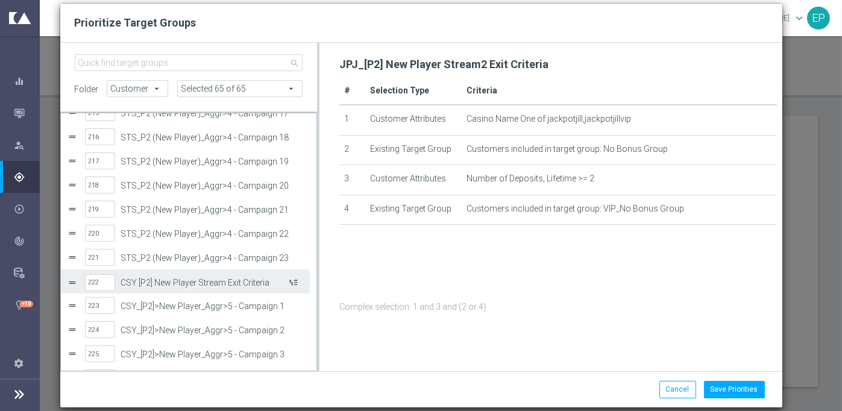
click at [295, 283] on button "Press SPACE to select this row." at bounding box center [293, 281] width 12 height 17
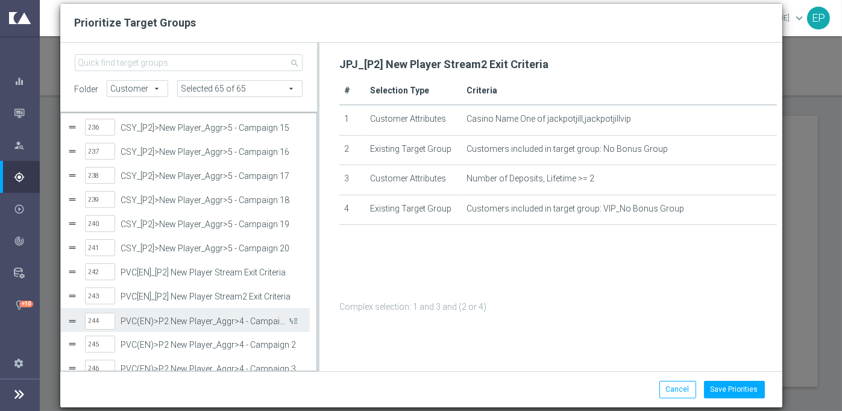
scroll to position [5683, 0]
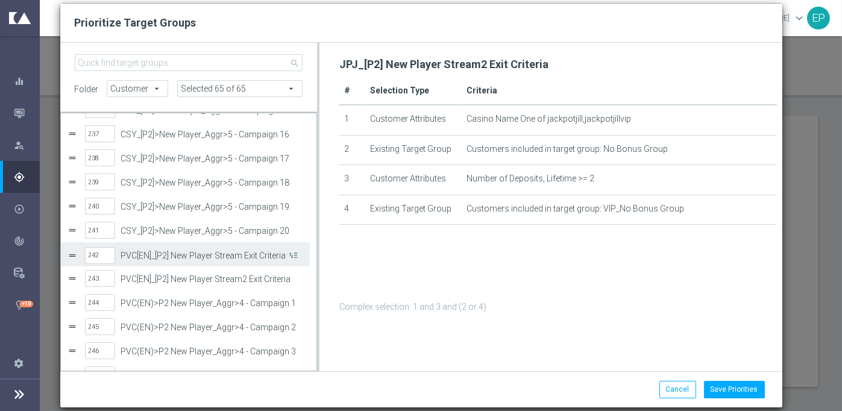
click at [235, 254] on label "PVC[EN]_[P2] New Player Stream Exit Criteria" at bounding box center [204, 256] width 166 height 10
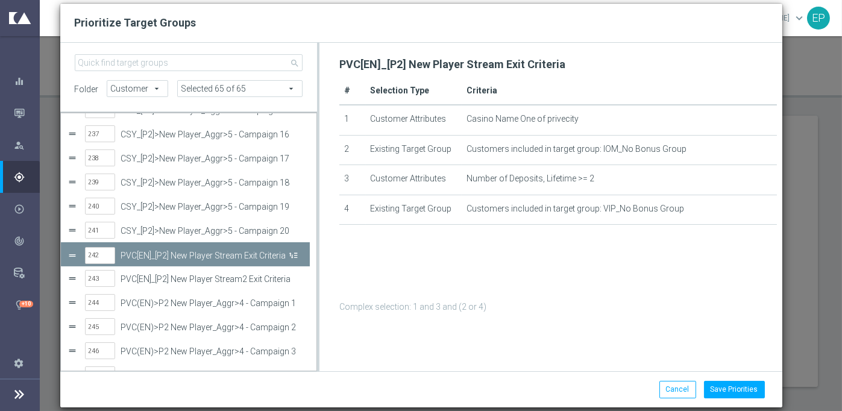
click at [294, 255] on button "Press SPACE to deselect this row." at bounding box center [293, 254] width 12 height 17
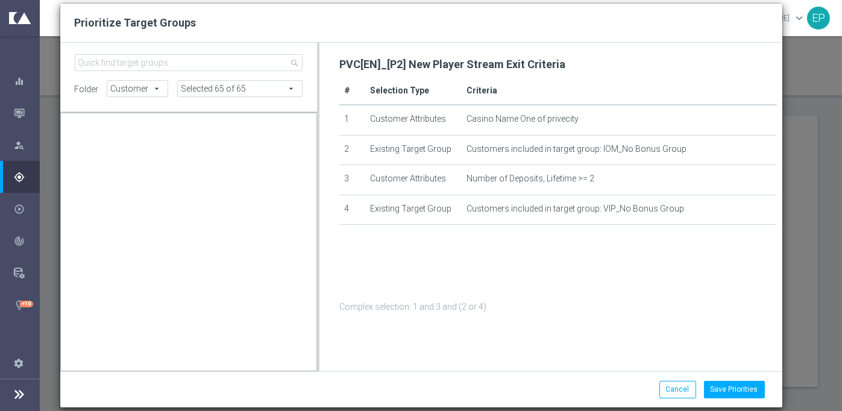
scroll to position [5787, 0]
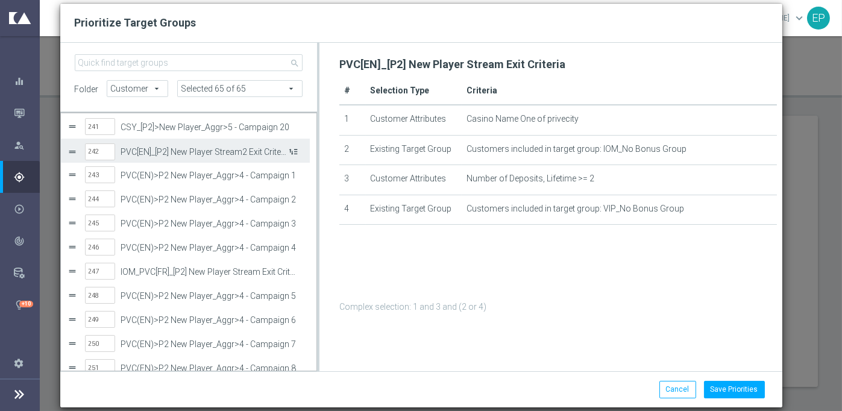
click at [294, 148] on button "Press SPACE to select this row." at bounding box center [293, 150] width 12 height 17
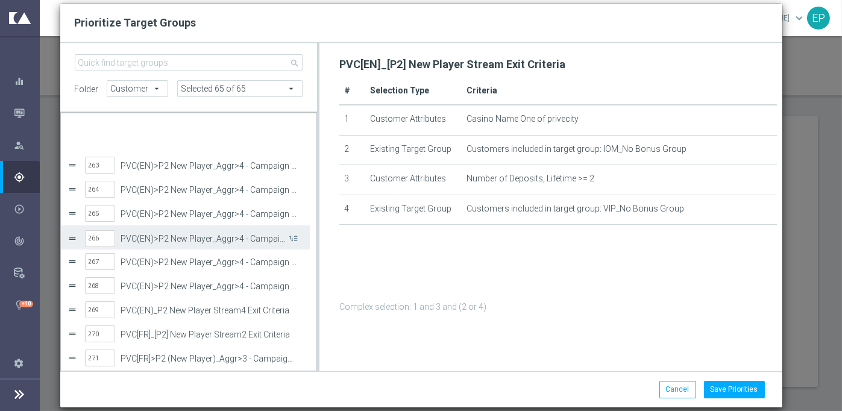
scroll to position [6327, 0]
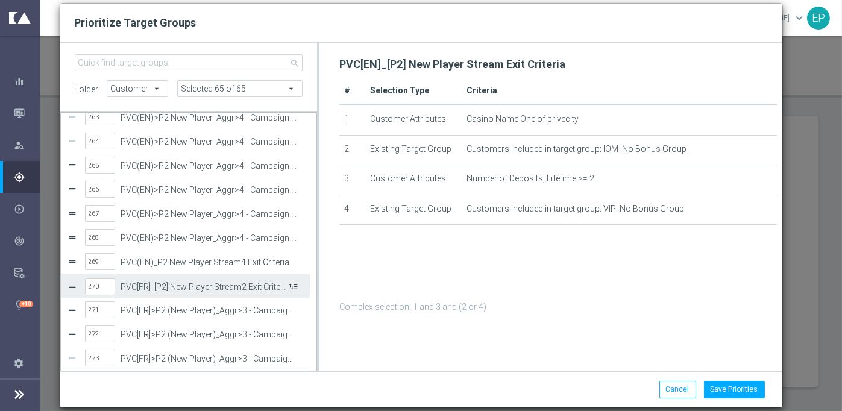
click at [294, 285] on button "Press SPACE to select this row." at bounding box center [293, 285] width 12 height 17
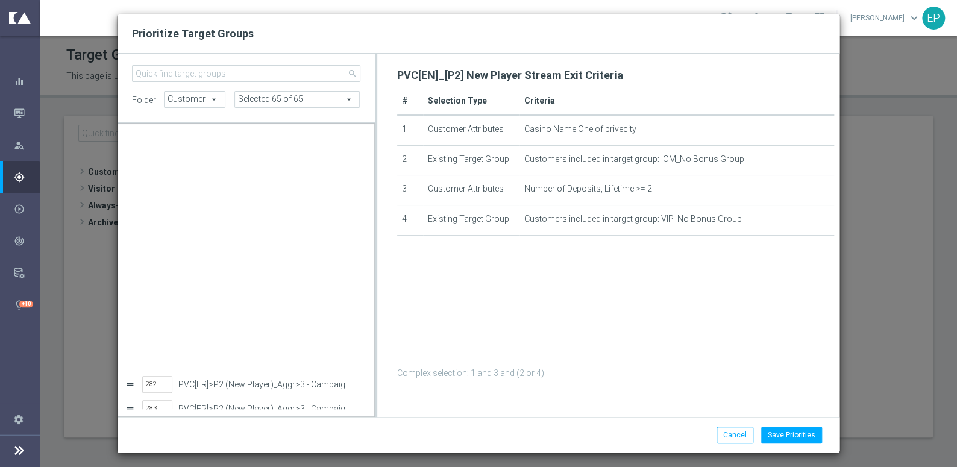
scroll to position [6778, 0]
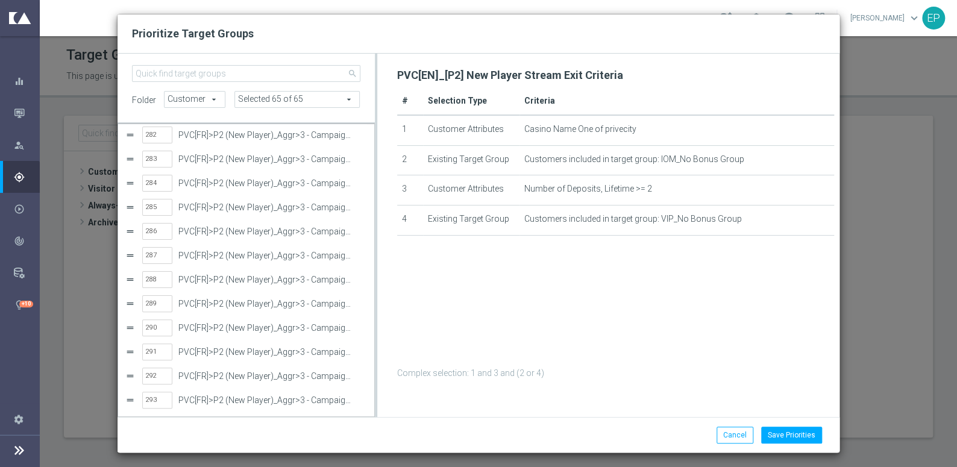
click at [375, 315] on div at bounding box center [376, 235] width 2 height 364
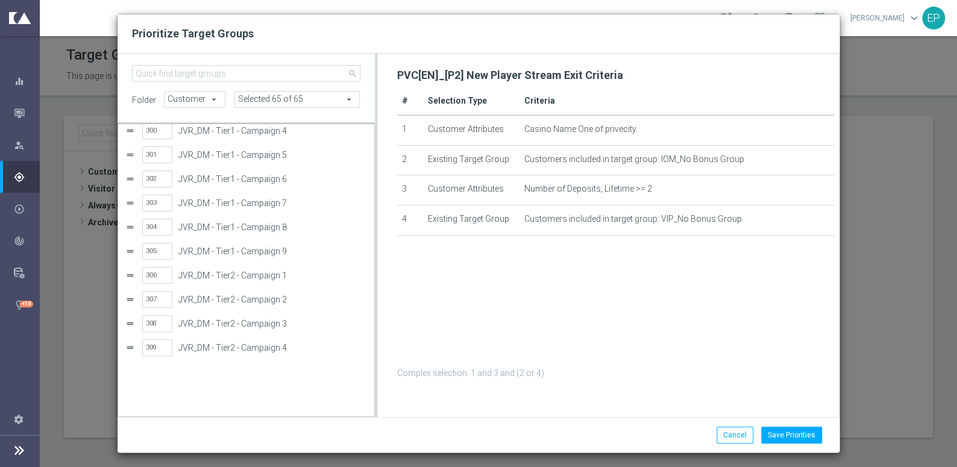
scroll to position [7161, 0]
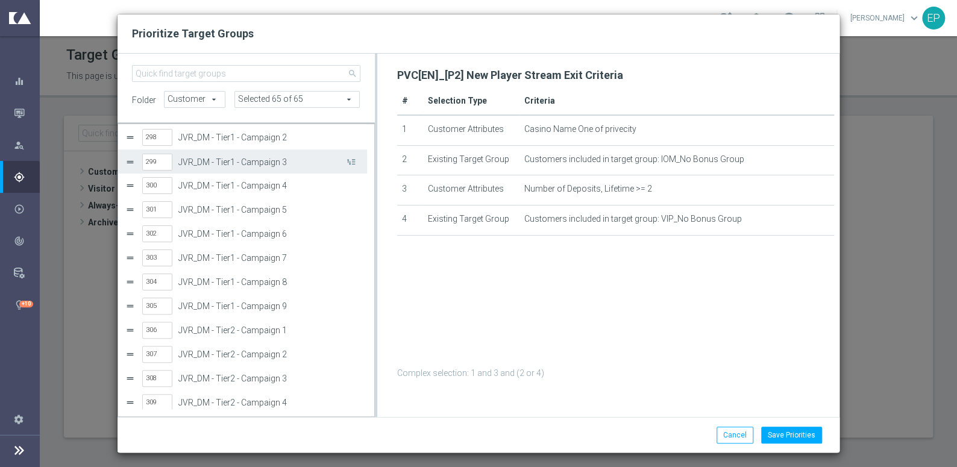
click at [204, 160] on label "JVR_DM - Tier1 - Campaign 3" at bounding box center [261, 162] width 166 height 10
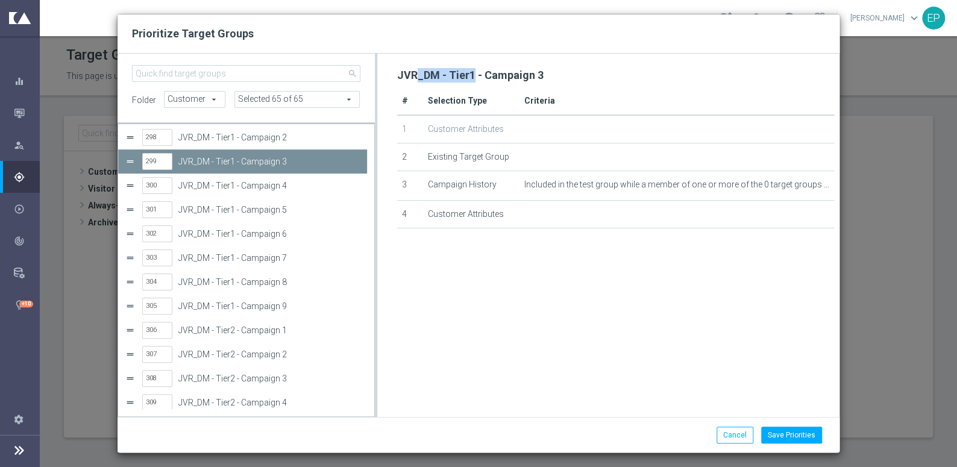
drag, startPoint x: 415, startPoint y: 79, endPoint x: 456, endPoint y: 81, distance: 41.1
click at [471, 75] on h2 "JVR_DM - Tier1 - Campaign 3" at bounding box center [470, 75] width 147 height 14
copy h2 "_DM - Tier1"
click at [158, 75] on input "search" at bounding box center [246, 73] width 229 height 17
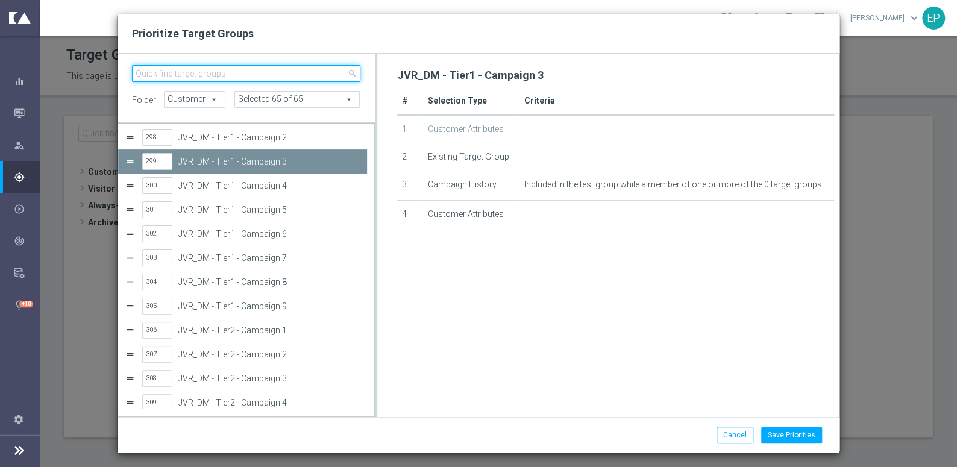
paste input "_DM - Tier1"
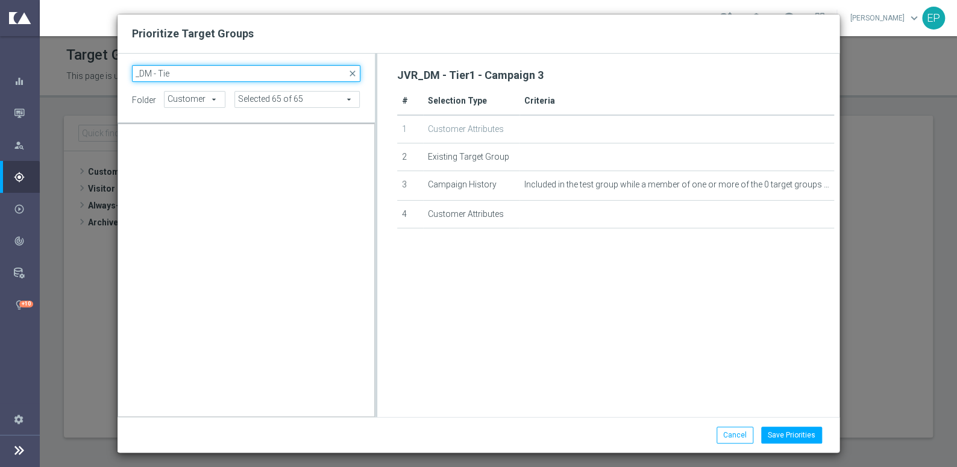
scroll to position [0, 0]
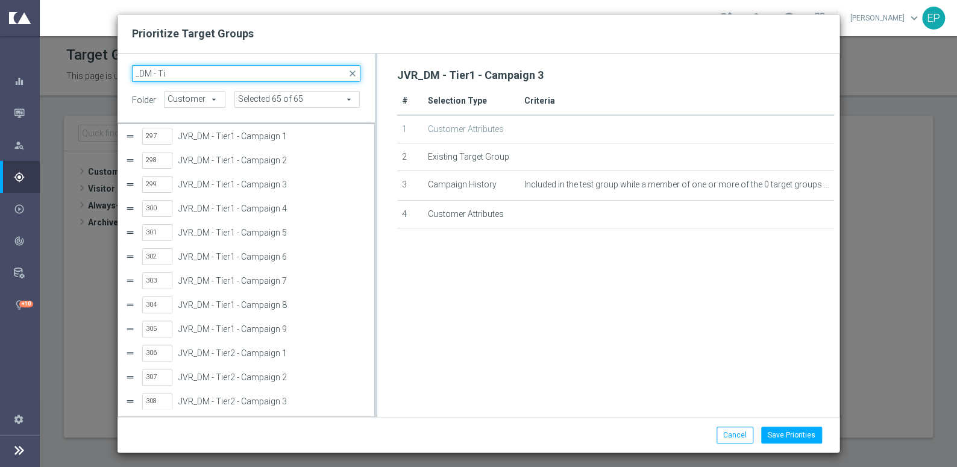
drag, startPoint x: 175, startPoint y: 70, endPoint x: 109, endPoint y: 72, distance: 65.8
click at [109, 72] on div "Prioritize Target Groups _DM - Ti close folder Customer Customer arrow_drop_dow…" at bounding box center [478, 233] width 957 height 467
paste input "er1"
type input "_DM - Tier1"
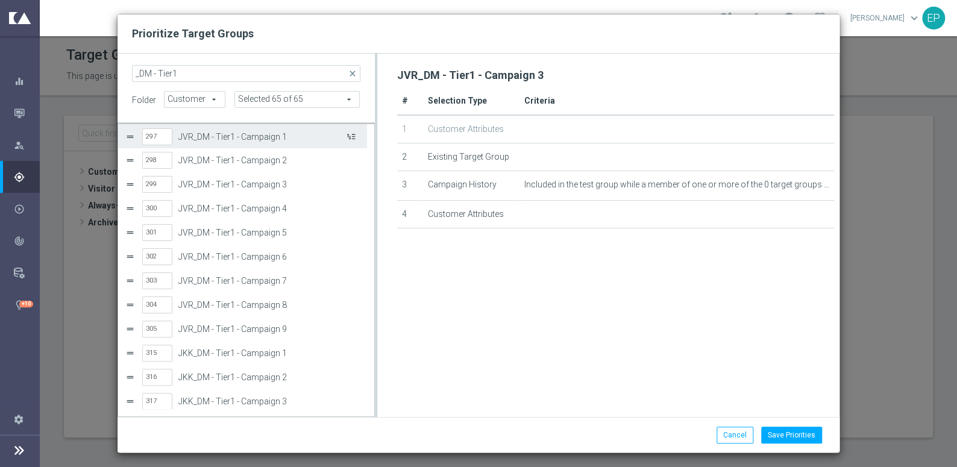
click at [350, 136] on button "Press SPACE to select this row." at bounding box center [350, 136] width 12 height 17
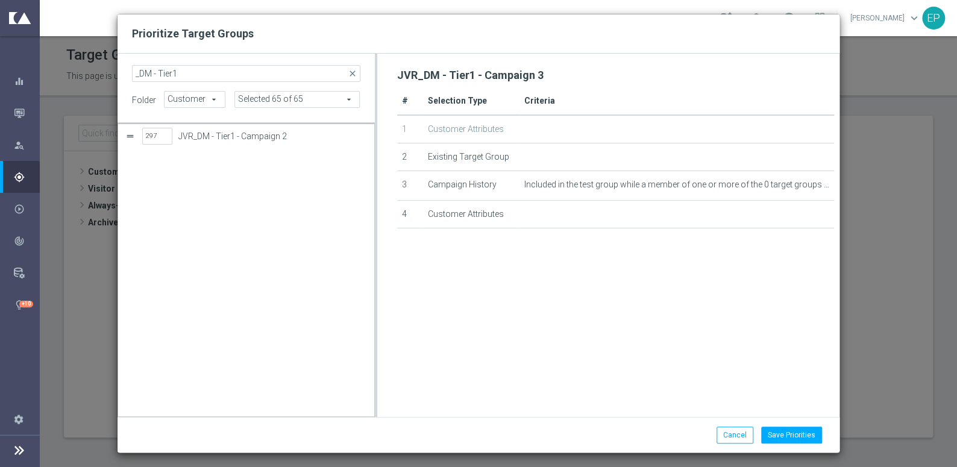
scroll to position [365, 0]
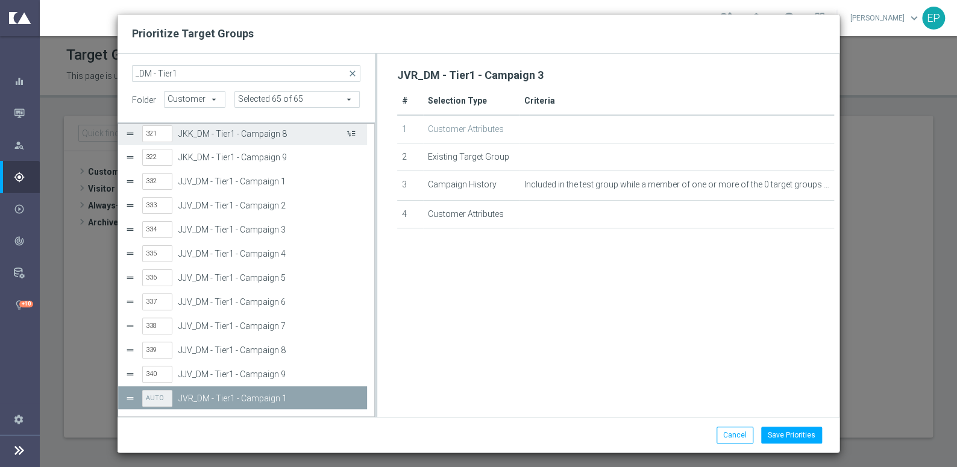
click at [350, 136] on button "Press SPACE to select this row." at bounding box center [350, 133] width 12 height 17
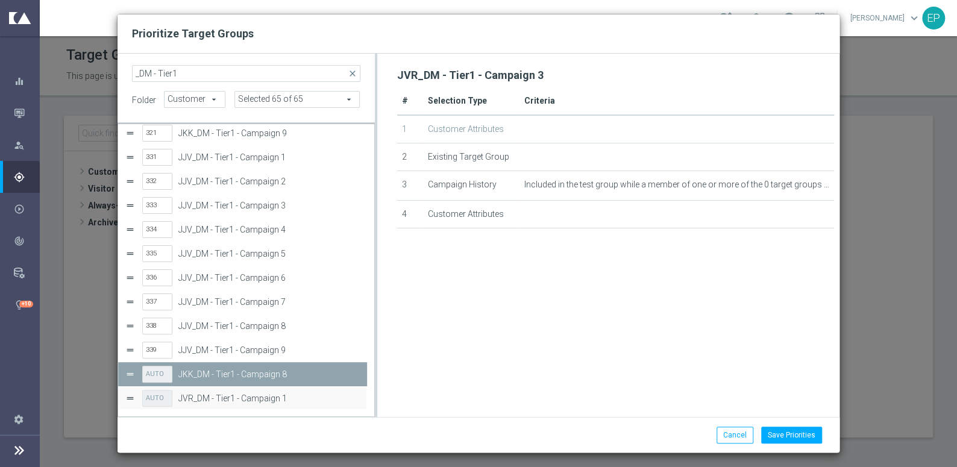
scroll to position [341, 0]
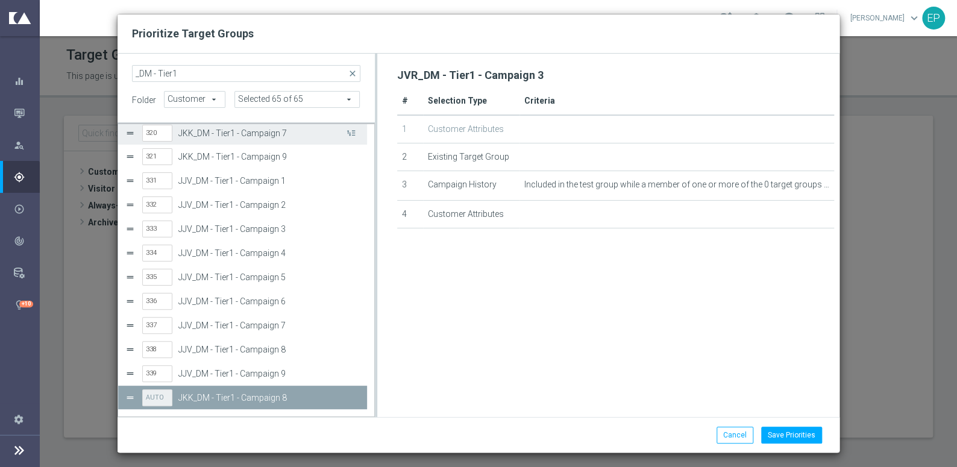
click at [350, 136] on button "Press SPACE to select this row." at bounding box center [350, 132] width 12 height 17
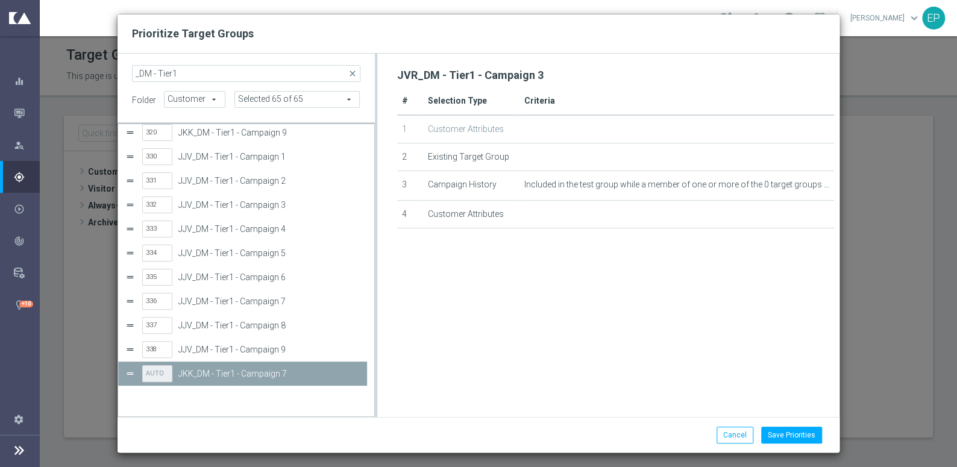
click at [350, 118] on button "Press SPACE to select this row." at bounding box center [350, 108] width 12 height 17
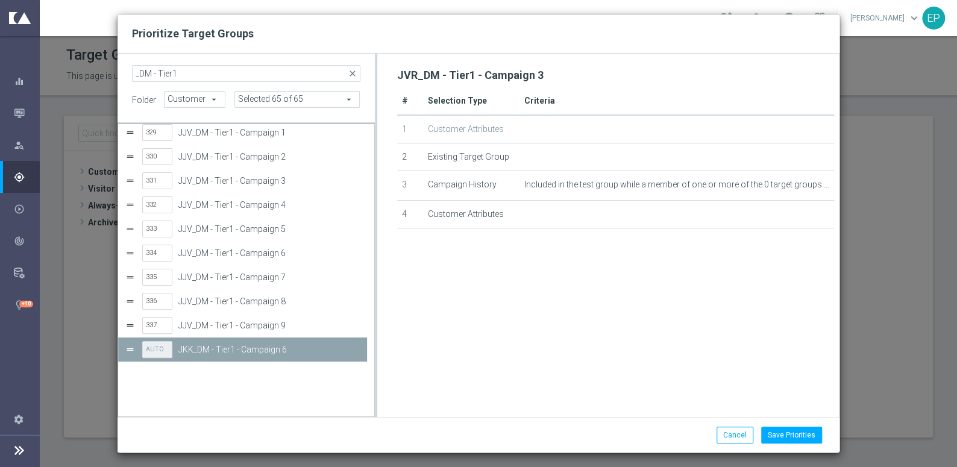
click at [350, 93] on button "Press SPACE to select this row." at bounding box center [350, 84] width 12 height 17
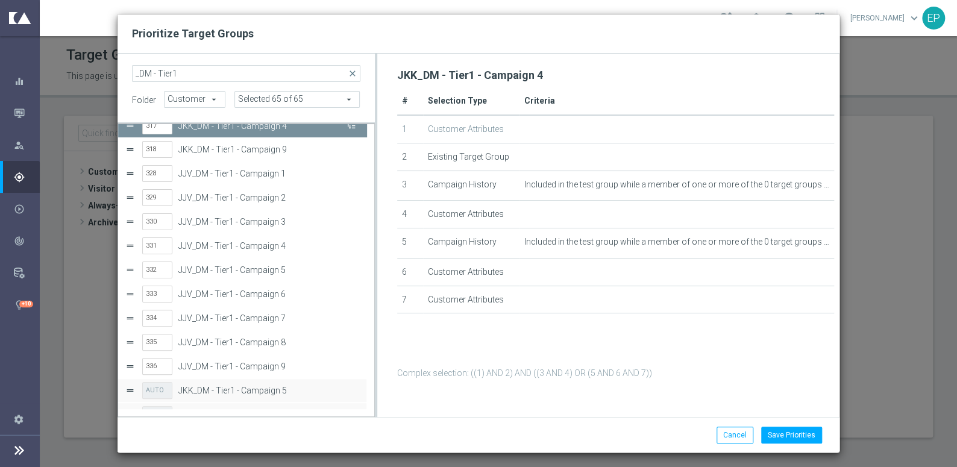
click at [350, 133] on button "Press SPACE to deselect this row." at bounding box center [350, 125] width 12 height 17
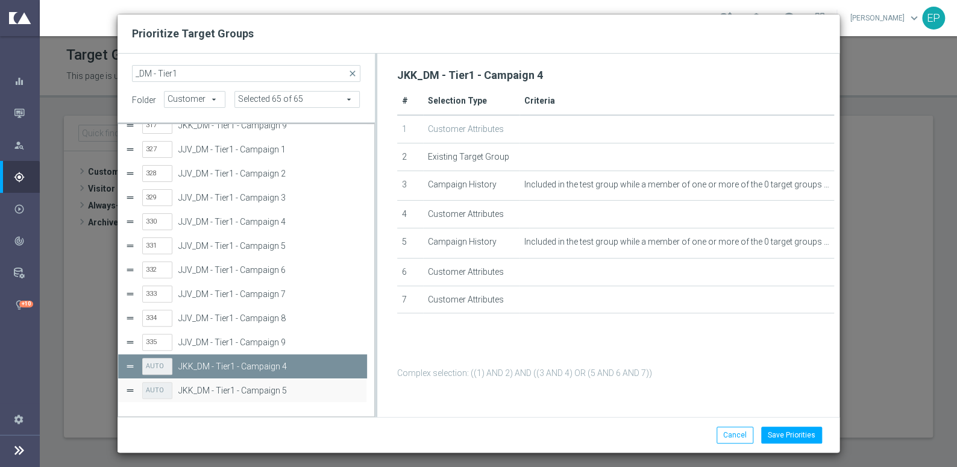
click at [350, 110] on button "Press SPACE to select this row." at bounding box center [350, 101] width 12 height 17
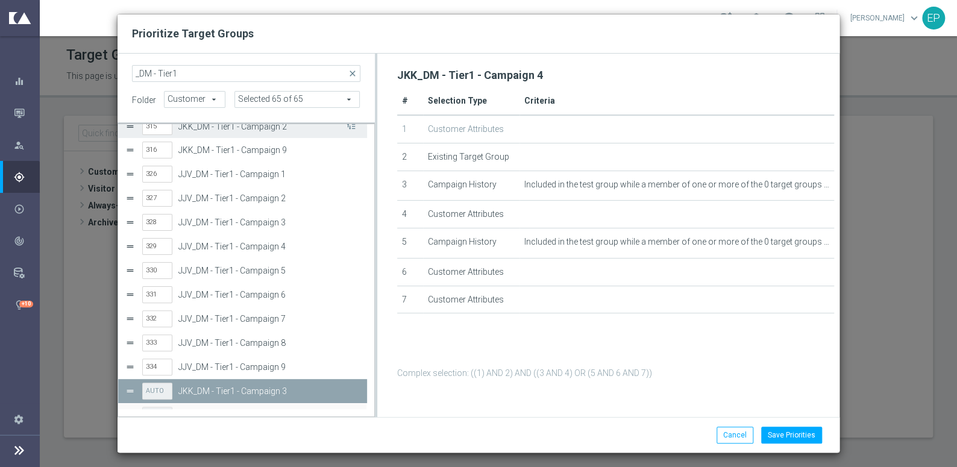
click at [350, 130] on button "Press SPACE to select this row." at bounding box center [350, 126] width 12 height 17
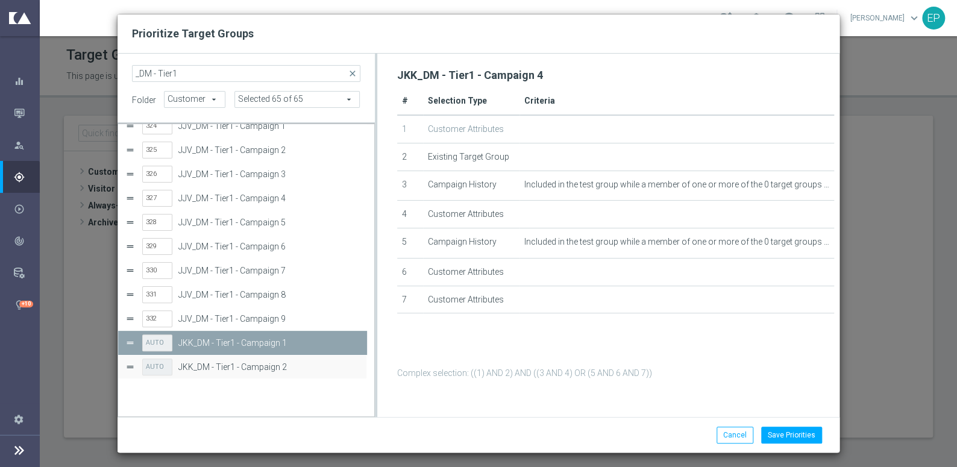
click at [350, 87] on button "Press SPACE to select this row." at bounding box center [350, 77] width 12 height 17
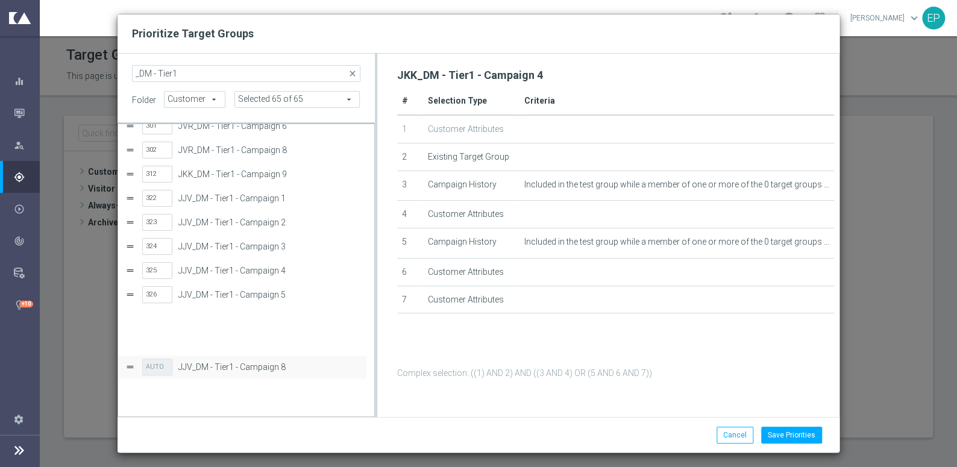
scroll to position [0, 0]
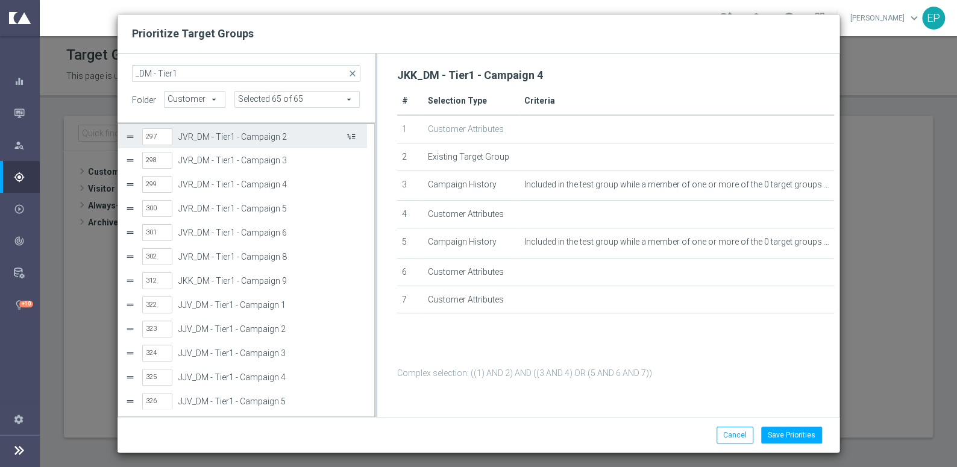
click at [352, 133] on button "Press SPACE to select this row." at bounding box center [350, 136] width 12 height 17
click at [353, 134] on button "Press SPACE to select this row." at bounding box center [350, 135] width 12 height 17
click at [353, 134] on button "Press SPACE to select this row." at bounding box center [350, 136] width 12 height 17
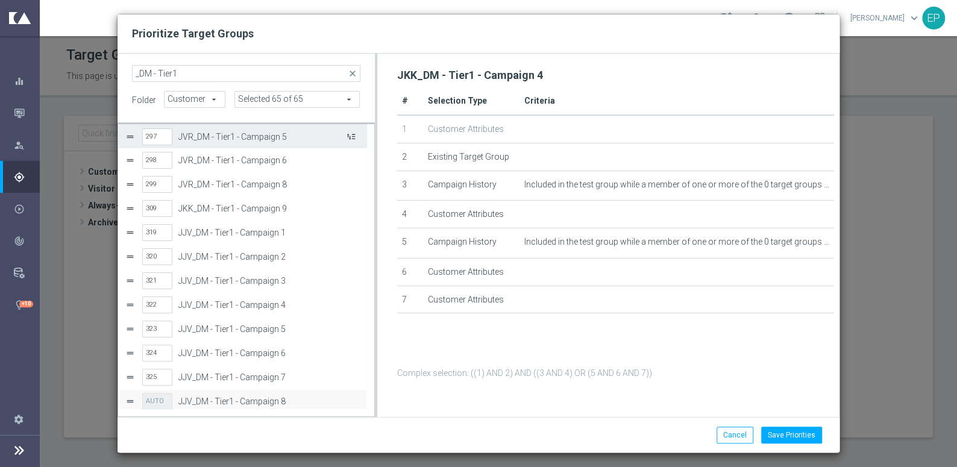
click at [351, 133] on button "Press SPACE to select this row." at bounding box center [350, 136] width 12 height 17
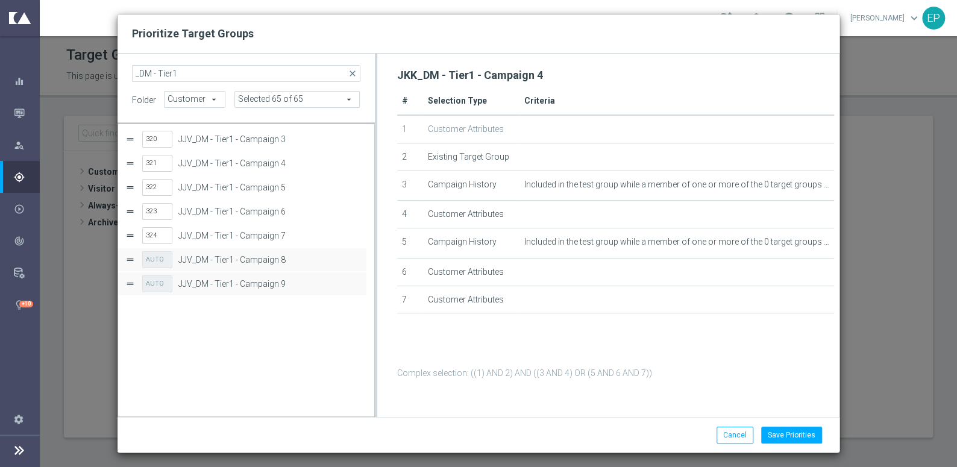
scroll to position [1, 0]
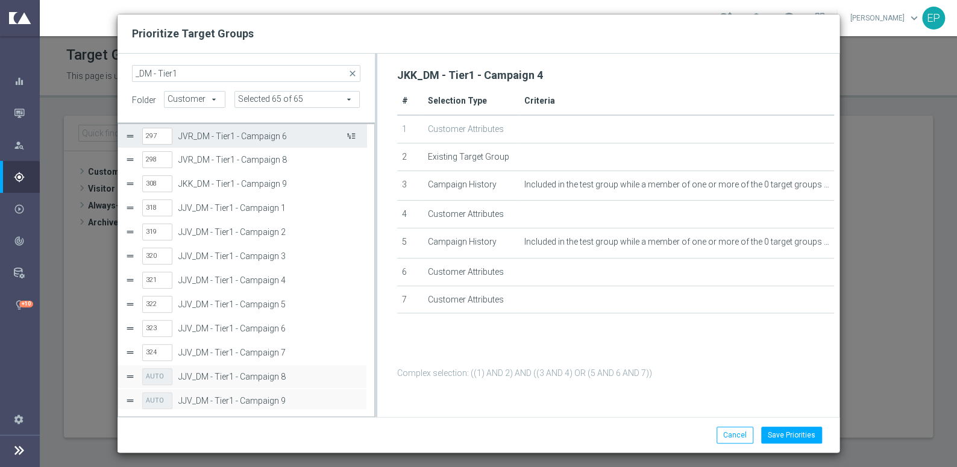
click at [353, 138] on button "Press SPACE to select this row." at bounding box center [350, 135] width 12 height 17
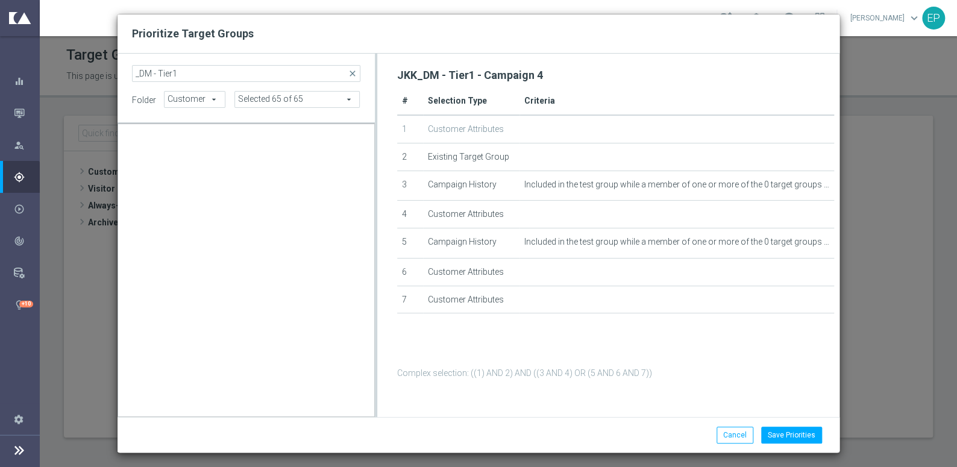
scroll to position [0, 0]
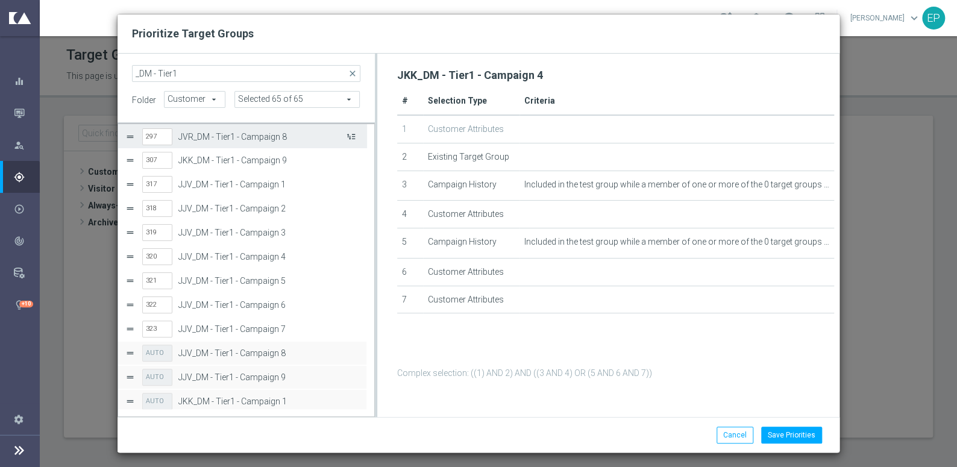
click at [353, 135] on button "Press SPACE to select this row." at bounding box center [350, 136] width 12 height 17
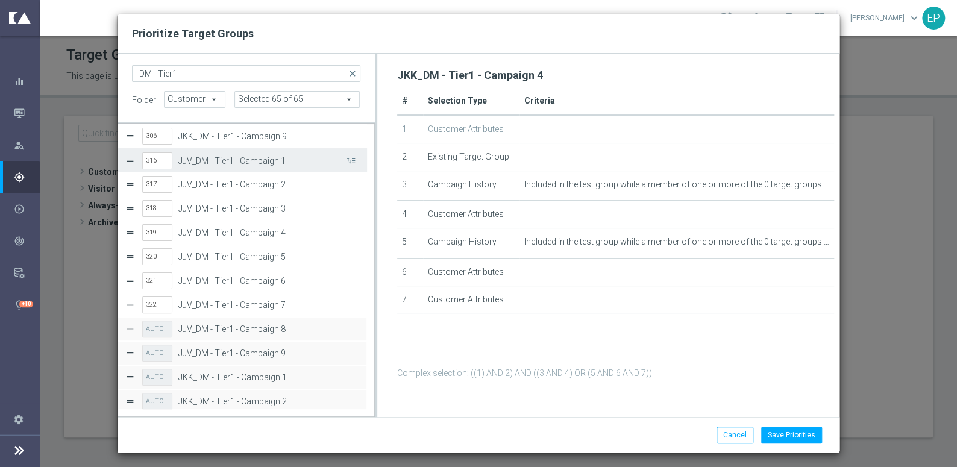
scroll to position [12, 0]
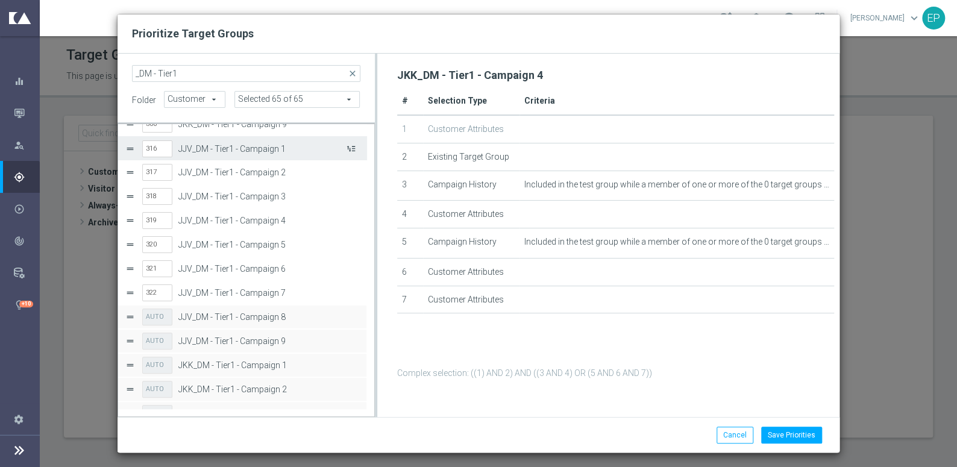
click at [350, 146] on button "Press SPACE to select this row." at bounding box center [350, 148] width 12 height 17
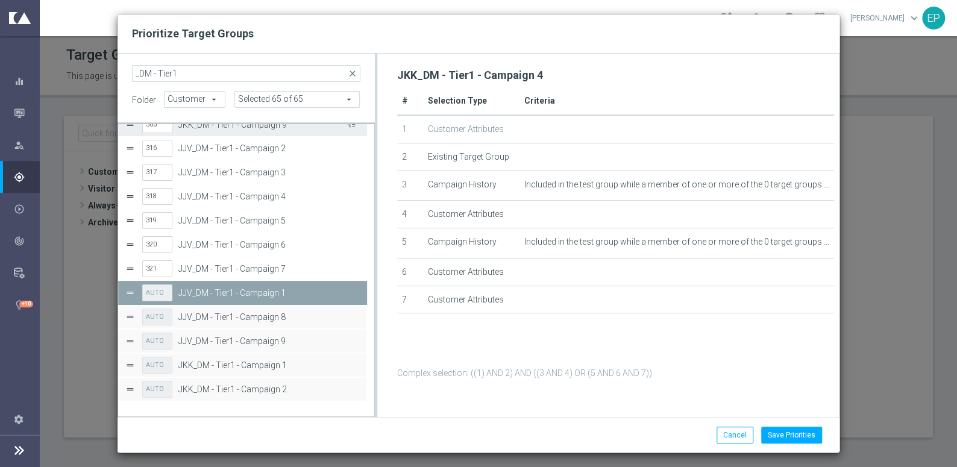
scroll to position [0, 0]
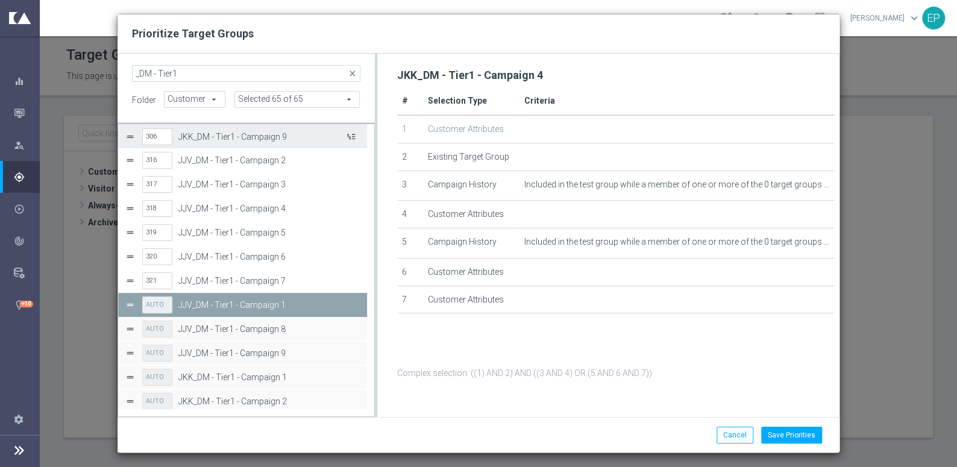
click at [351, 139] on button "Press SPACE to select this row." at bounding box center [350, 136] width 12 height 17
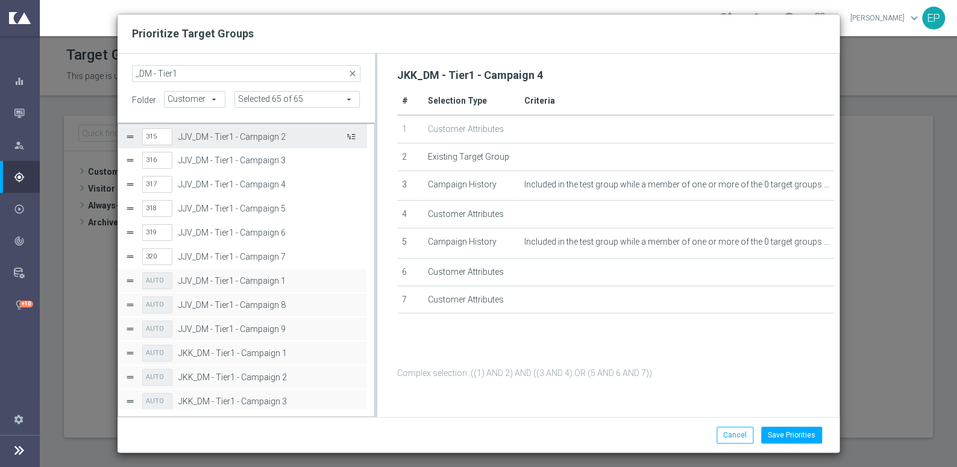
scroll to position [1, 0]
click at [350, 130] on button "Press SPACE to select this row." at bounding box center [350, 135] width 12 height 17
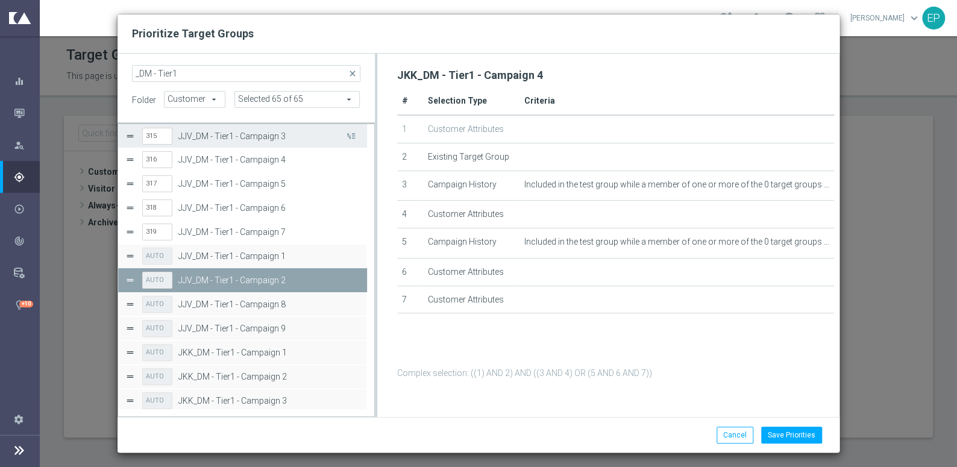
scroll to position [0, 0]
click at [350, 132] on button "Press SPACE to select this row." at bounding box center [350, 136] width 12 height 17
click at [350, 136] on button "Press SPACE to select this row." at bounding box center [350, 136] width 12 height 17
click at [352, 136] on button "Press SPACE to select this row." at bounding box center [350, 136] width 12 height 17
click at [352, 134] on button "Press SPACE to select this row." at bounding box center [350, 136] width 12 height 17
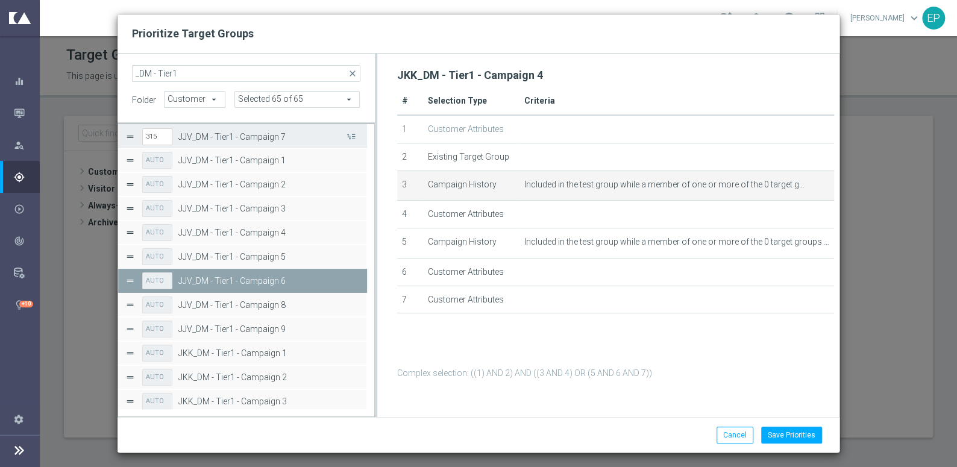
drag, startPoint x: 352, startPoint y: 133, endPoint x: 429, endPoint y: 189, distance: 94.9
click at [352, 133] on button "Press SPACE to select this row." at bounding box center [350, 136] width 12 height 17
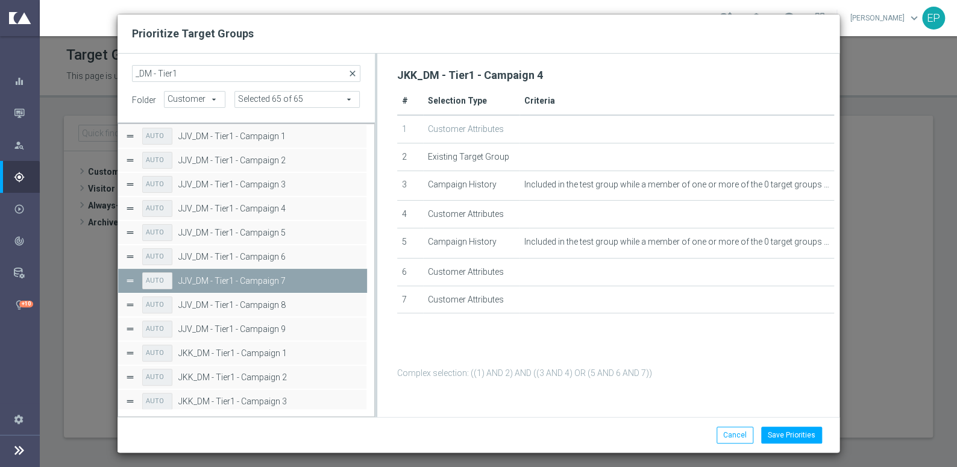
click at [356, 73] on span "close" at bounding box center [353, 74] width 10 height 10
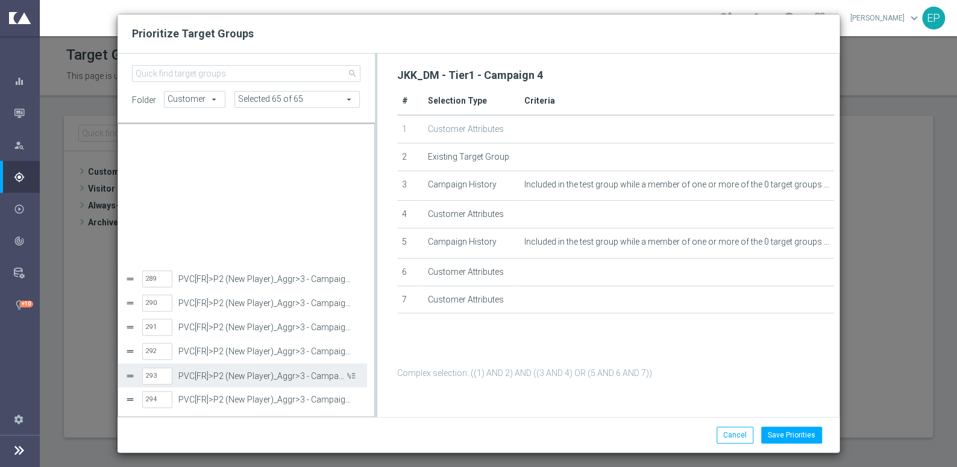
scroll to position [7022, 0]
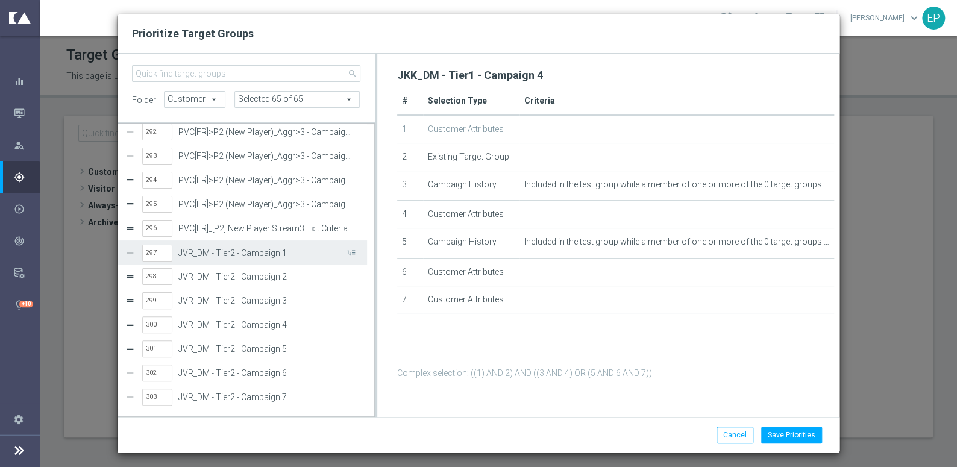
click at [227, 255] on label "JVR_DM - Tier2 - Campaign 1" at bounding box center [261, 253] width 166 height 10
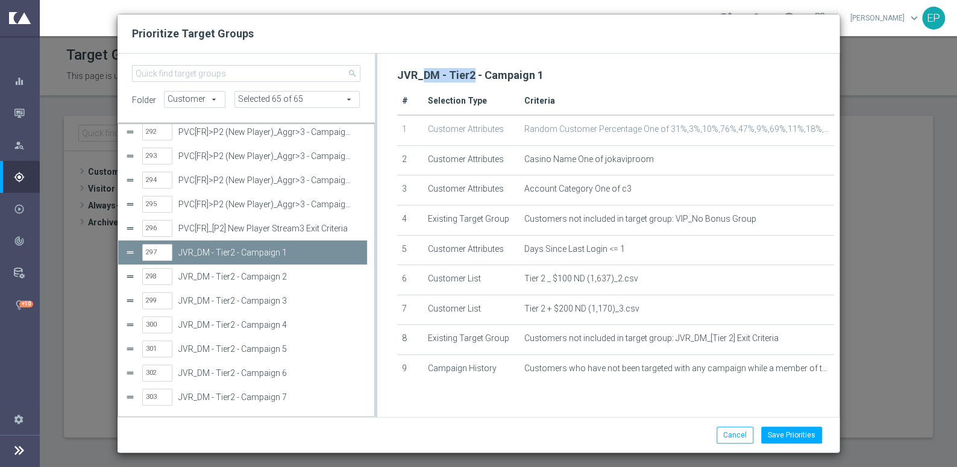
drag, startPoint x: 421, startPoint y: 76, endPoint x: 472, endPoint y: 75, distance: 51.3
click at [472, 75] on h2 "JVR_DM - Tier2 - Campaign 1" at bounding box center [470, 75] width 147 height 14
copy h2 "DM - Tier2"
click at [228, 75] on input "search" at bounding box center [246, 73] width 229 height 17
paste input "DM - Tier2"
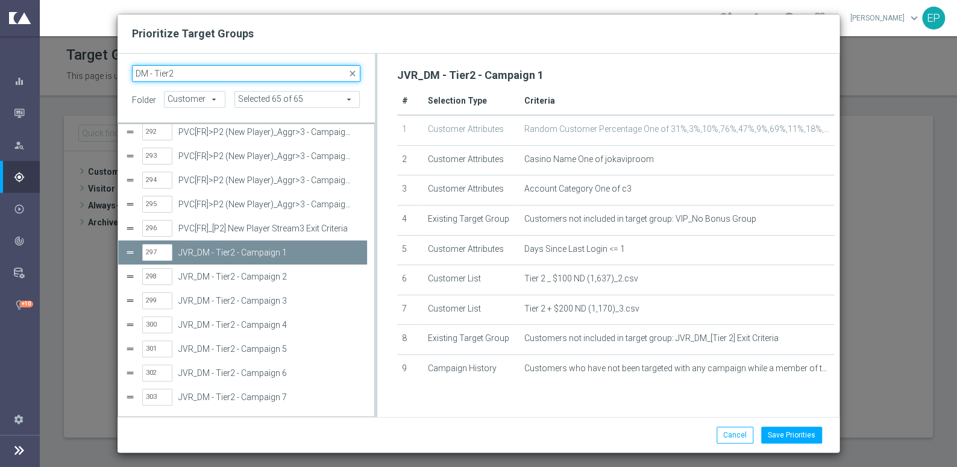
scroll to position [0, 0]
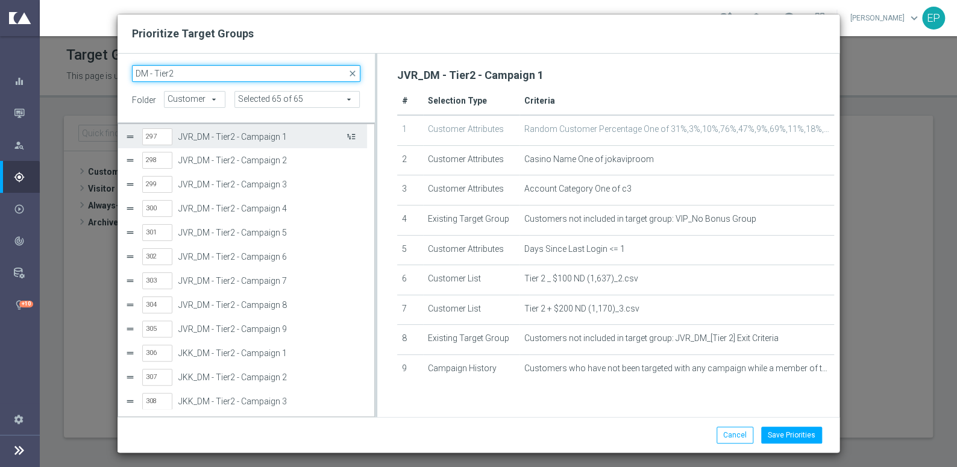
type input "DM - Tier2"
click at [349, 136] on button "Press SPACE to select this row." at bounding box center [350, 136] width 12 height 17
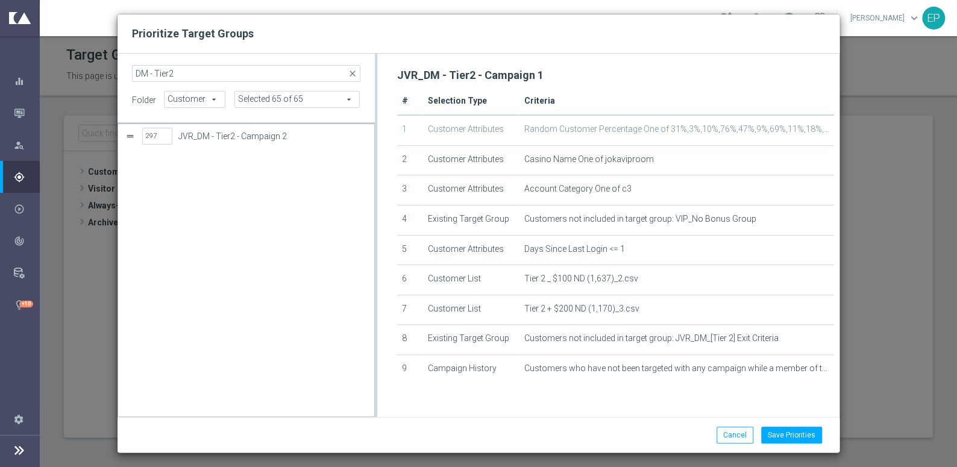
scroll to position [365, 0]
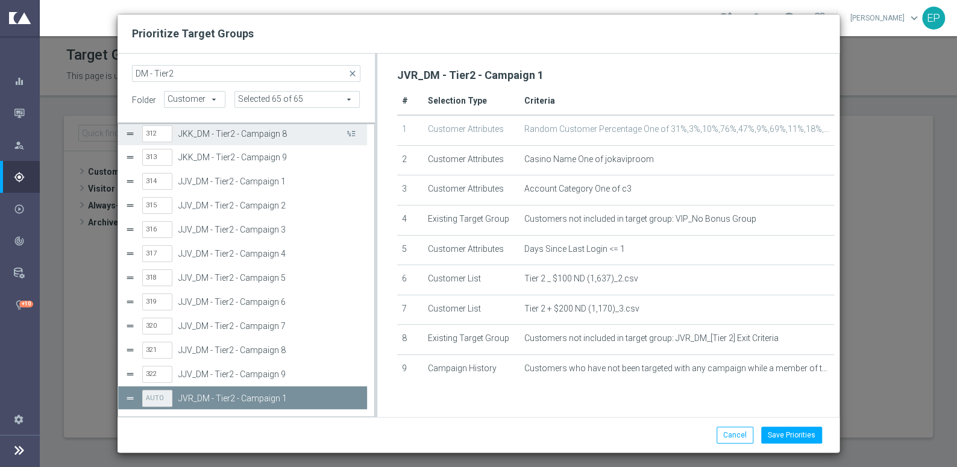
click at [349, 136] on button "Press SPACE to select this row." at bounding box center [350, 133] width 12 height 17
click at [349, 136] on button "Press SPACE to select this row." at bounding box center [350, 132] width 12 height 17
click at [349, 136] on button "Press SPACE to select this row." at bounding box center [350, 133] width 12 height 17
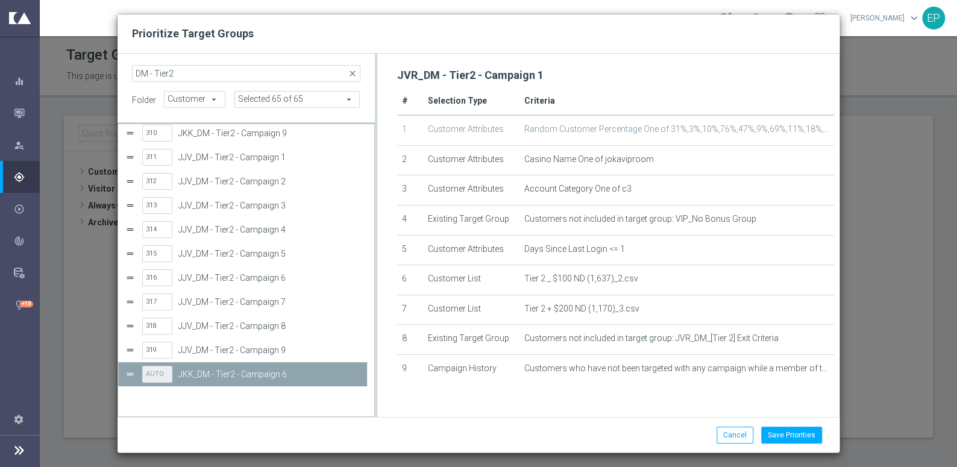
scroll to position [292, 0]
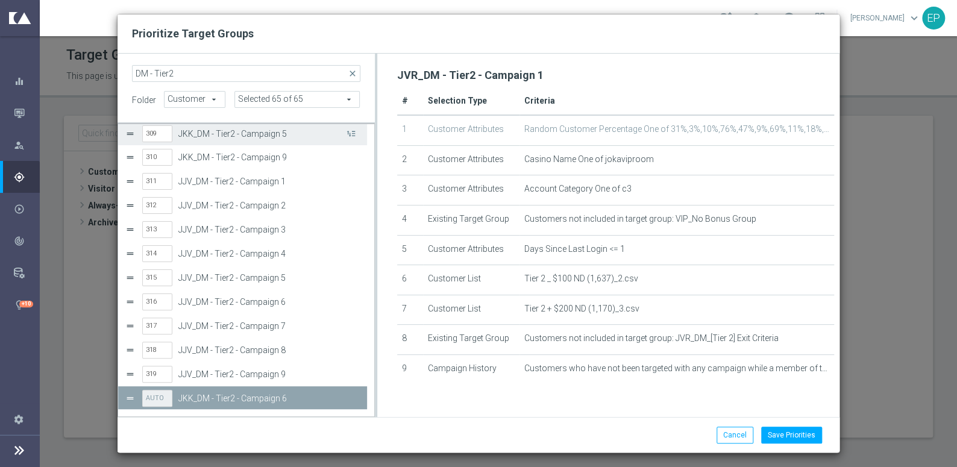
click at [349, 136] on button "Press SPACE to select this row." at bounding box center [350, 133] width 12 height 17
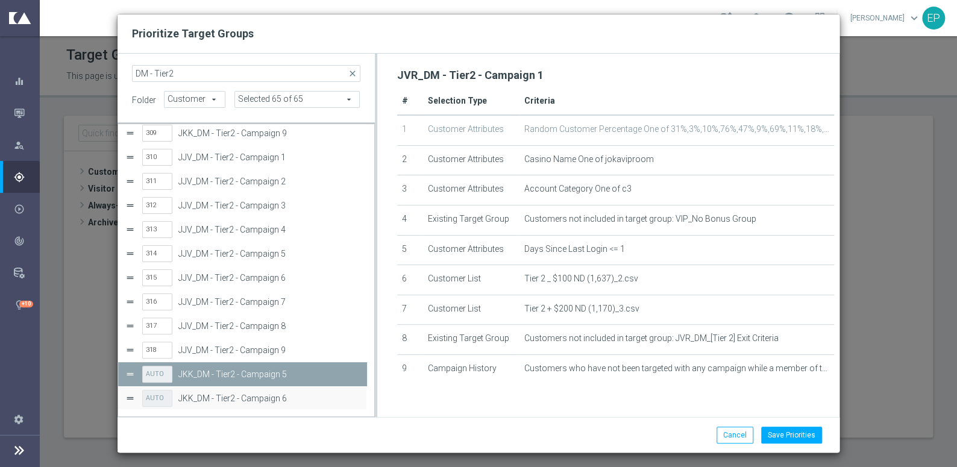
click at [349, 122] on div "308 JKK_DM - Tier2 - Campaign 4" at bounding box center [251, 110] width 218 height 25
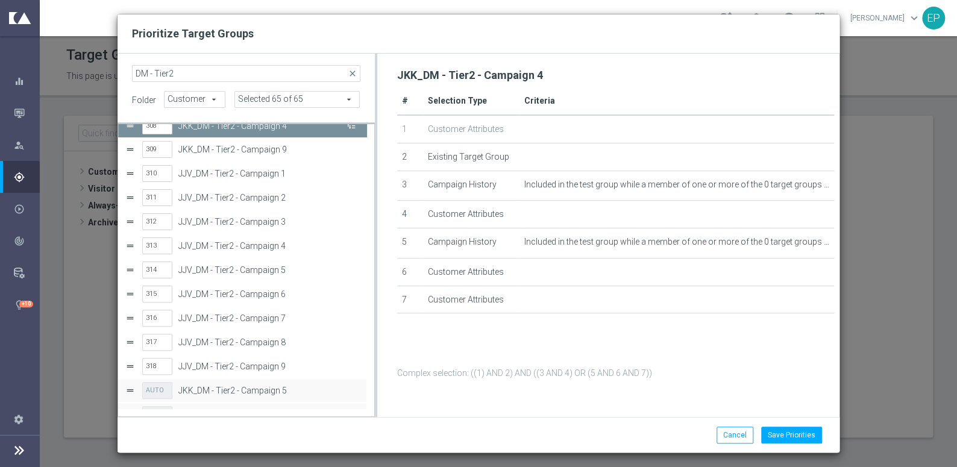
click at [351, 129] on button "Press SPACE to deselect this row." at bounding box center [350, 125] width 12 height 17
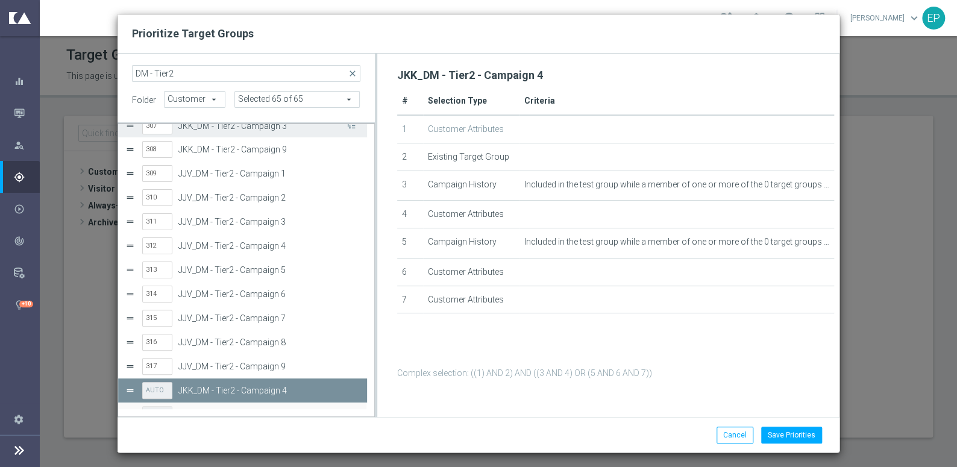
click at [351, 129] on button "Press SPACE to select this row." at bounding box center [350, 125] width 12 height 17
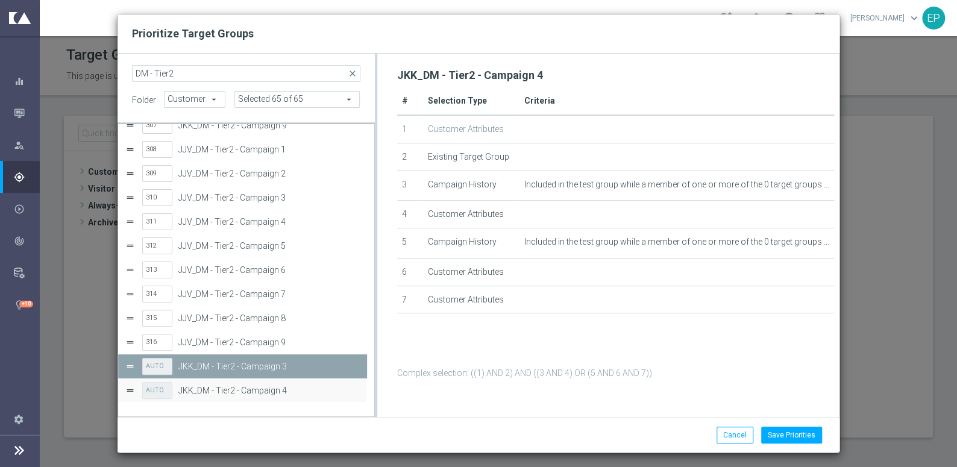
scroll to position [227, 0]
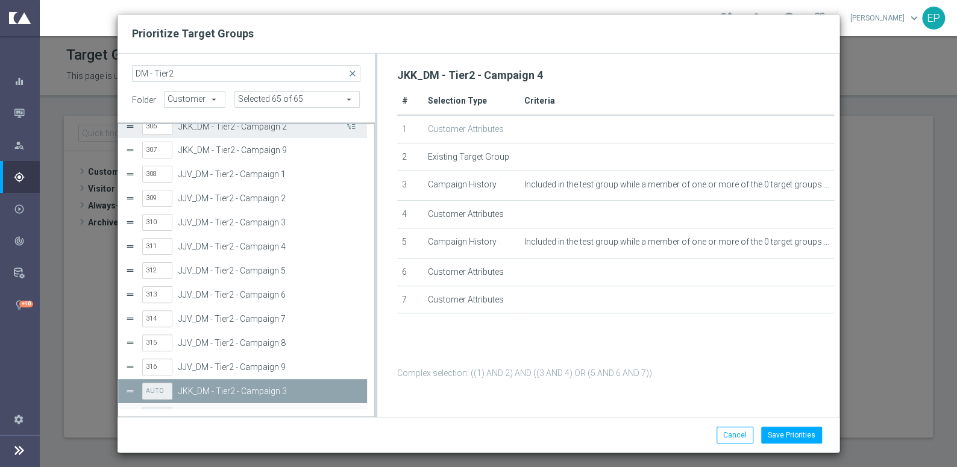
click at [351, 129] on button "Press SPACE to select this row." at bounding box center [350, 126] width 12 height 17
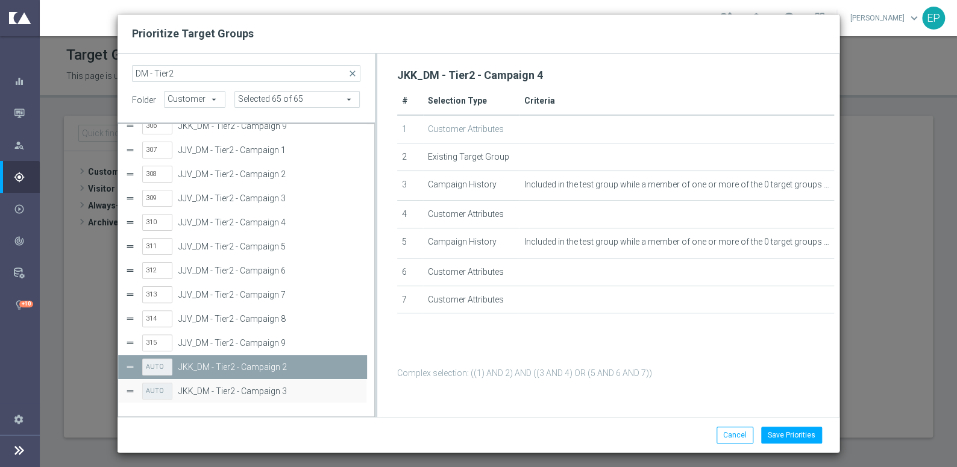
click at [351, 111] on button "Press SPACE to select this row." at bounding box center [350, 101] width 12 height 17
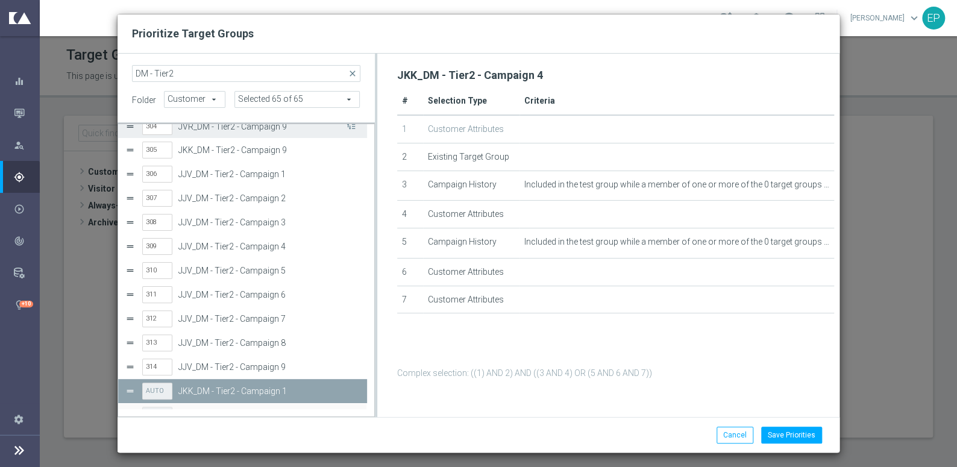
click at [351, 129] on button "Press SPACE to select this row." at bounding box center [350, 126] width 12 height 17
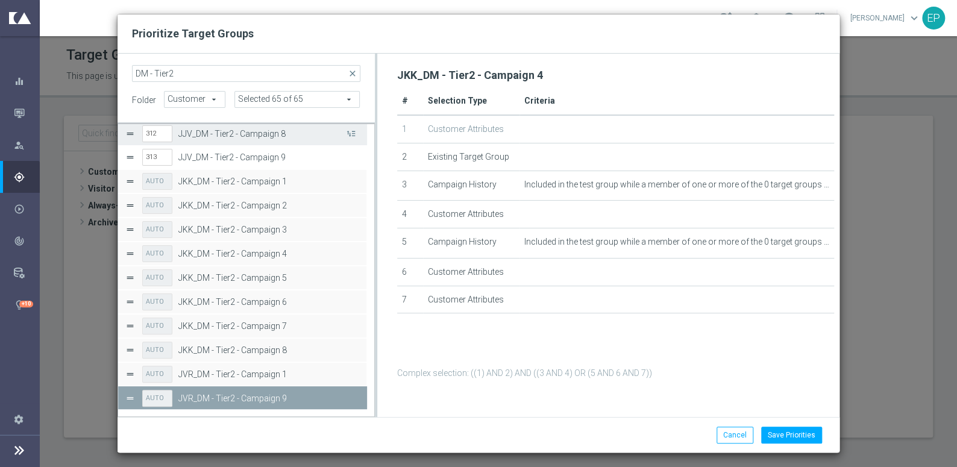
click at [351, 129] on button "Press SPACE to select this row." at bounding box center [350, 133] width 12 height 17
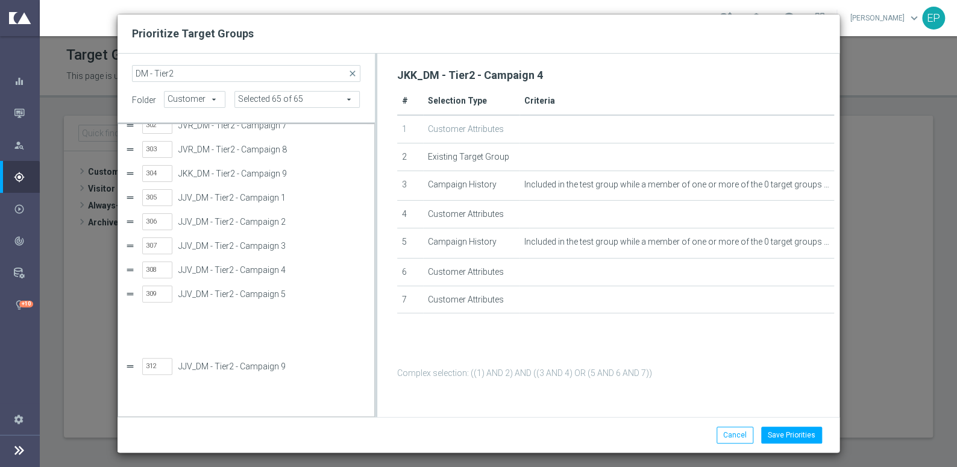
scroll to position [0, 0]
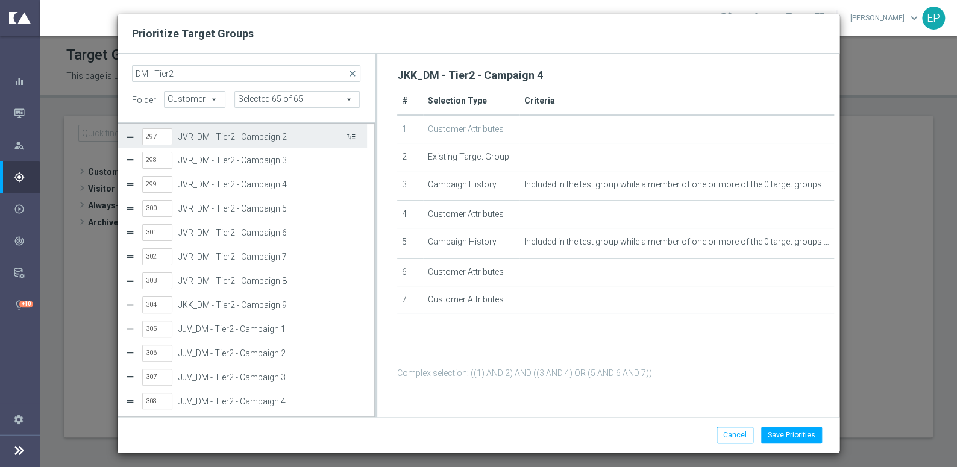
click at [353, 135] on button "Press SPACE to select this row." at bounding box center [350, 136] width 12 height 17
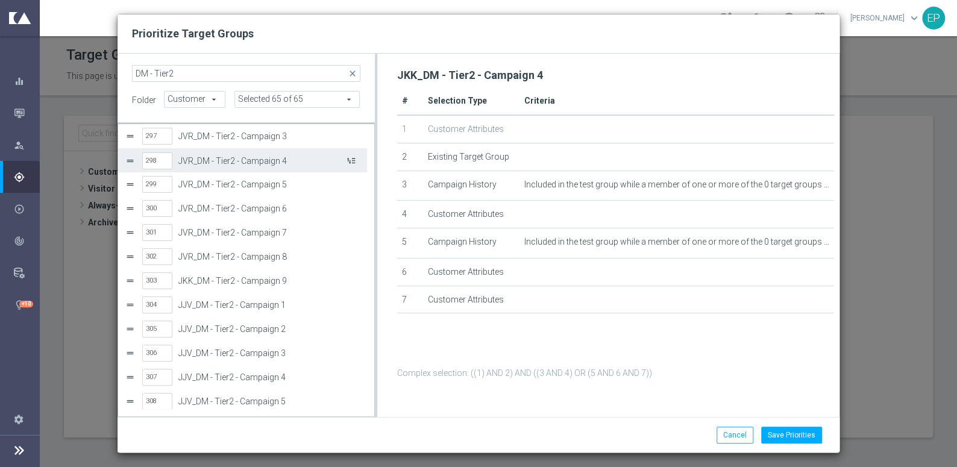
click at [352, 162] on button "Press SPACE to select this row." at bounding box center [350, 160] width 12 height 17
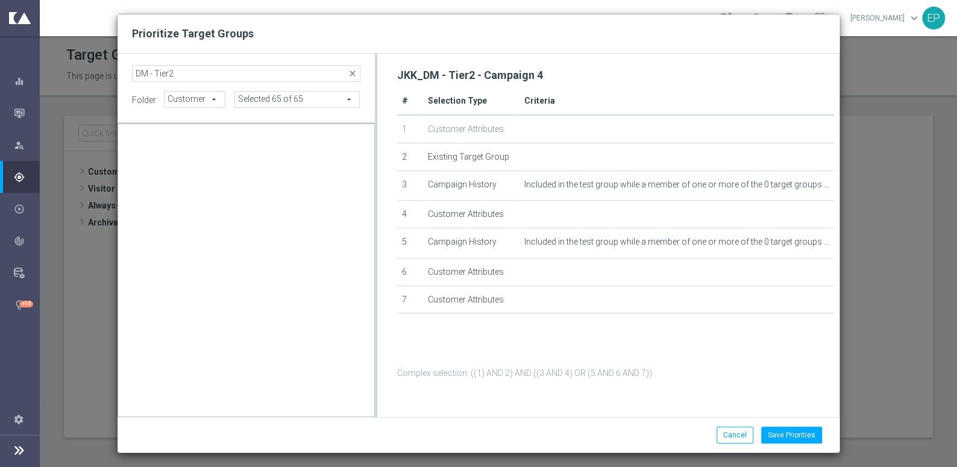
scroll to position [12, 0]
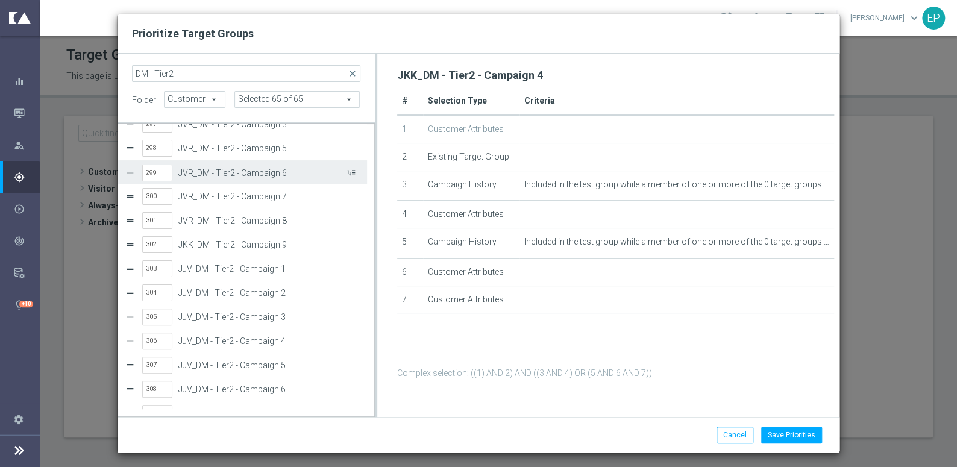
click at [351, 167] on button "Press SPACE to select this row." at bounding box center [350, 172] width 12 height 17
click at [350, 170] on button "Press SPACE to select this row." at bounding box center [350, 172] width 12 height 17
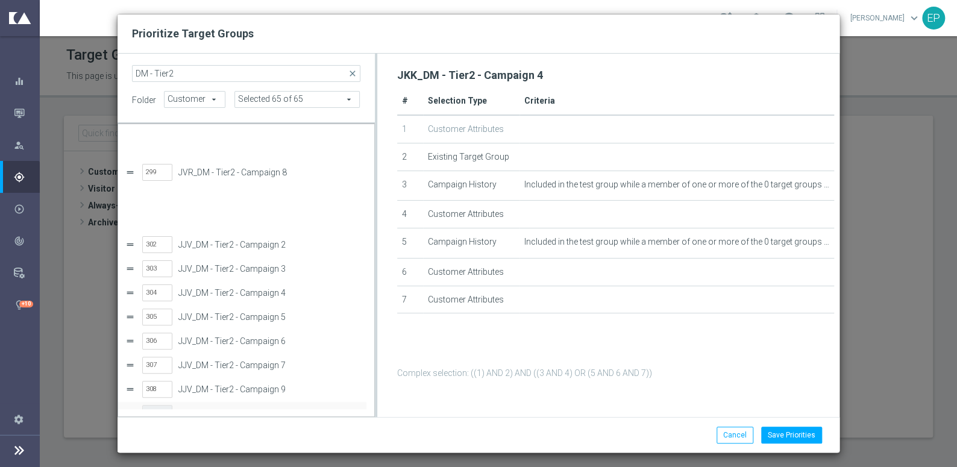
scroll to position [0, 0]
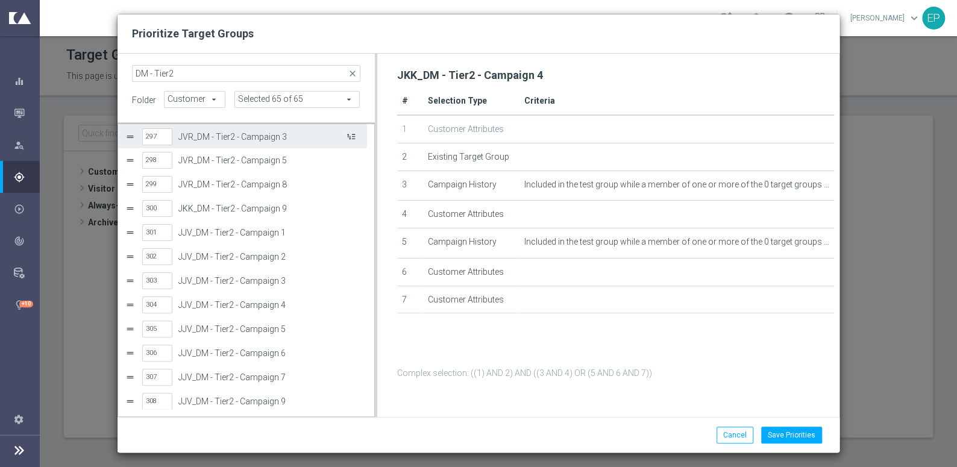
click at [351, 139] on button "Press SPACE to select this row." at bounding box center [350, 136] width 12 height 17
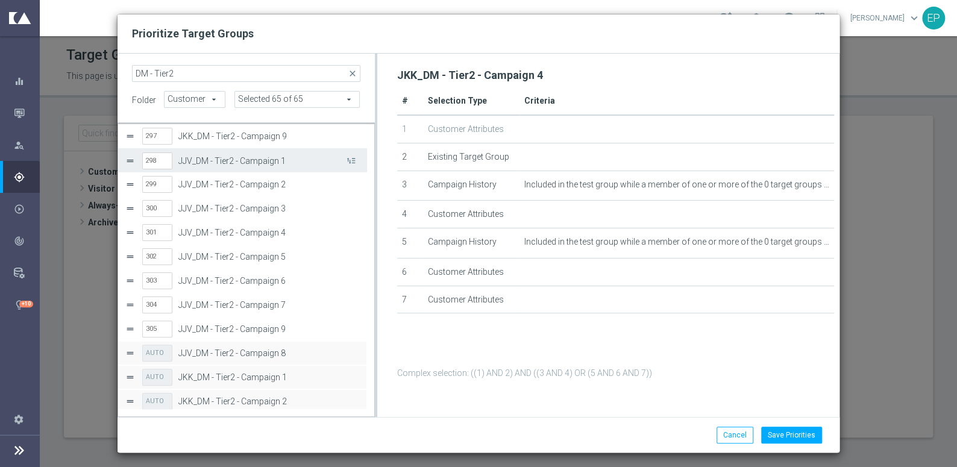
scroll to position [12, 0]
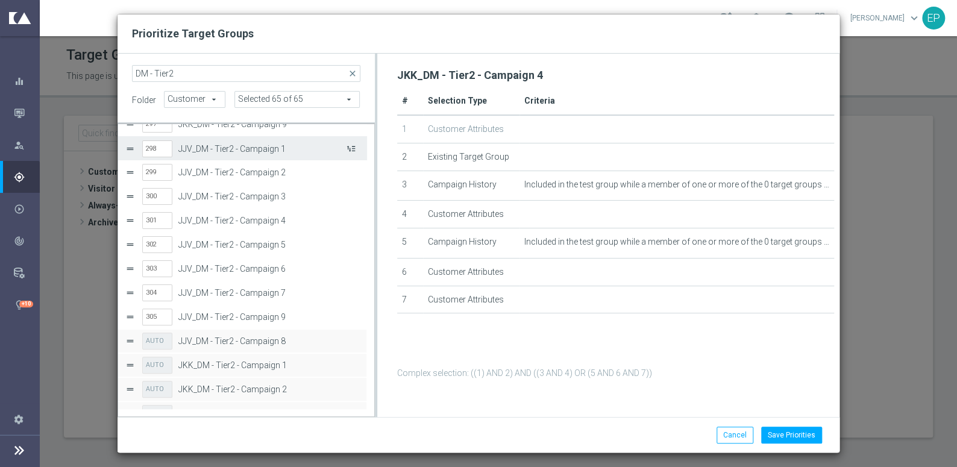
click at [353, 149] on button "Press SPACE to select this row." at bounding box center [350, 148] width 12 height 17
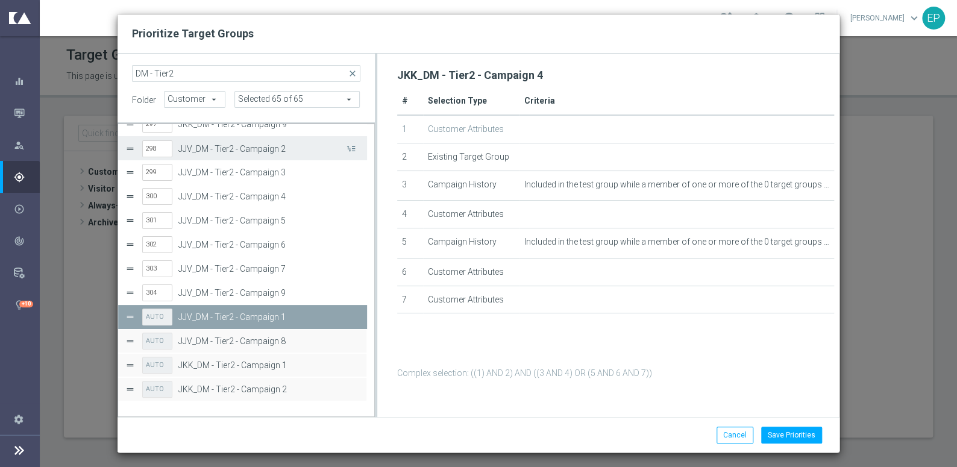
scroll to position [0, 0]
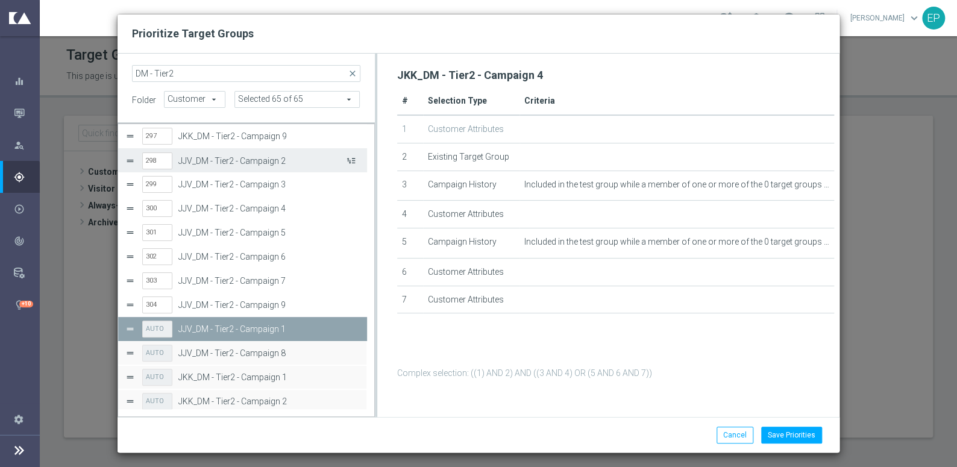
click at [353, 160] on button "Press SPACE to select this row." at bounding box center [350, 160] width 12 height 17
click at [354, 159] on button "Press SPACE to select this row." at bounding box center [350, 160] width 12 height 17
click at [355, 159] on button "Press SPACE to select this row." at bounding box center [350, 160] width 12 height 17
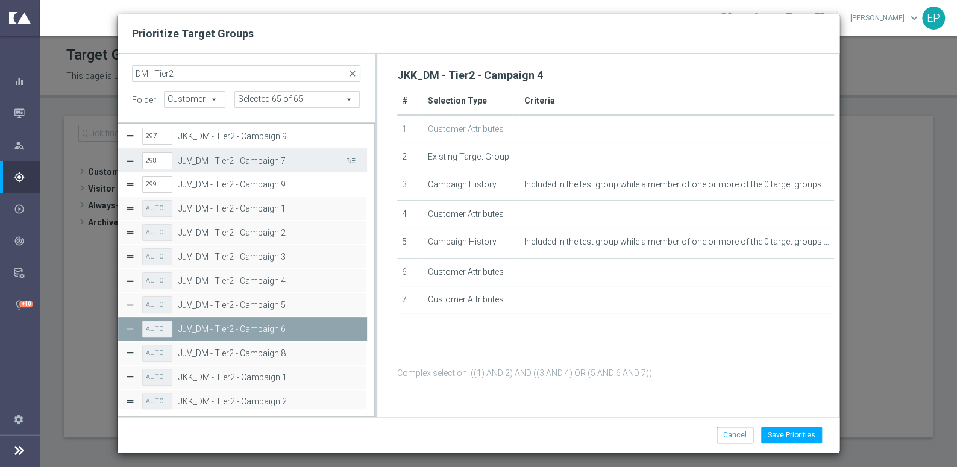
click at [355, 159] on button "Press SPACE to select this row." at bounding box center [350, 160] width 12 height 17
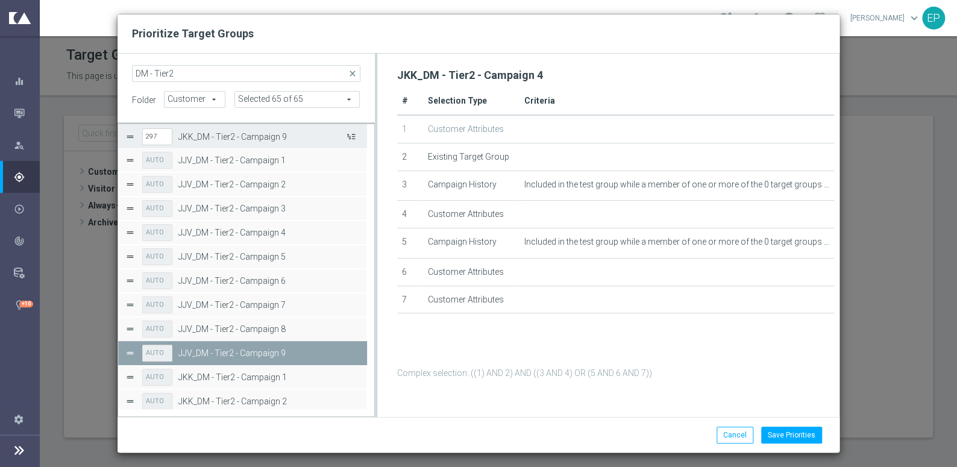
click at [355, 136] on button "Press SPACE to select this row." at bounding box center [350, 136] width 12 height 17
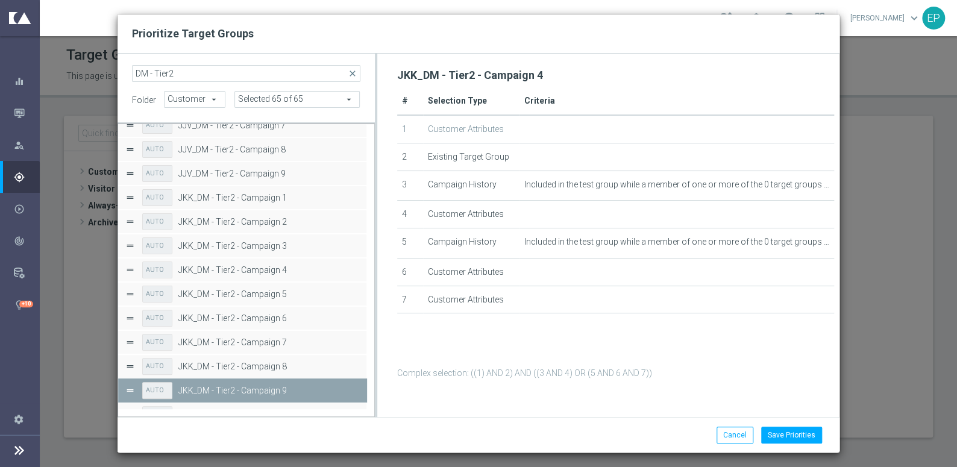
scroll to position [155, 0]
drag, startPoint x: 790, startPoint y: 437, endPoint x: 567, endPoint y: 320, distance: 251.9
click at [789, 411] on button "Save Priorities" at bounding box center [791, 435] width 61 height 17
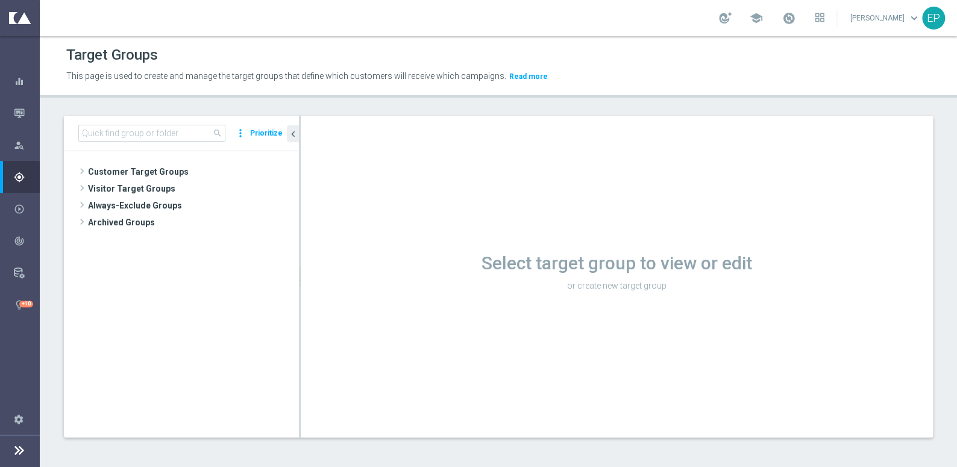
click at [269, 133] on button "Prioritize" at bounding box center [266, 133] width 36 height 16
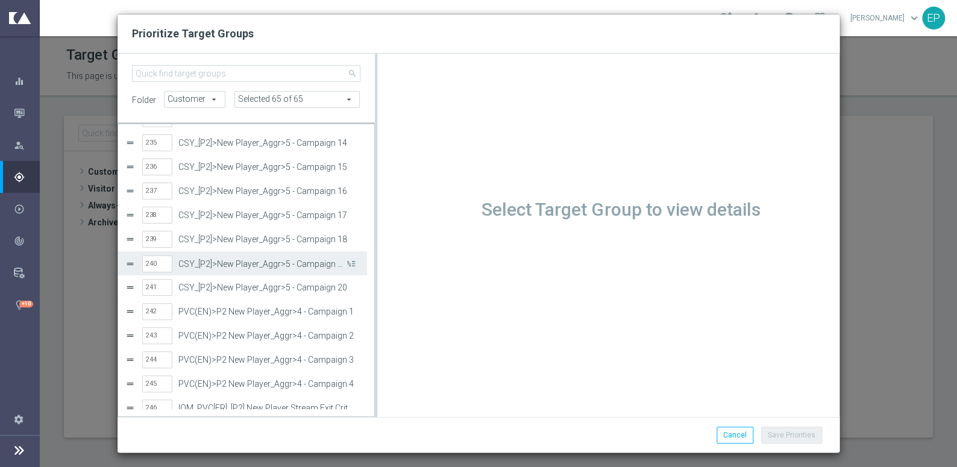
scroll to position [5691, 0]
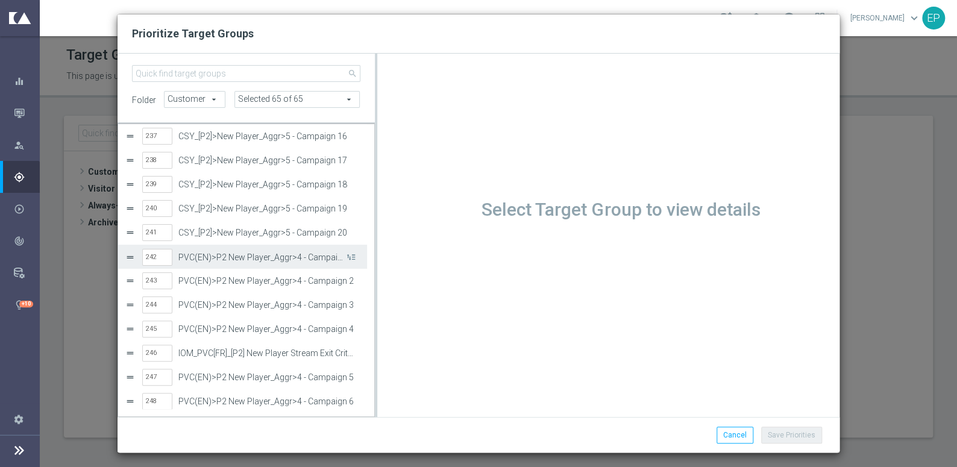
click at [256, 259] on label "PVC(EN)>P2 New Player_Aggr>4 - Campaign 1" at bounding box center [261, 258] width 166 height 10
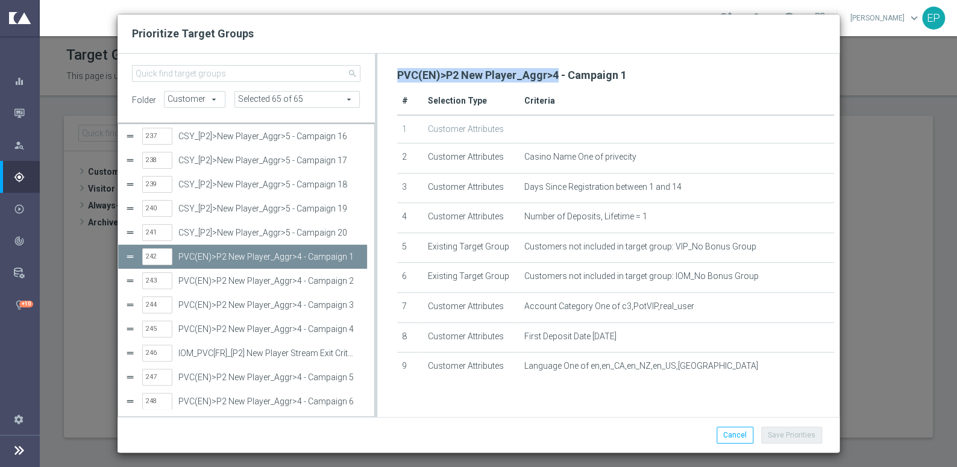
drag, startPoint x: 394, startPoint y: 73, endPoint x: 555, endPoint y: 79, distance: 161.1
click at [555, 79] on div "PVC(EN)>P2 New Player_Aggr>4 - Campaign 1 # Selection Type Criteria 1 Customer …" at bounding box center [616, 223] width 449 height 317
copy h2 "PVC(EN)>P2 New Player_Aggr>4"
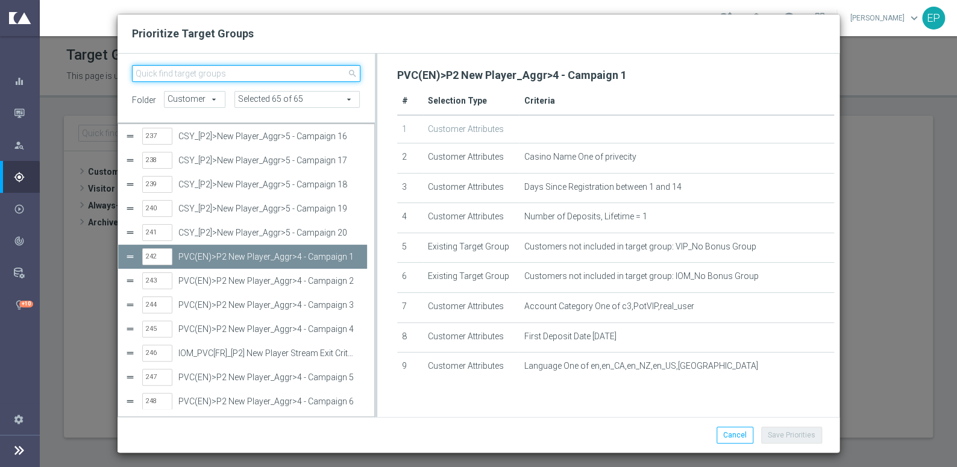
click at [221, 72] on input "search" at bounding box center [246, 73] width 229 height 17
paste input "PVC(EN)>P2 New Player_Aggr>4"
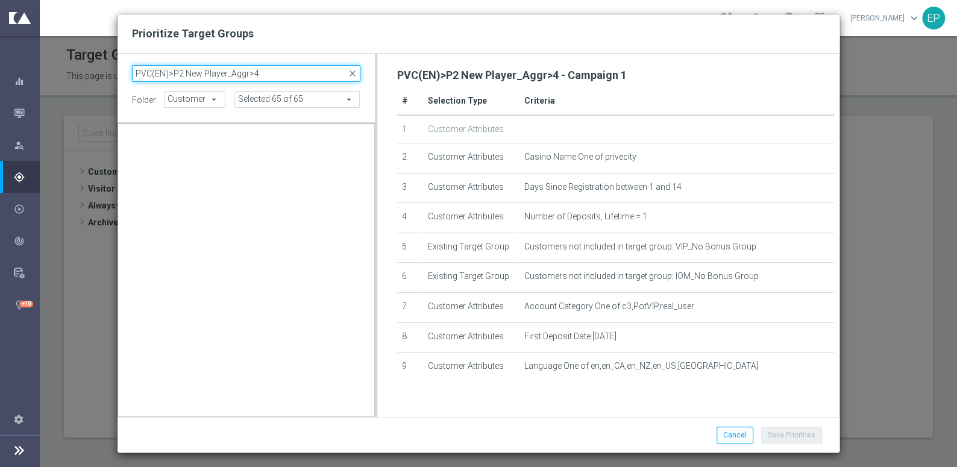
scroll to position [0, 0]
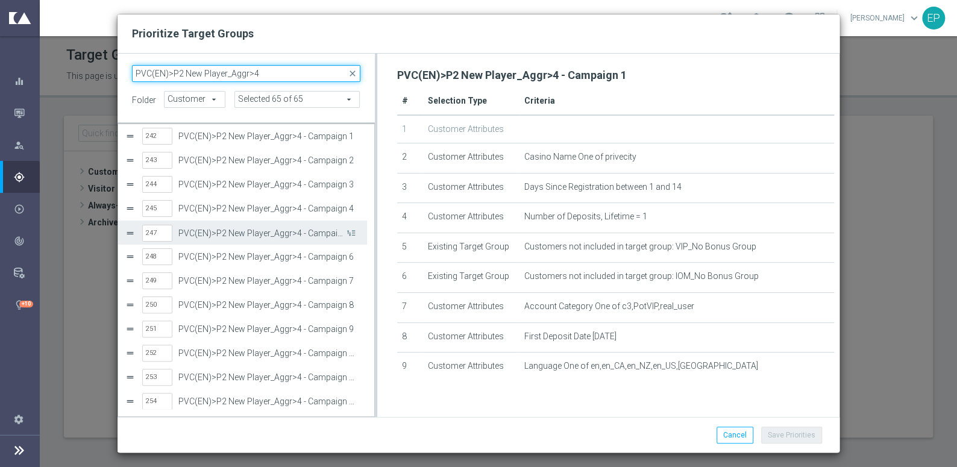
type input "PVC(EN)>P2 New Player_Aggr>4"
click at [162, 233] on input "247" at bounding box center [157, 233] width 30 height 17
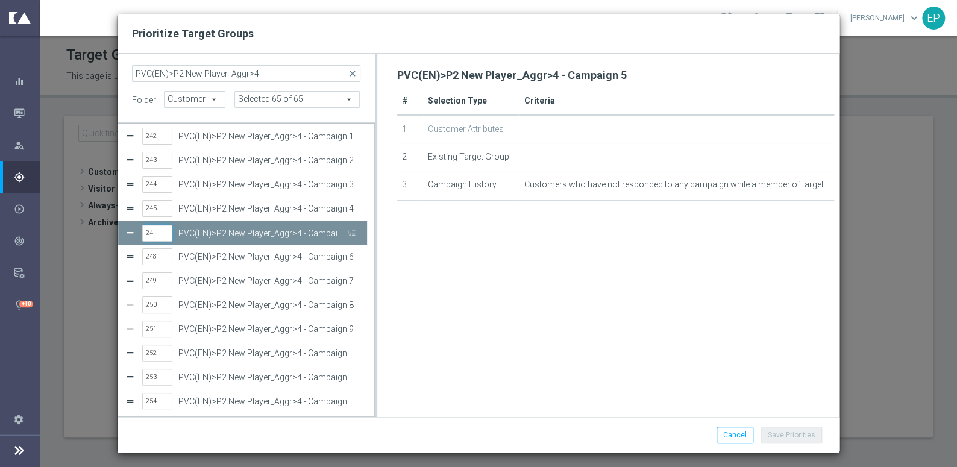
type input "246"
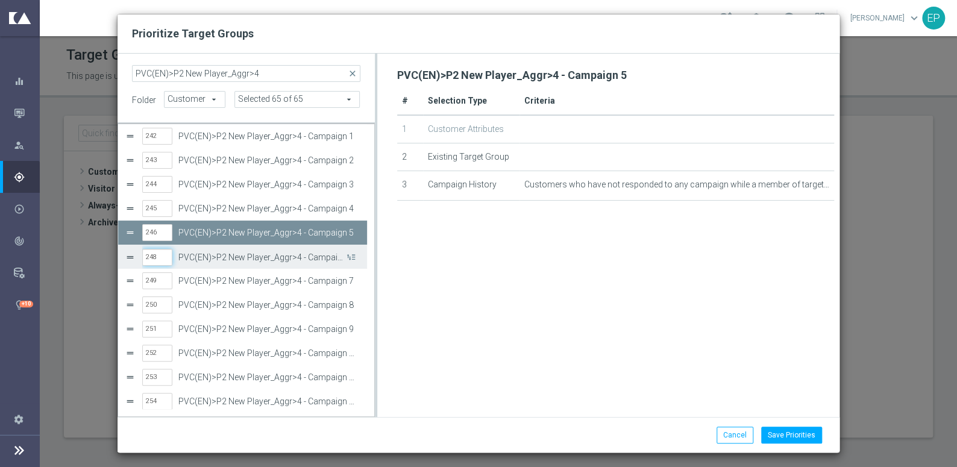
click at [157, 256] on input "248" at bounding box center [157, 257] width 30 height 17
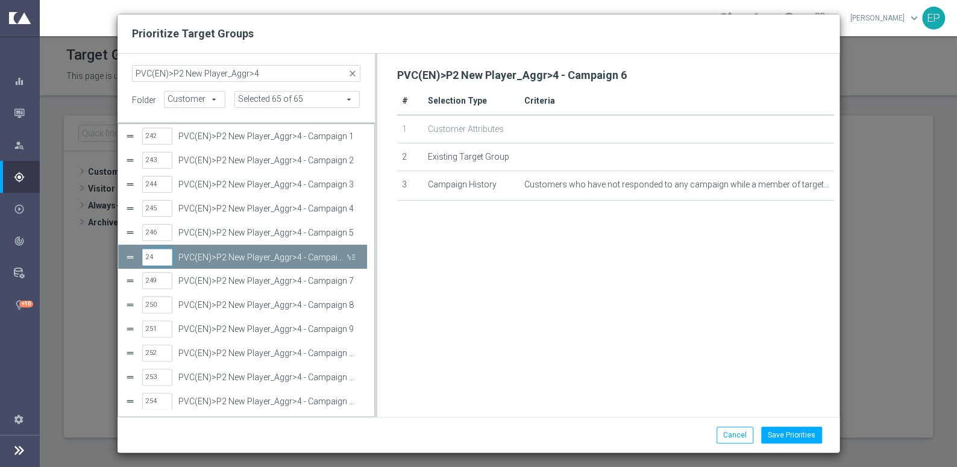
type input "247"
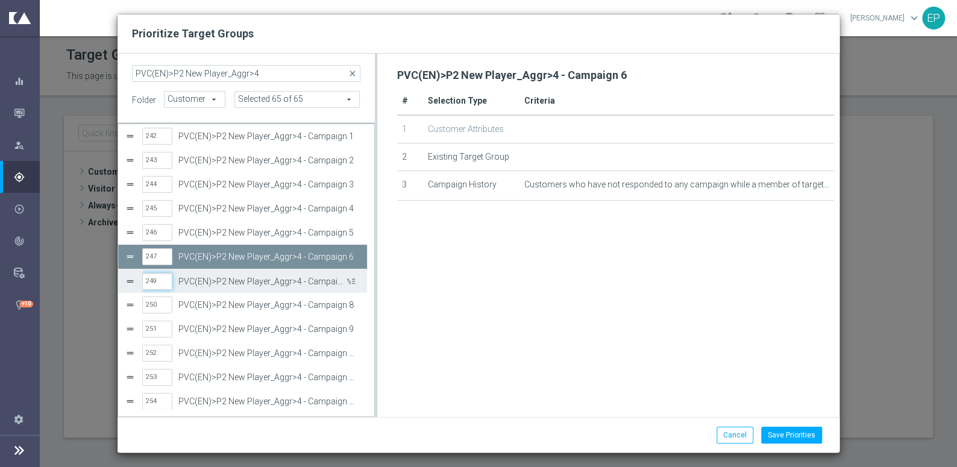
click at [160, 281] on input "249" at bounding box center [157, 281] width 30 height 17
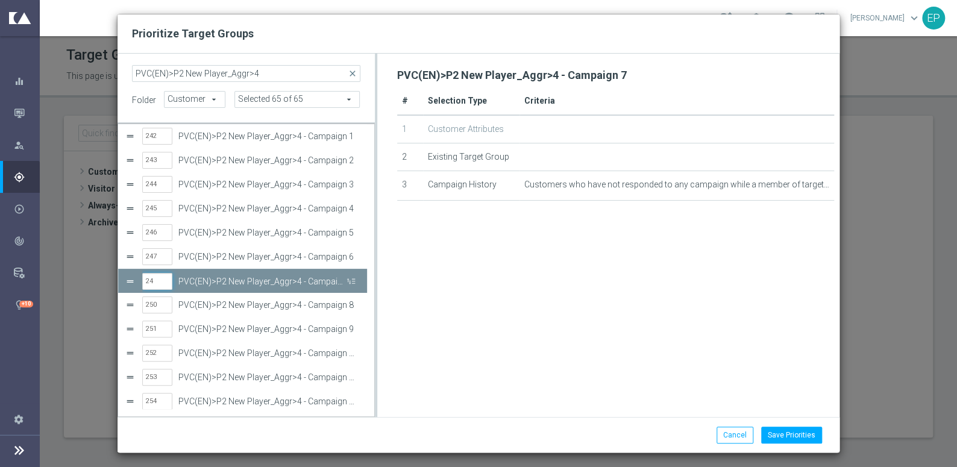
type input "248"
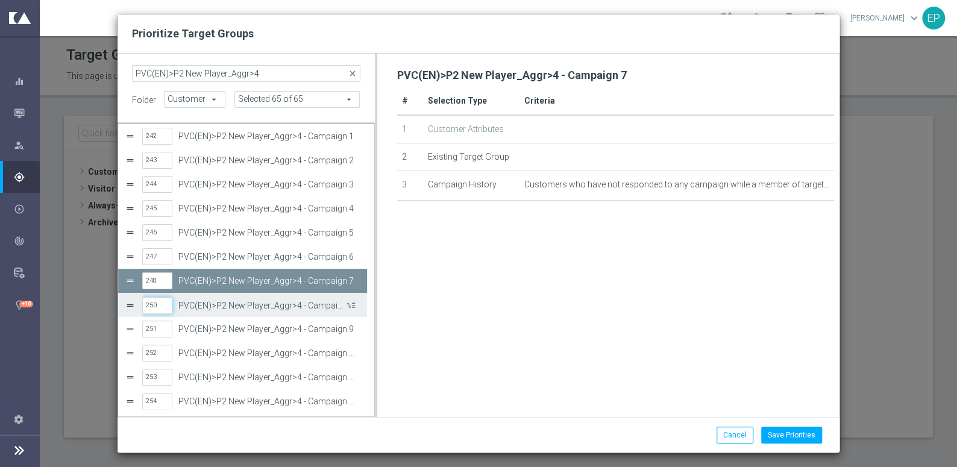
click at [159, 303] on input "250" at bounding box center [157, 305] width 30 height 17
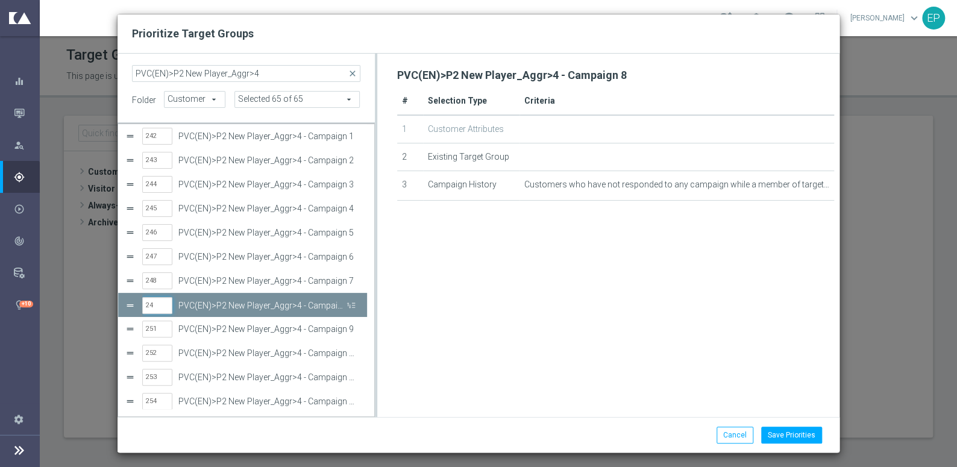
type input "249"
click at [160, 329] on input "251" at bounding box center [157, 329] width 30 height 17
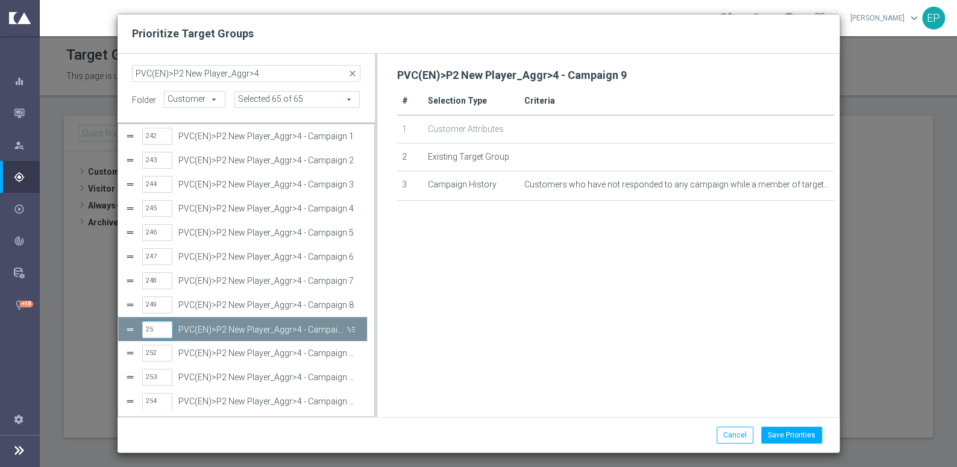
type input "250"
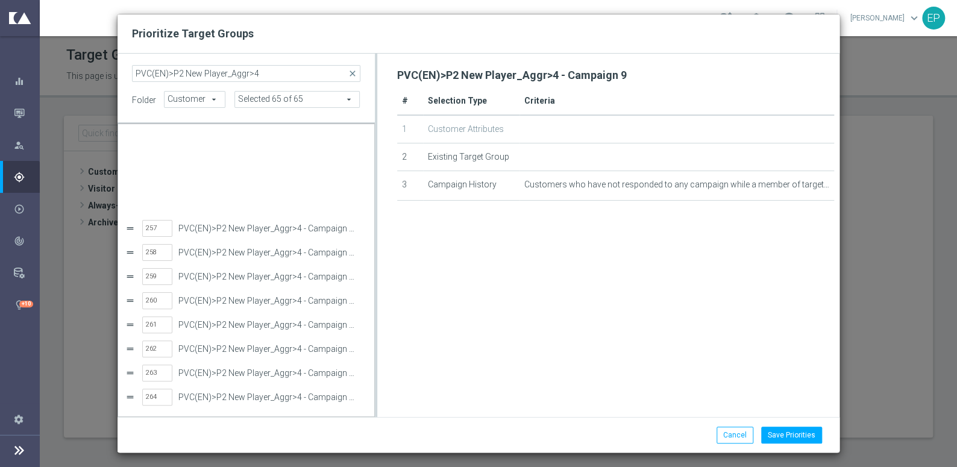
scroll to position [341, 0]
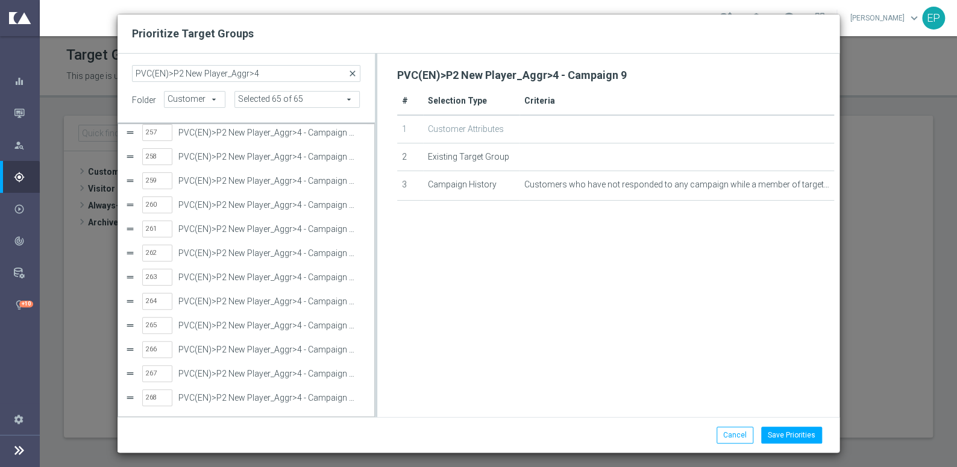
click at [350, 74] on span "close" at bounding box center [353, 74] width 10 height 10
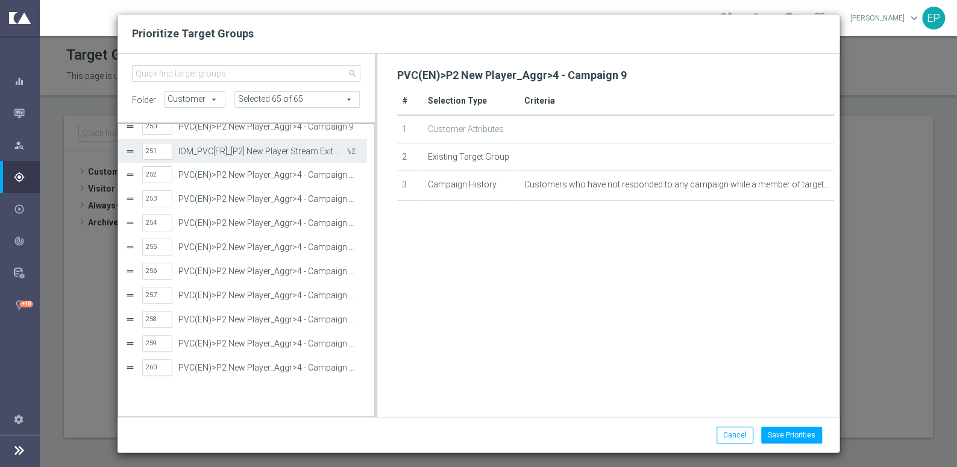
scroll to position [5969, 0]
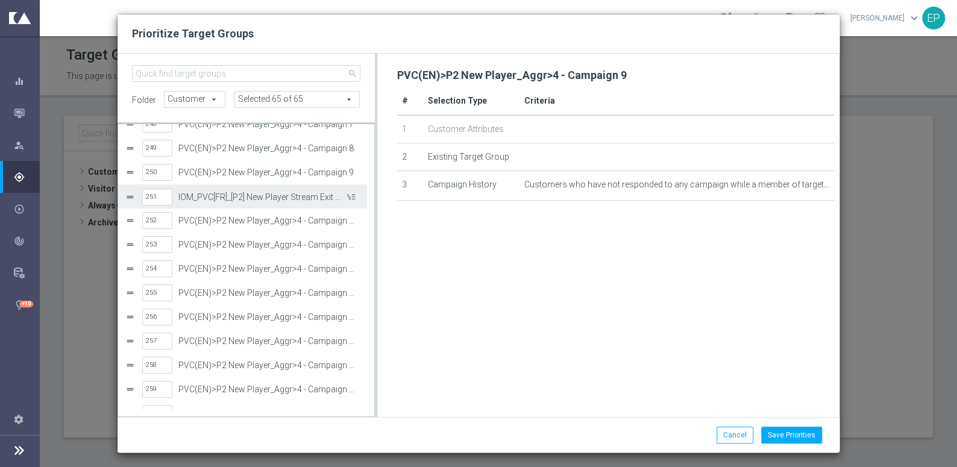
drag, startPoint x: 297, startPoint y: 196, endPoint x: 327, endPoint y: 200, distance: 29.8
click at [297, 196] on label "IOM_PVC[FR]_[P2] New Player Stream Exit Criteria" at bounding box center [261, 197] width 166 height 10
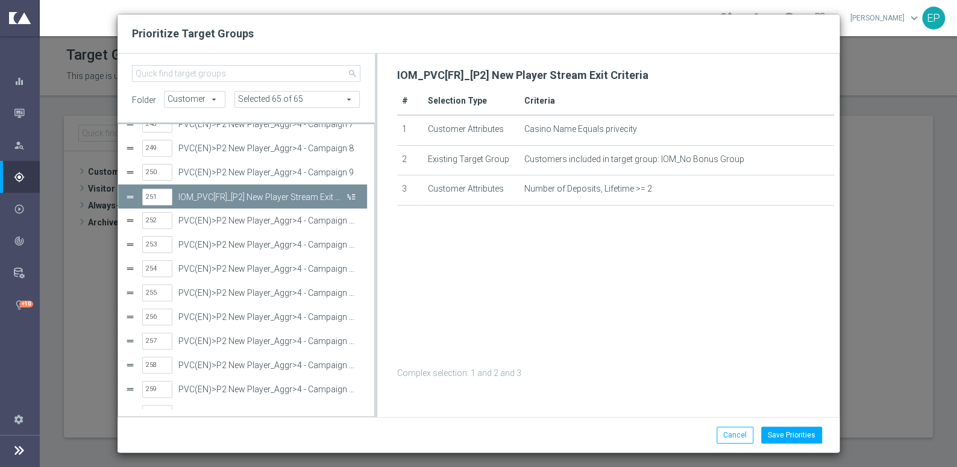
click at [353, 196] on button "Press SPACE to deselect this row." at bounding box center [350, 196] width 12 height 17
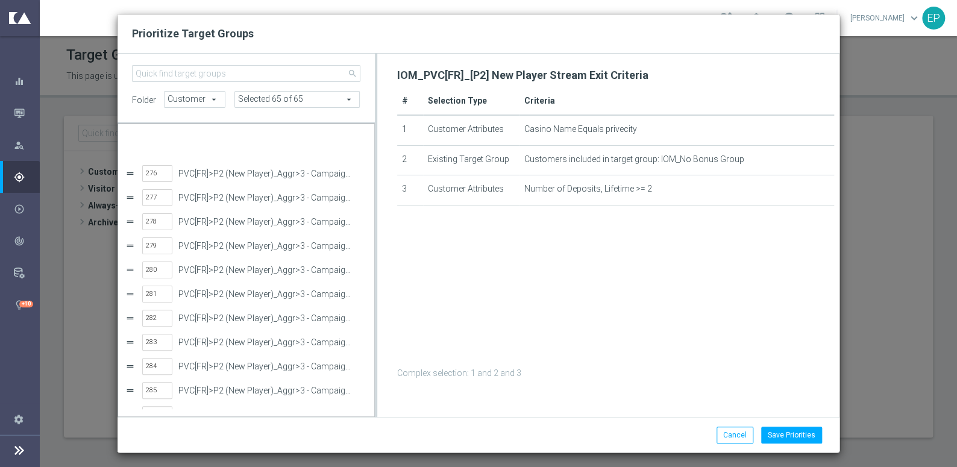
scroll to position [6649, 0]
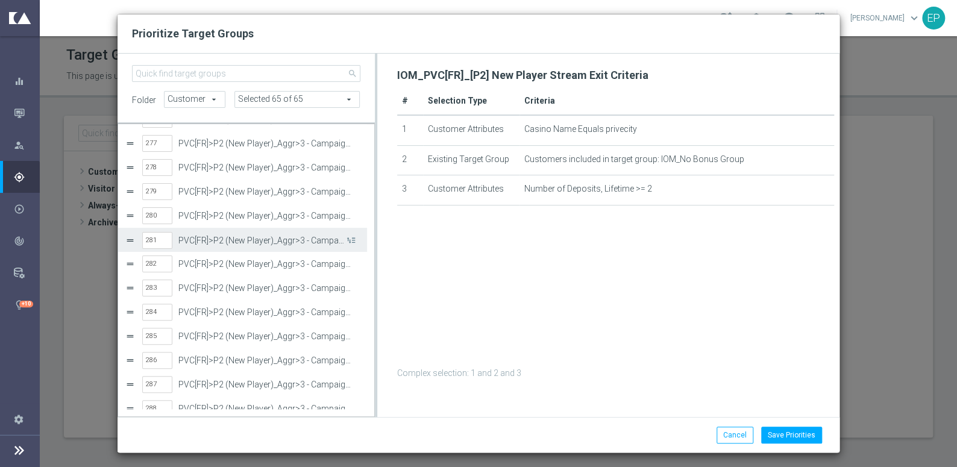
click at [258, 244] on label "PVC[FR]>P2 (New Player)_Aggr>3 - Campaign 13" at bounding box center [261, 241] width 166 height 10
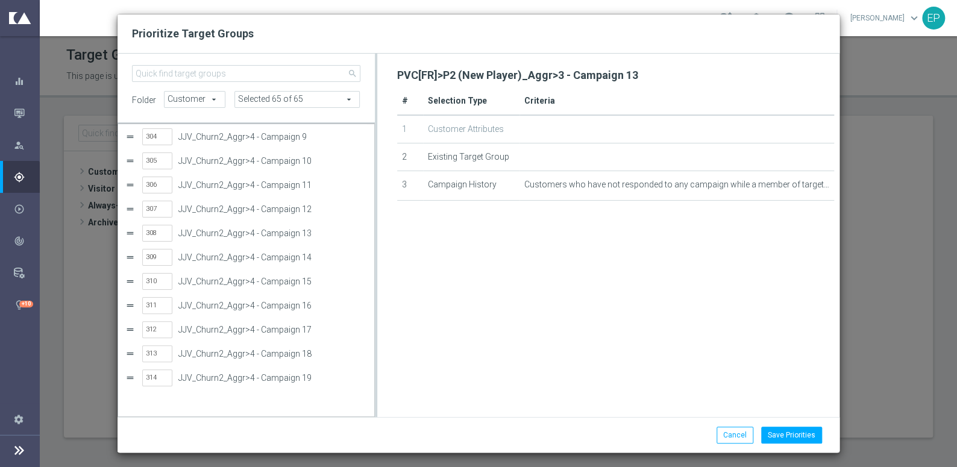
scroll to position [7252, 0]
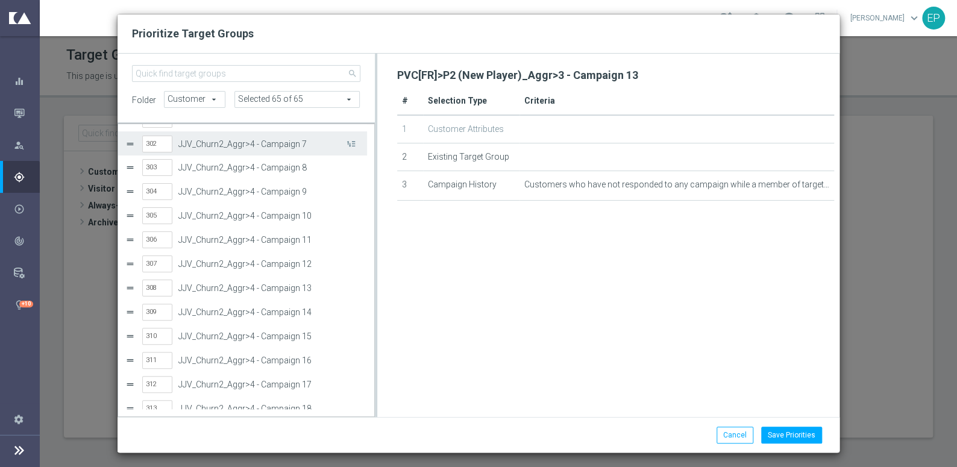
click at [207, 141] on label "JJV_Churn2_Aggr>4 - Campaign 7" at bounding box center [261, 144] width 166 height 10
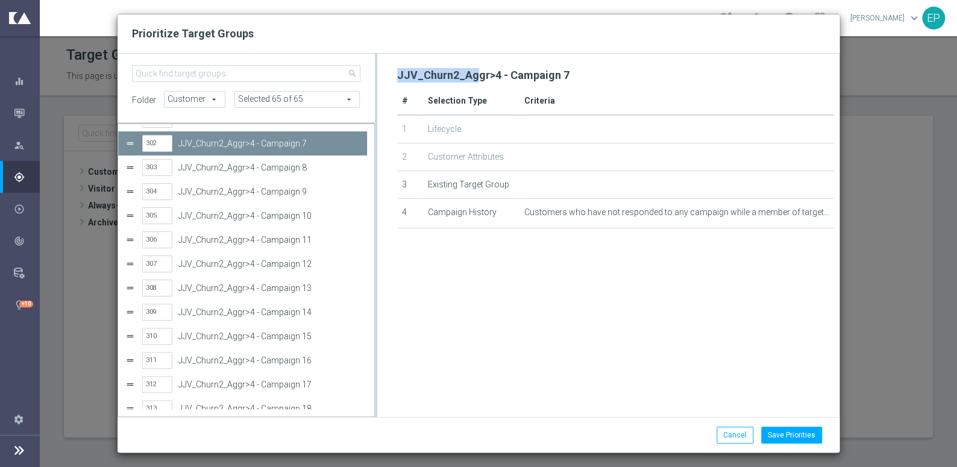
drag, startPoint x: 392, startPoint y: 75, endPoint x: 476, endPoint y: 81, distance: 84.0
click at [476, 81] on div "JJV_Churn2_Aggr>4 - Campaign 7 # Selection Type Criteria 1 Lifecycle 2 Customer…" at bounding box center [616, 223] width 449 height 317
drag, startPoint x: 498, startPoint y: 319, endPoint x: 695, endPoint y: 358, distance: 200.9
click at [497, 319] on div "JJV_Churn2_Aggr>4 - Campaign 7 # Selection Type Criteria 1 Lifecycle 2 Customer…" at bounding box center [616, 223] width 438 height 317
click at [804, 411] on button "Save Priorities" at bounding box center [791, 435] width 61 height 17
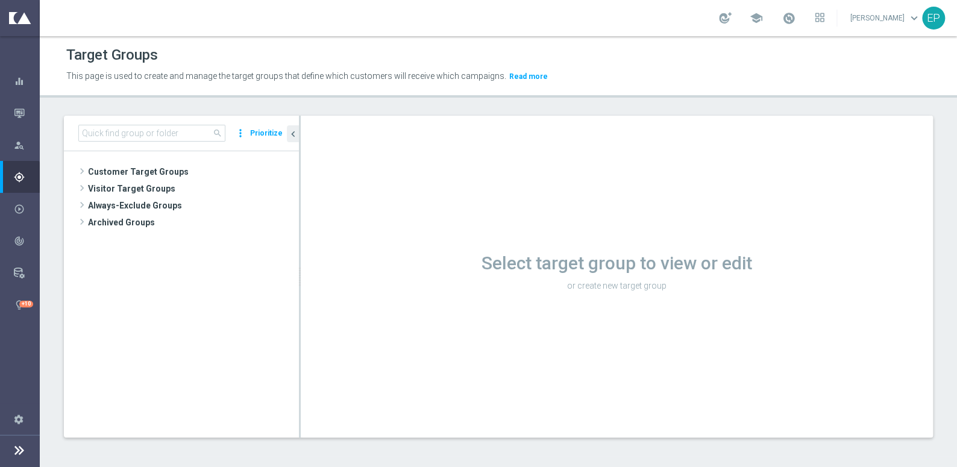
click at [256, 127] on button "Prioritize" at bounding box center [266, 133] width 36 height 16
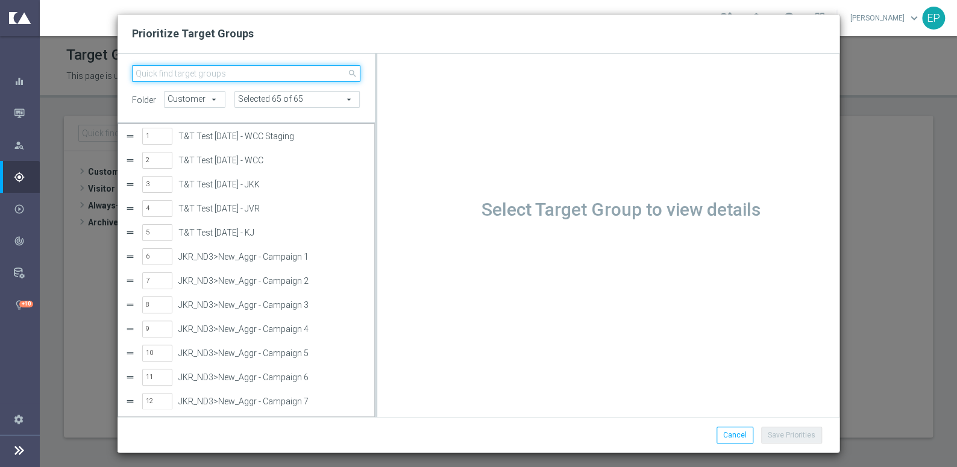
paste input "JJV_Churn2_Ag"
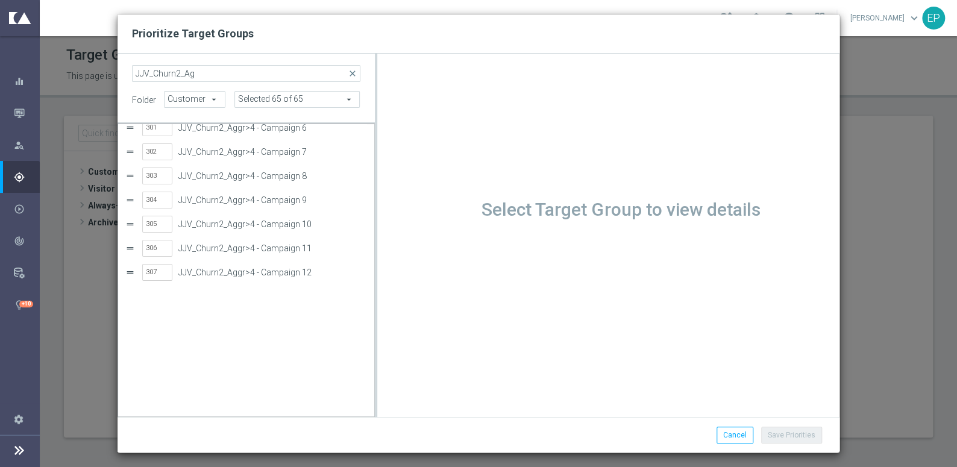
scroll to position [0, 0]
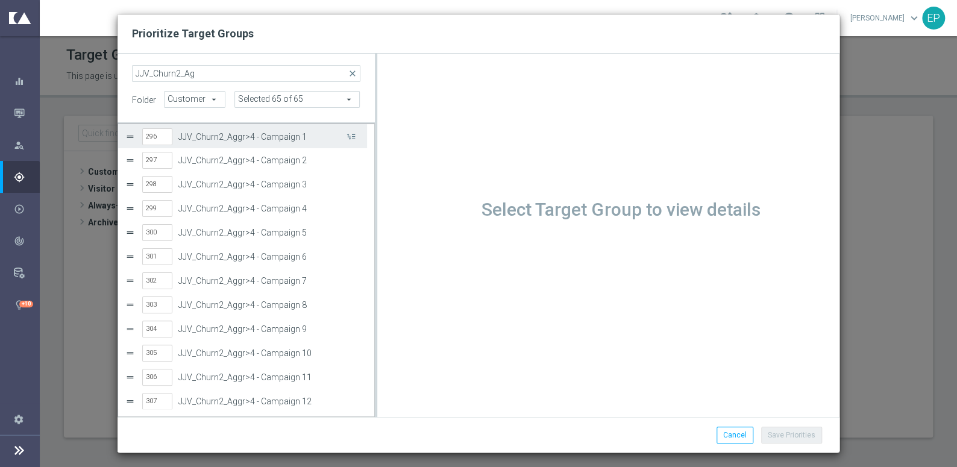
drag, startPoint x: 210, startPoint y: 135, endPoint x: 337, endPoint y: 159, distance: 129.4
click at [210, 135] on label "JJV_Churn2_Aggr>4 - Campaign 1" at bounding box center [261, 137] width 166 height 10
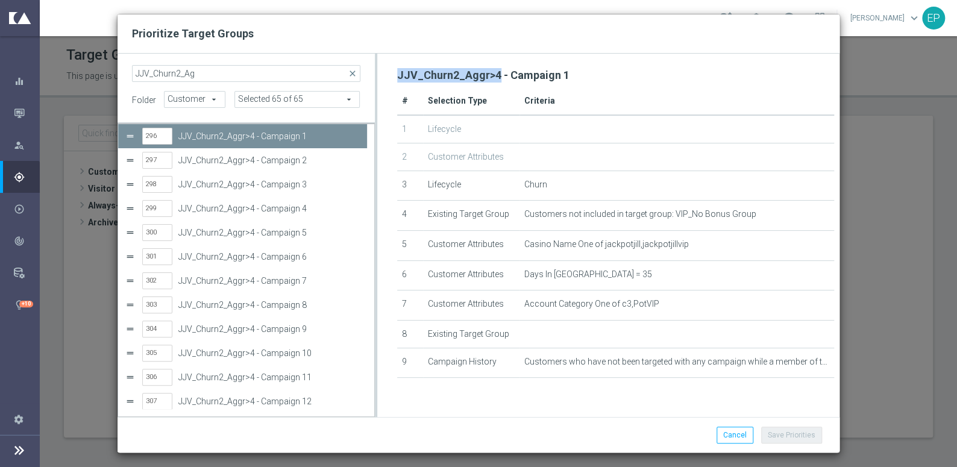
drag, startPoint x: 414, startPoint y: 77, endPoint x: 495, endPoint y: 80, distance: 81.4
click at [495, 80] on div "JJV_Churn2_Aggr>4 - Campaign 1 # Selection Type Criteria 1 Lifecycle 2 Customer…" at bounding box center [608, 223] width 463 height 317
click at [217, 81] on input "JJV_Churn2_Ag" at bounding box center [246, 73] width 229 height 17
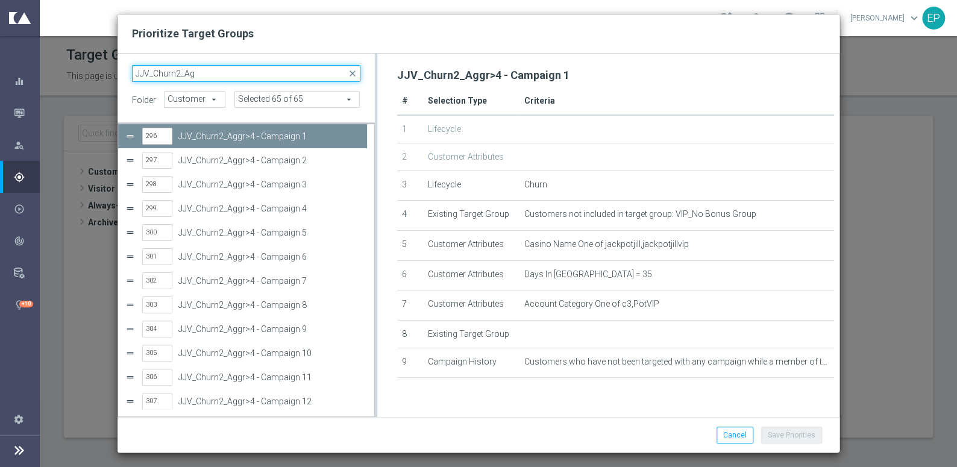
paste input "gr>4"
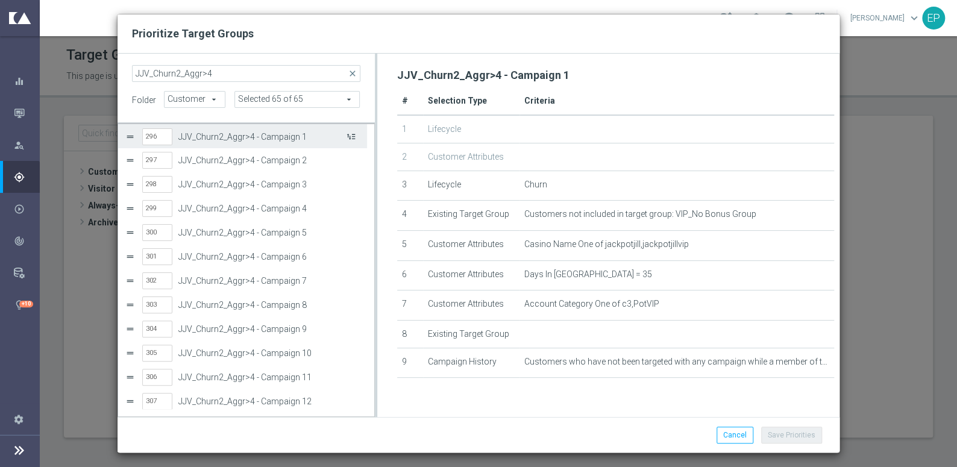
click at [353, 138] on button "Press SPACE to select this row." at bounding box center [350, 136] width 12 height 17
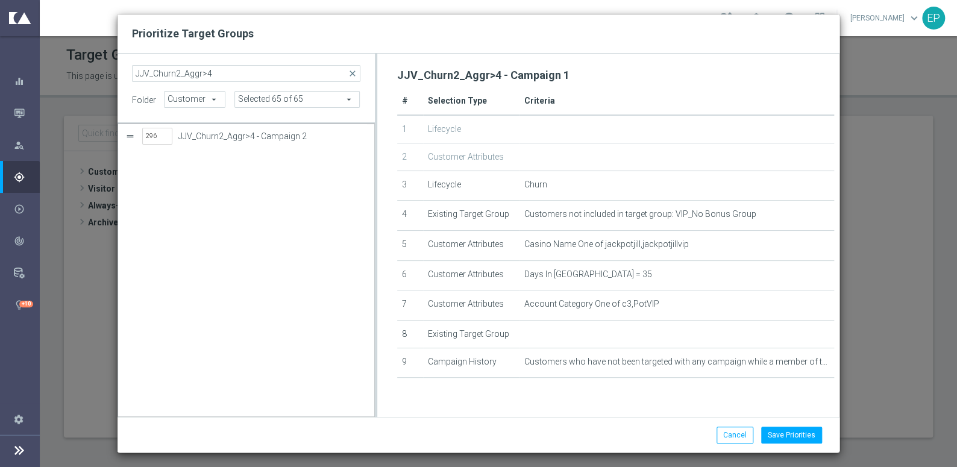
scroll to position [389, 0]
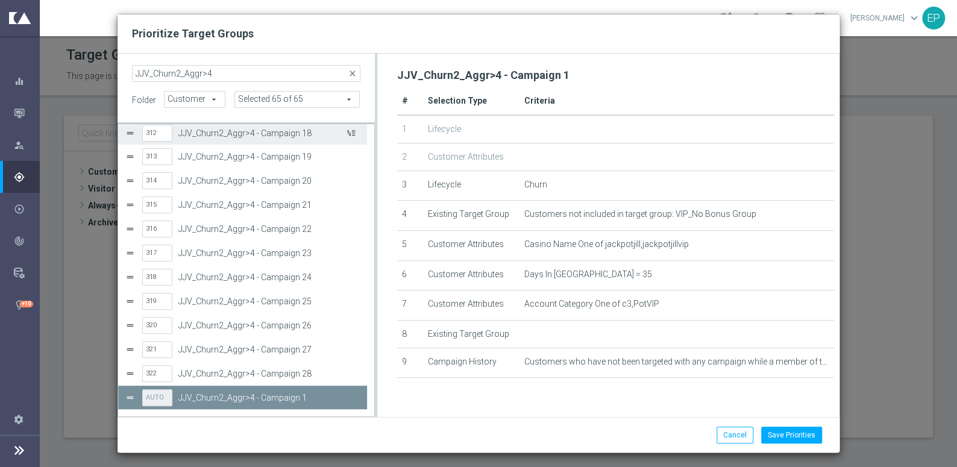
click at [354, 137] on button "Press SPACE to select this row." at bounding box center [350, 132] width 12 height 17
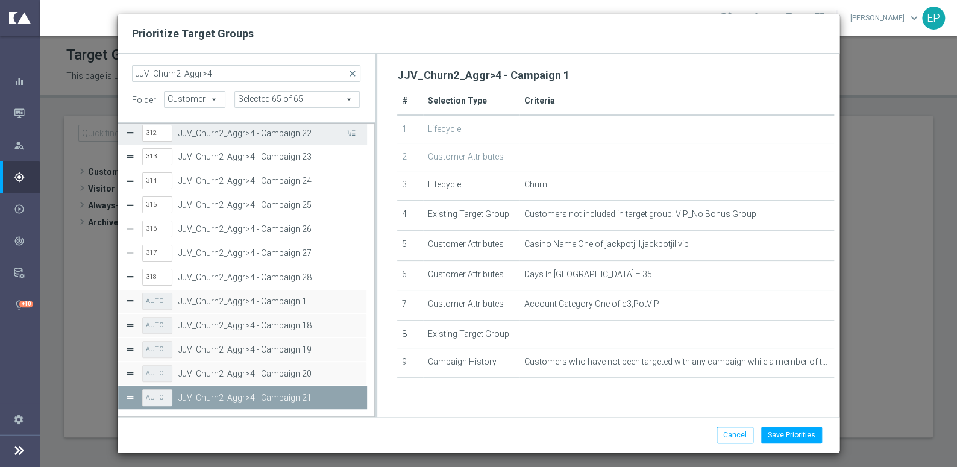
click at [354, 137] on button "Press SPACE to select this row." at bounding box center [350, 132] width 12 height 17
click at [355, 136] on button "Press SPACE to select this row." at bounding box center [350, 132] width 12 height 17
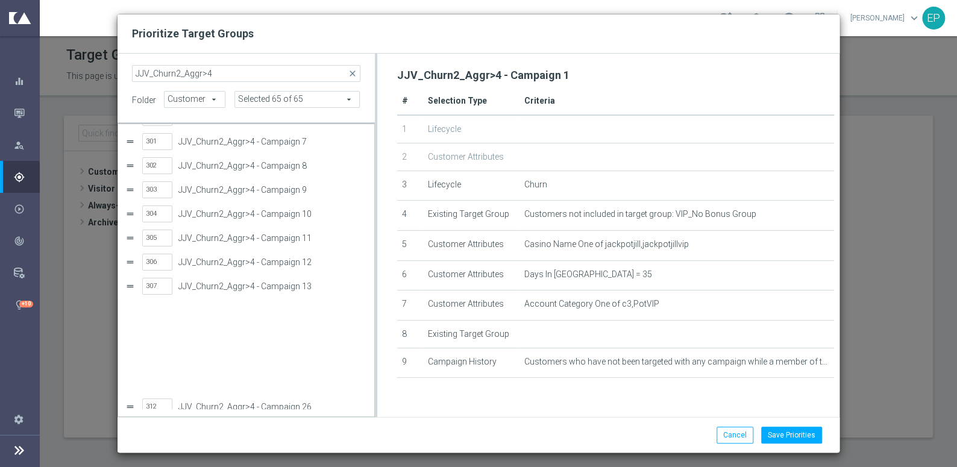
scroll to position [0, 0]
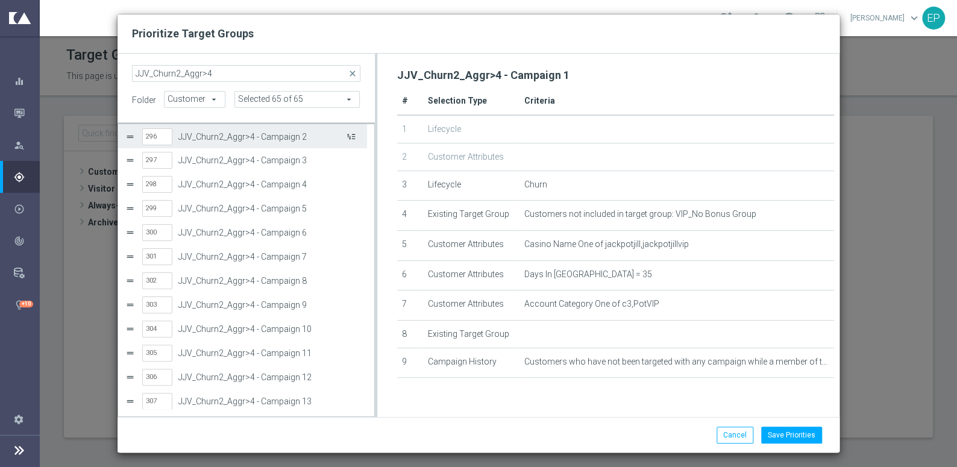
click at [355, 135] on button "Press SPACE to select this row." at bounding box center [350, 136] width 12 height 17
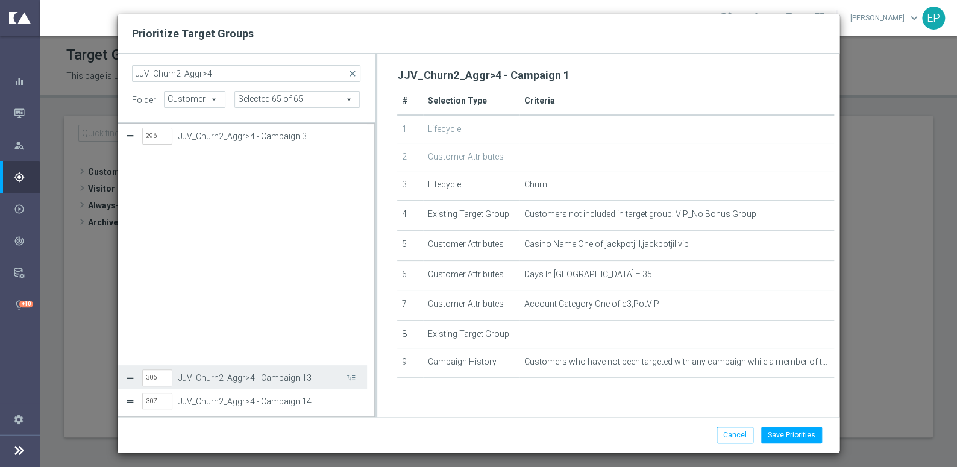
scroll to position [252, 0]
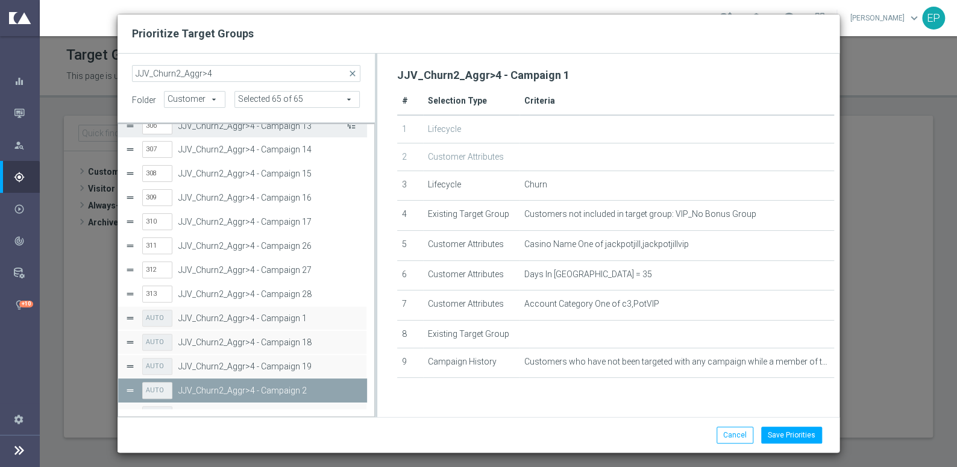
click at [353, 127] on button "Press SPACE to select this row." at bounding box center [350, 125] width 12 height 17
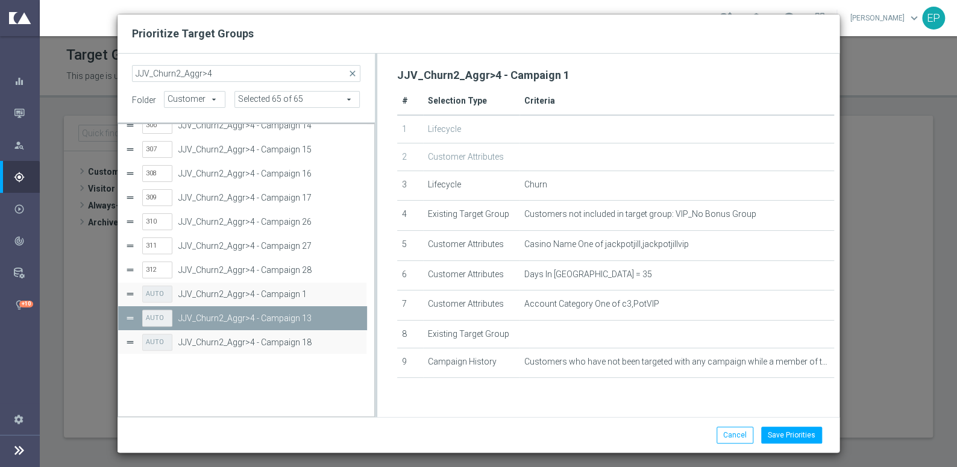
scroll to position [179, 0]
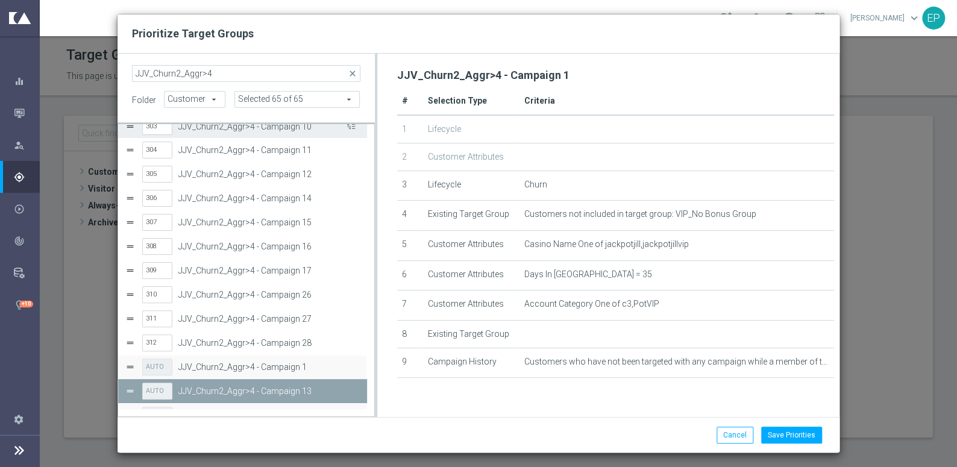
click at [353, 127] on button "Press SPACE to select this row." at bounding box center [350, 126] width 12 height 17
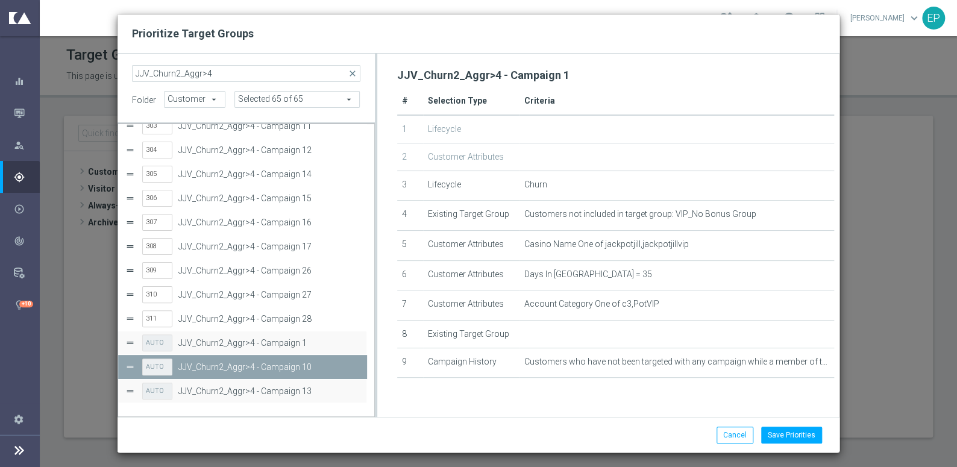
click at [353, 111] on button "Press SPACE to select this row." at bounding box center [350, 101] width 12 height 17
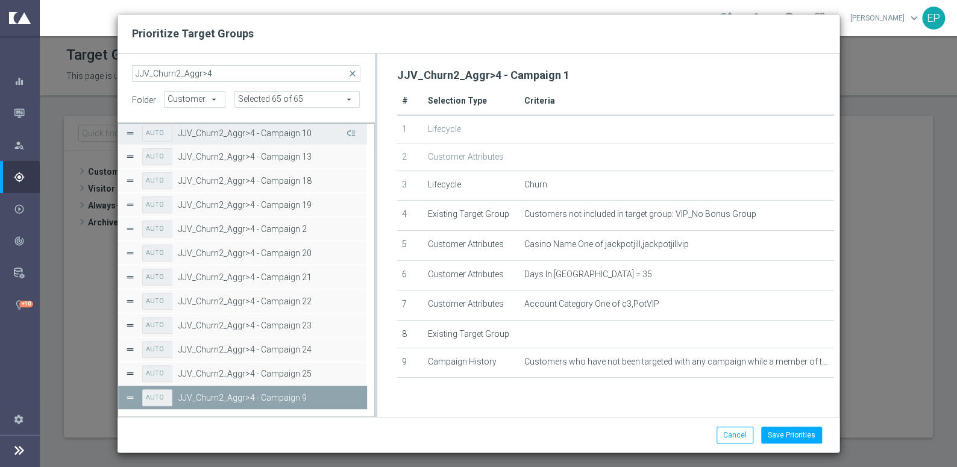
click at [353, 127] on button "Press SPACE to select this row." at bounding box center [350, 132] width 12 height 17
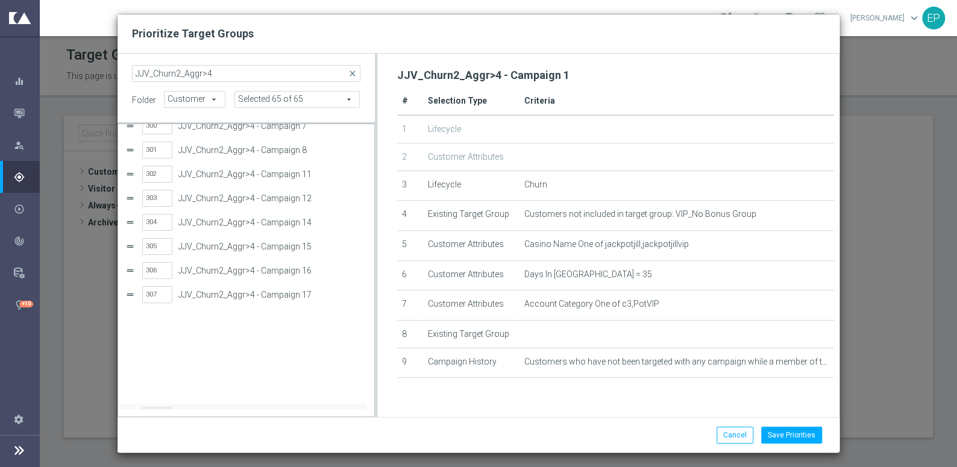
scroll to position [0, 0]
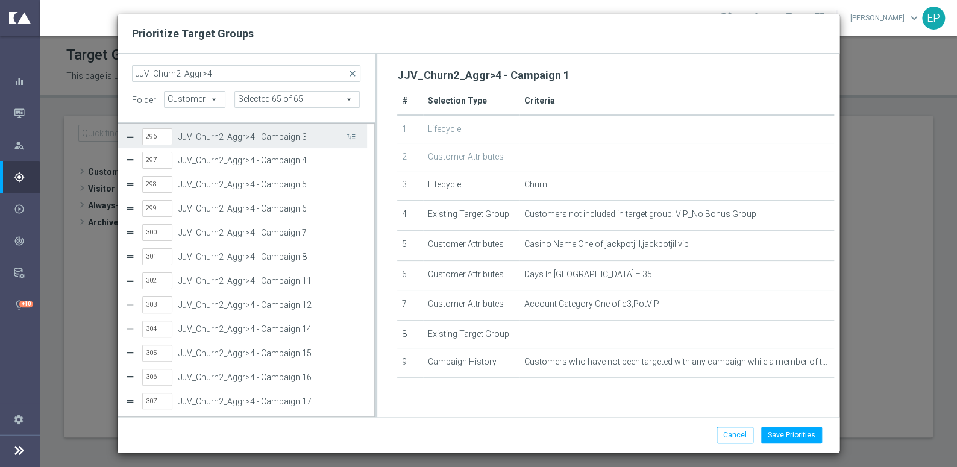
click at [356, 133] on div "296 JJV_Churn2_Aggr>4 - Campaign 3" at bounding box center [251, 137] width 218 height 25
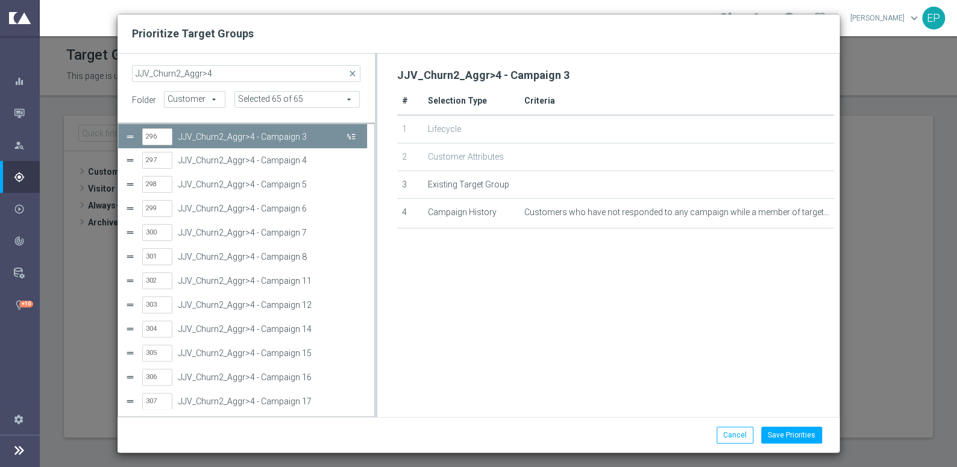
click at [348, 134] on button "Press SPACE to deselect this row." at bounding box center [350, 136] width 12 height 17
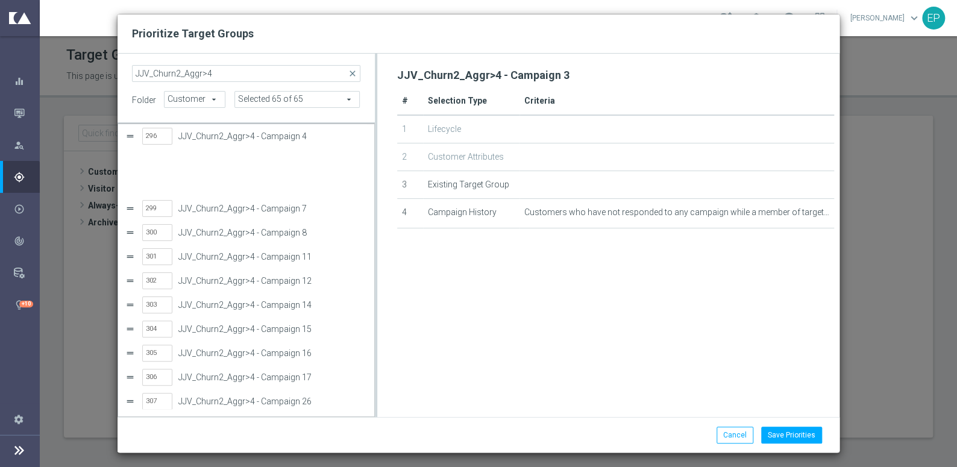
scroll to position [91, 0]
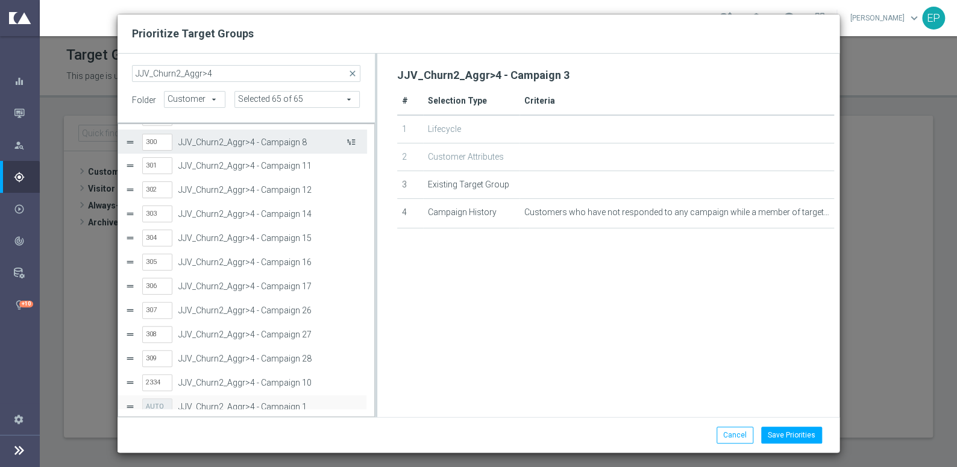
click at [349, 142] on button "Press SPACE to select this row." at bounding box center [350, 141] width 12 height 17
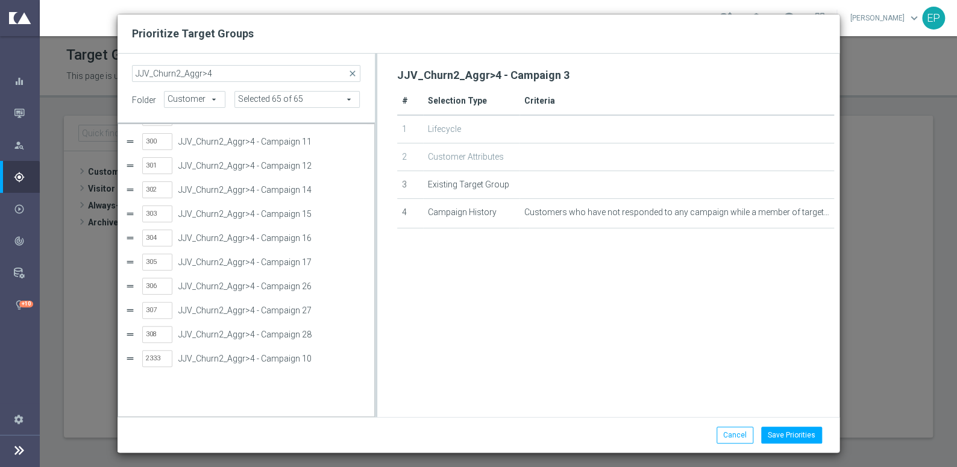
scroll to position [36, 0]
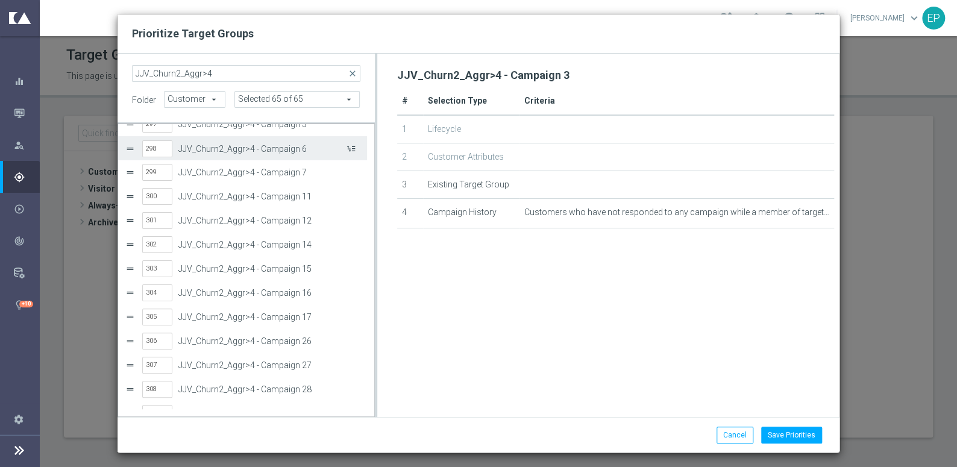
click at [353, 148] on button "Press SPACE to select this row." at bounding box center [350, 148] width 12 height 17
click at [353, 150] on button "Press SPACE to select this row." at bounding box center [350, 148] width 12 height 17
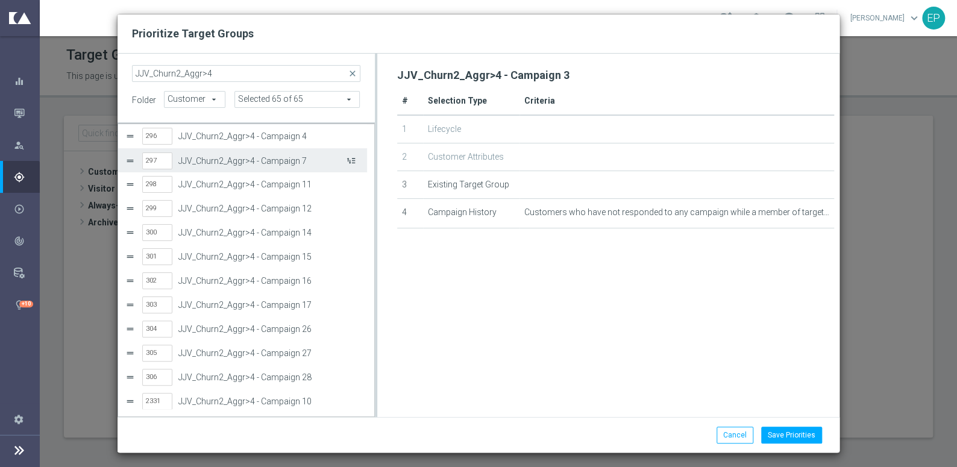
click at [350, 159] on button "Press SPACE to select this row." at bounding box center [350, 160] width 12 height 17
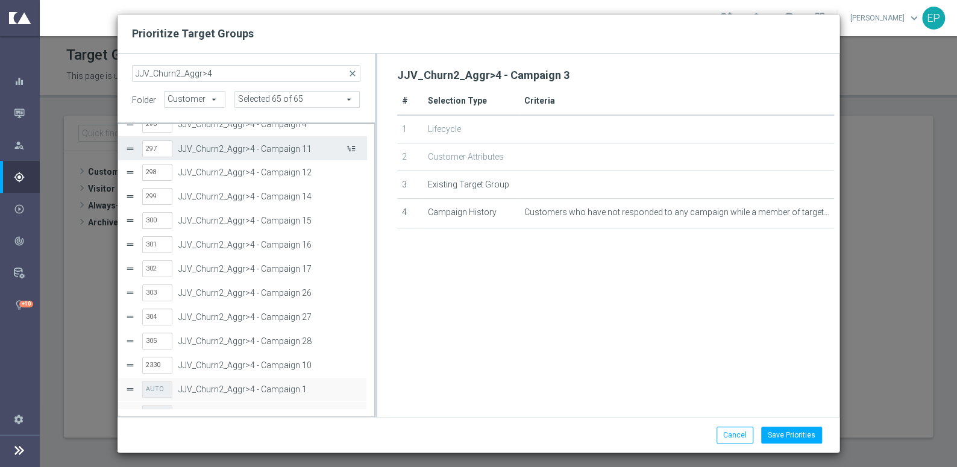
click at [350, 150] on button "Press SPACE to select this row." at bounding box center [350, 148] width 12 height 17
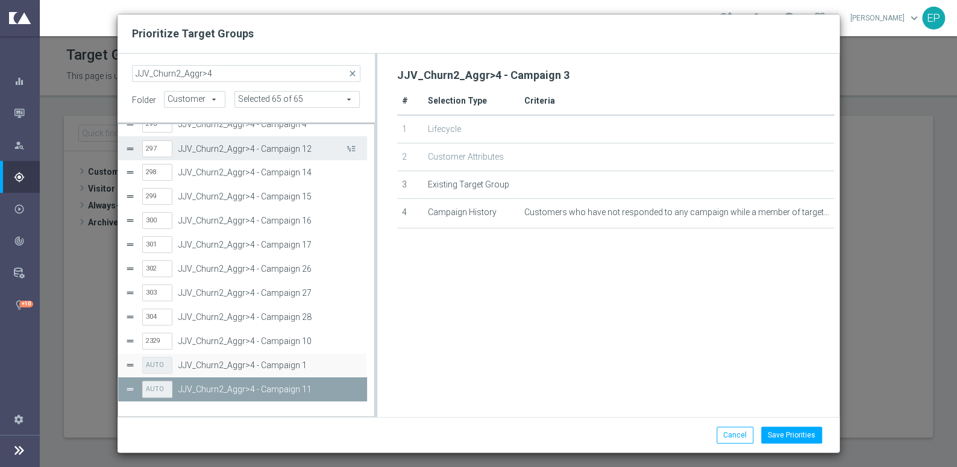
scroll to position [0, 0]
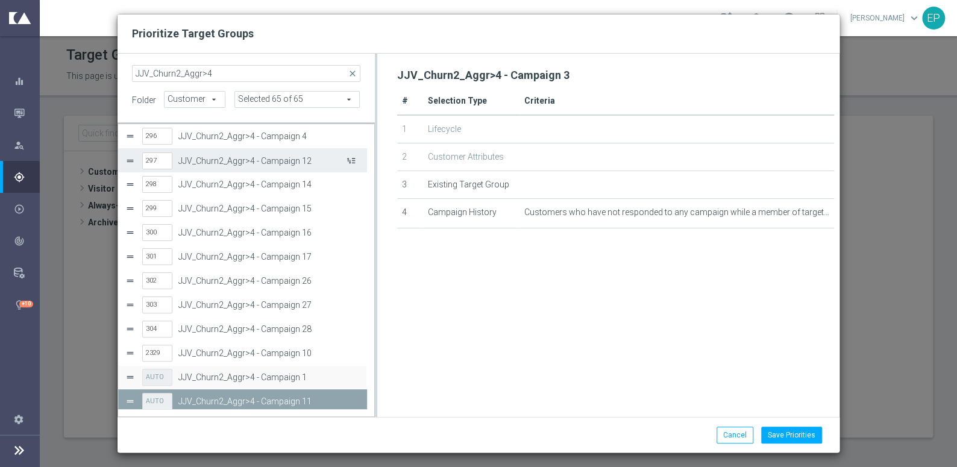
click at [348, 159] on button "Press SPACE to select this row." at bounding box center [350, 160] width 12 height 17
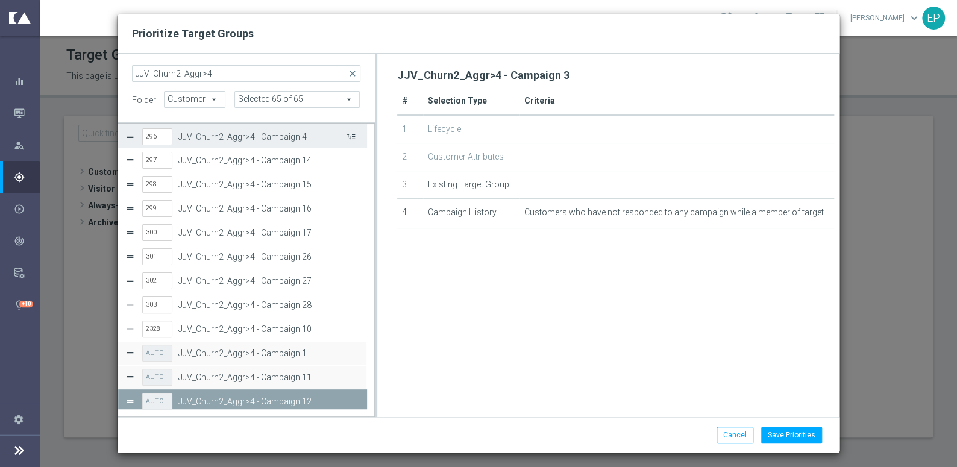
click at [353, 134] on button "Press SPACE to select this row." at bounding box center [350, 136] width 12 height 17
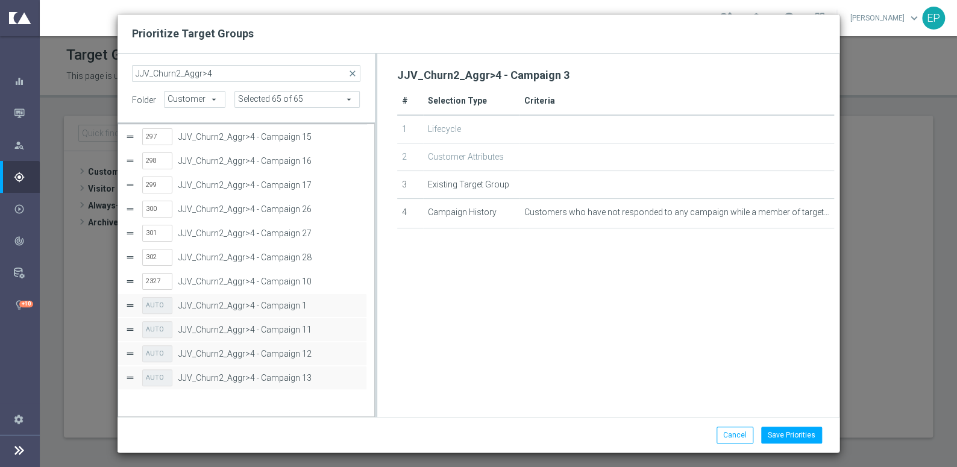
scroll to position [3, 0]
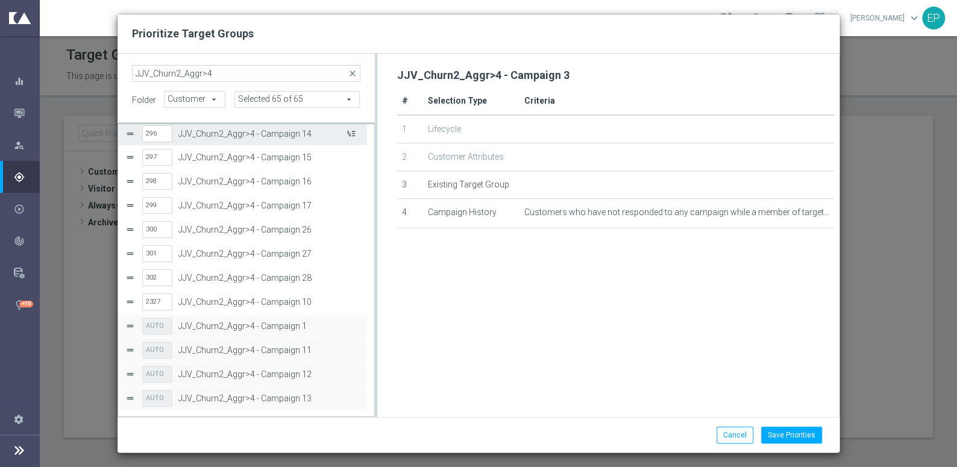
click at [353, 134] on button "Press SPACE to select this row." at bounding box center [350, 133] width 12 height 17
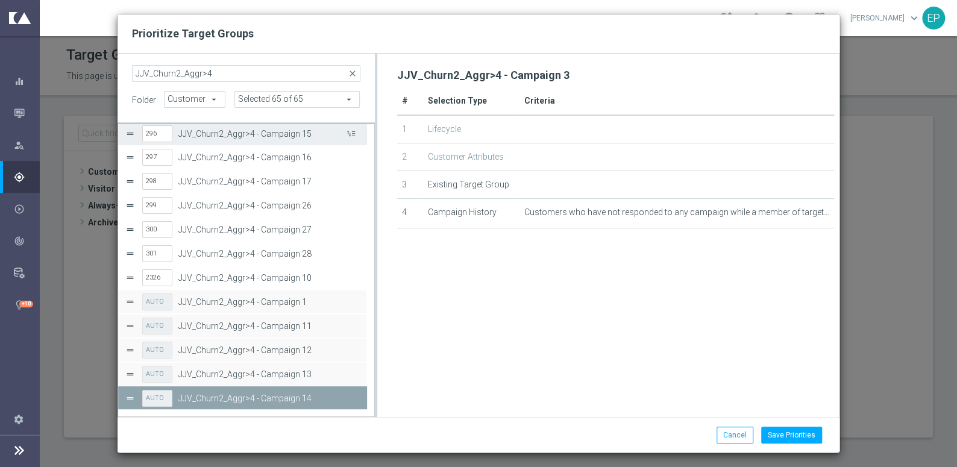
scroll to position [0, 0]
click at [353, 137] on button "Press SPACE to select this row." at bounding box center [350, 136] width 12 height 17
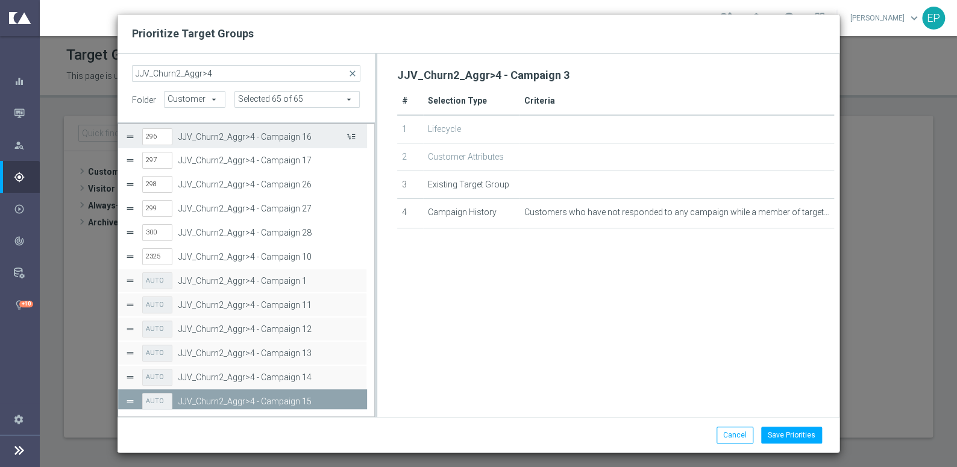
click at [348, 135] on button "Press SPACE to select this row." at bounding box center [350, 136] width 12 height 17
click at [349, 135] on button "Press SPACE to select this row." at bounding box center [350, 136] width 12 height 17
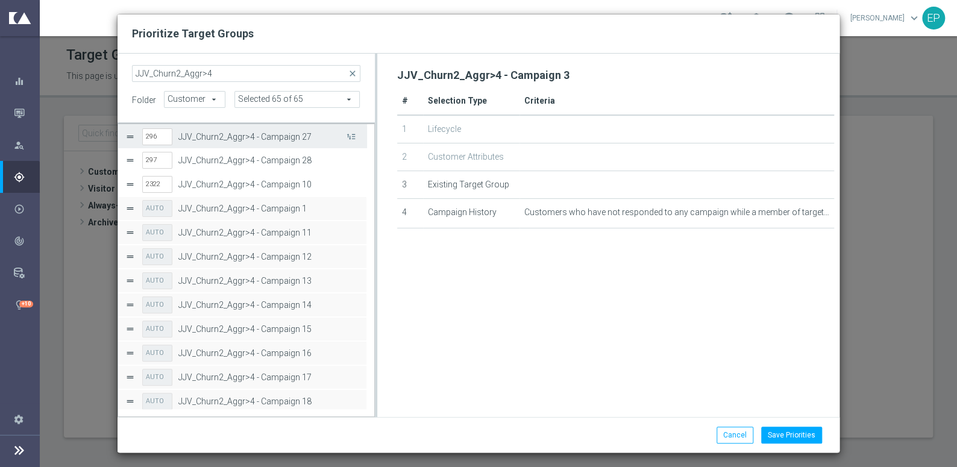
scroll to position [1, 0]
click at [349, 135] on button "Press SPACE to select this row." at bounding box center [350, 135] width 12 height 17
click at [350, 136] on button "Press SPACE to select this row." at bounding box center [350, 136] width 12 height 17
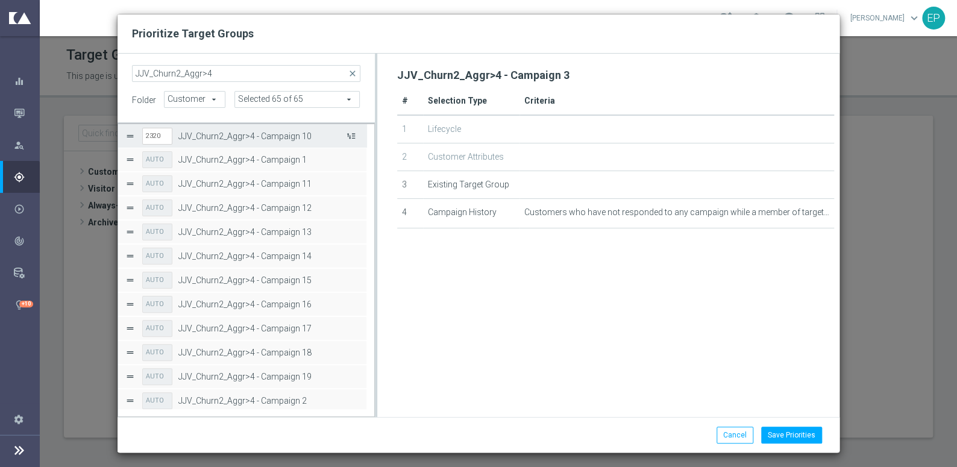
click at [350, 136] on button "Press SPACE to select this row." at bounding box center [350, 135] width 12 height 17
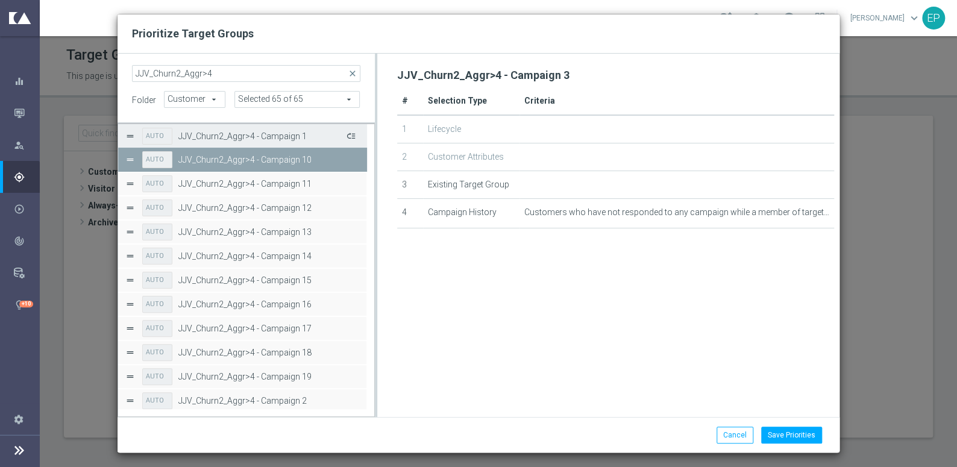
scroll to position [0, 0]
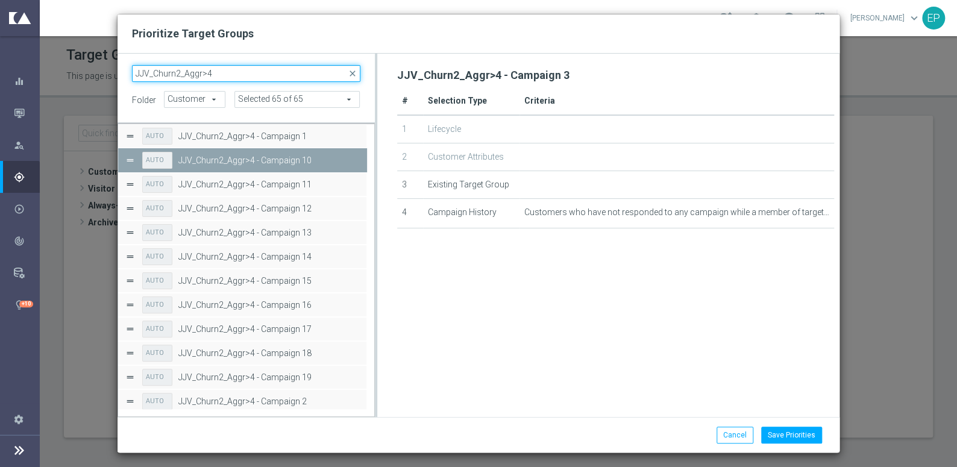
click at [237, 77] on input "JJV_Churn2_Aggr>4" at bounding box center [246, 73] width 229 height 17
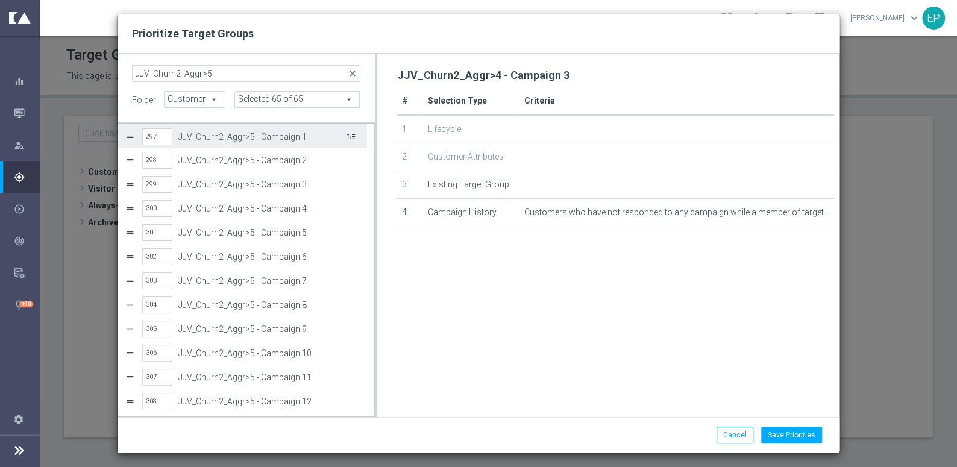
click at [349, 140] on button "Press SPACE to select this row." at bounding box center [350, 136] width 12 height 17
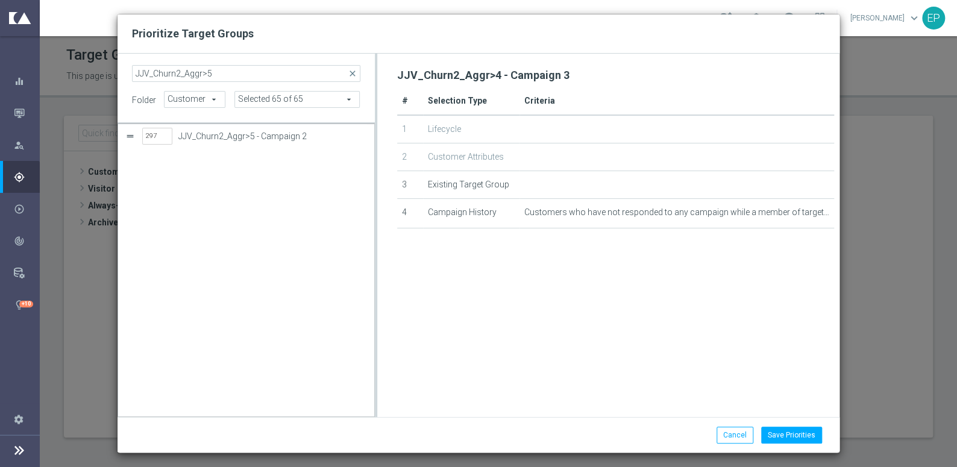
scroll to position [389, 0]
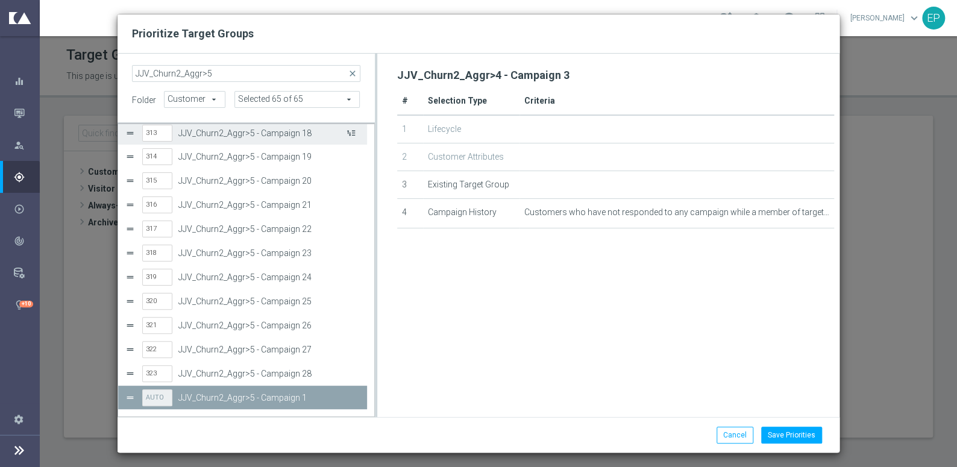
click at [349, 140] on button "Press SPACE to select this row." at bounding box center [350, 132] width 12 height 17
click at [352, 136] on button "Press SPACE to select this row." at bounding box center [350, 132] width 12 height 17
click at [352, 133] on button "Press SPACE to select this row." at bounding box center [350, 132] width 12 height 17
click at [353, 130] on button "Press SPACE to select this row." at bounding box center [350, 132] width 12 height 17
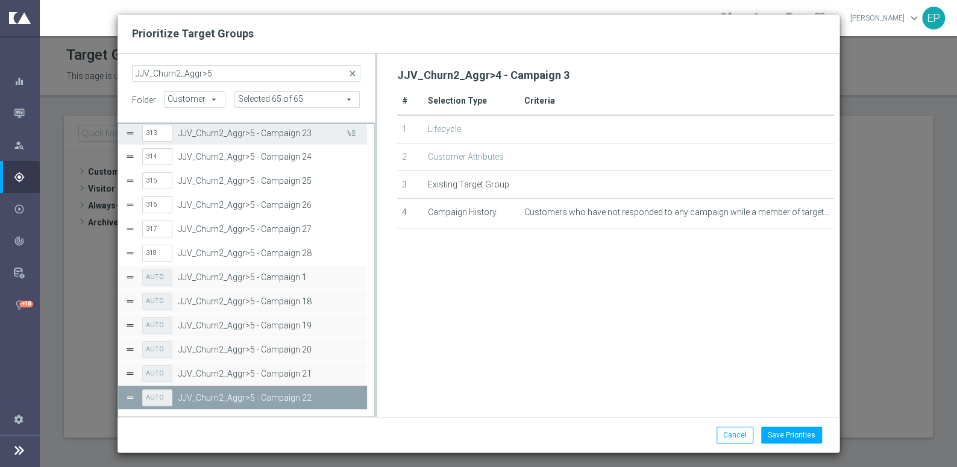
click at [353, 129] on button "Press SPACE to select this row." at bounding box center [350, 132] width 12 height 17
click at [353, 131] on button "Press SPACE to select this row." at bounding box center [350, 132] width 12 height 17
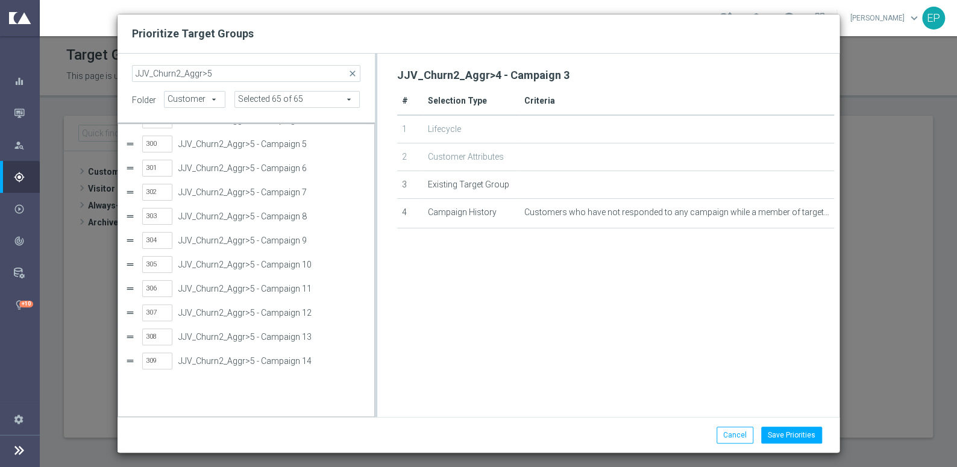
scroll to position [5, 0]
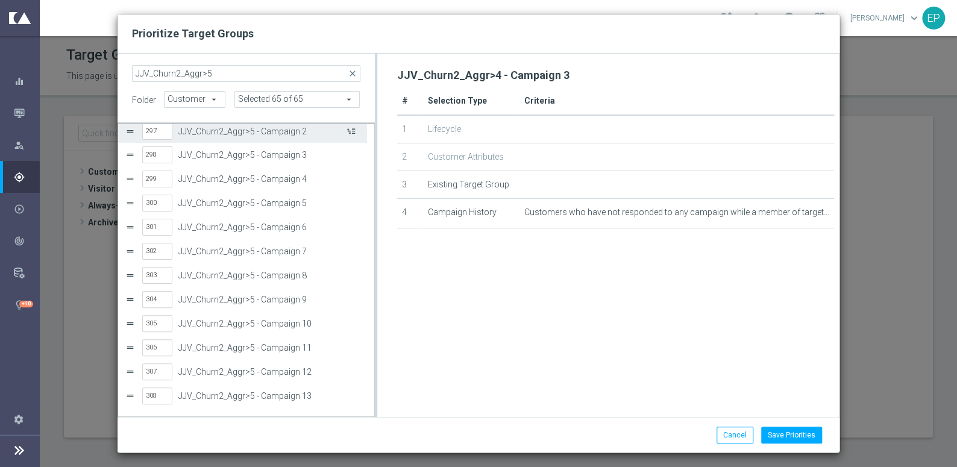
click at [353, 131] on button "Press SPACE to select this row." at bounding box center [350, 130] width 12 height 17
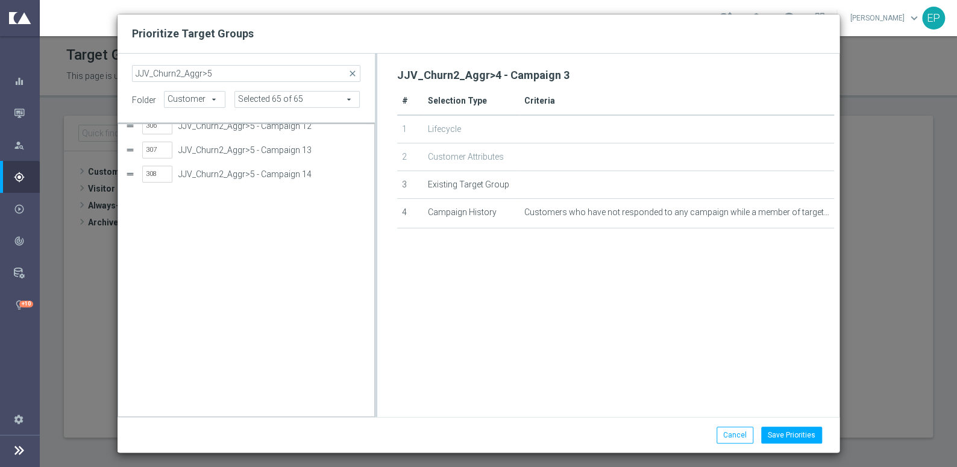
scroll to position [0, 0]
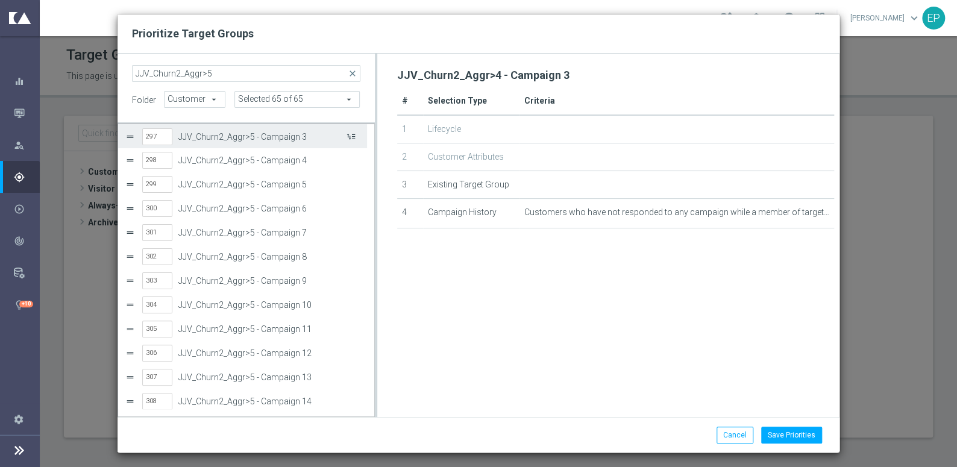
click at [353, 136] on button "Press SPACE to select this row." at bounding box center [350, 136] width 12 height 17
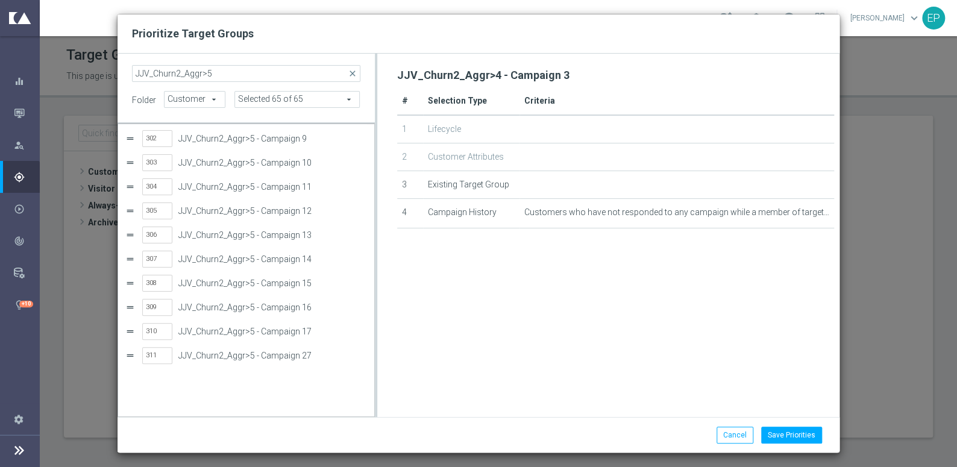
scroll to position [60, 0]
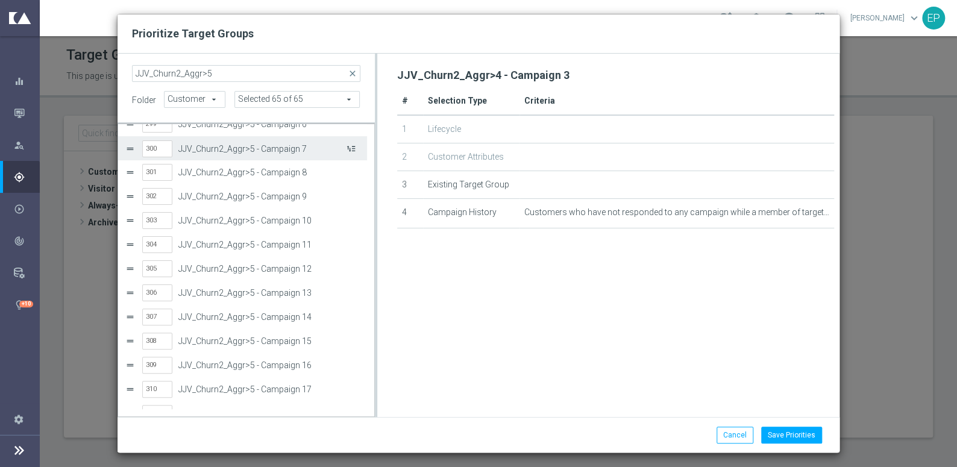
click at [354, 147] on button "Press SPACE to select this row." at bounding box center [350, 148] width 12 height 17
click at [356, 146] on button "Press SPACE to select this row." at bounding box center [350, 148] width 12 height 17
click at [351, 146] on button "Press SPACE to select this row." at bounding box center [350, 148] width 12 height 17
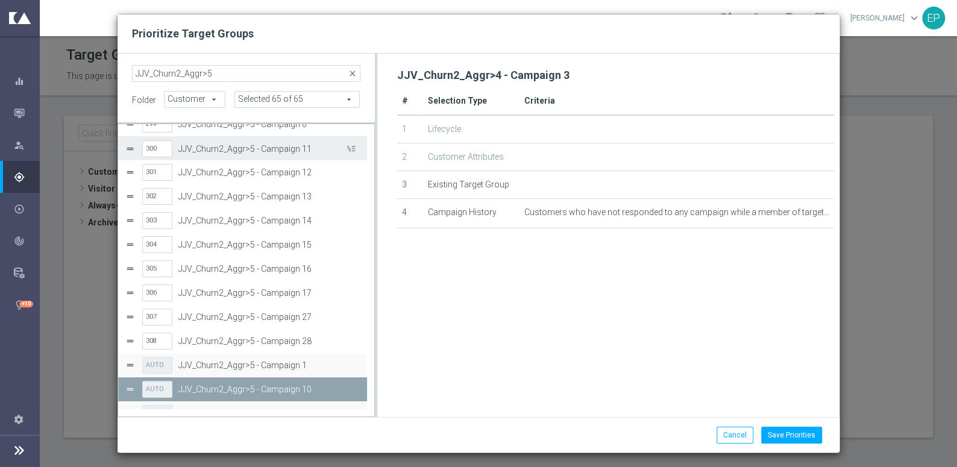
scroll to position [0, 0]
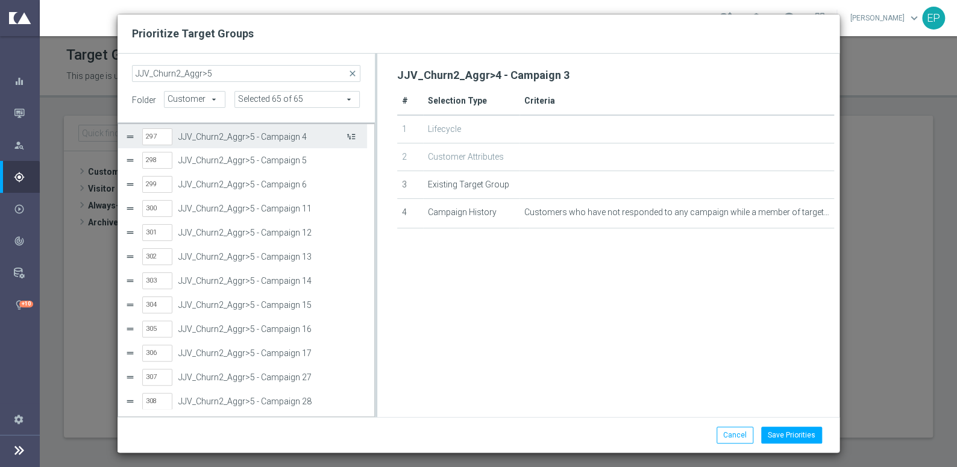
click at [350, 138] on button "Press SPACE to select this row." at bounding box center [350, 136] width 12 height 17
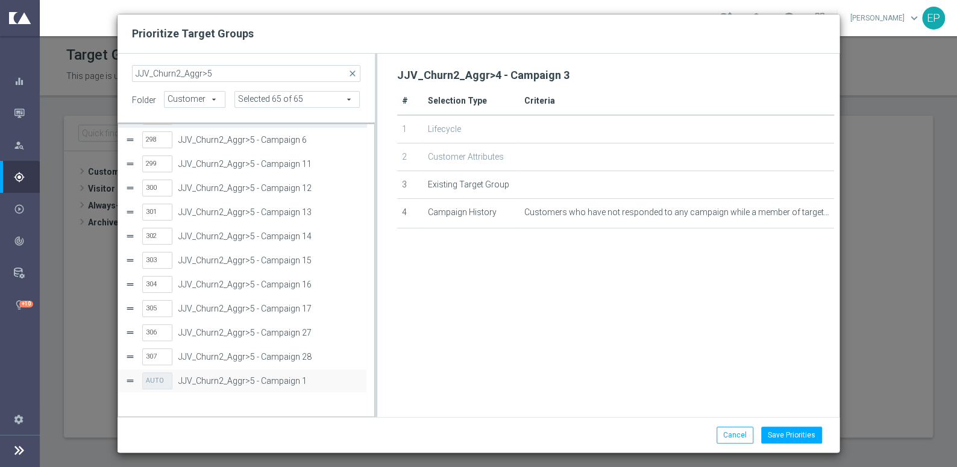
scroll to position [1, 0]
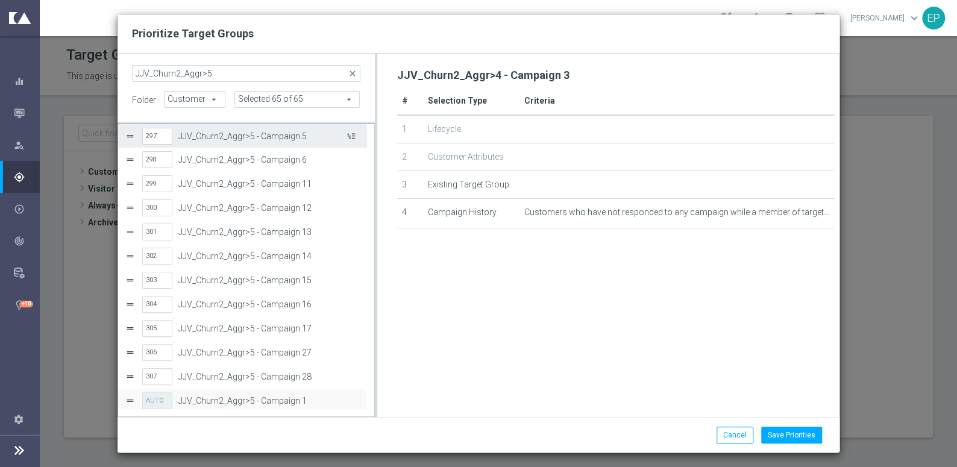
click at [350, 137] on button "Press SPACE to select this row." at bounding box center [350, 135] width 12 height 17
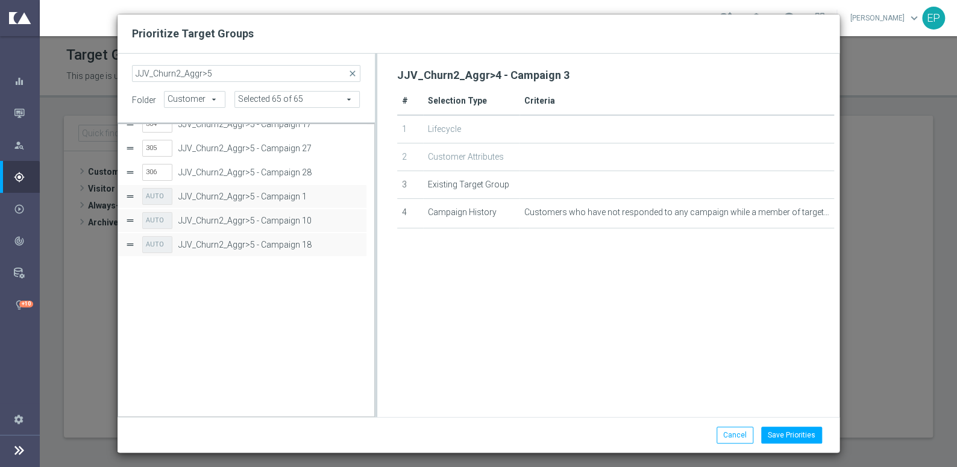
scroll to position [0, 0]
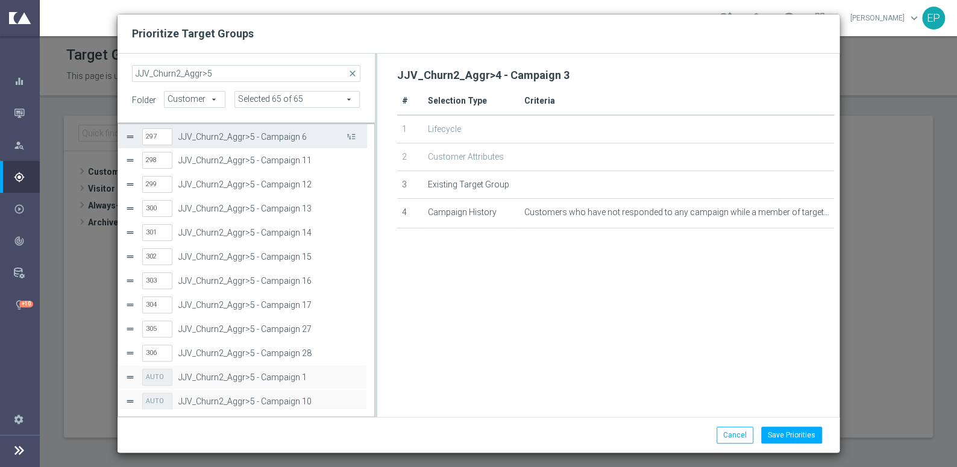
click at [350, 137] on button "Press SPACE to select this row." at bounding box center [350, 136] width 12 height 17
click at [350, 136] on button "Press SPACE to select this row." at bounding box center [350, 136] width 12 height 17
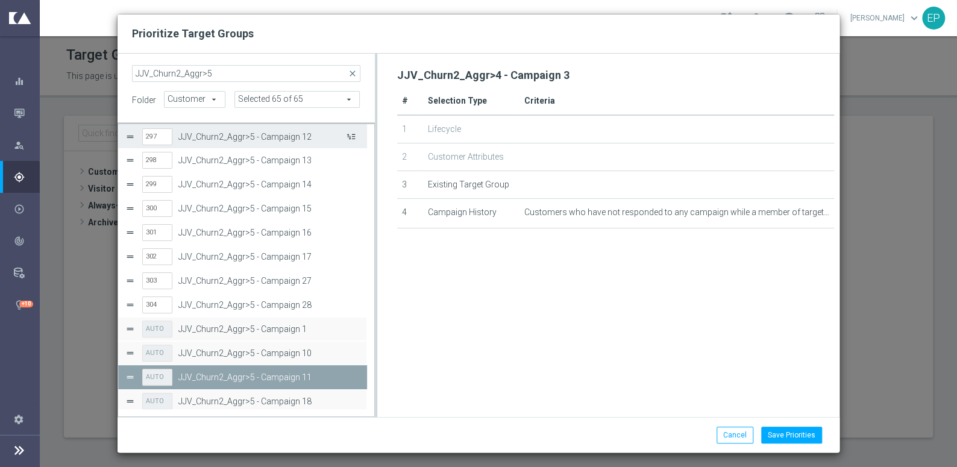
click at [350, 136] on button "Press SPACE to select this row." at bounding box center [350, 136] width 12 height 17
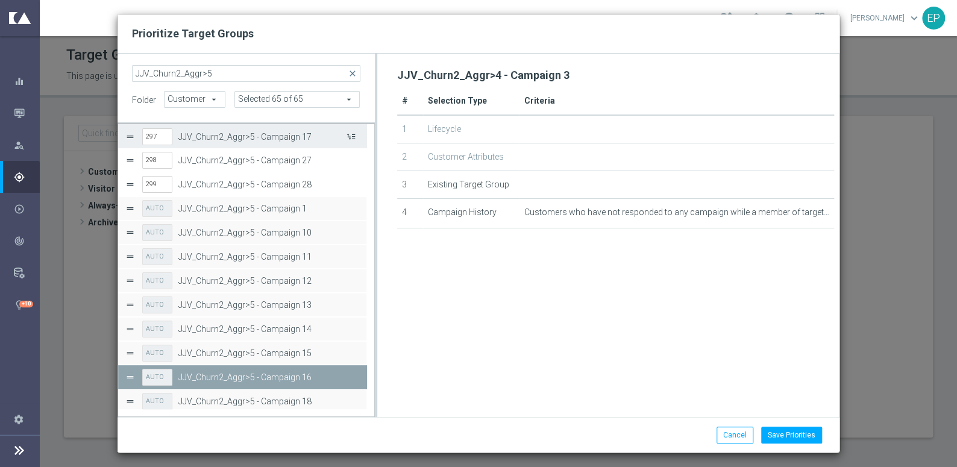
click at [350, 136] on button "Press SPACE to select this row." at bounding box center [350, 136] width 12 height 17
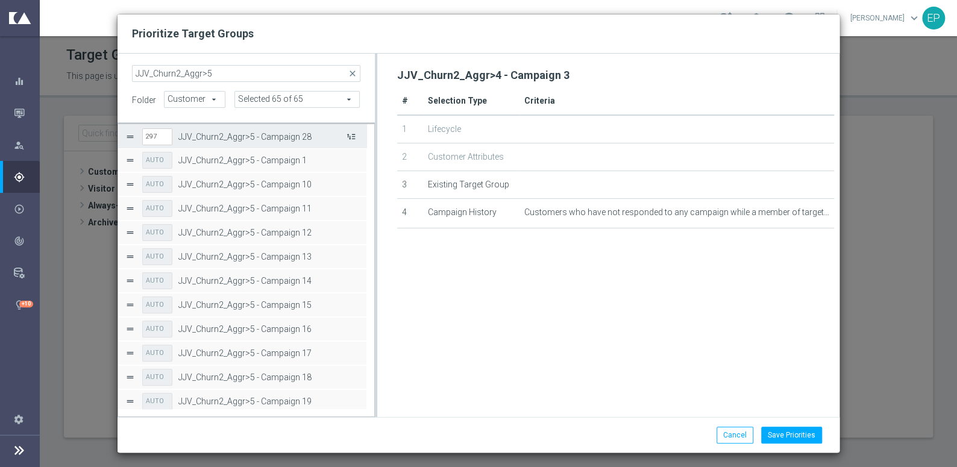
click at [350, 136] on button "Press SPACE to select this row." at bounding box center [350, 136] width 12 height 17
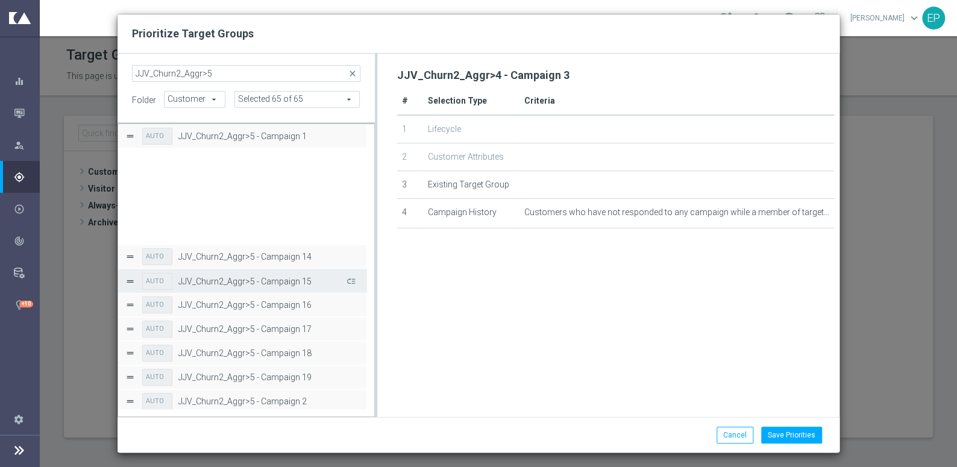
scroll to position [25, 0]
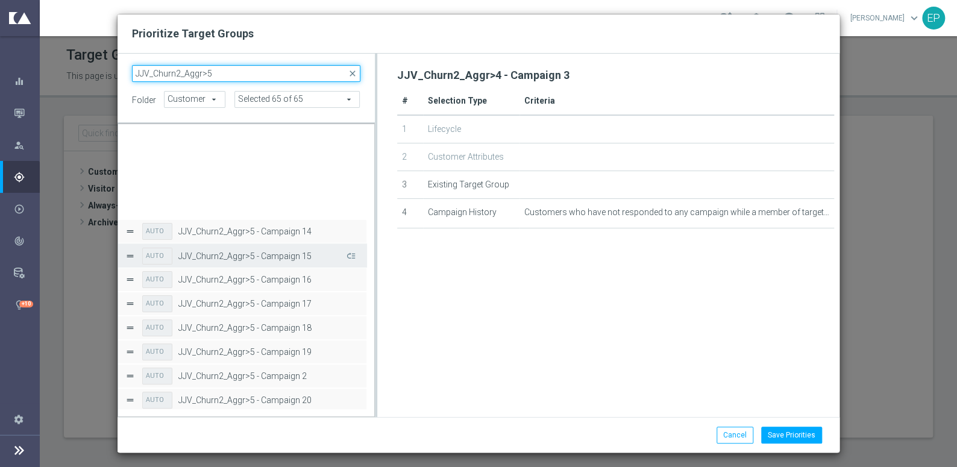
click at [250, 77] on input "JJV_Churn2_Aggr>5" at bounding box center [246, 73] width 229 height 17
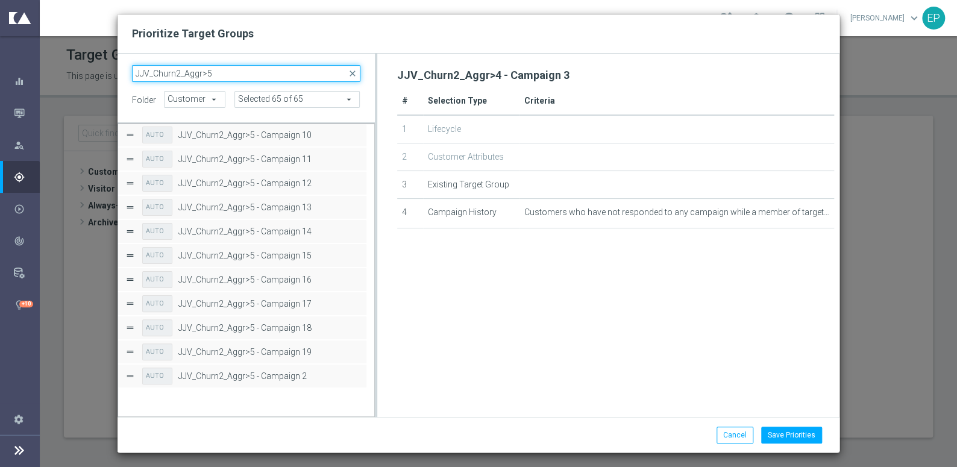
scroll to position [0, 0]
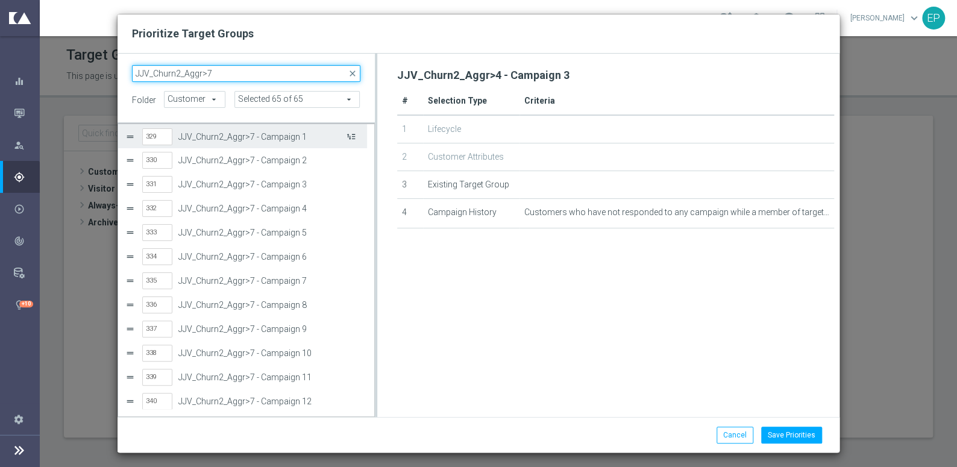
type input "JJV_Churn2_Aggr>7"
click at [352, 137] on button "Press SPACE to select this row." at bounding box center [350, 136] width 12 height 17
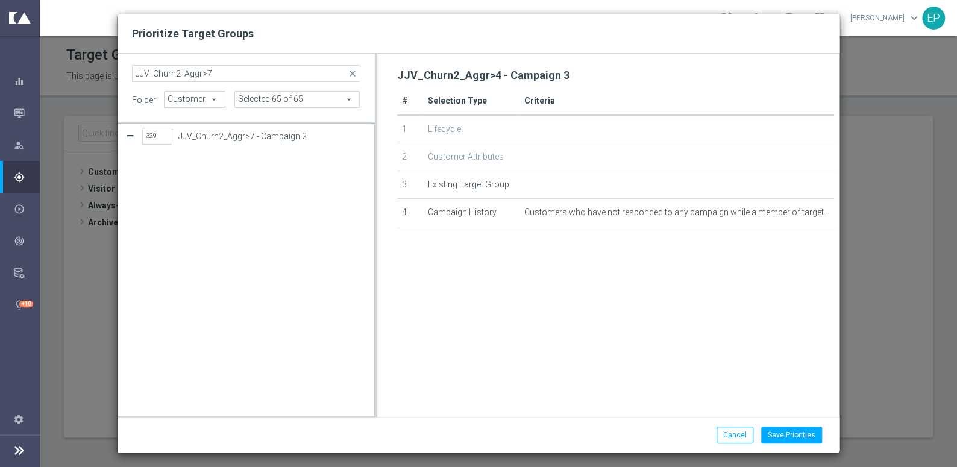
scroll to position [437, 0]
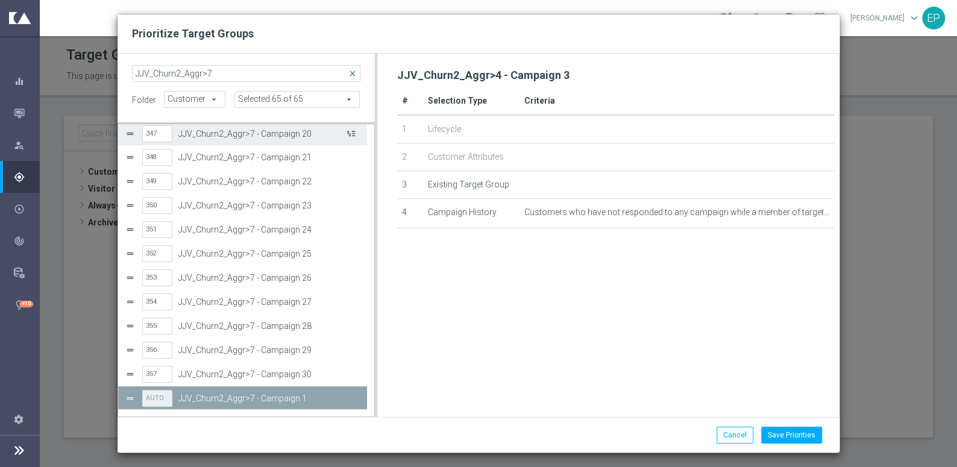
click at [353, 133] on button "Press SPACE to select this row." at bounding box center [350, 133] width 12 height 17
click at [353, 132] on button "Press SPACE to select this row." at bounding box center [350, 133] width 12 height 17
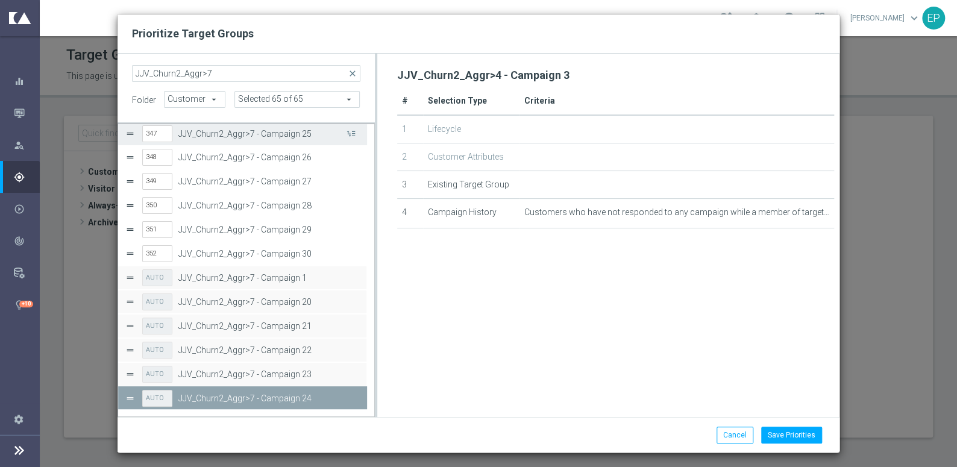
click at [353, 132] on button "Press SPACE to select this row." at bounding box center [350, 133] width 12 height 17
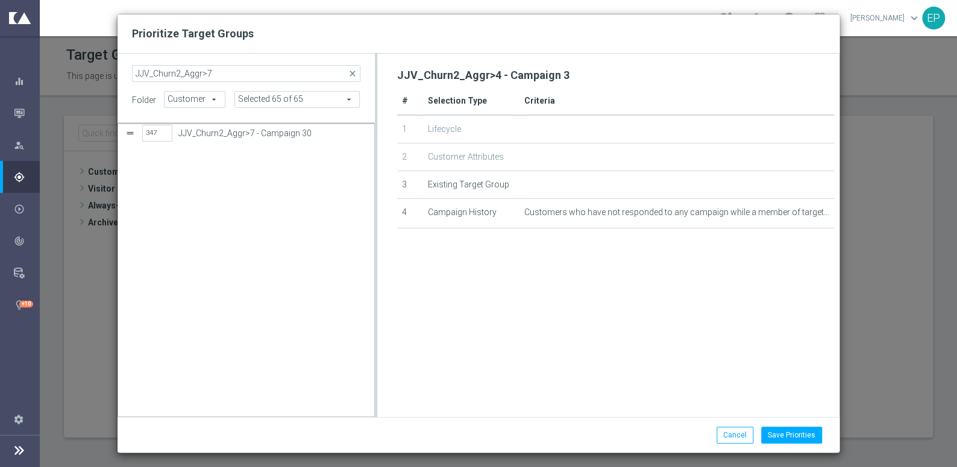
scroll to position [163, 0]
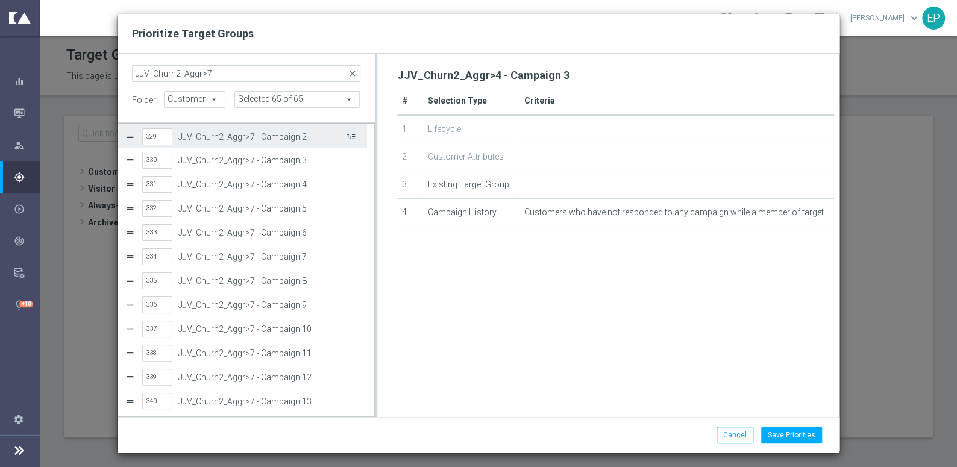
click at [351, 137] on button "Press SPACE to select this row." at bounding box center [350, 136] width 12 height 17
click at [351, 136] on button "Press SPACE to select this row." at bounding box center [350, 135] width 12 height 17
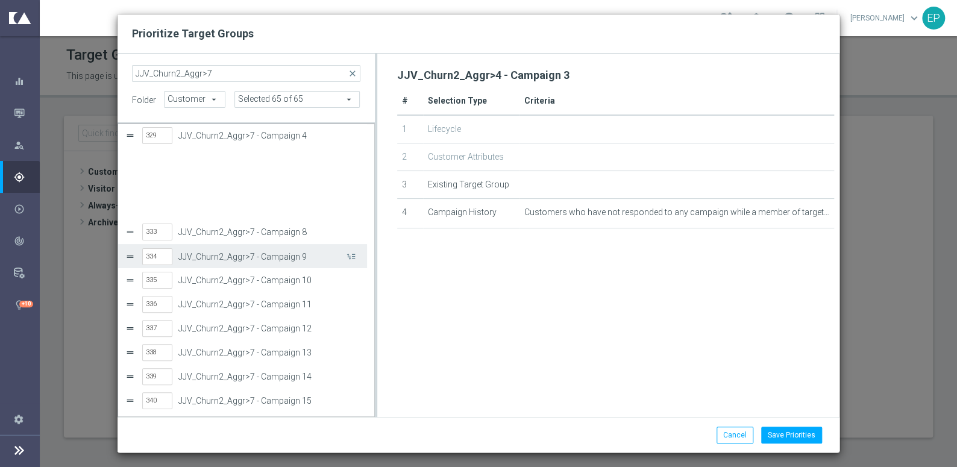
scroll to position [109, 0]
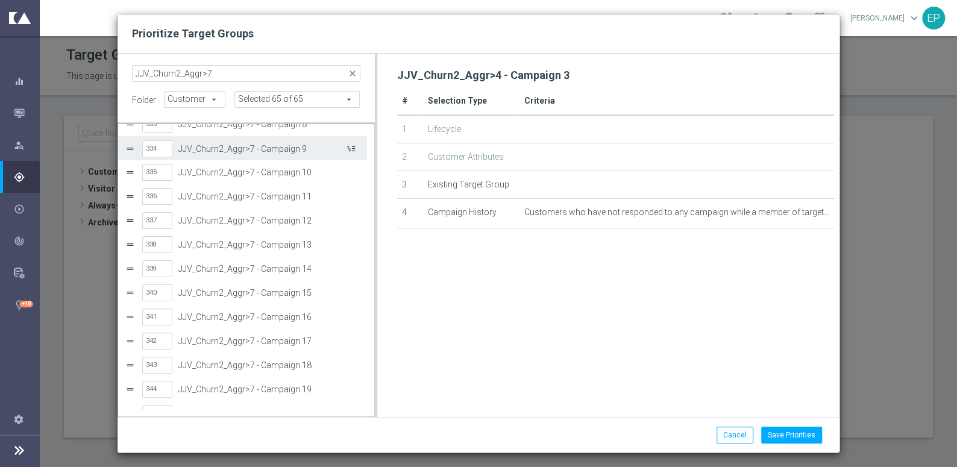
click at [349, 146] on button "Press SPACE to select this row." at bounding box center [350, 148] width 12 height 17
click at [352, 147] on button "Press SPACE to select this row." at bounding box center [350, 148] width 12 height 17
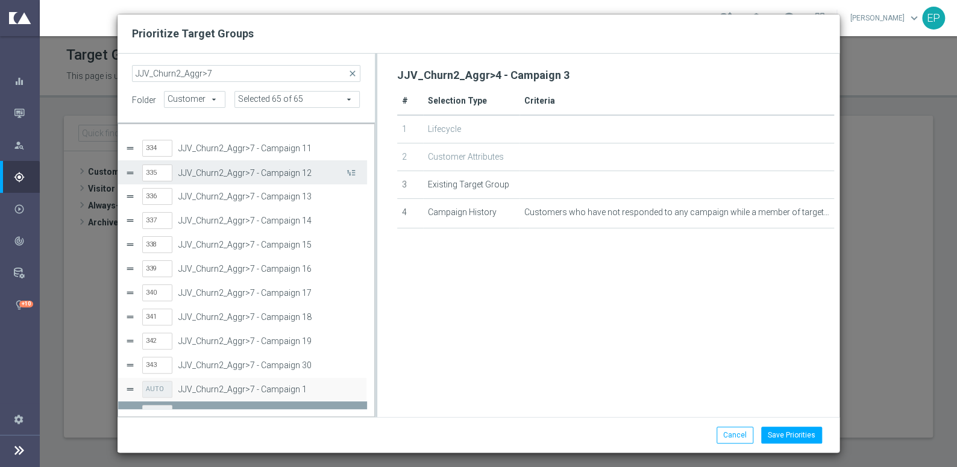
scroll to position [0, 0]
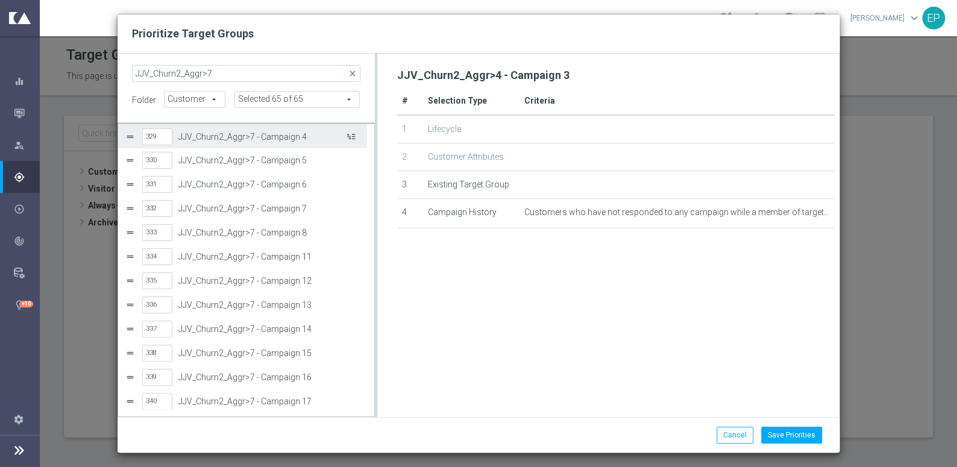
click at [353, 136] on button "Press SPACE to select this row." at bounding box center [350, 136] width 12 height 17
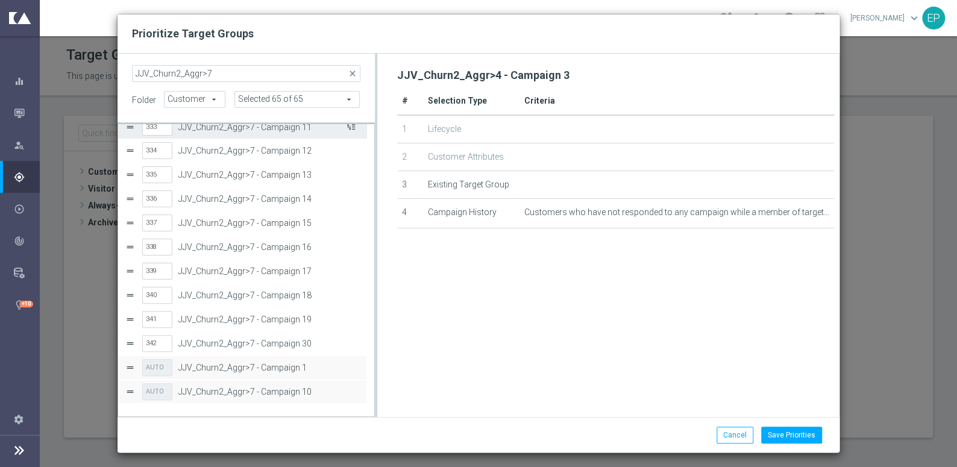
scroll to position [84, 0]
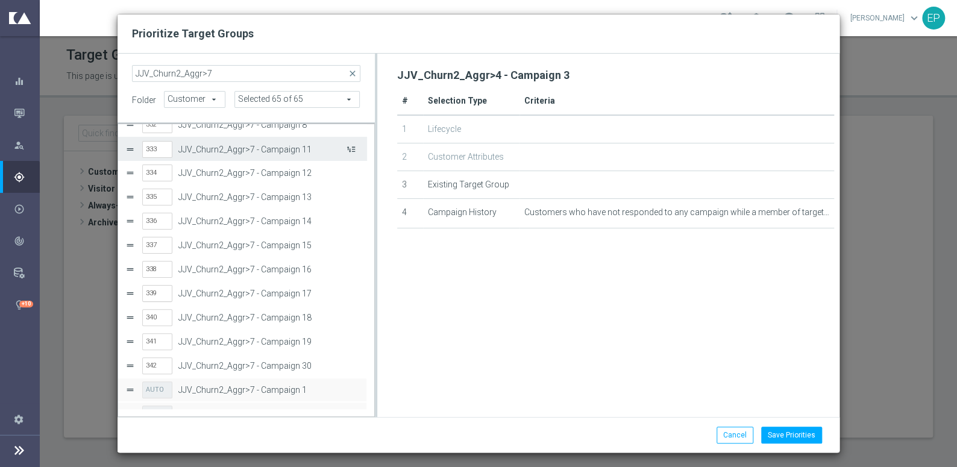
click at [349, 148] on button "Press SPACE to select this row." at bounding box center [350, 148] width 12 height 17
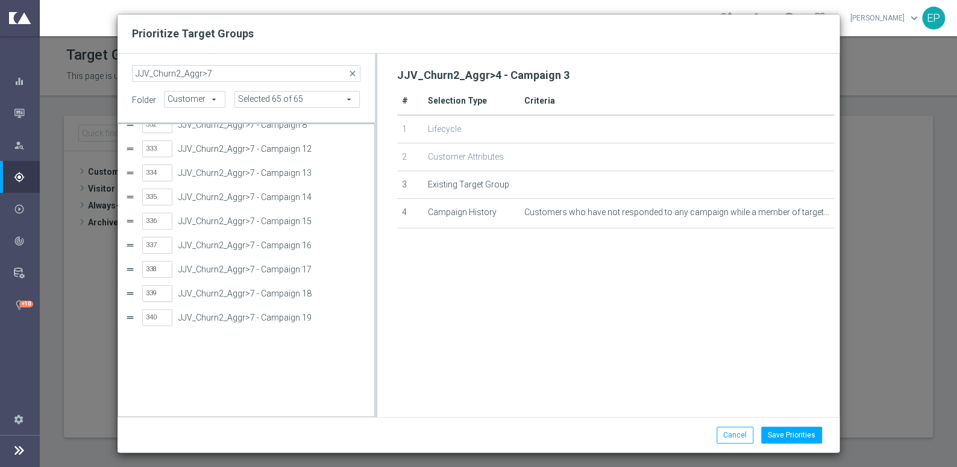
scroll to position [0, 0]
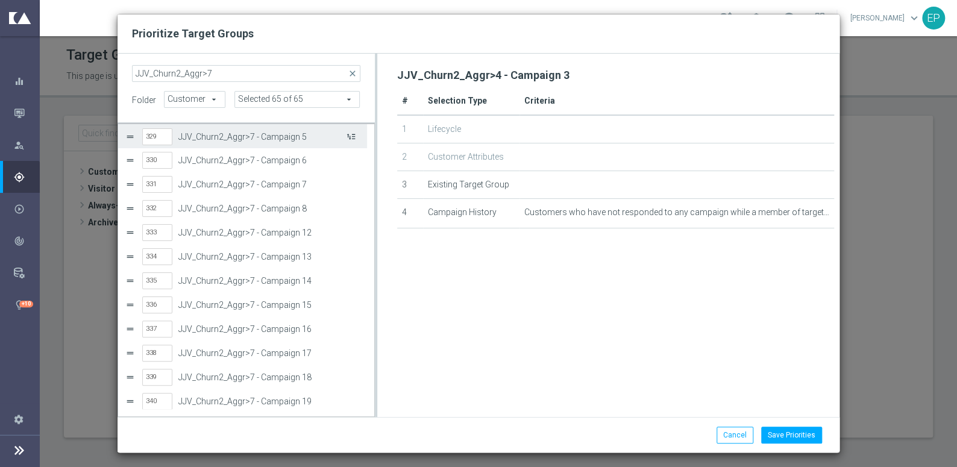
click at [353, 136] on button "Press SPACE to select this row." at bounding box center [350, 136] width 12 height 17
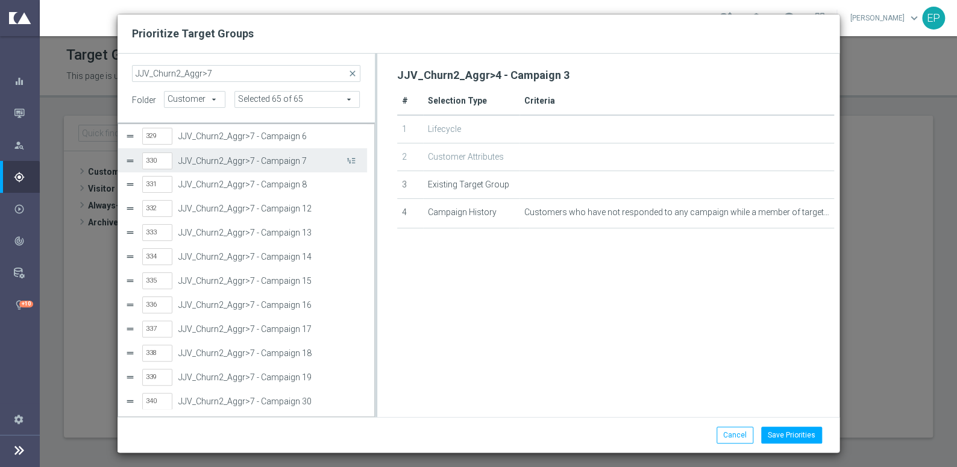
scroll to position [30, 0]
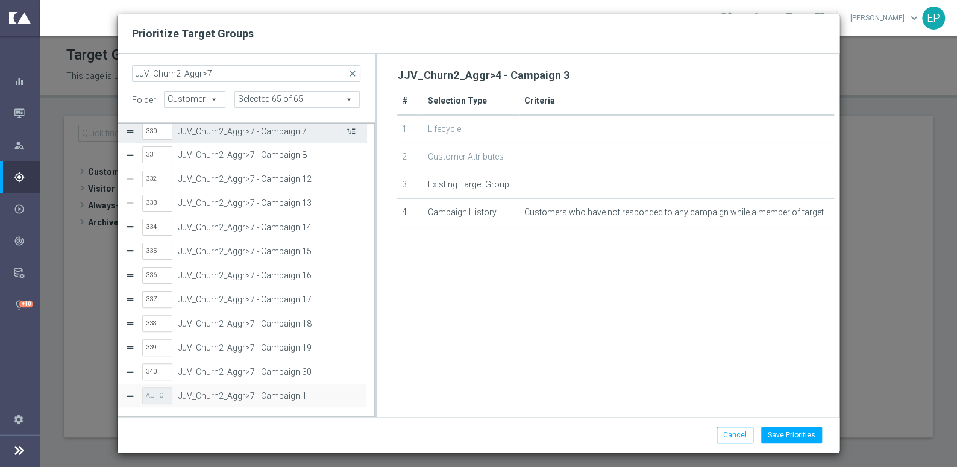
click at [353, 136] on button "Press SPACE to select this row." at bounding box center [350, 130] width 12 height 17
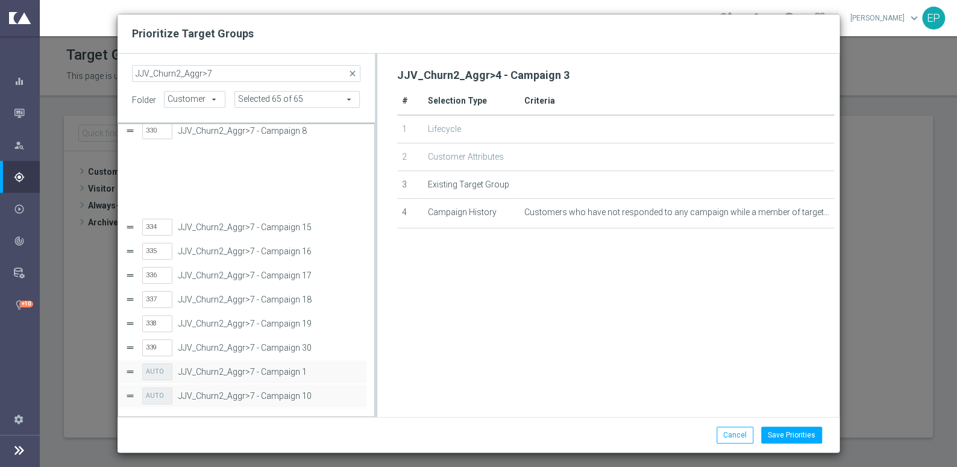
scroll to position [84, 0]
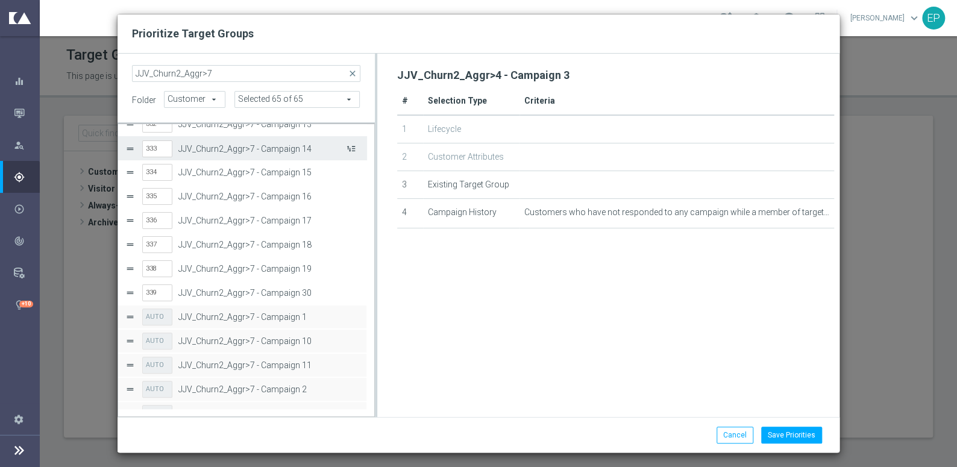
click at [353, 145] on button "Press SPACE to select this row." at bounding box center [350, 148] width 12 height 17
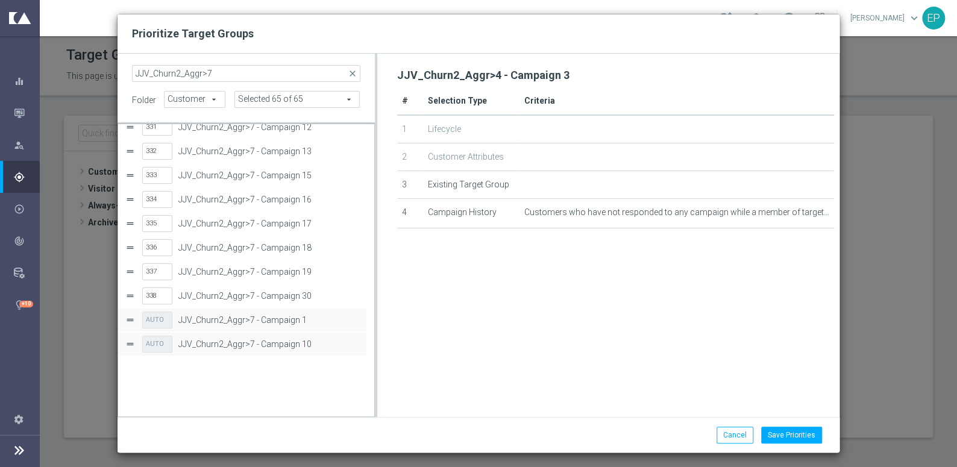
scroll to position [0, 0]
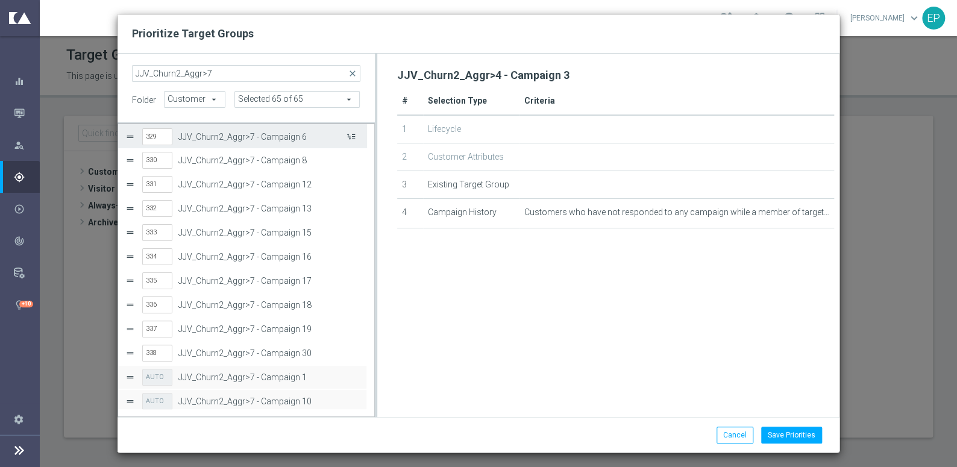
click at [350, 136] on button "Press SPACE to select this row." at bounding box center [350, 136] width 12 height 17
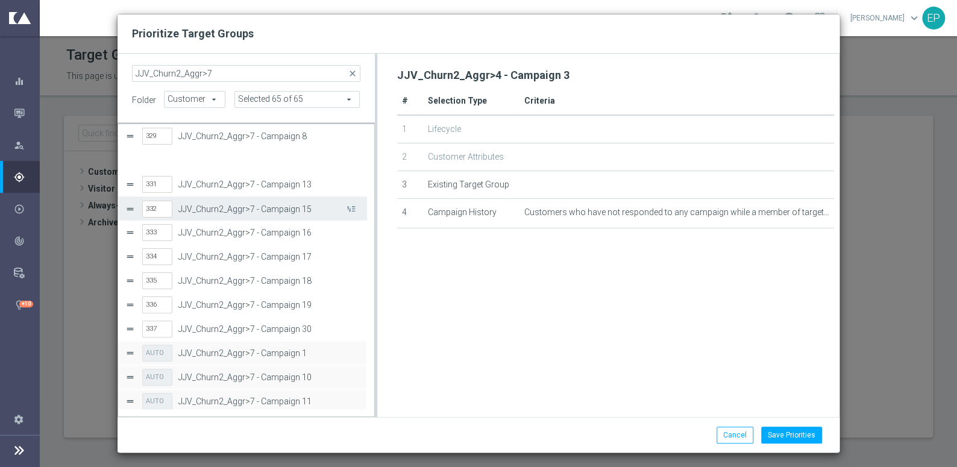
scroll to position [60, 0]
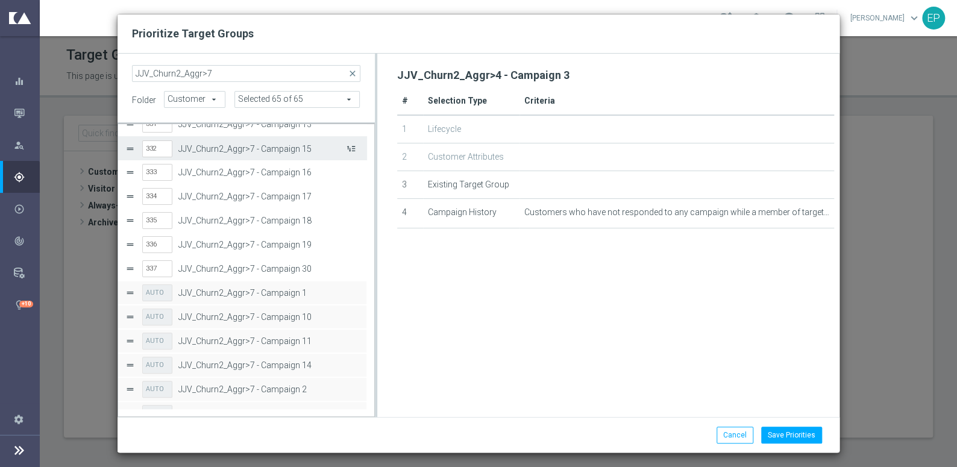
click at [348, 145] on button "Press SPACE to select this row." at bounding box center [350, 148] width 12 height 17
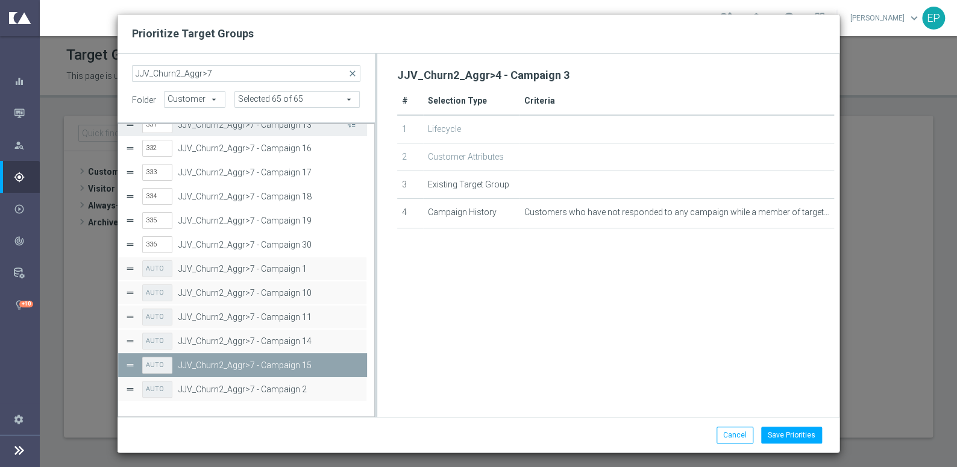
scroll to position [0, 0]
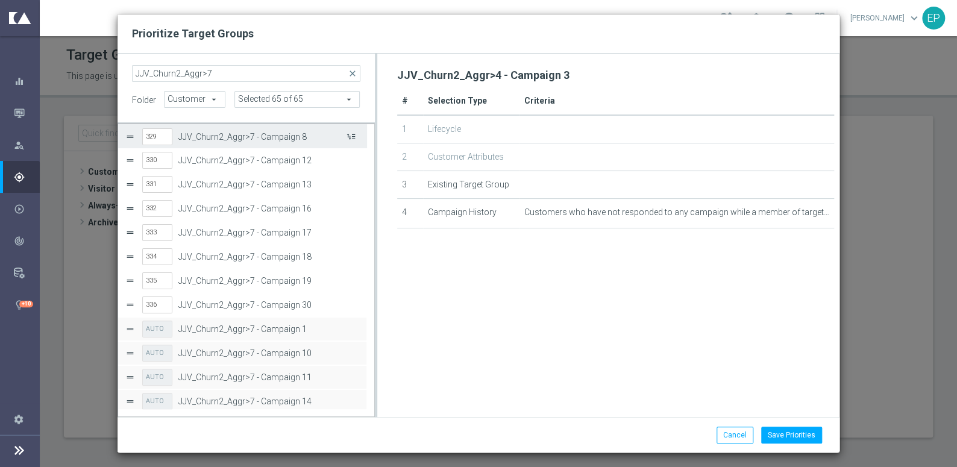
click at [353, 136] on button "Press SPACE to select this row." at bounding box center [350, 136] width 12 height 17
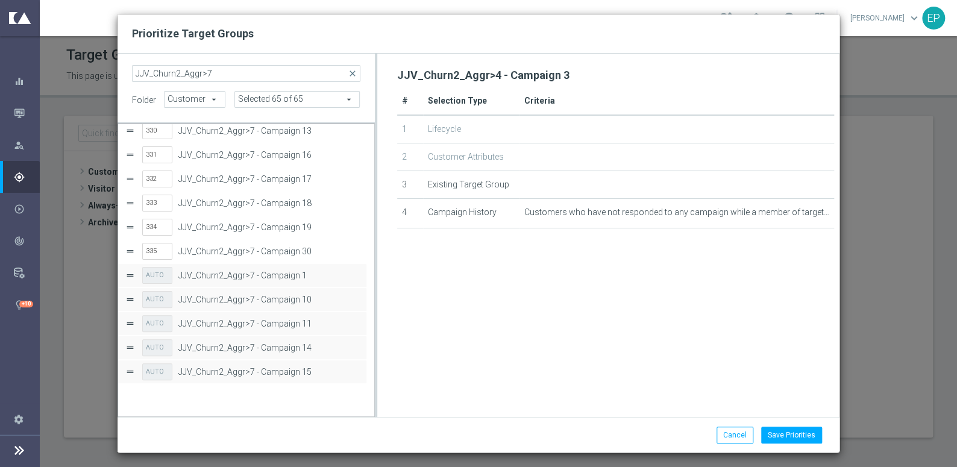
scroll to position [1, 0]
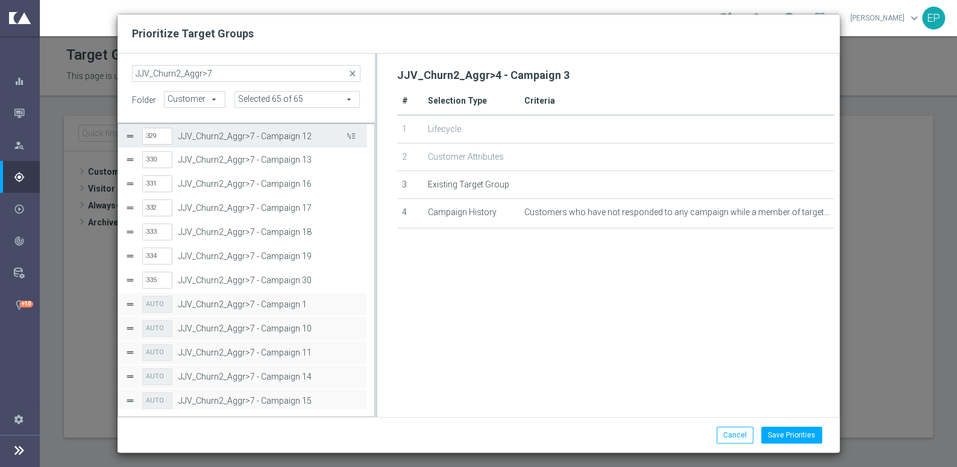
click at [353, 136] on button "Press SPACE to select this row." at bounding box center [350, 135] width 12 height 17
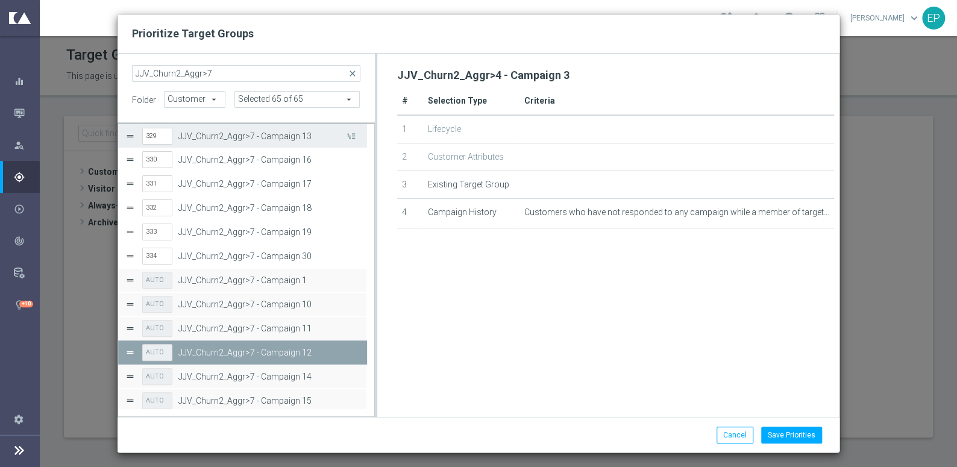
scroll to position [0, 0]
click at [353, 136] on button "Press SPACE to select this row." at bounding box center [350, 136] width 12 height 17
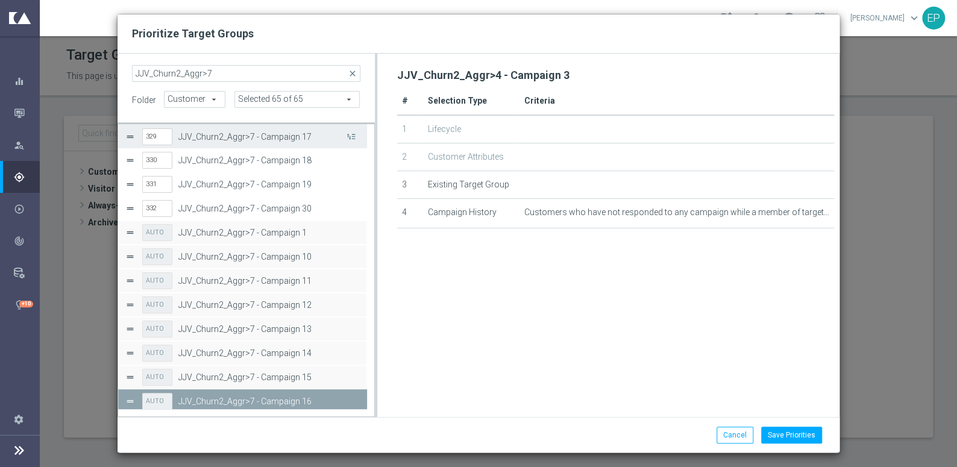
click at [353, 136] on button "Press SPACE to select this row." at bounding box center [350, 136] width 12 height 17
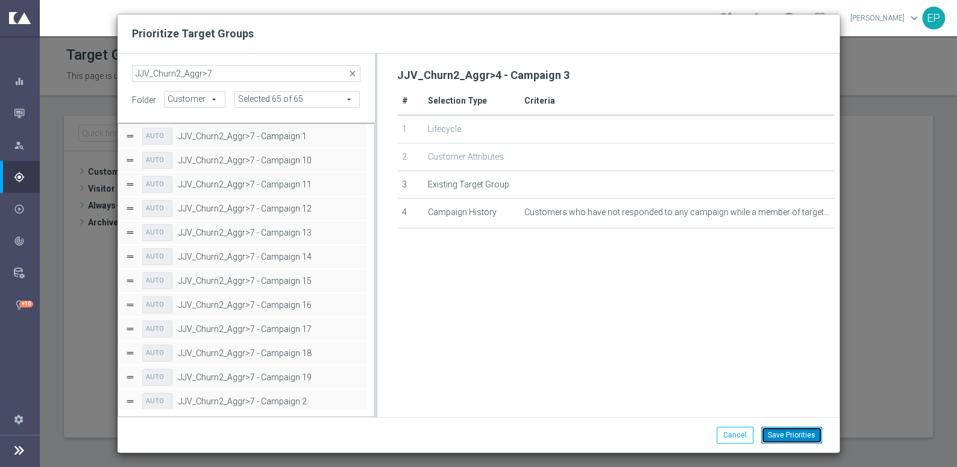
click at [795, 433] on button "Save Priorities" at bounding box center [791, 435] width 61 height 17
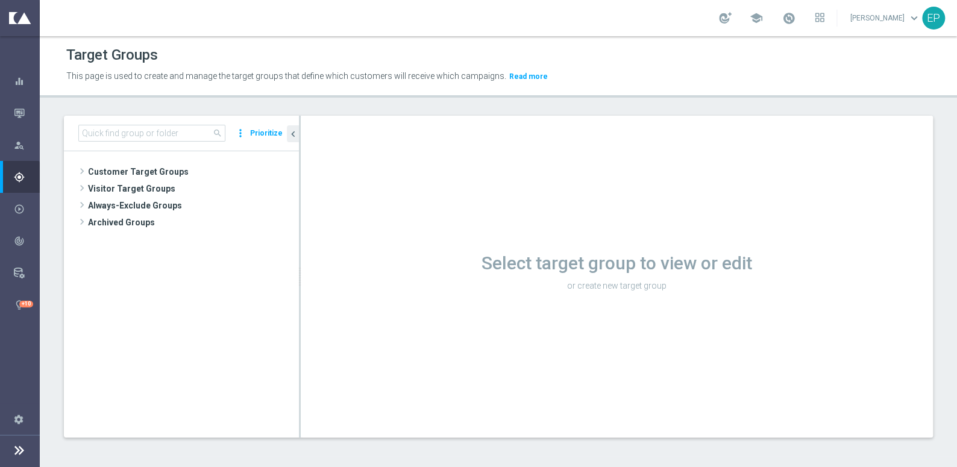
click at [278, 131] on button "Prioritize" at bounding box center [266, 133] width 36 height 16
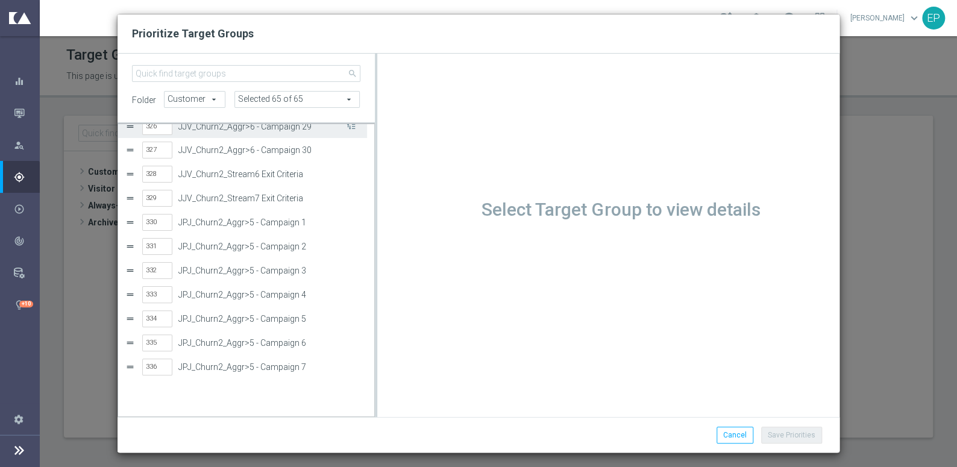
scroll to position [7793, 0]
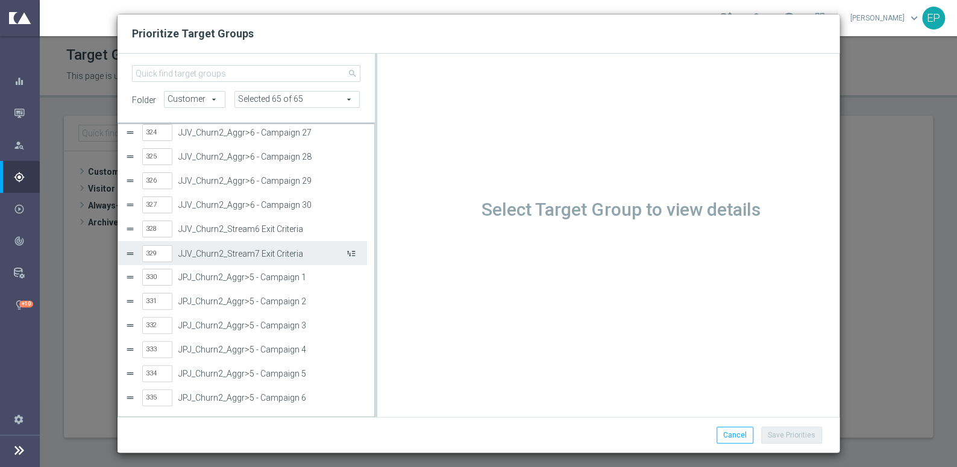
click at [350, 253] on button "Press SPACE to select this row." at bounding box center [350, 253] width 12 height 17
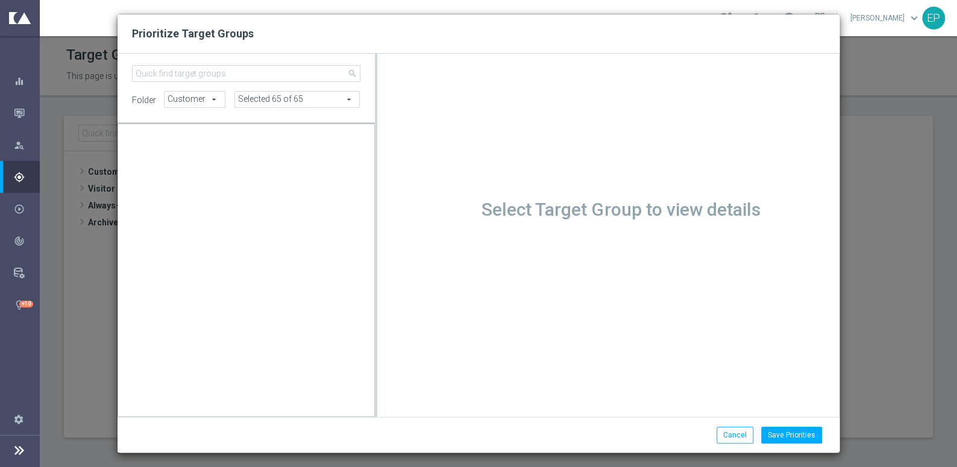
scroll to position [72690, 0]
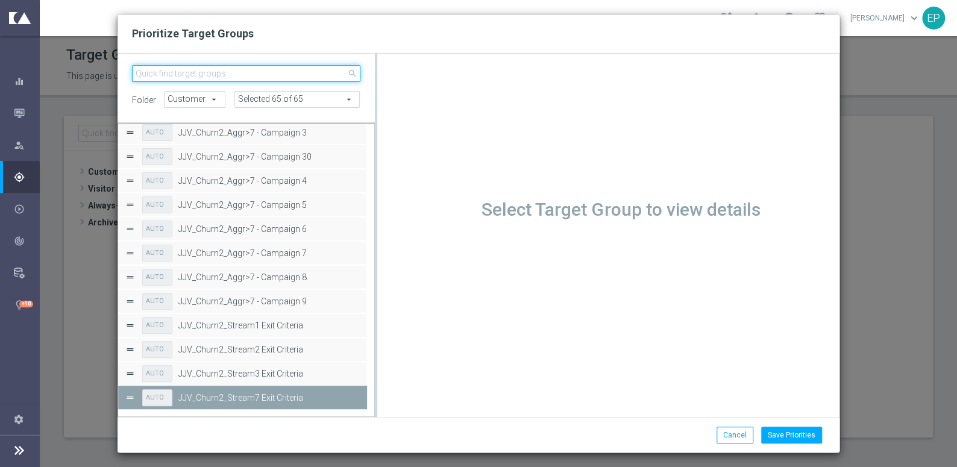
click at [217, 75] on input "search" at bounding box center [246, 73] width 229 height 17
paste input "JPJ_Churn2_Ag"
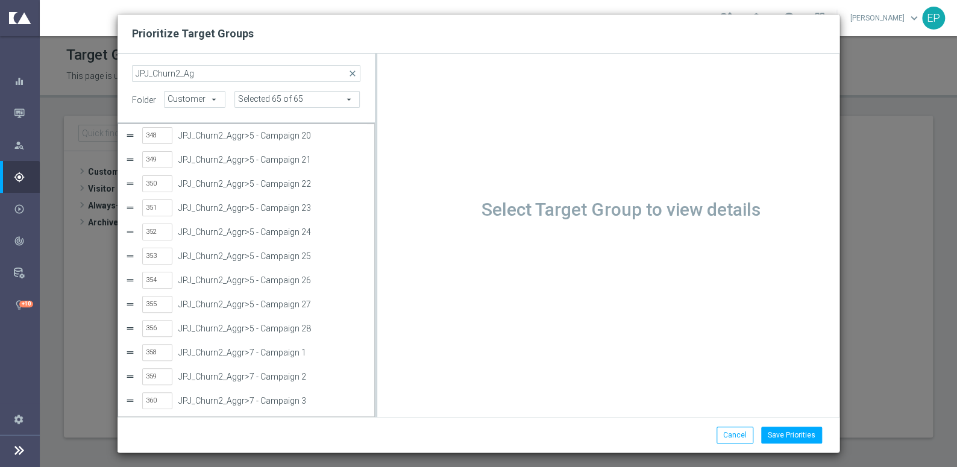
scroll to position [450, 0]
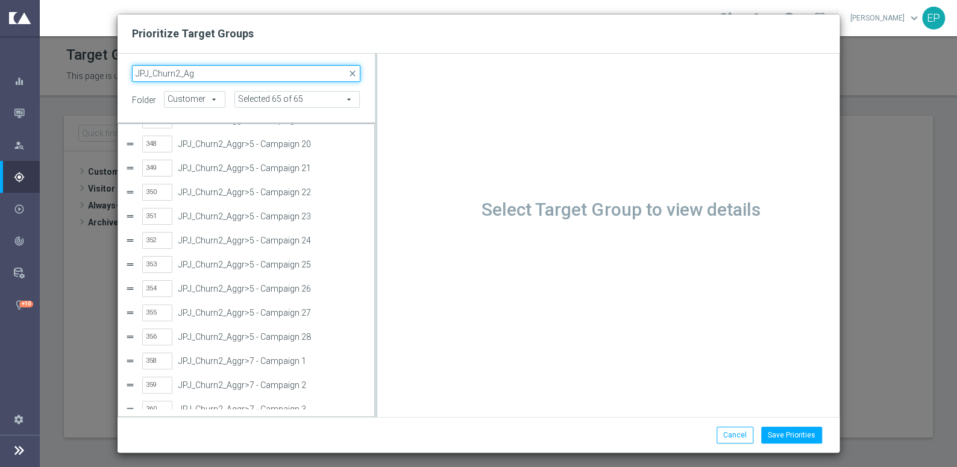
click at [232, 75] on input "JPJ_Churn2_Ag" at bounding box center [246, 73] width 229 height 17
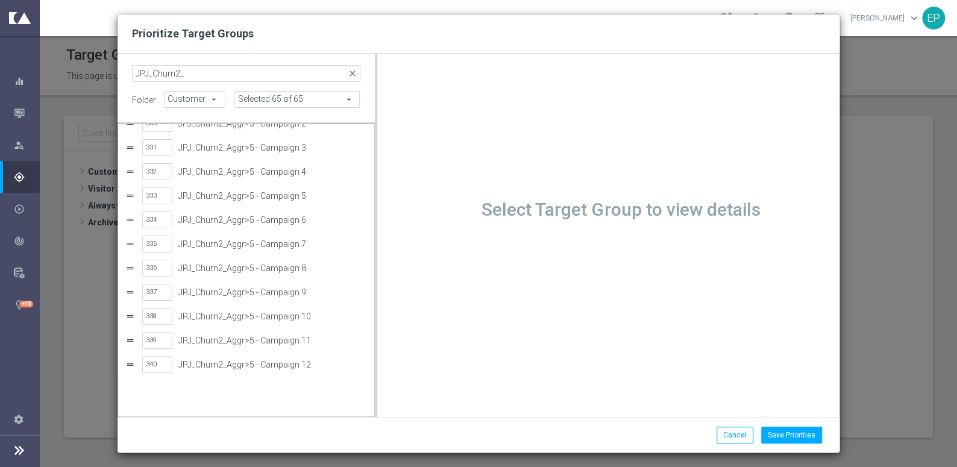
scroll to position [0, 0]
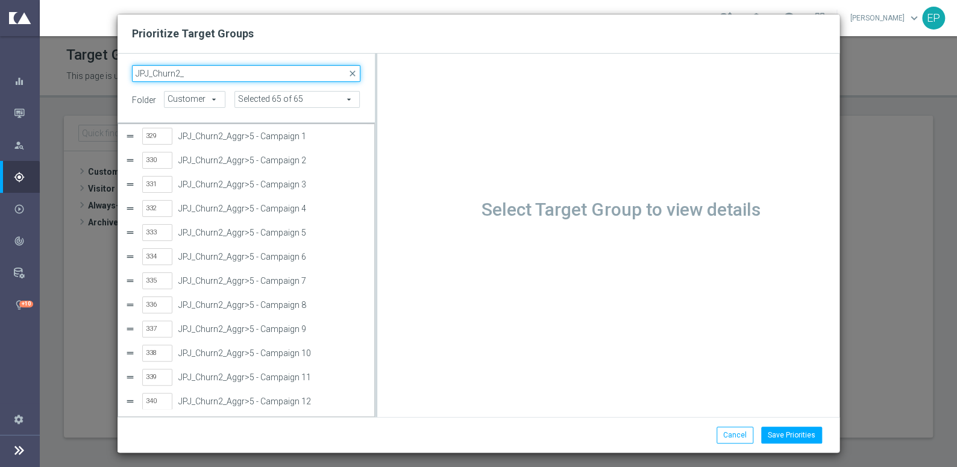
drag, startPoint x: 202, startPoint y: 80, endPoint x: 131, endPoint y: 78, distance: 70.6
click at [132, 78] on input "JPJ_Churn2_" at bounding box center [246, 73] width 229 height 17
paste input "Ag"
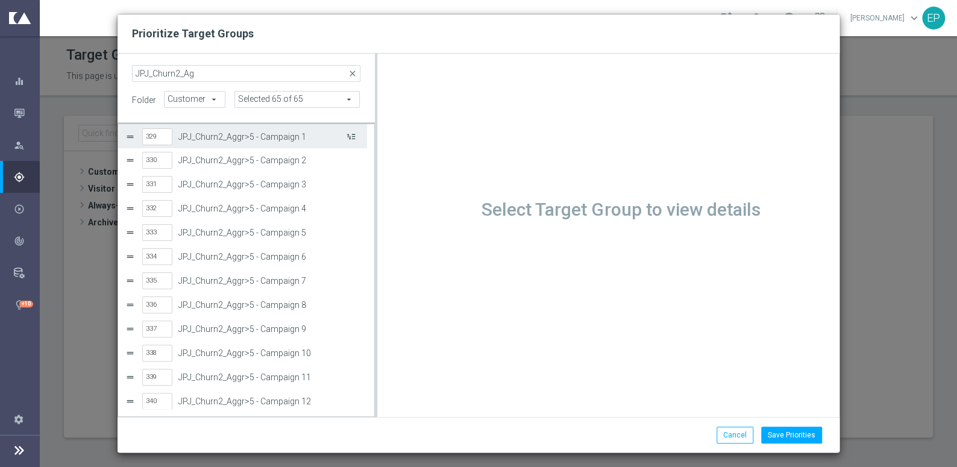
click at [347, 135] on button "Press SPACE to select this row." at bounding box center [350, 136] width 12 height 17
click at [253, 136] on label "JPJ_Churn2_Aggr>5 - Campaign 2" at bounding box center [261, 137] width 166 height 10
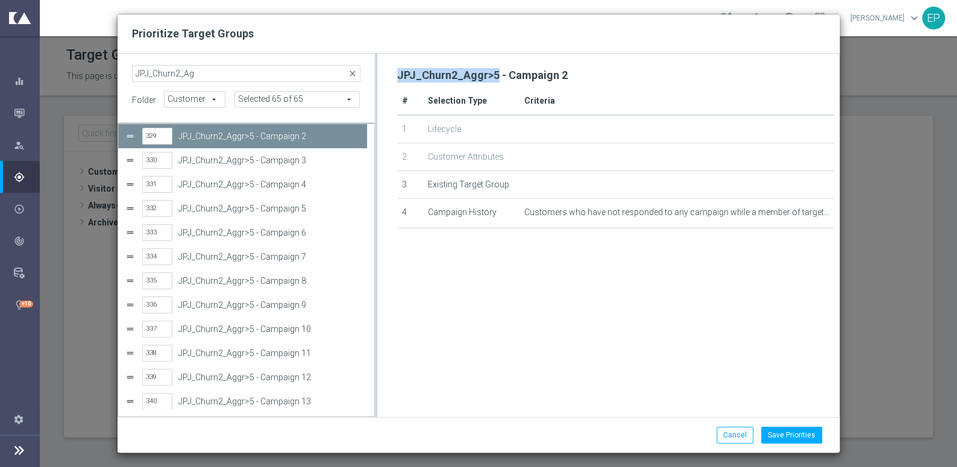
drag, startPoint x: 494, startPoint y: 73, endPoint x: 397, endPoint y: 77, distance: 97.2
click at [397, 77] on h2 "JPJ_Churn2_Aggr>5 - Campaign 2" at bounding box center [482, 75] width 171 height 14
copy h2 "JPJ_Churn2_Aggr>5"
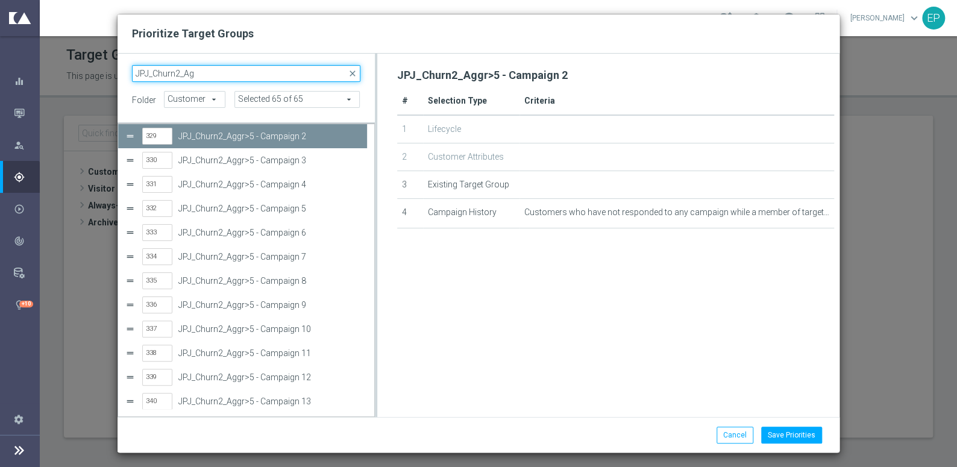
click at [231, 77] on input "JPJ_Churn2_Ag" at bounding box center [246, 73] width 229 height 17
paste input "gr>5"
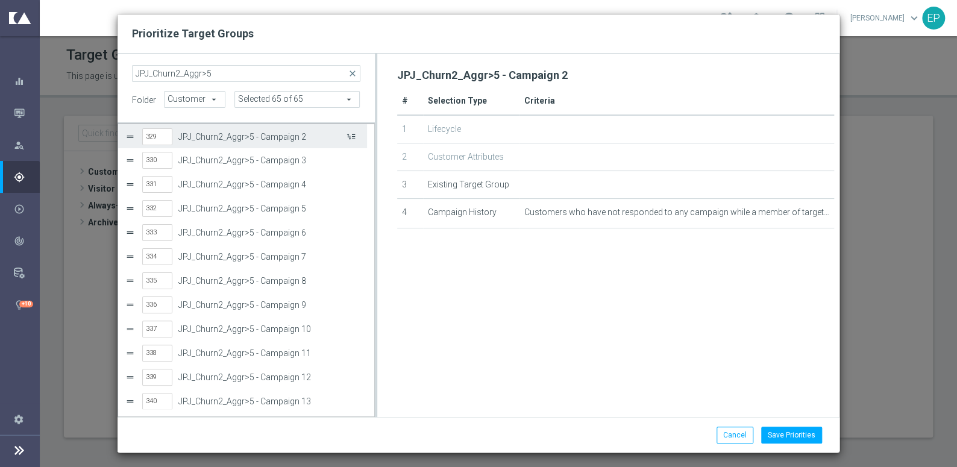
click at [355, 136] on button "Press SPACE to select this row." at bounding box center [350, 136] width 12 height 17
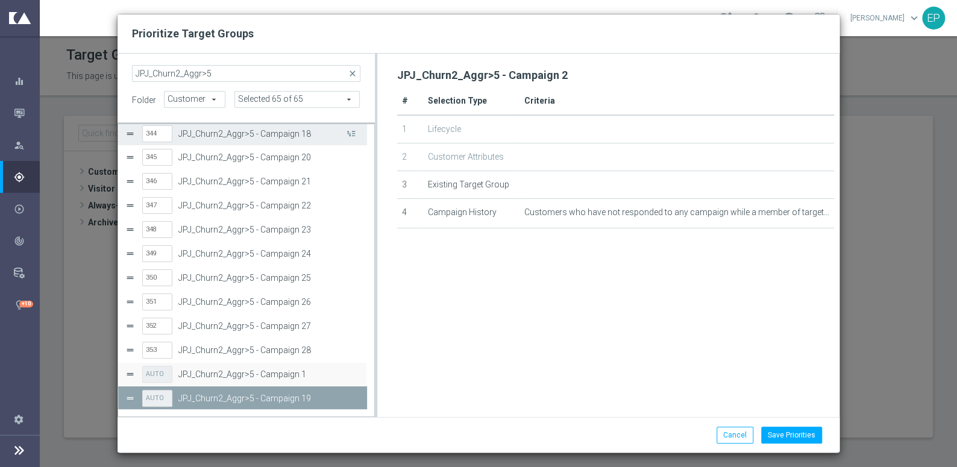
click at [355, 136] on button "Press SPACE to select this row." at bounding box center [350, 133] width 12 height 17
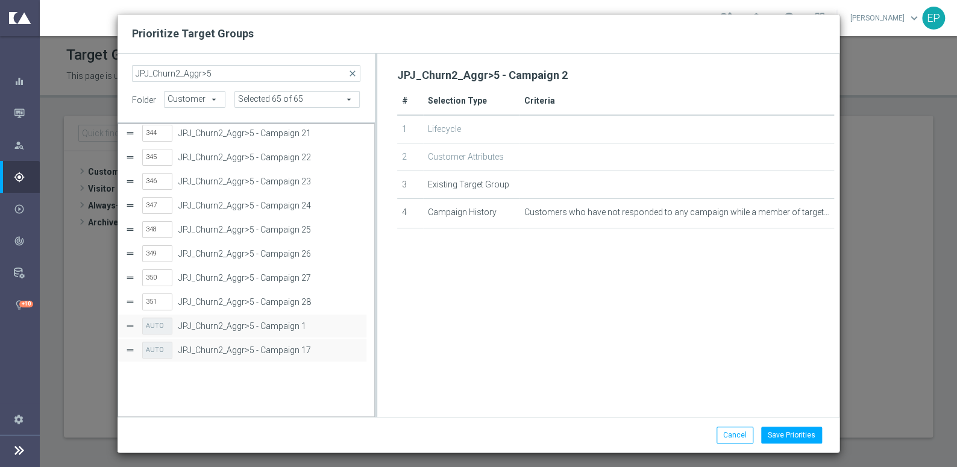
click at [355, 94] on button "Press SPACE to deselect this row." at bounding box center [350, 85] width 12 height 17
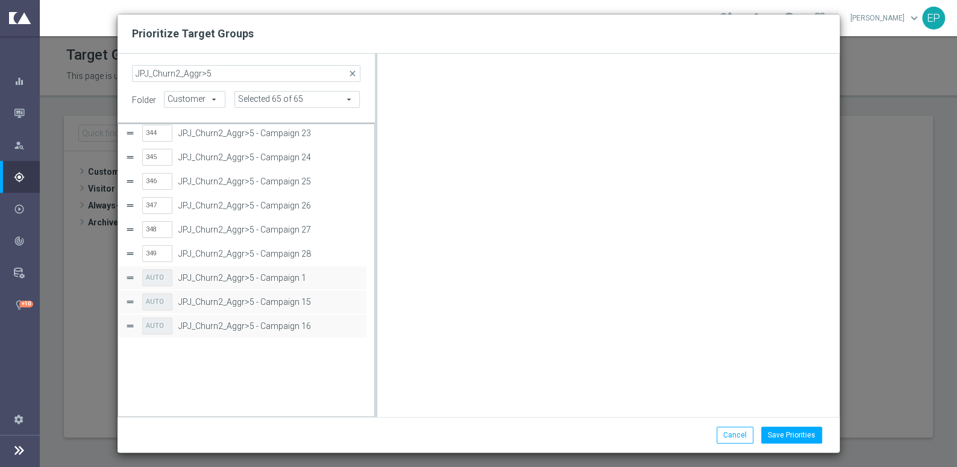
scroll to position [276, 0]
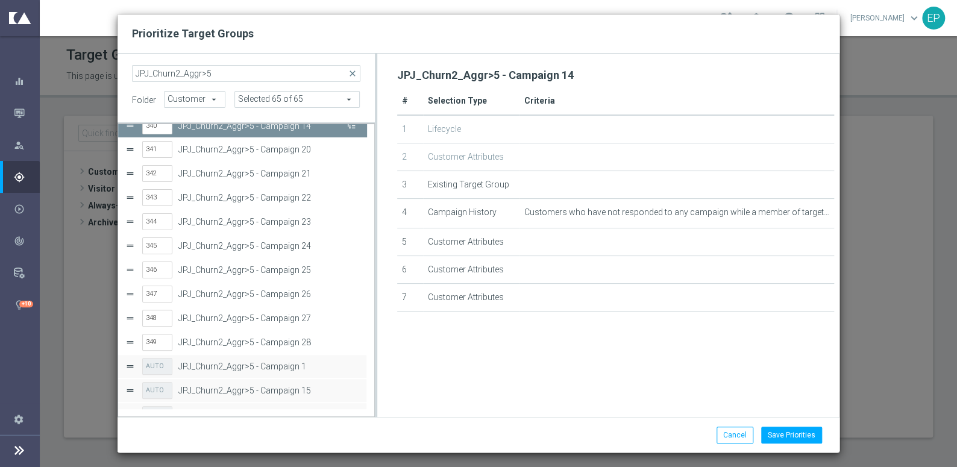
click at [351, 130] on button "Press SPACE to deselect this row." at bounding box center [350, 125] width 12 height 17
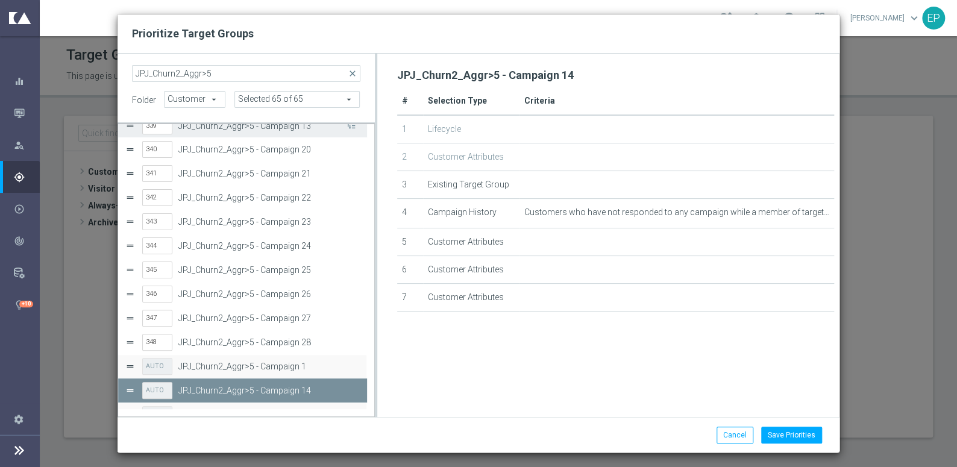
click at [351, 130] on button "Press SPACE to select this row." at bounding box center [350, 125] width 12 height 17
click at [351, 130] on button "Press SPACE to select this row." at bounding box center [350, 126] width 12 height 17
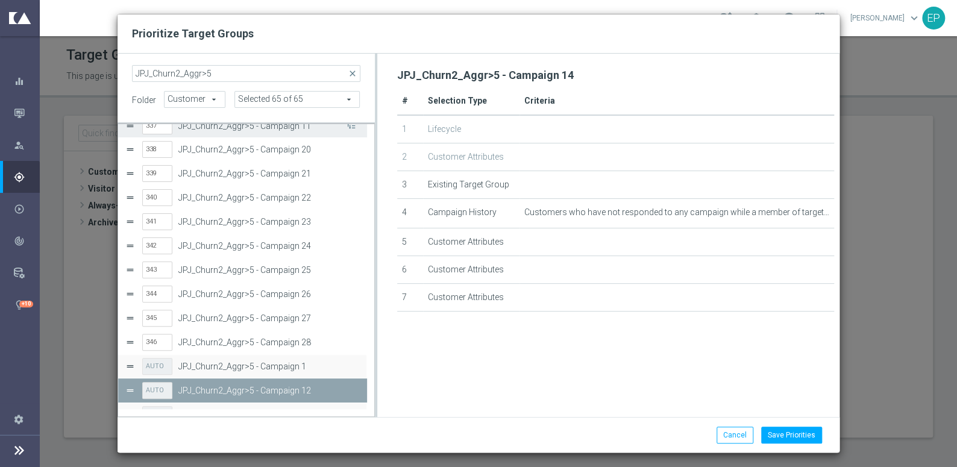
click at [351, 130] on button "Press SPACE to select this row." at bounding box center [350, 125] width 12 height 17
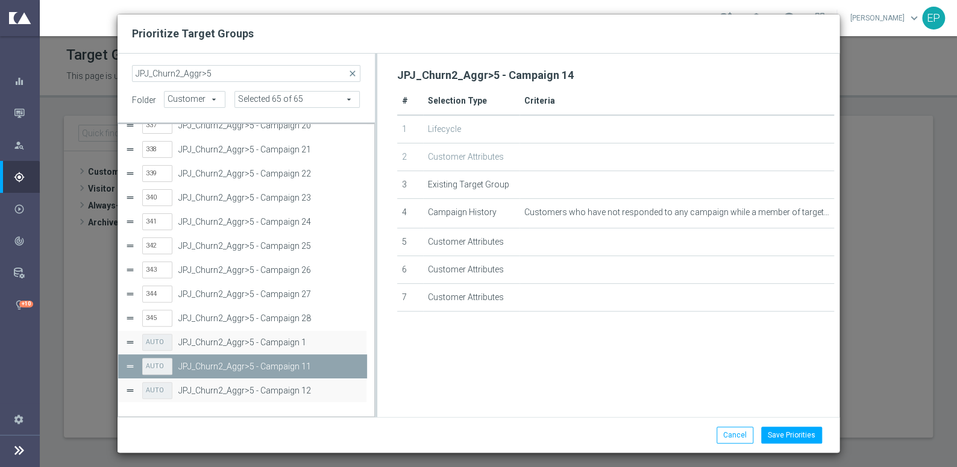
scroll to position [179, 0]
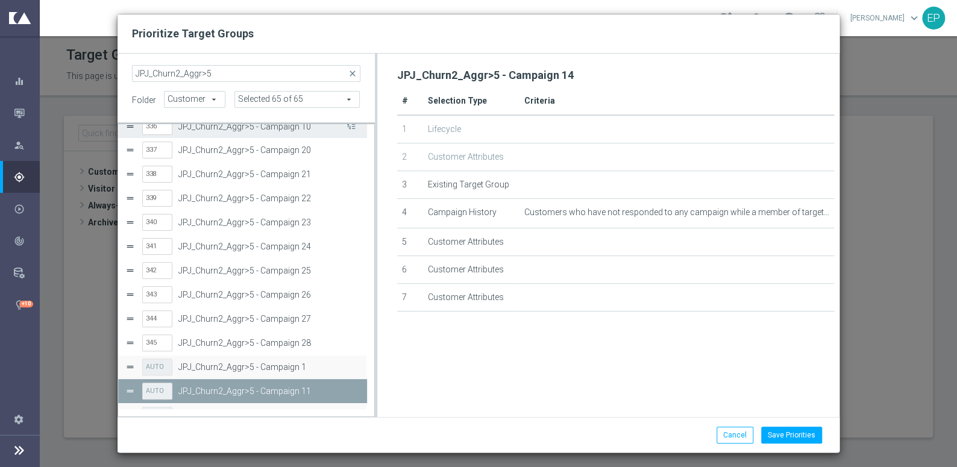
click at [351, 128] on button "Press SPACE to select this row." at bounding box center [350, 126] width 12 height 17
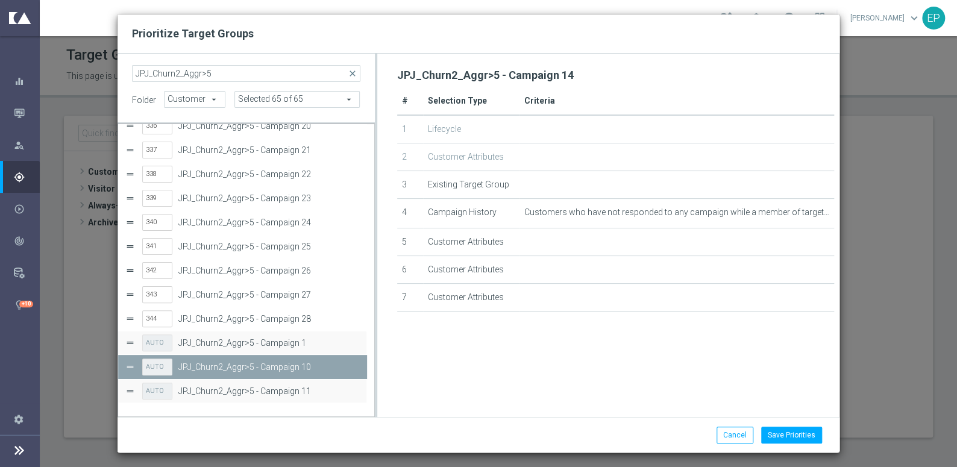
scroll to position [156, 0]
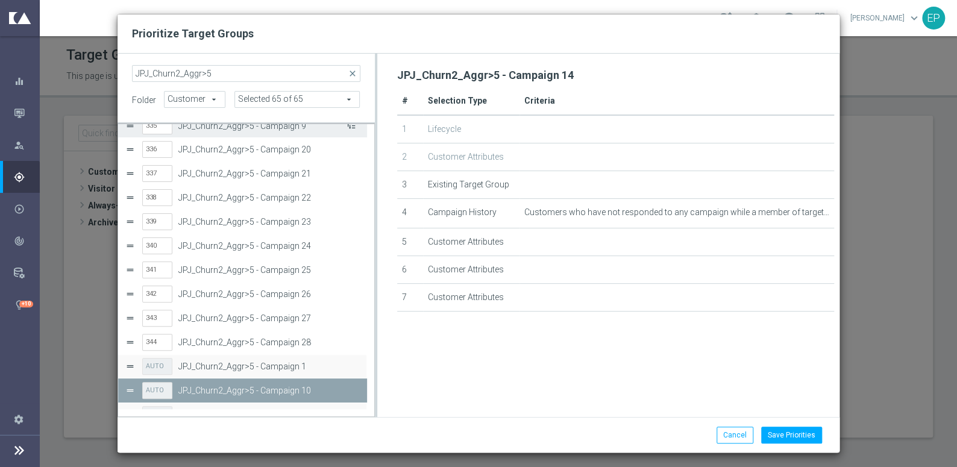
click at [351, 128] on button "Press SPACE to select this row." at bounding box center [350, 125] width 12 height 17
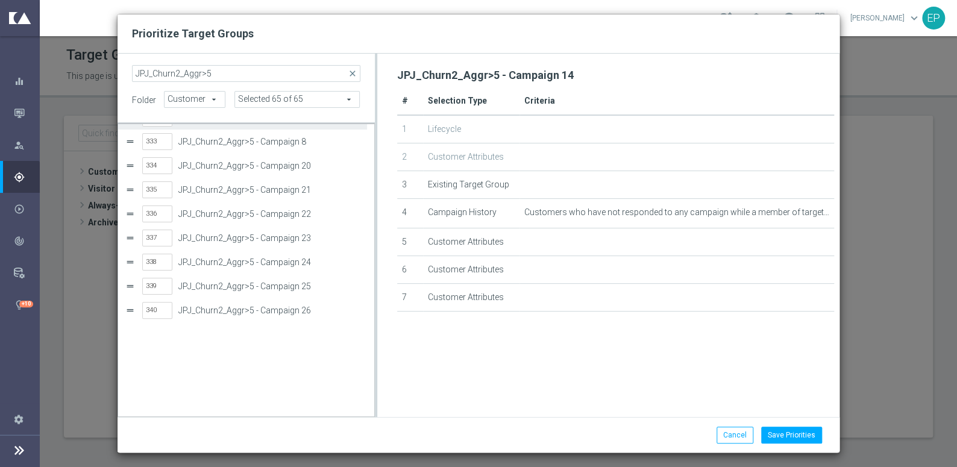
scroll to position [0, 0]
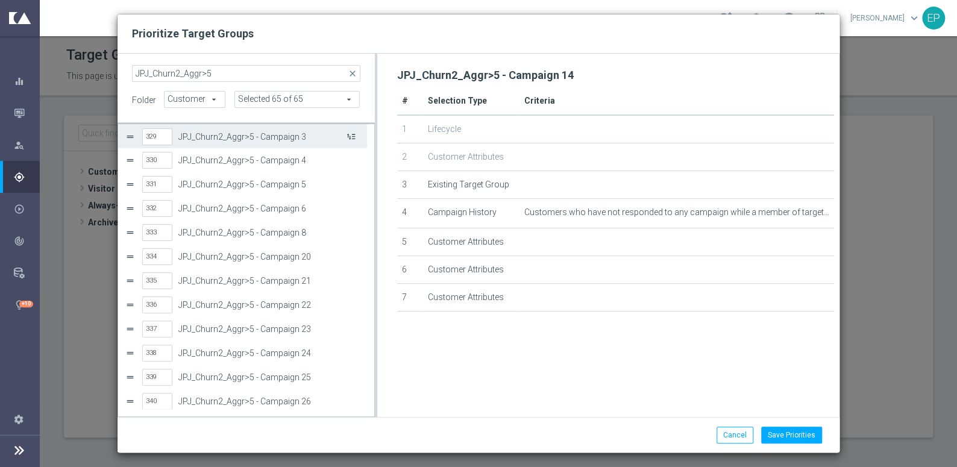
click at [353, 136] on button "Press SPACE to select this row." at bounding box center [350, 136] width 12 height 17
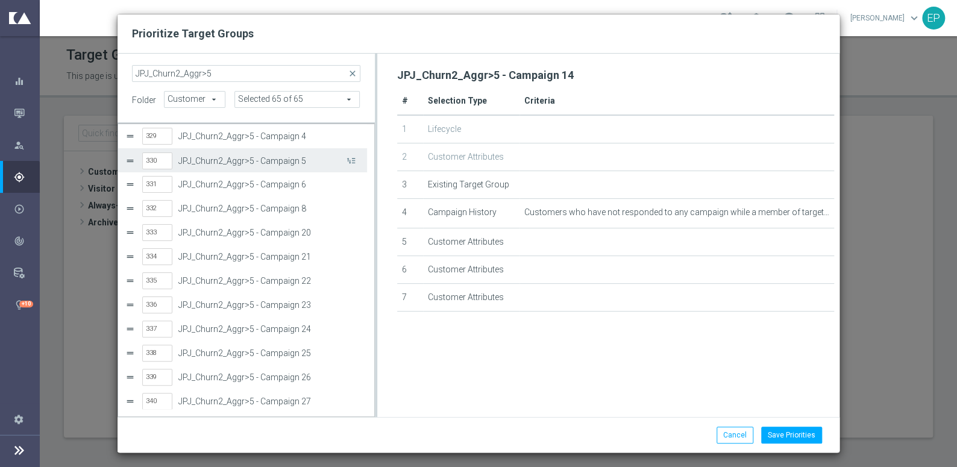
scroll to position [12, 0]
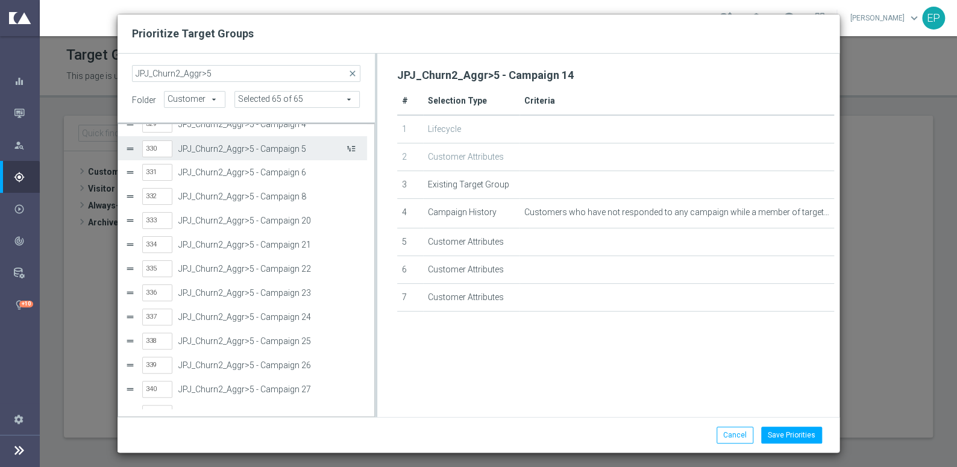
click at [355, 147] on button "Press SPACE to select this row." at bounding box center [350, 148] width 12 height 17
click at [356, 144] on button "Press SPACE to select this row." at bounding box center [350, 148] width 12 height 17
click at [355, 147] on button "Press SPACE to select this row." at bounding box center [350, 148] width 12 height 17
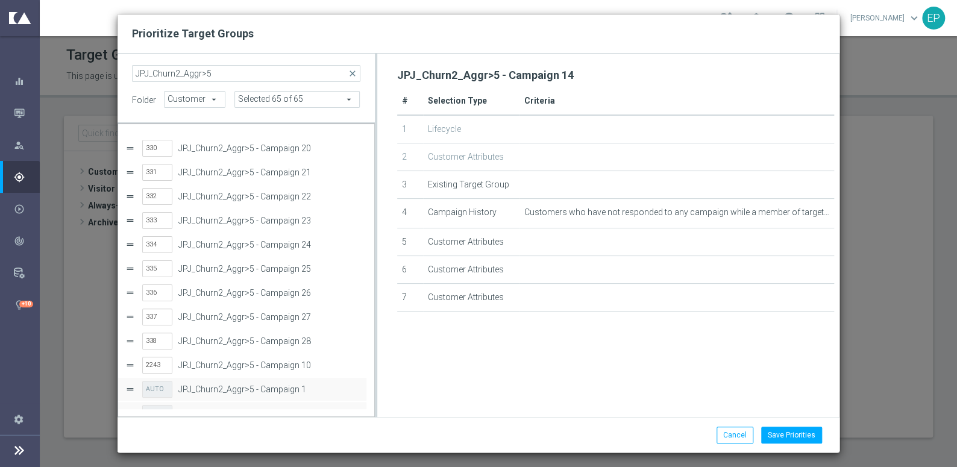
scroll to position [36, 0]
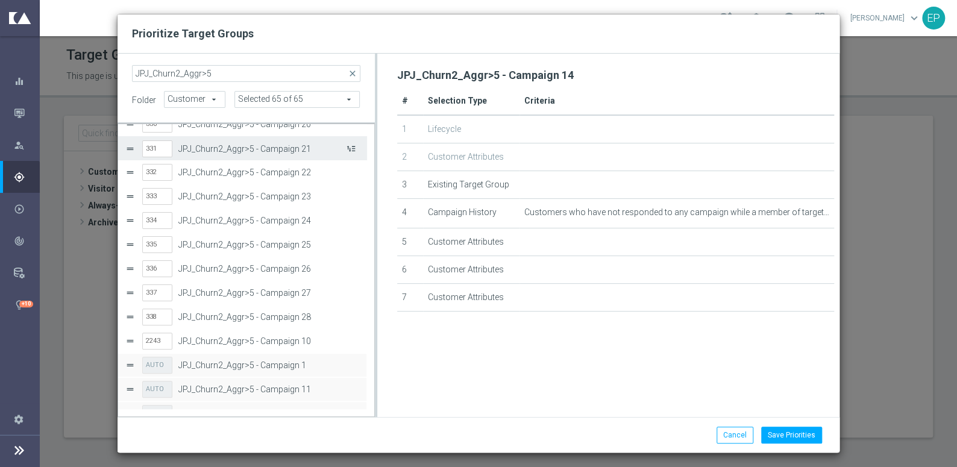
click at [355, 151] on button "Press SPACE to select this row." at bounding box center [350, 148] width 12 height 17
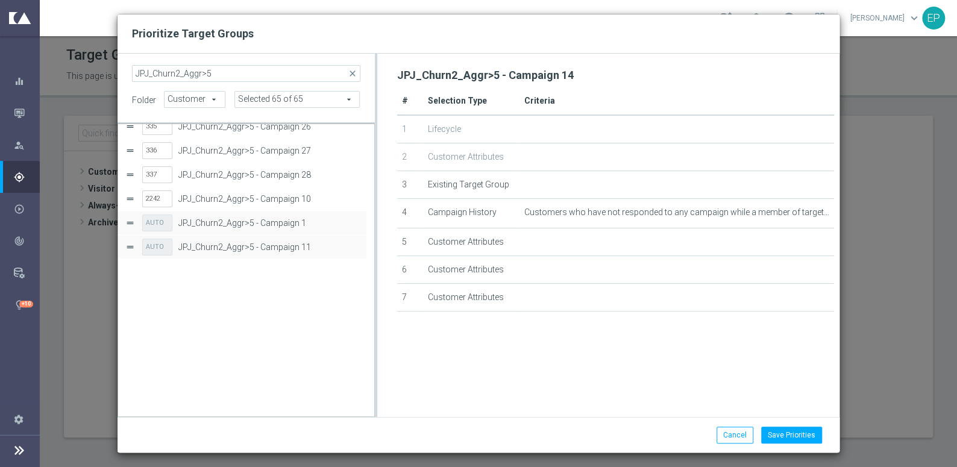
scroll to position [0, 0]
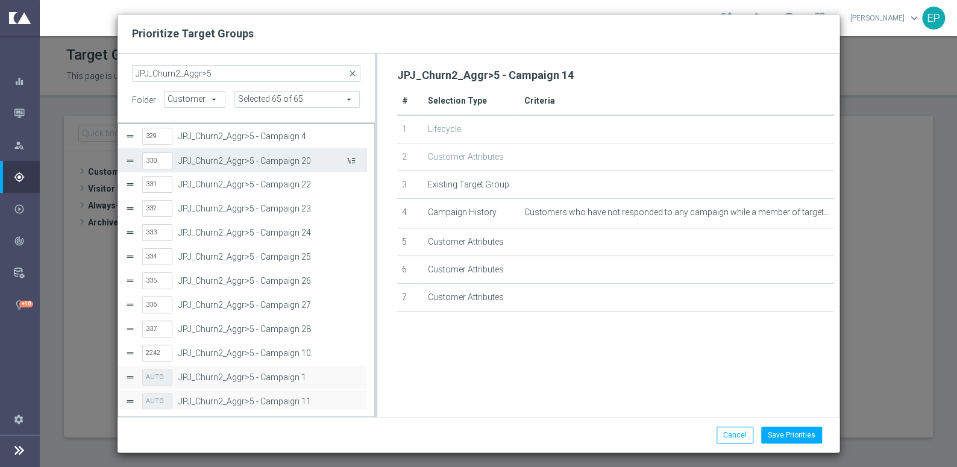
click at [350, 157] on button "Press SPACE to select this row." at bounding box center [350, 160] width 12 height 17
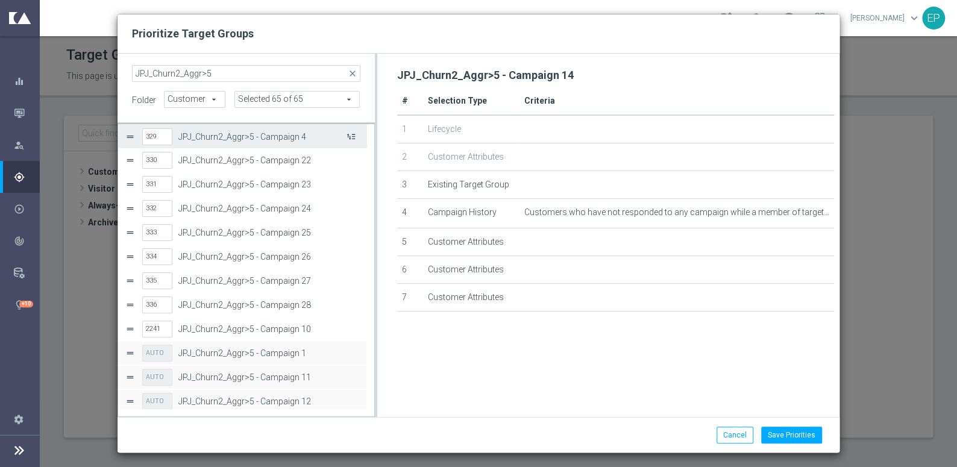
click at [350, 139] on button "Press SPACE to select this row." at bounding box center [350, 136] width 12 height 17
click at [350, 138] on button "Press SPACE to select this row." at bounding box center [350, 136] width 12 height 17
click at [351, 136] on button "Press SPACE to select this row." at bounding box center [350, 136] width 12 height 17
click at [351, 136] on button "Press SPACE to select this row." at bounding box center [350, 135] width 12 height 17
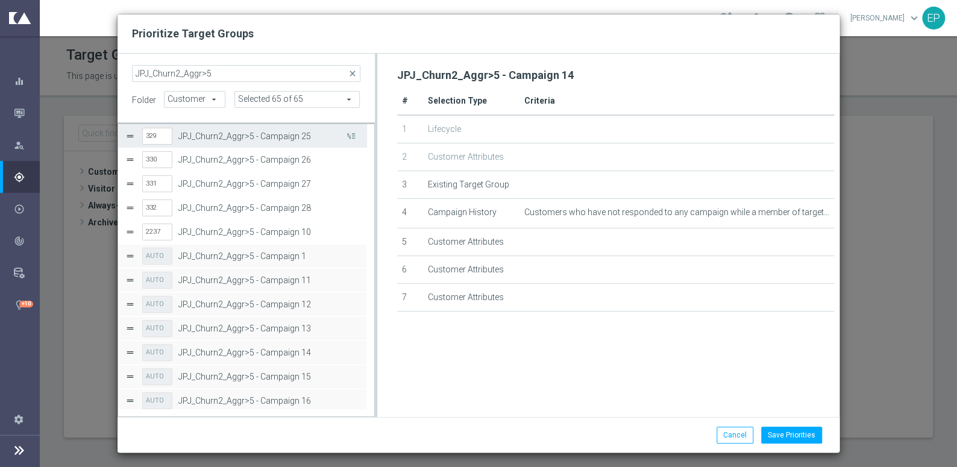
scroll to position [0, 0]
click at [351, 136] on button "Press SPACE to select this row." at bounding box center [350, 136] width 12 height 17
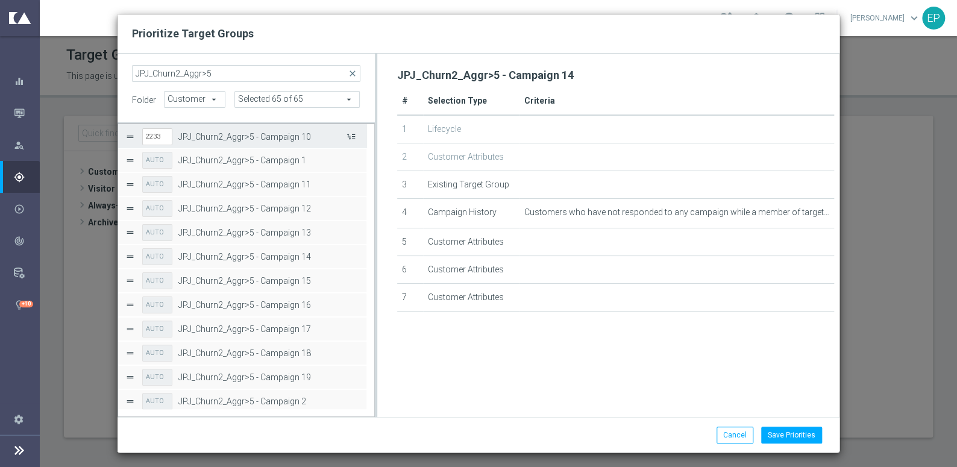
click at [352, 135] on button "Press SPACE to select this row." at bounding box center [350, 136] width 12 height 17
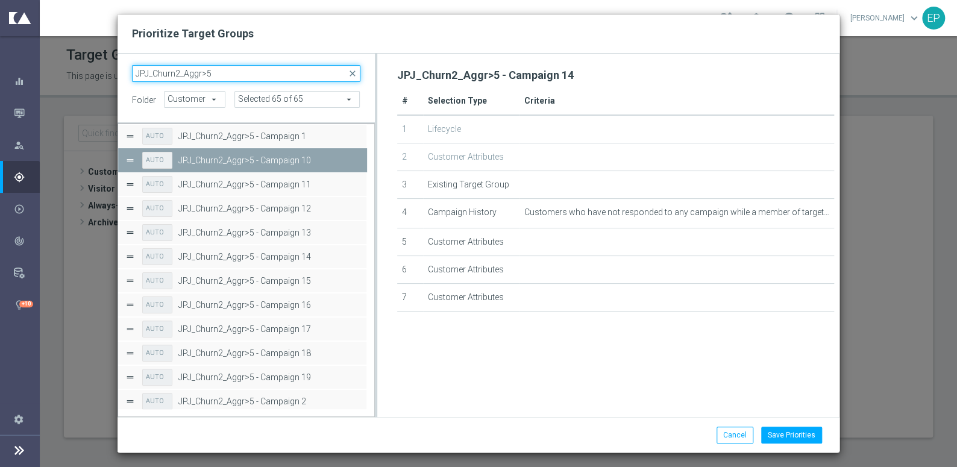
click at [250, 72] on input "JPJ_Churn2_Aggr>5" at bounding box center [246, 73] width 229 height 17
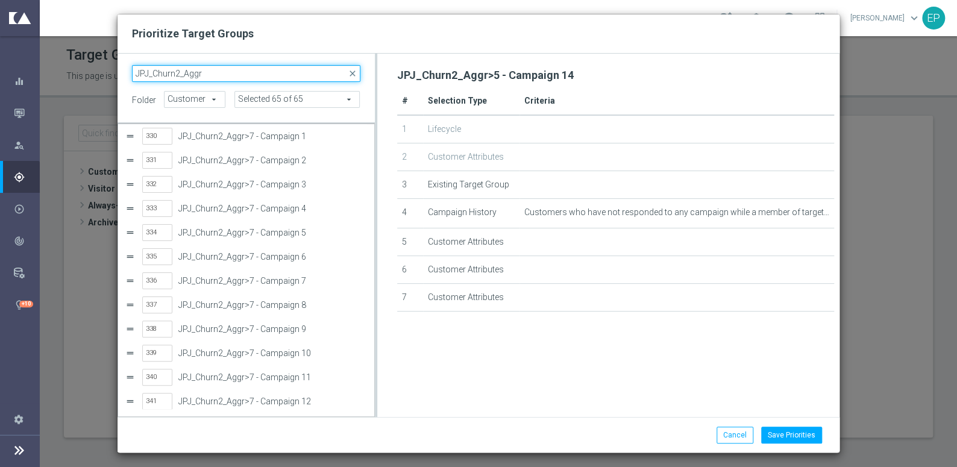
type input "JPJ_Churn2_Aggr"
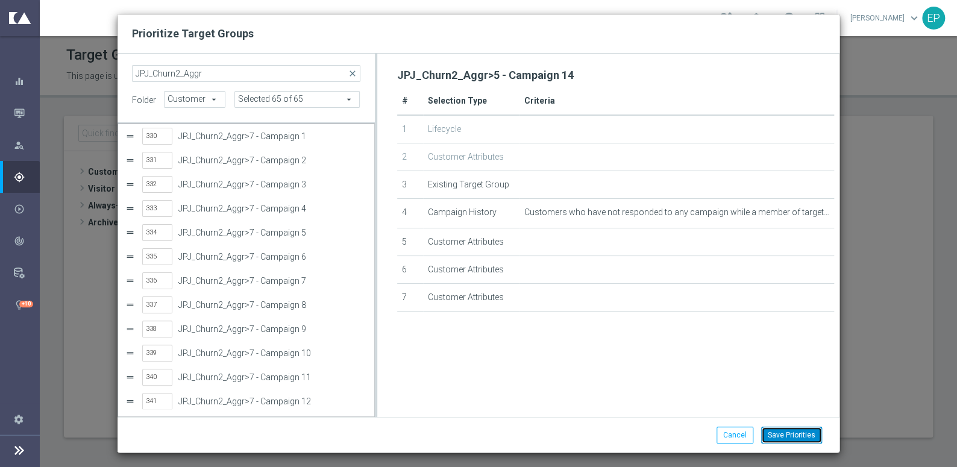
click at [786, 435] on button "Save Priorities" at bounding box center [791, 435] width 61 height 17
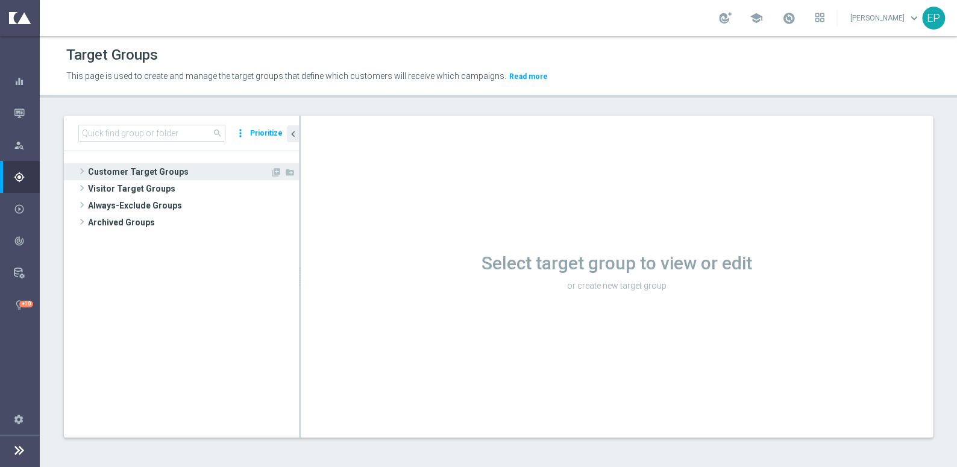
click at [151, 167] on span "Customer Target Groups" at bounding box center [179, 171] width 182 height 17
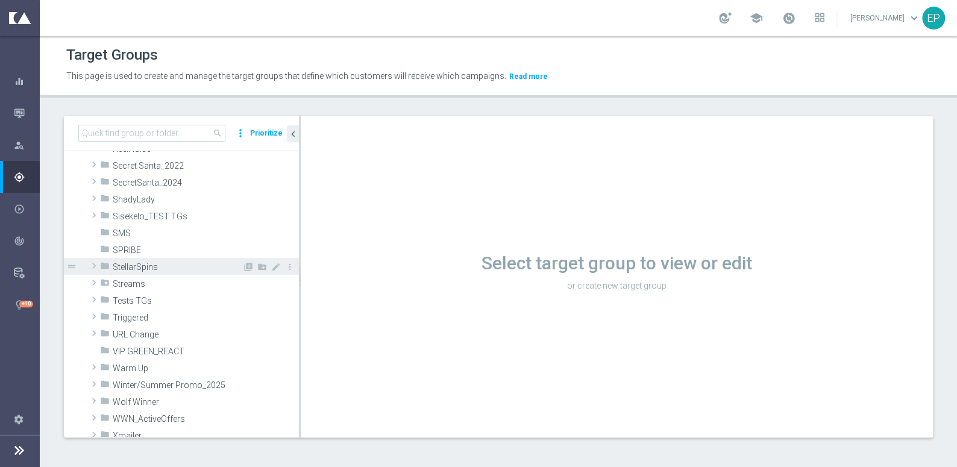
scroll to position [822, 0]
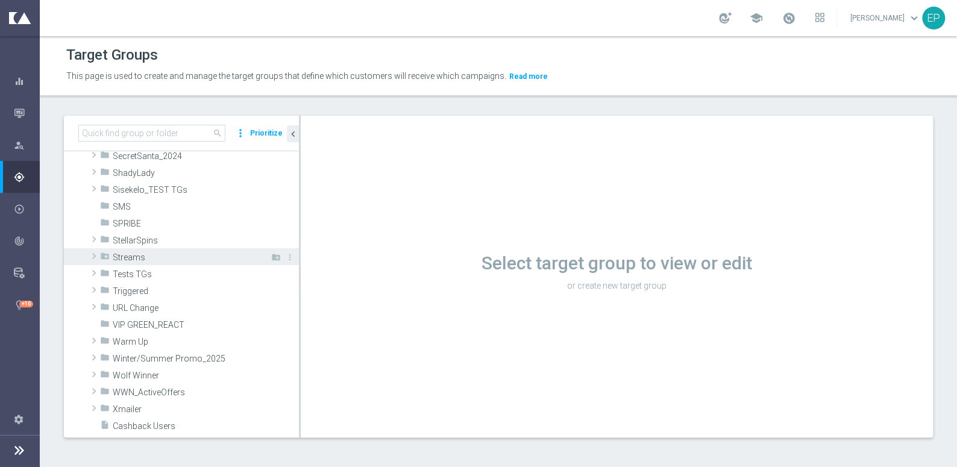
click at [198, 253] on span "Streams" at bounding box center [178, 258] width 131 height 10
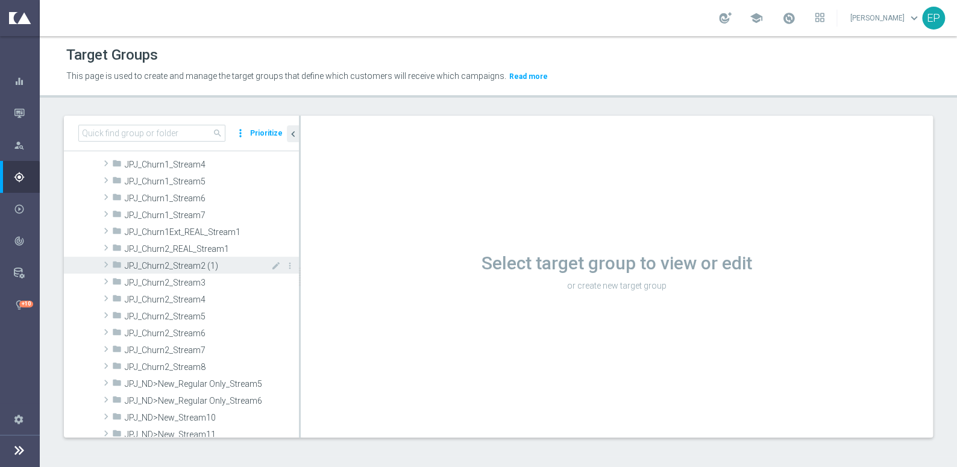
scroll to position [2411, 0]
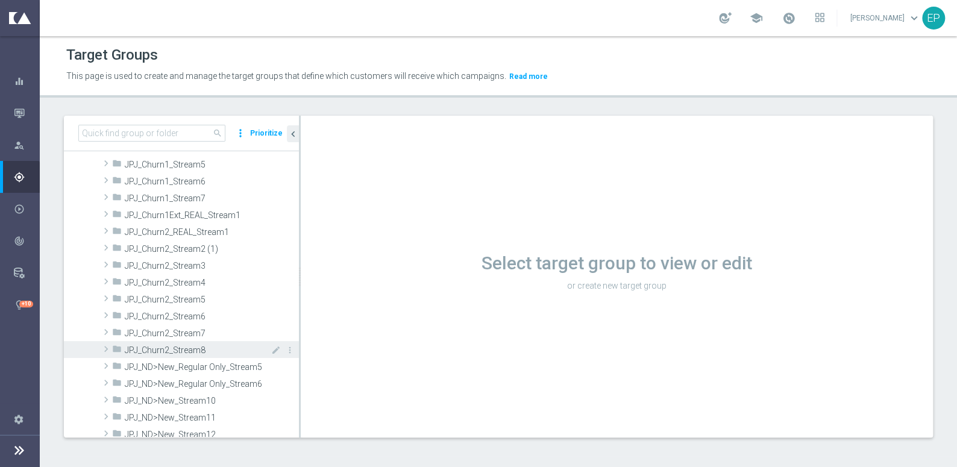
click at [107, 347] on span at bounding box center [106, 349] width 12 height 14
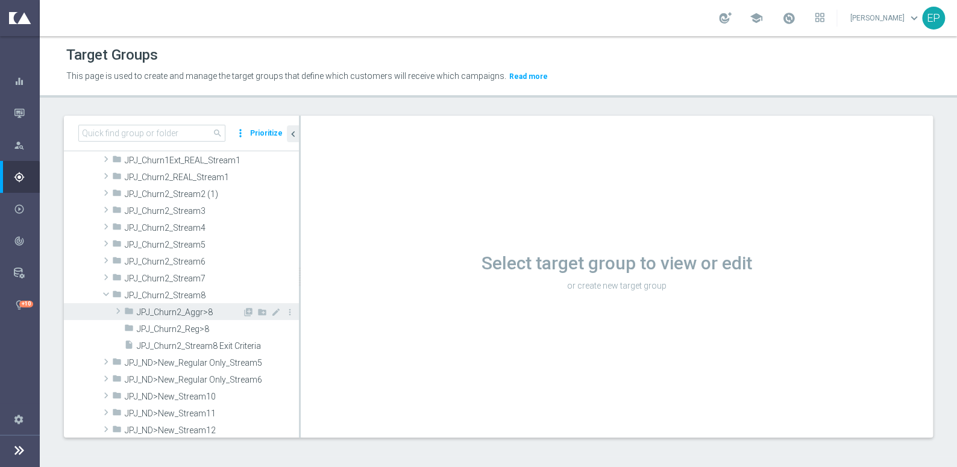
click at [120, 310] on span at bounding box center [118, 311] width 12 height 14
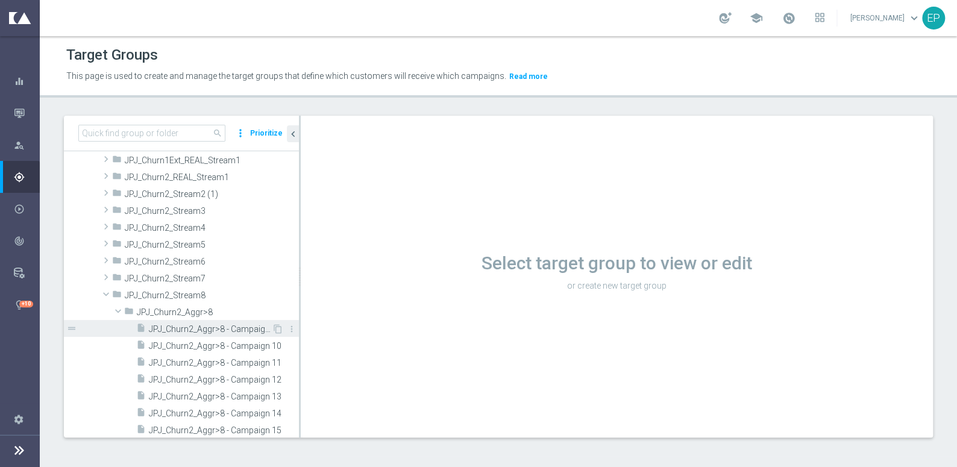
click at [193, 327] on span "JPJ_Churn2_Aggr>8 - Campaign 1" at bounding box center [210, 329] width 123 height 10
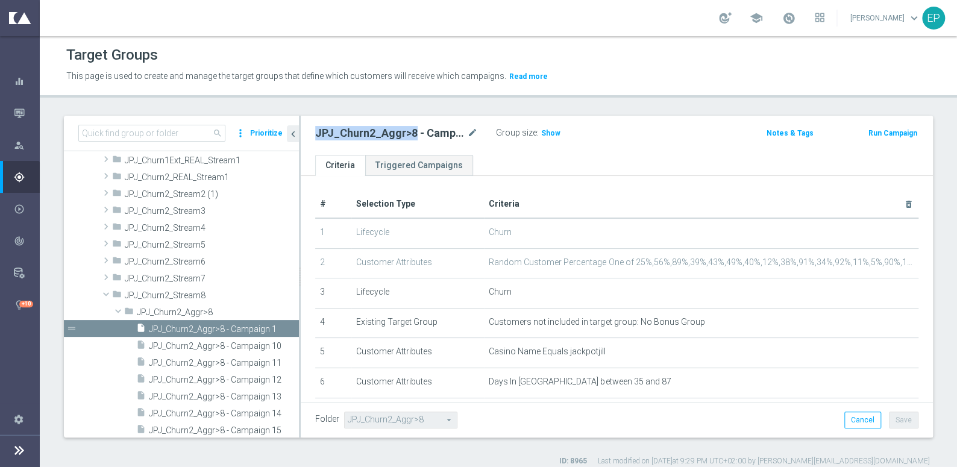
drag, startPoint x: 310, startPoint y: 133, endPoint x: 413, endPoint y: 135, distance: 103.1
click at [413, 135] on div "JPJ_Churn2_Aggr>8 - Campaign 1 mode_edit Group size : Show" at bounding box center [513, 133] width 414 height 17
copy h2 "JPJ_Churn2_Aggr>8"
click at [253, 132] on button "Prioritize" at bounding box center [266, 133] width 36 height 16
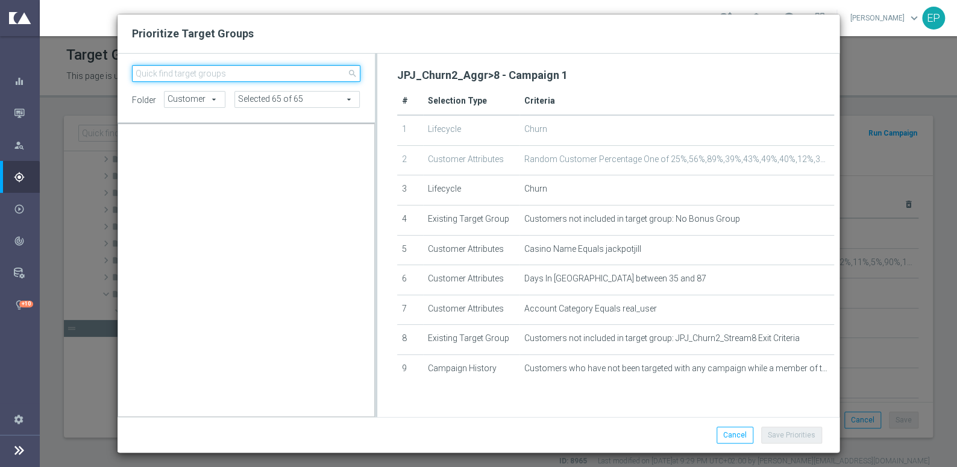
scroll to position [8004, 0]
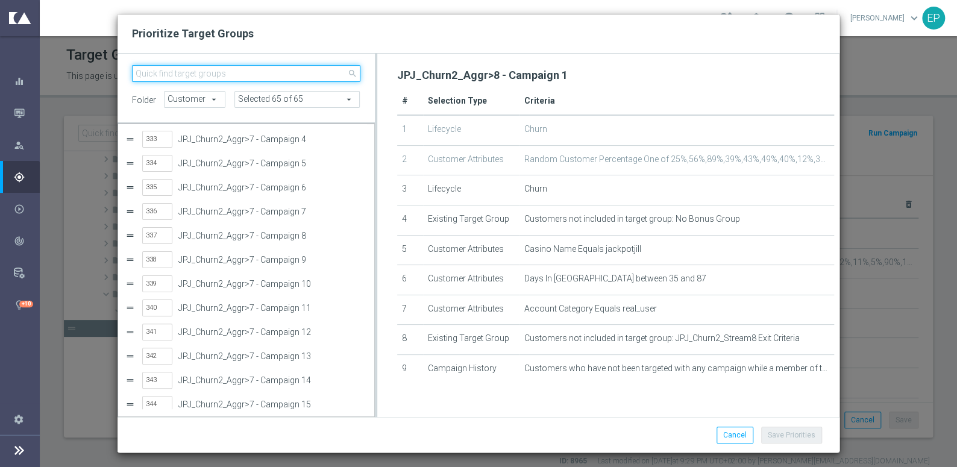
click at [242, 72] on input "search" at bounding box center [246, 73] width 229 height 17
paste input "JPJ_Churn2_Aggr>8"
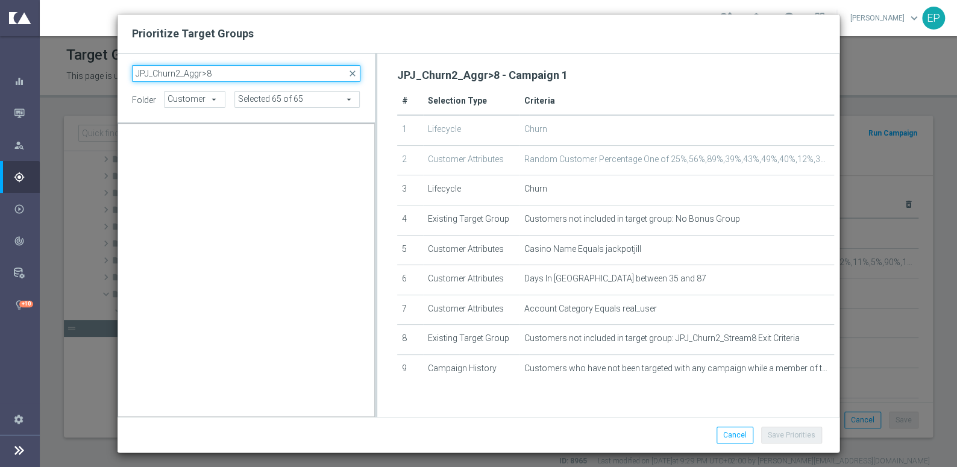
scroll to position [0, 0]
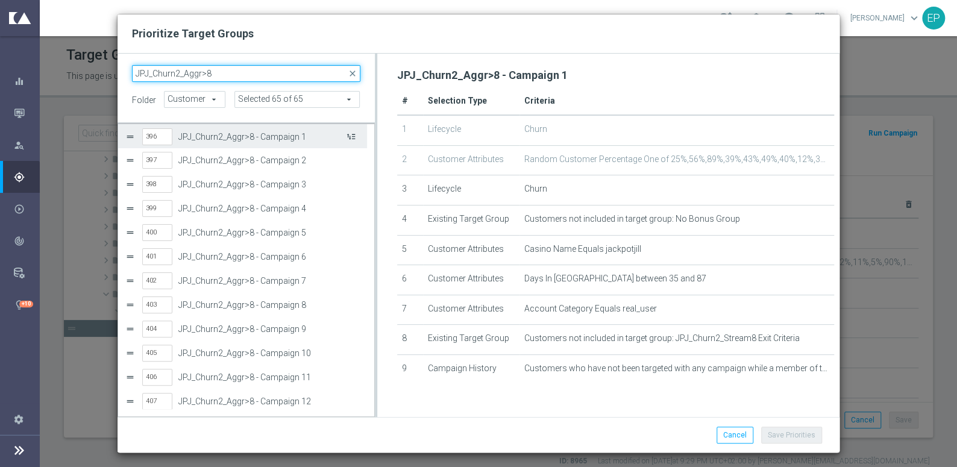
type input "JPJ_Churn2_Aggr>8"
click at [350, 136] on button "Press SPACE to select this row." at bounding box center [350, 136] width 12 height 17
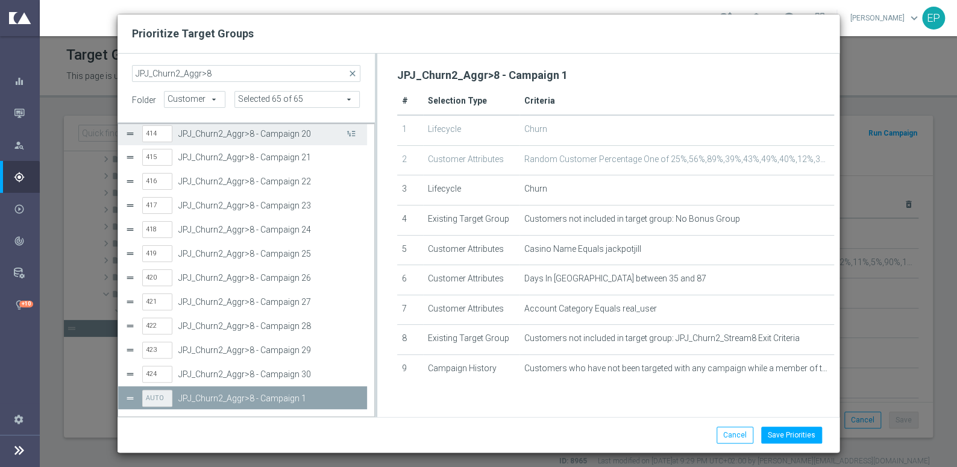
click at [350, 136] on button "Press SPACE to select this row." at bounding box center [350, 133] width 12 height 17
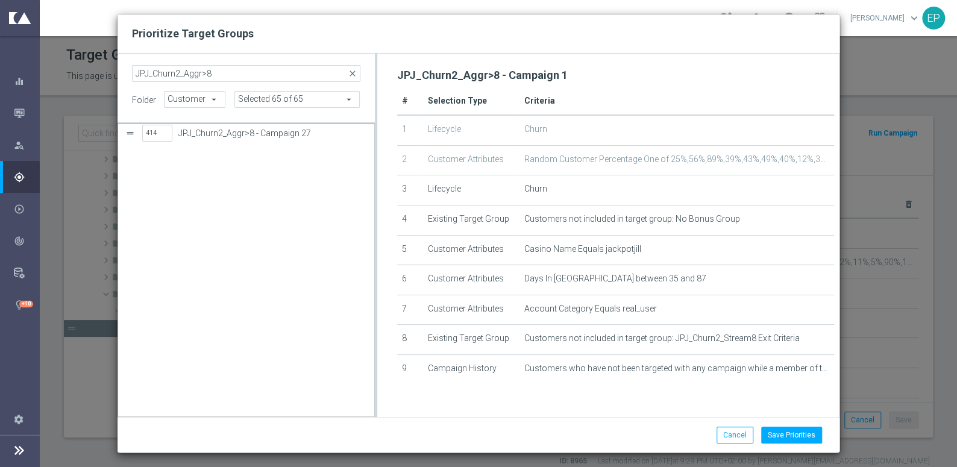
scroll to position [162, 0]
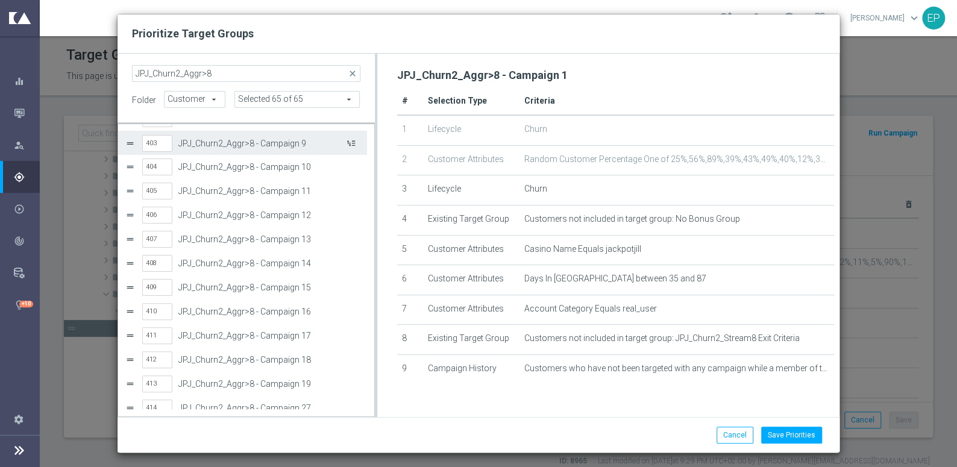
click at [351, 139] on button "Press SPACE to select this row." at bounding box center [350, 142] width 12 height 17
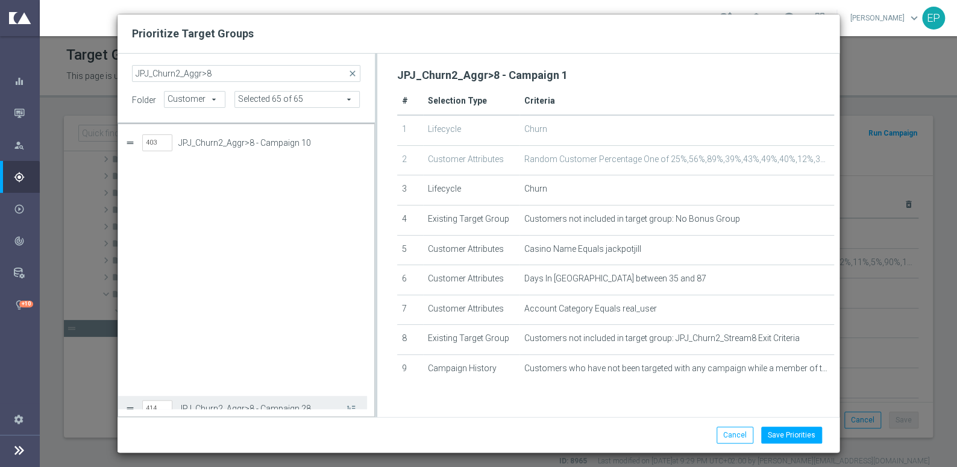
scroll to position [437, 0]
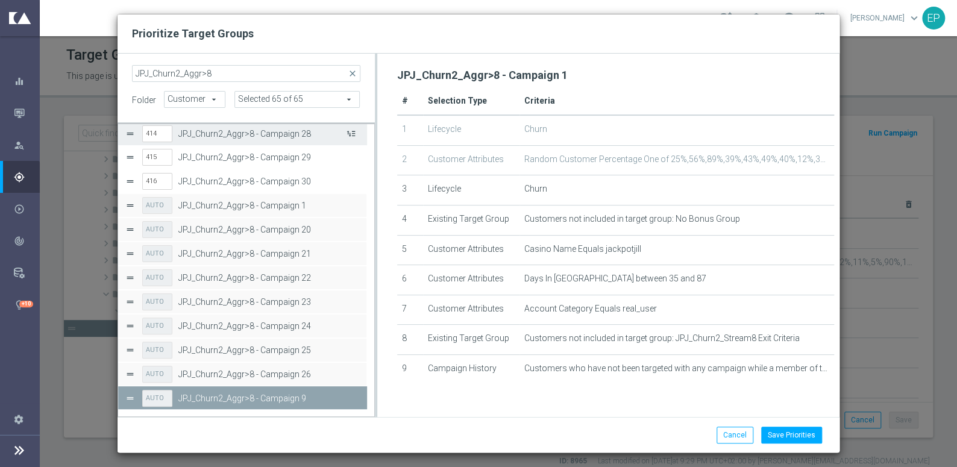
click at [351, 134] on button "Press SPACE to select this row." at bounding box center [350, 133] width 12 height 17
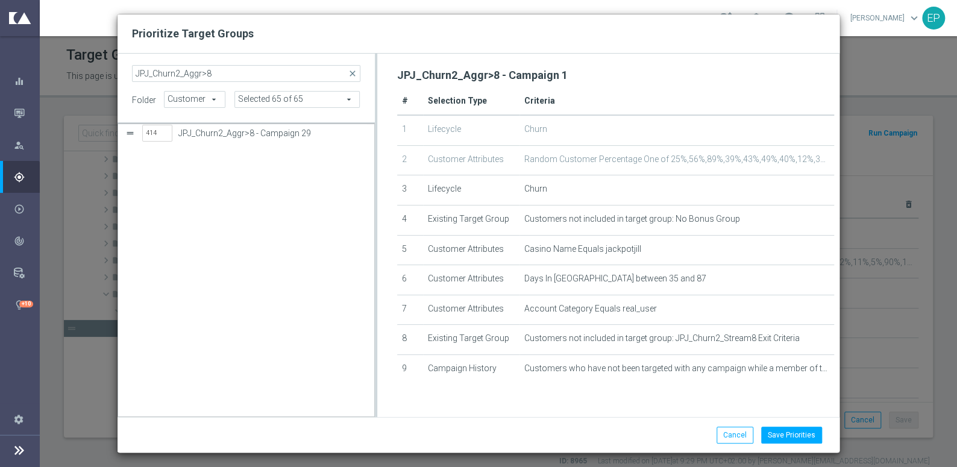
scroll to position [139, 0]
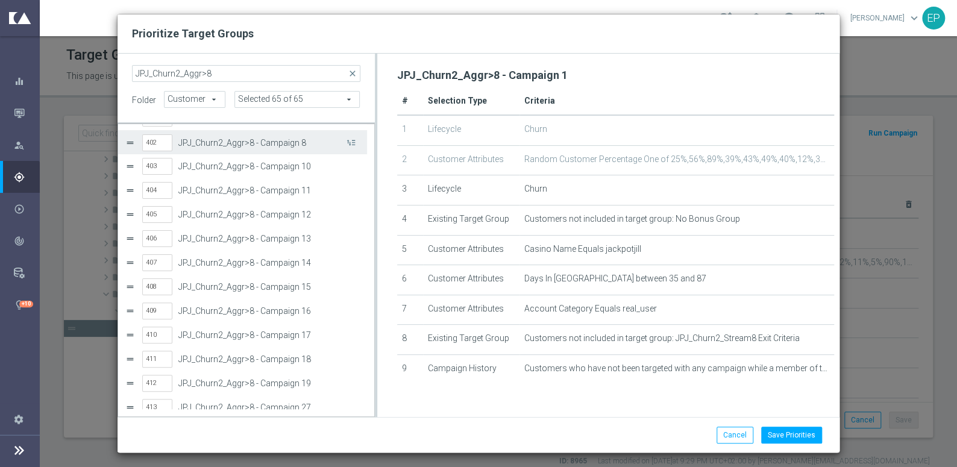
click at [351, 134] on button "Press SPACE to select this row." at bounding box center [350, 142] width 12 height 17
click at [351, 134] on button "Press SPACE to select this row." at bounding box center [350, 141] width 12 height 17
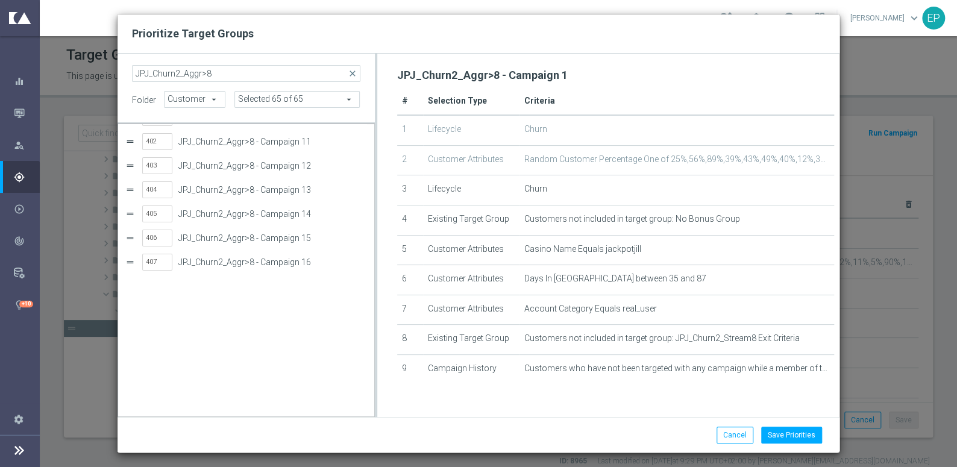
scroll to position [0, 0]
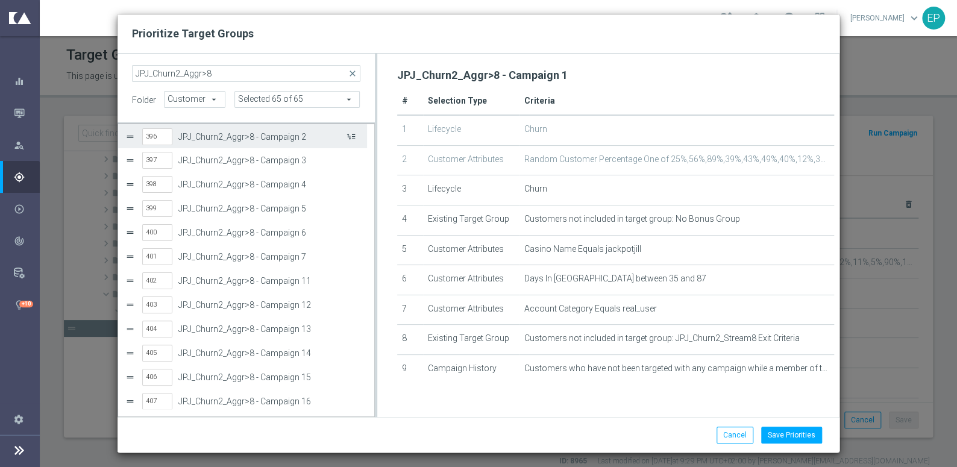
click at [351, 134] on button "Press SPACE to select this row." at bounding box center [350, 136] width 12 height 17
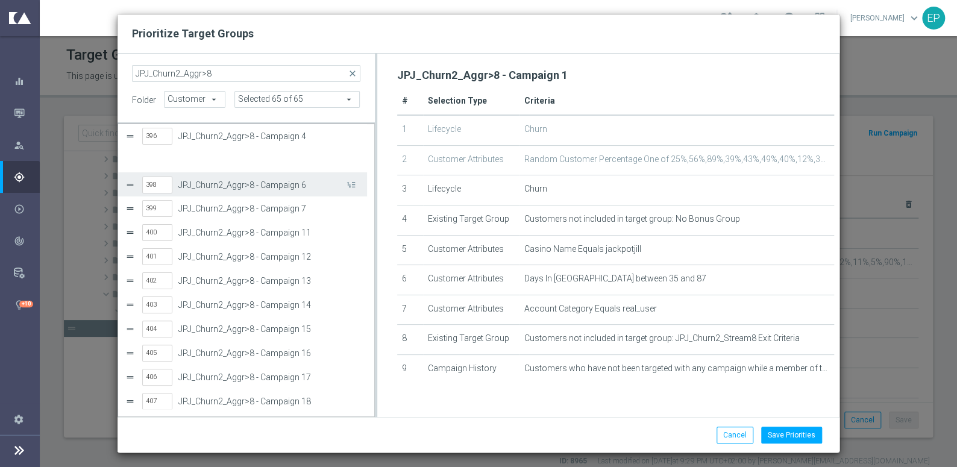
scroll to position [60, 0]
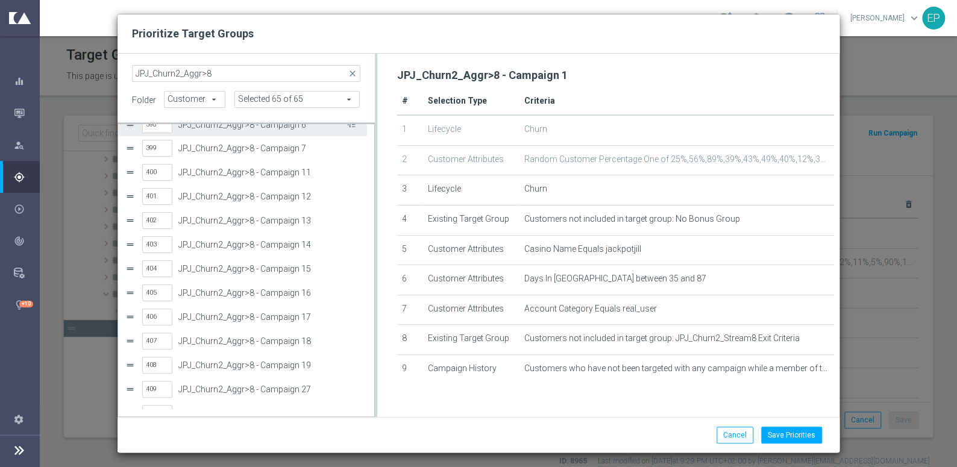
click at [352, 134] on div "398 JPJ_Churn2_Aggr>8 - Campaign 6" at bounding box center [251, 125] width 218 height 25
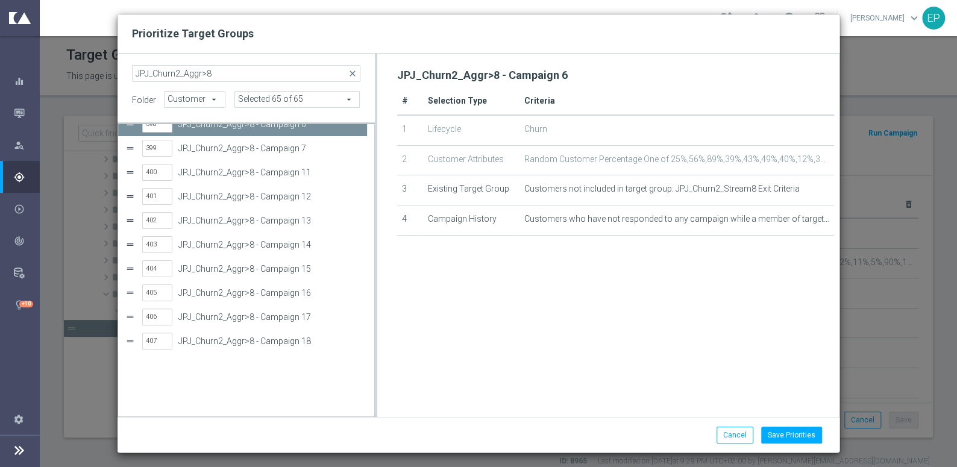
scroll to position [0, 0]
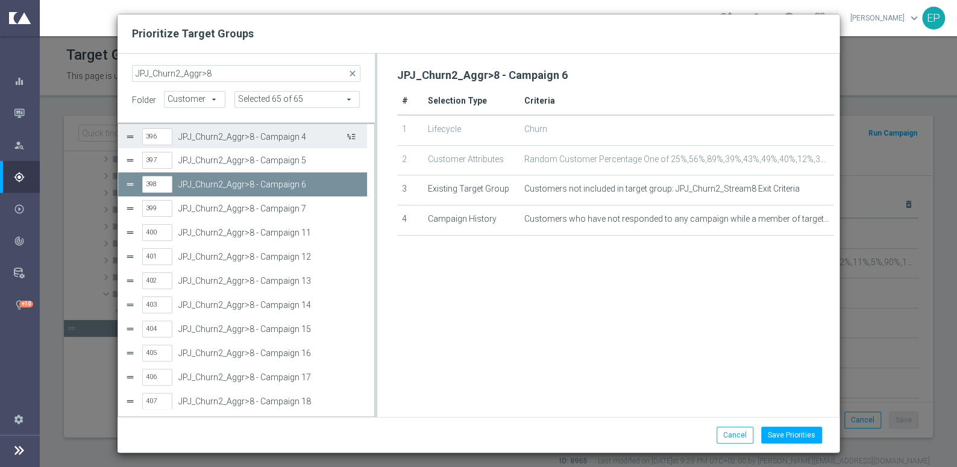
click at [350, 137] on button "Press SPACE to select this row." at bounding box center [350, 136] width 12 height 17
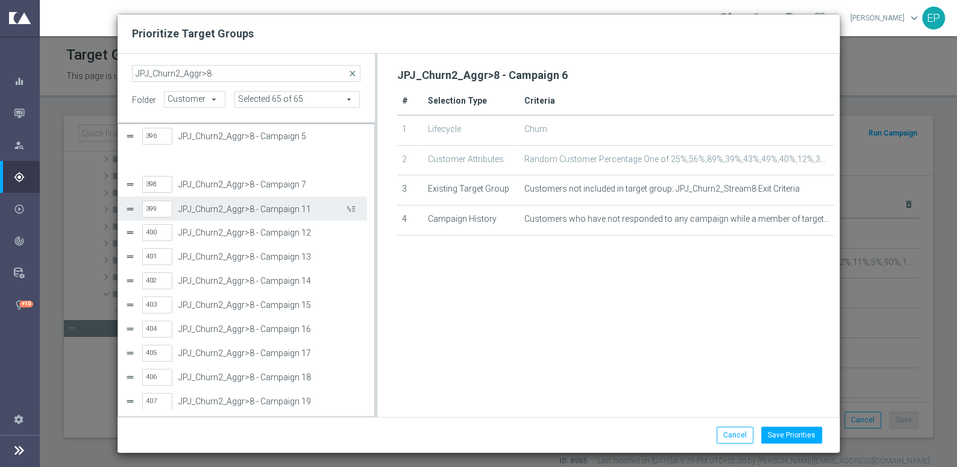
scroll to position [60, 0]
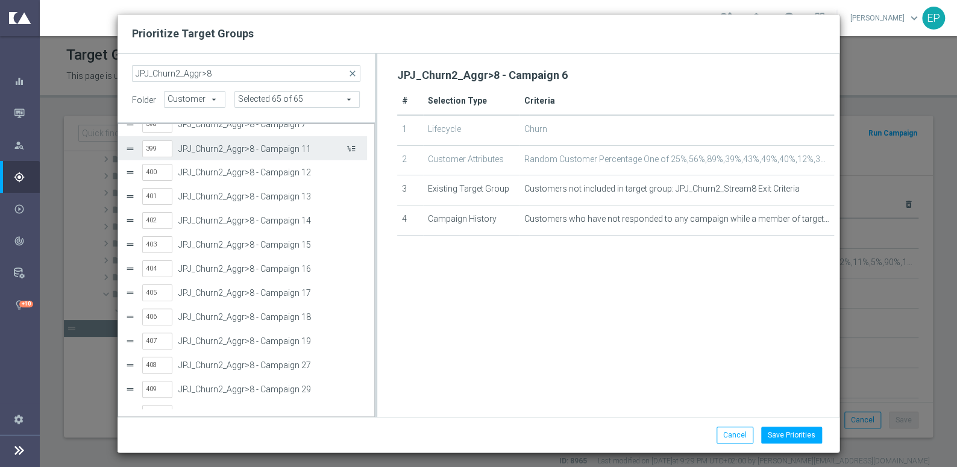
click at [350, 147] on button "Press SPACE to select this row." at bounding box center [350, 148] width 12 height 17
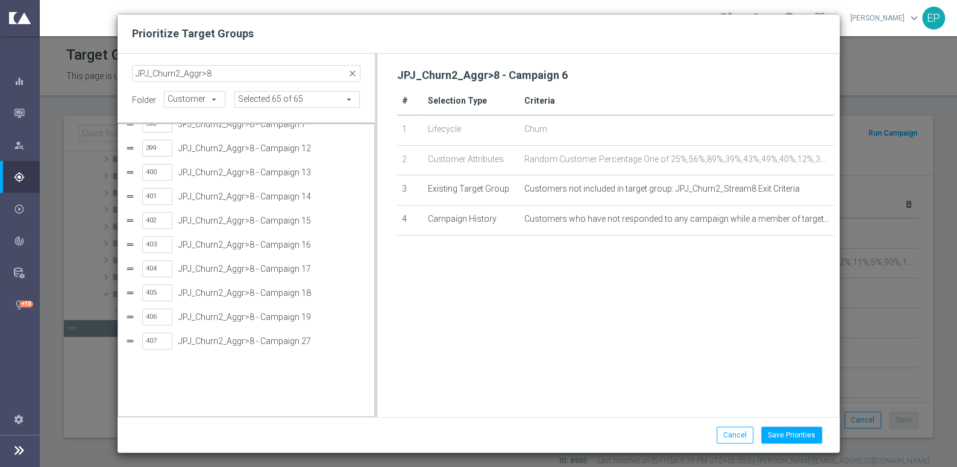
scroll to position [0, 0]
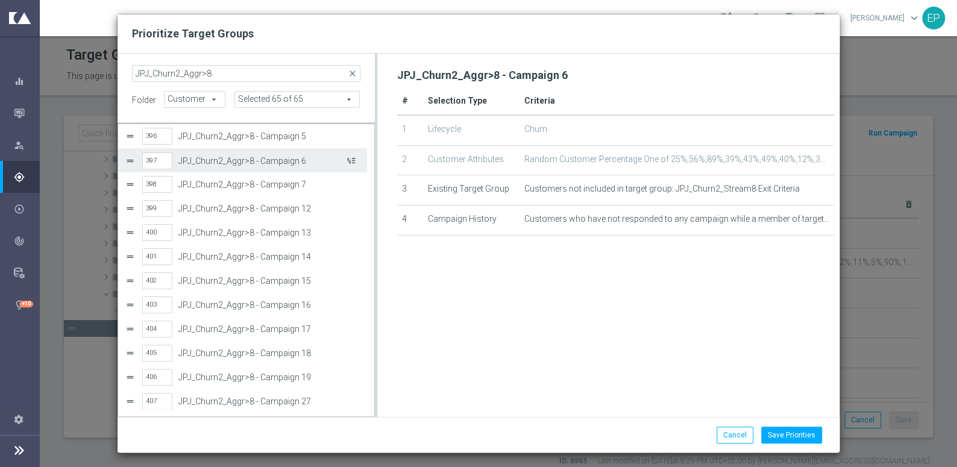
click at [350, 158] on button "Press SPACE to select this row." at bounding box center [350, 160] width 12 height 17
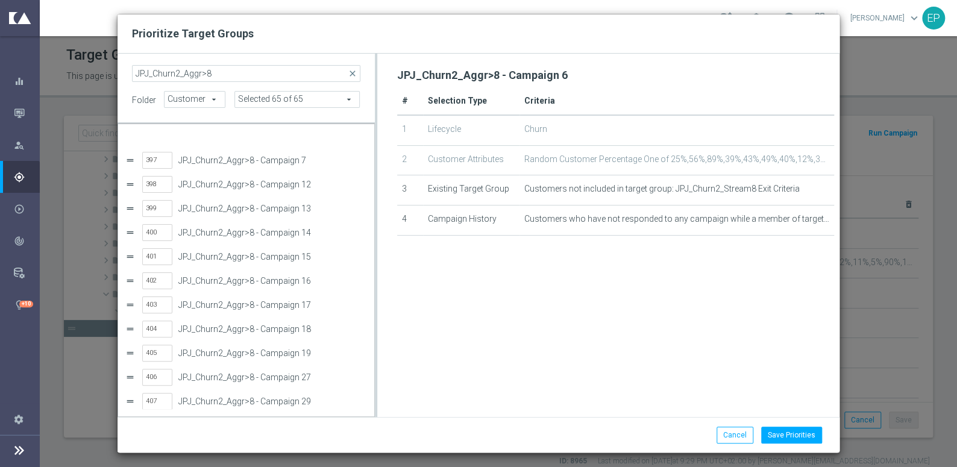
scroll to position [60, 0]
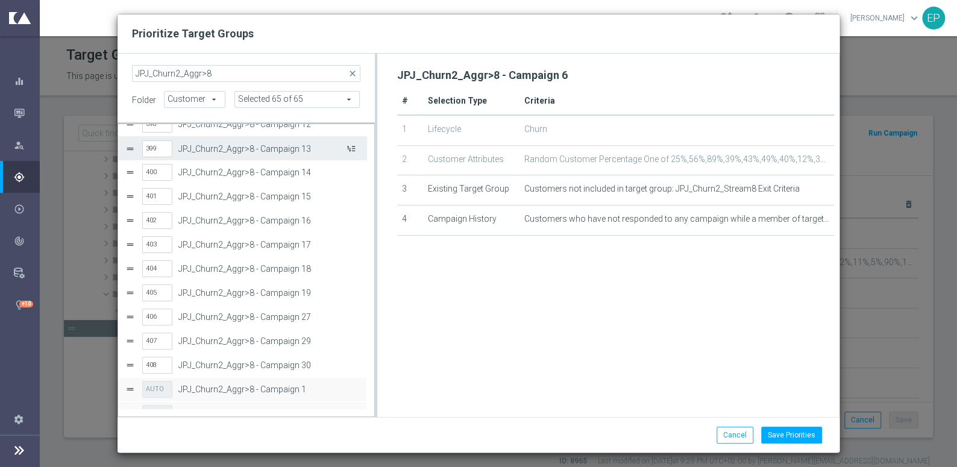
click at [350, 148] on button "Press SPACE to select this row." at bounding box center [350, 148] width 12 height 17
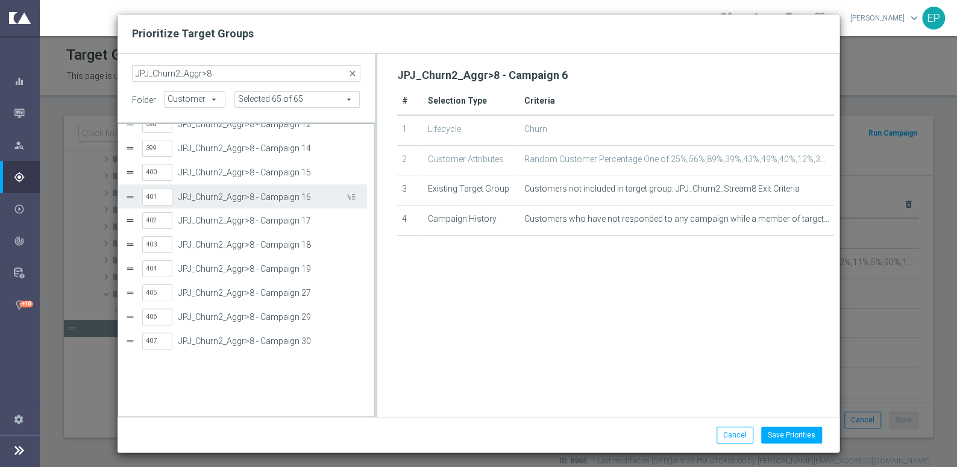
scroll to position [0, 0]
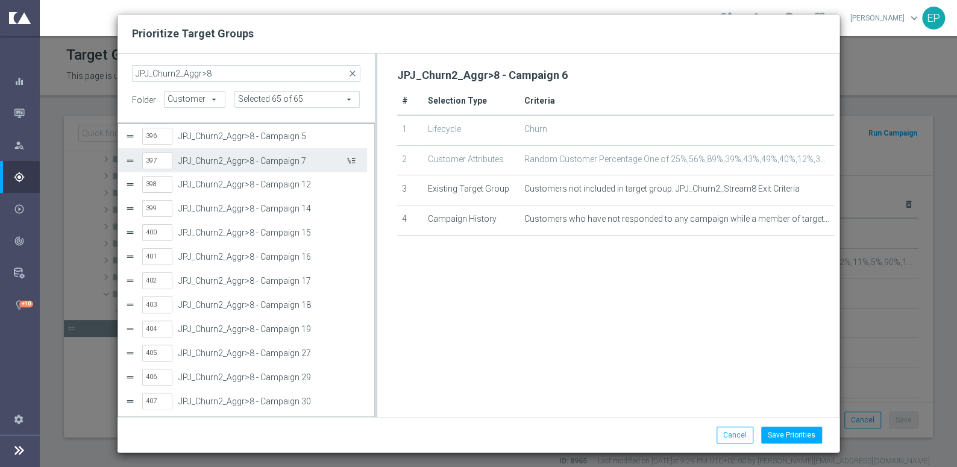
click at [352, 161] on button "Press SPACE to select this row." at bounding box center [350, 160] width 12 height 17
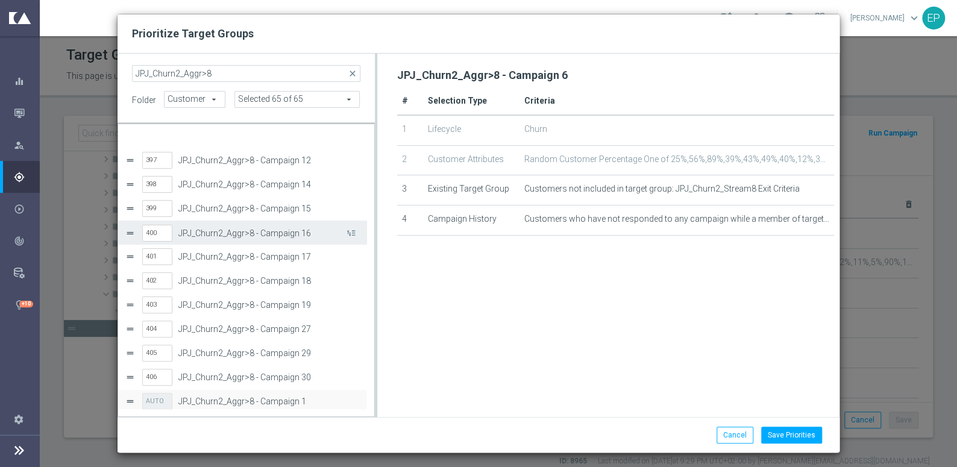
scroll to position [60, 0]
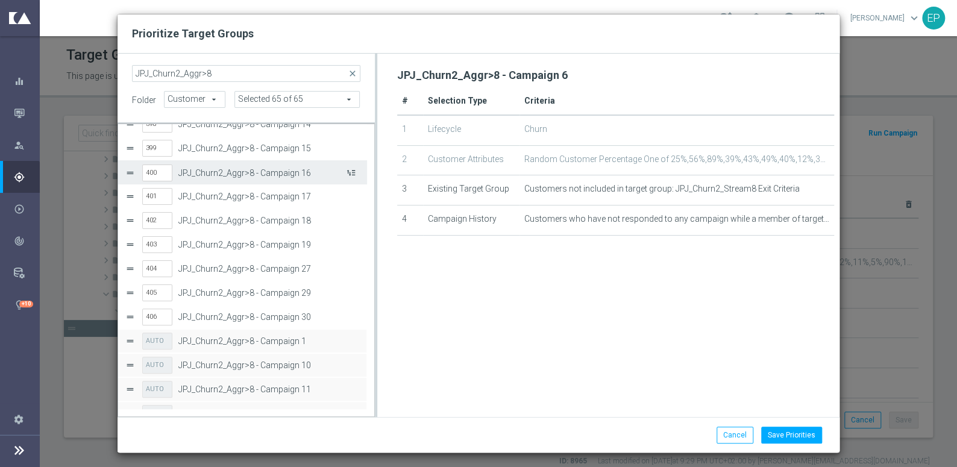
click at [355, 173] on button "Press SPACE to select this row." at bounding box center [350, 172] width 12 height 17
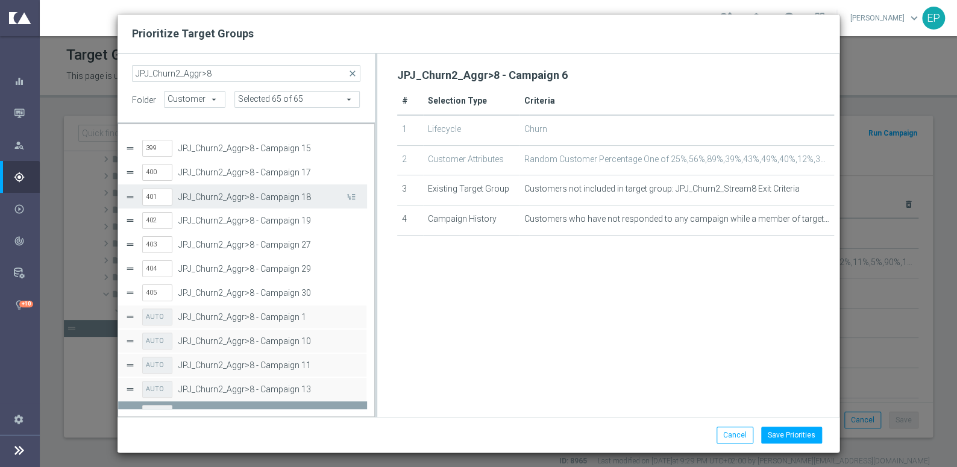
scroll to position [83, 0]
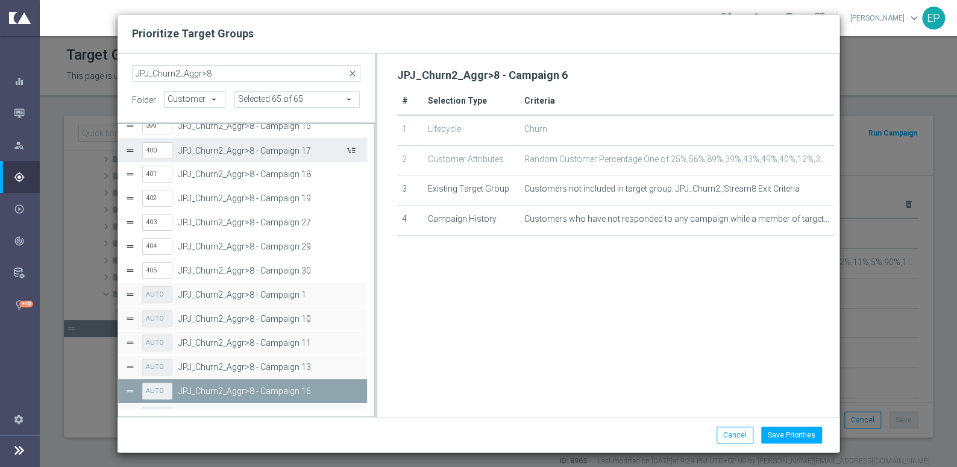
click at [353, 150] on button "Press SPACE to select this row." at bounding box center [350, 150] width 12 height 17
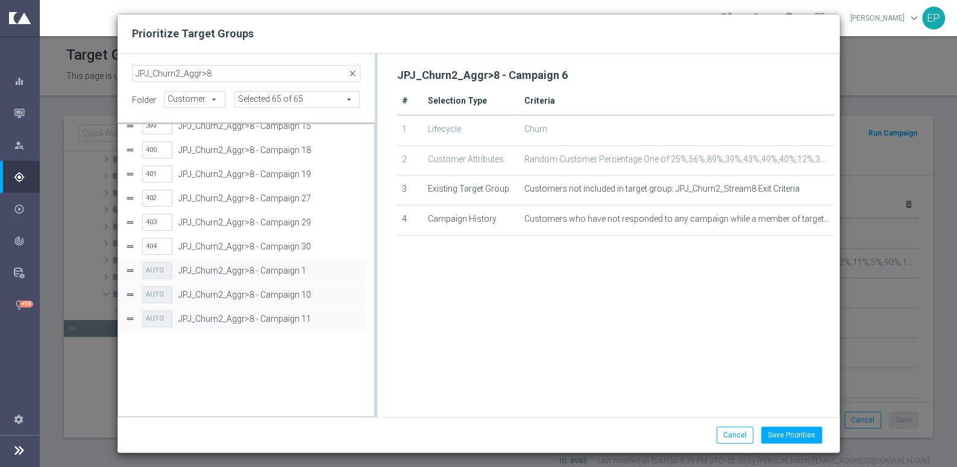
scroll to position [0, 0]
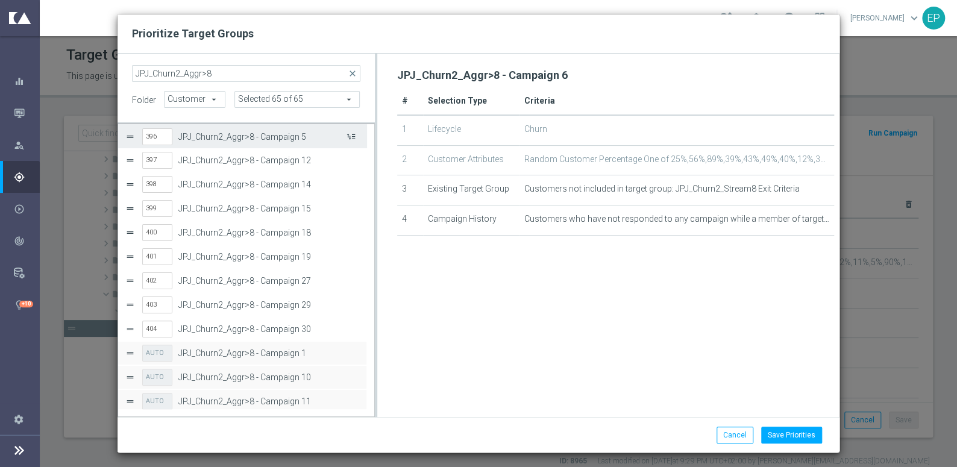
click at [353, 140] on button "Press SPACE to select this row." at bounding box center [350, 136] width 12 height 17
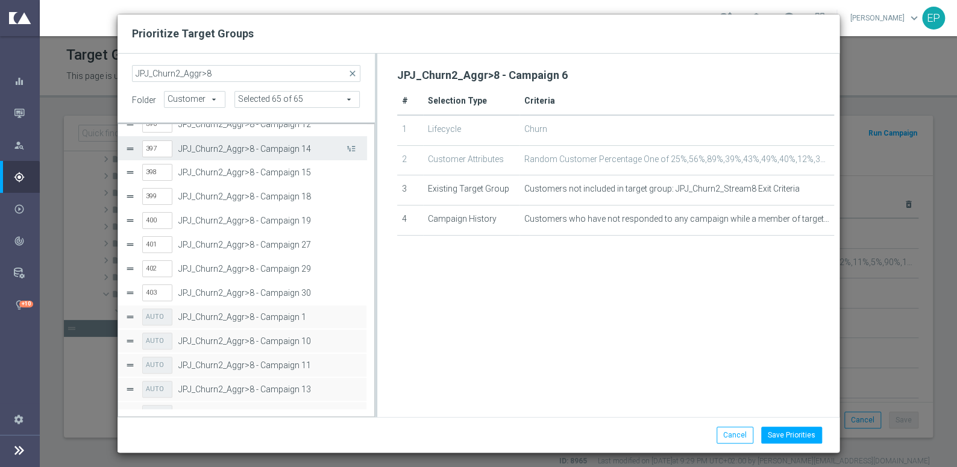
click at [353, 140] on button "Press SPACE to select this row." at bounding box center [350, 148] width 12 height 17
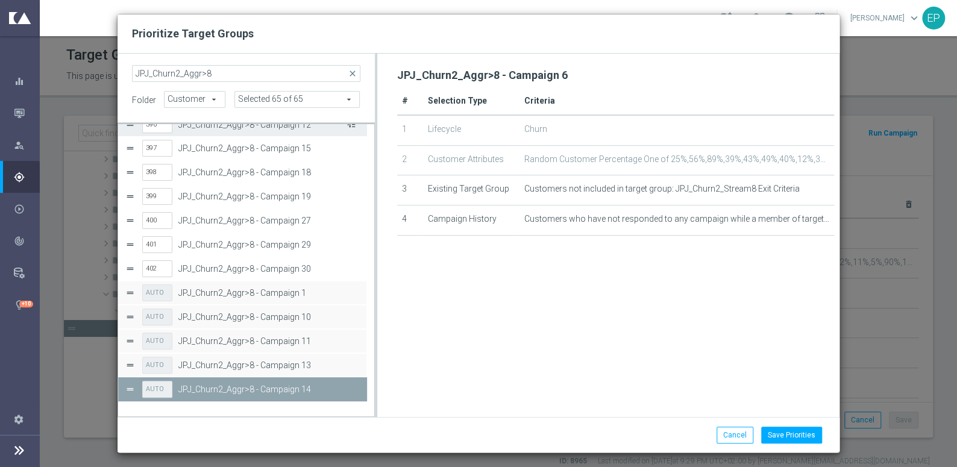
scroll to position [0, 0]
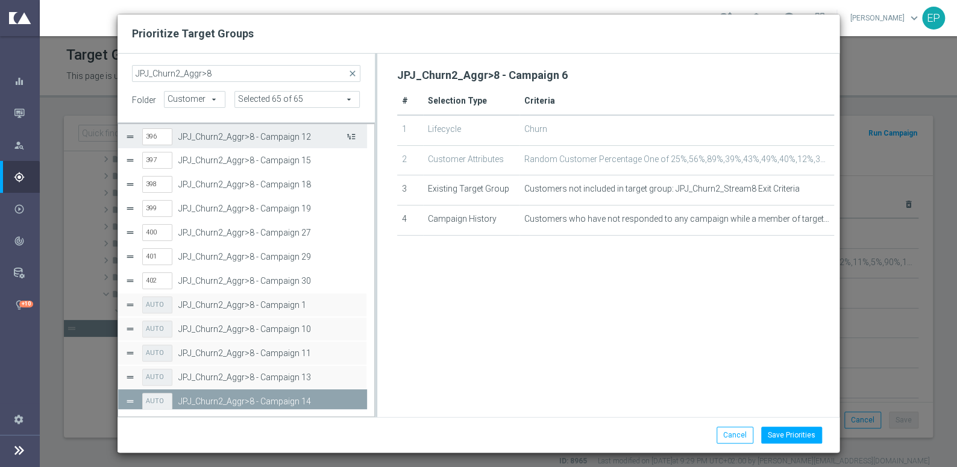
click at [353, 139] on button "Press SPACE to select this row." at bounding box center [350, 136] width 12 height 17
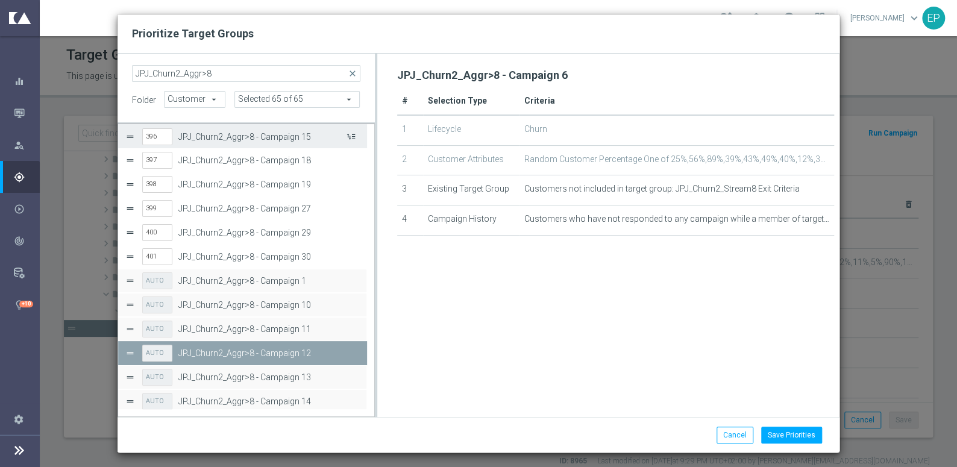
click at [353, 139] on button "Press SPACE to select this row." at bounding box center [350, 136] width 12 height 17
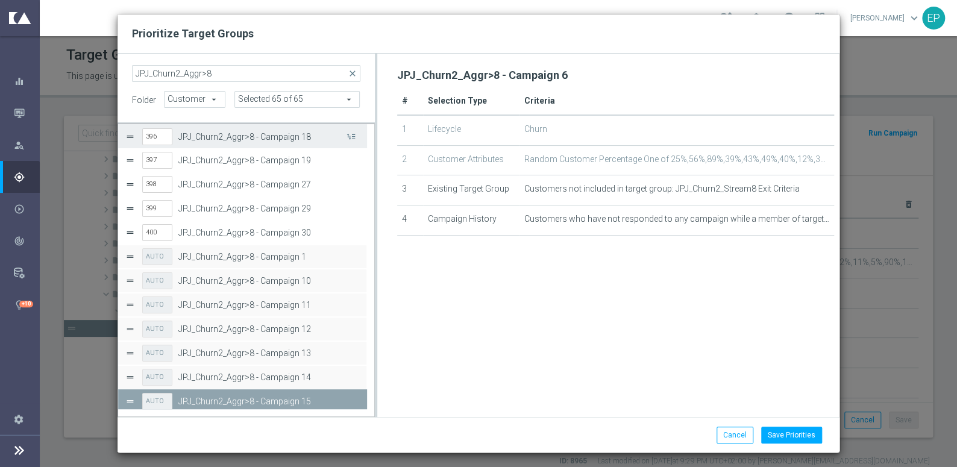
click at [353, 139] on button "Press SPACE to select this row." at bounding box center [350, 136] width 12 height 17
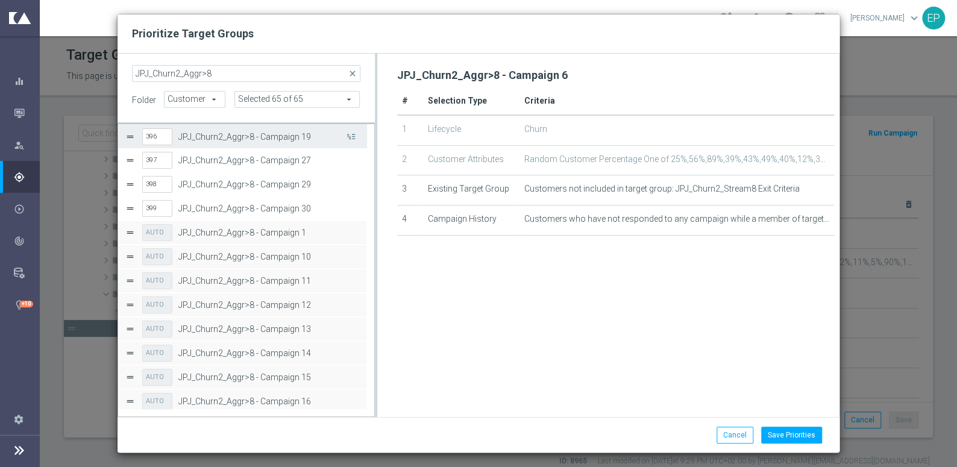
scroll to position [1, 0]
click at [353, 139] on button "Press SPACE to select this row." at bounding box center [350, 135] width 12 height 17
click at [353, 139] on button "Press SPACE to select this row." at bounding box center [350, 136] width 12 height 17
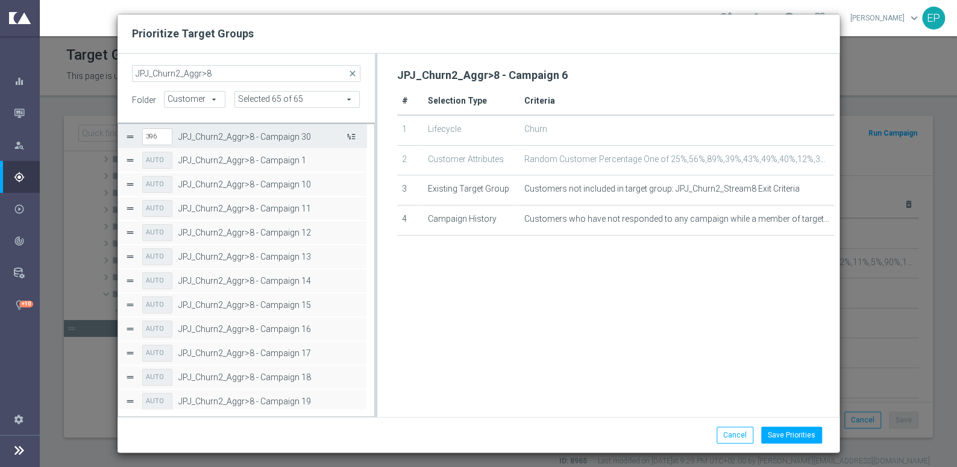
click at [354, 135] on button "Press SPACE to select this row." at bounding box center [350, 136] width 12 height 17
click at [783, 432] on button "Save Priorities" at bounding box center [791, 435] width 61 height 17
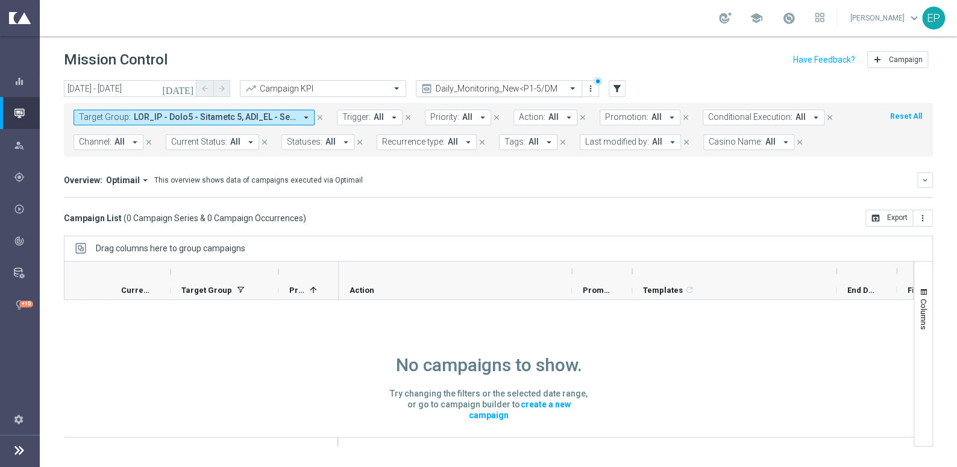
click at [483, 85] on input "text" at bounding box center [487, 89] width 129 height 10
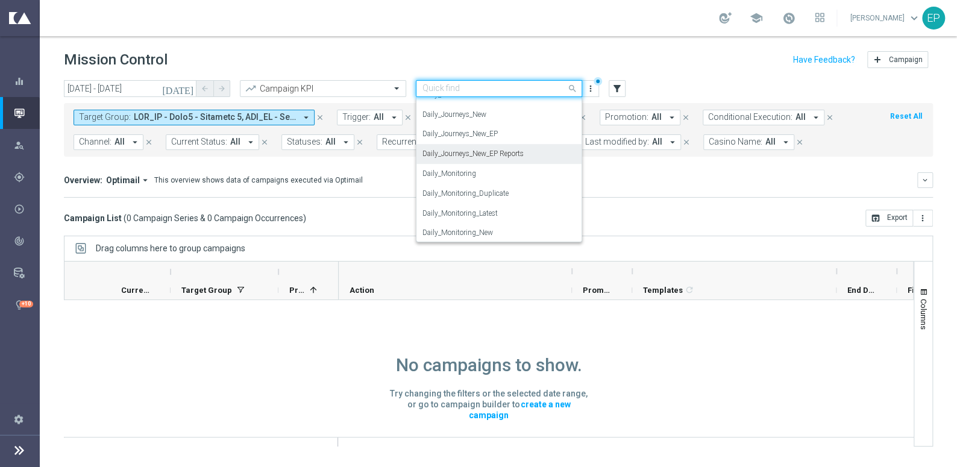
scroll to position [333, 0]
click at [517, 126] on div "Daily_Journeys_New" at bounding box center [499, 132] width 153 height 20
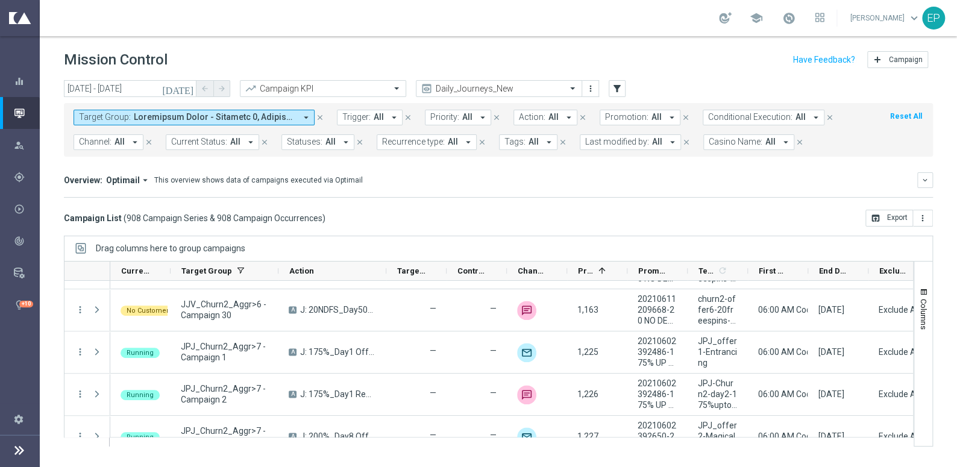
scroll to position [13319, 0]
